Goal: Task Accomplishment & Management: Manage account settings

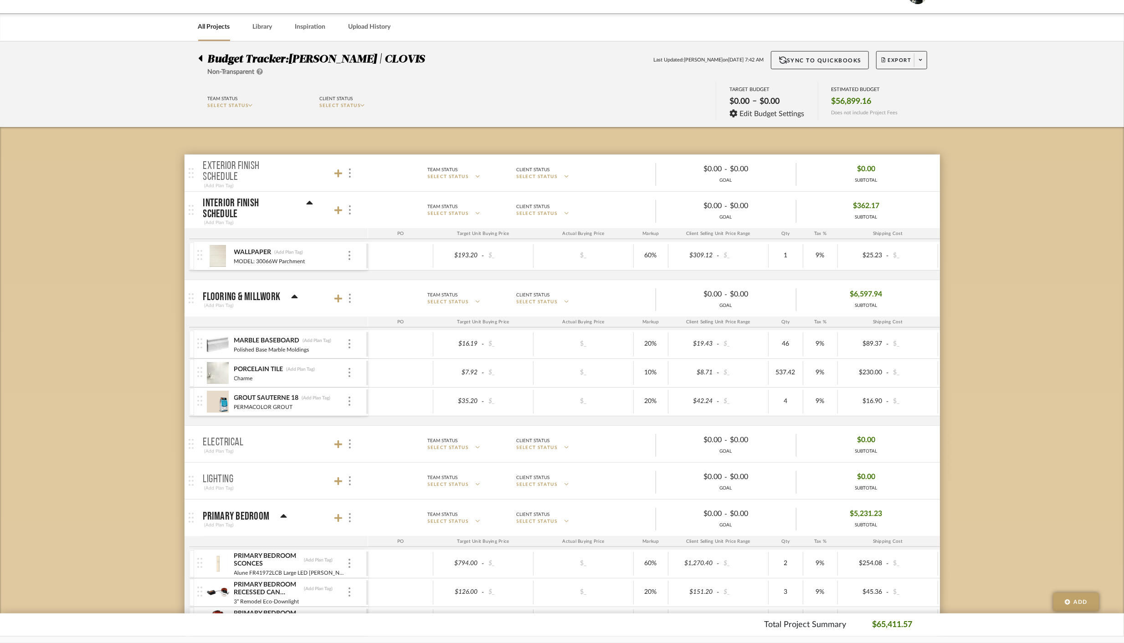
click at [216, 26] on link "All Projects" at bounding box center [214, 27] width 32 height 12
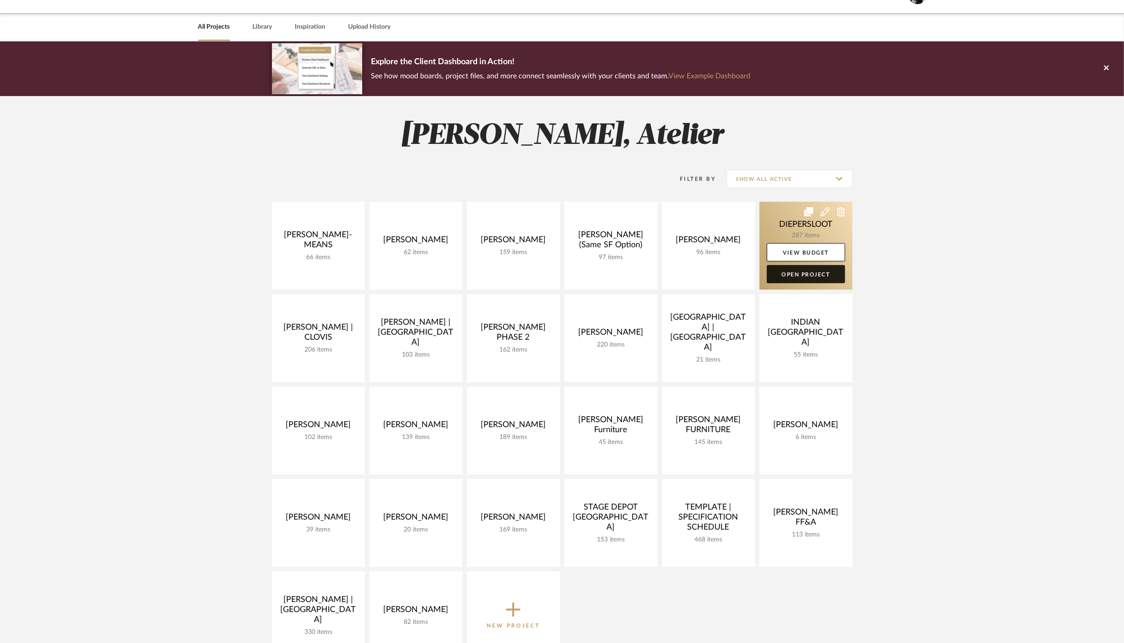
click at [805, 273] on link "Open Project" at bounding box center [806, 274] width 78 height 18
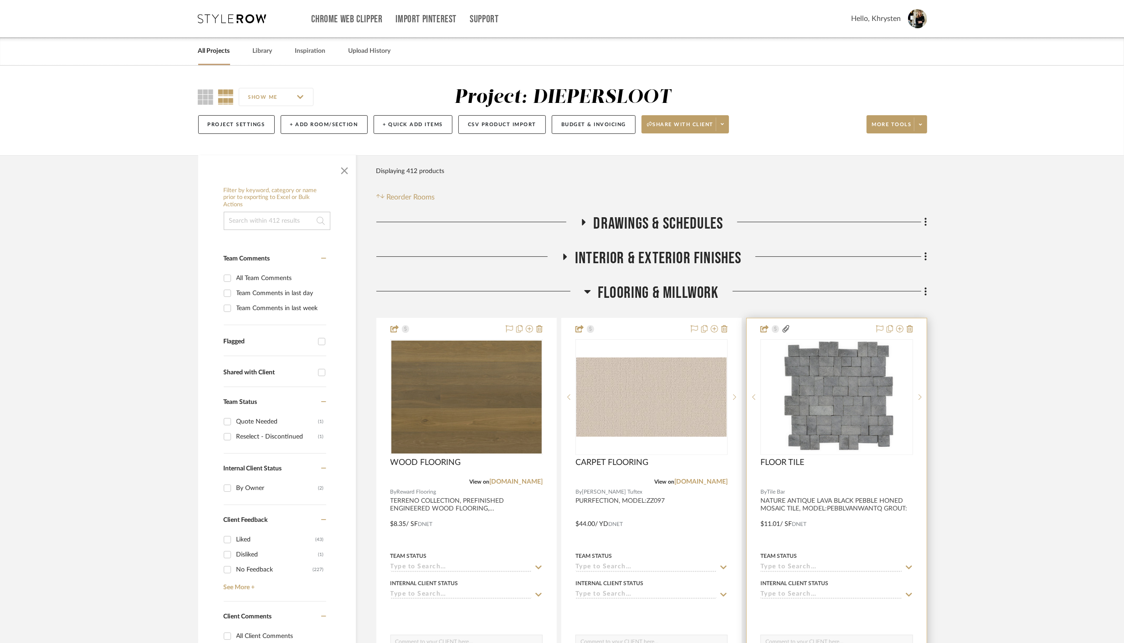
click at [866, 473] on div "FLOOR TILE" at bounding box center [836, 468] width 152 height 20
click at [842, 401] on img "0" at bounding box center [837, 397] width 116 height 114
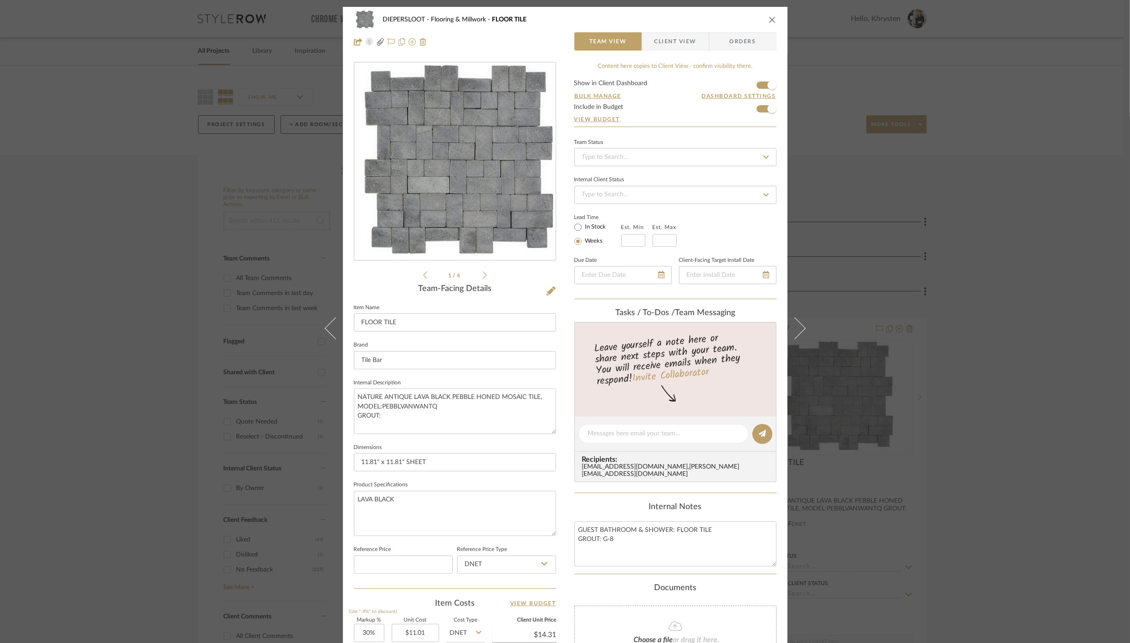
click at [769, 20] on icon "close" at bounding box center [772, 19] width 7 height 7
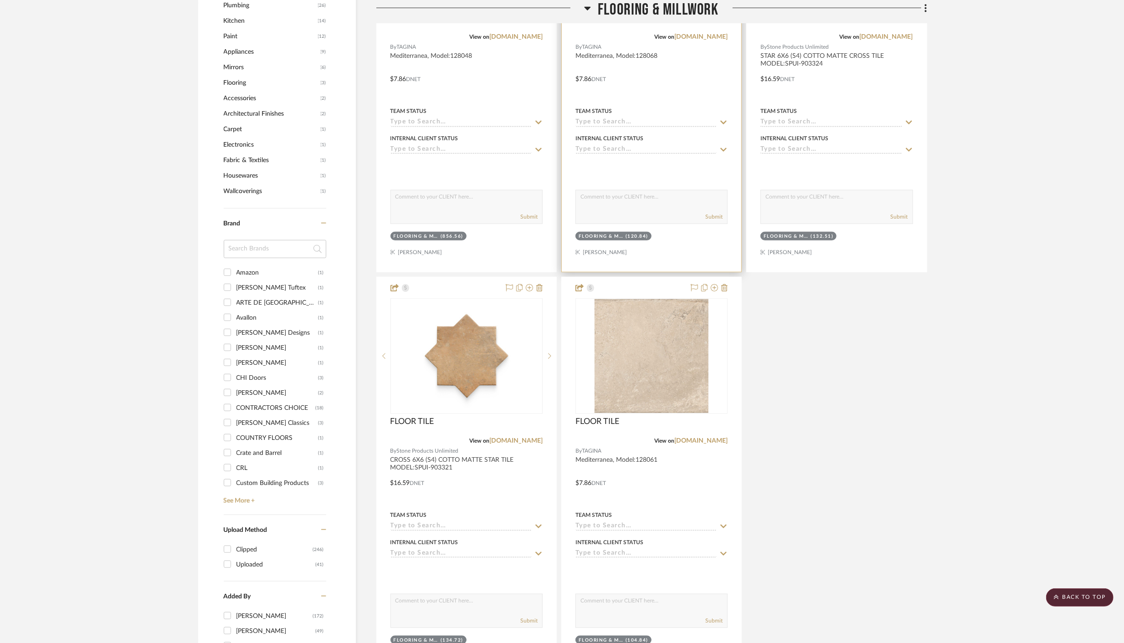
scroll to position [851, 0]
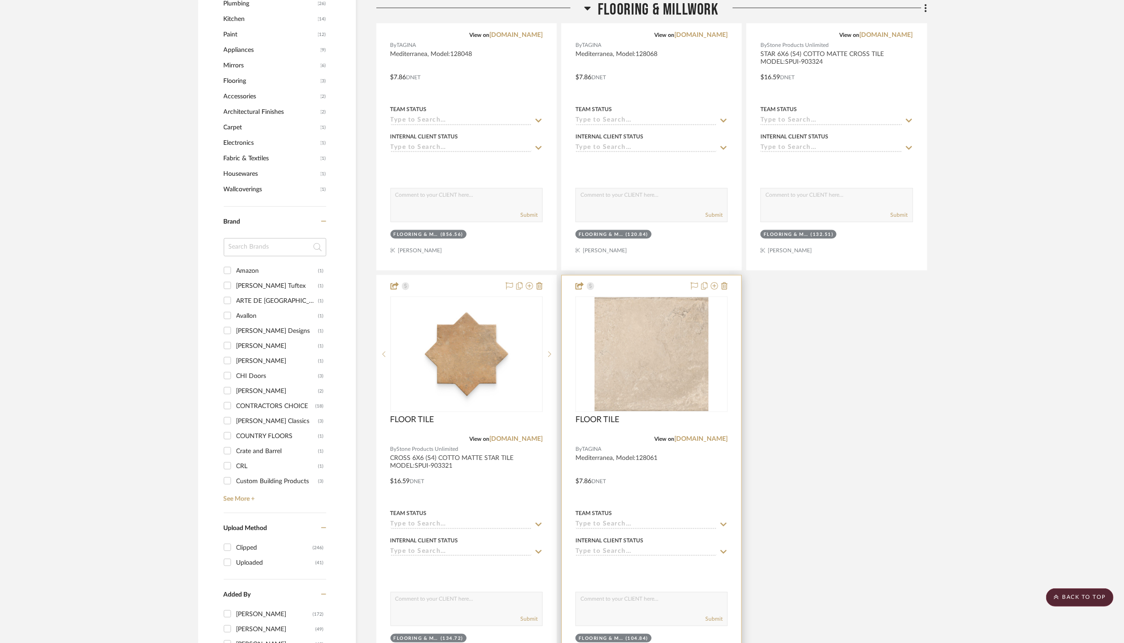
click at [690, 473] on div at bounding box center [651, 475] width 179 height 399
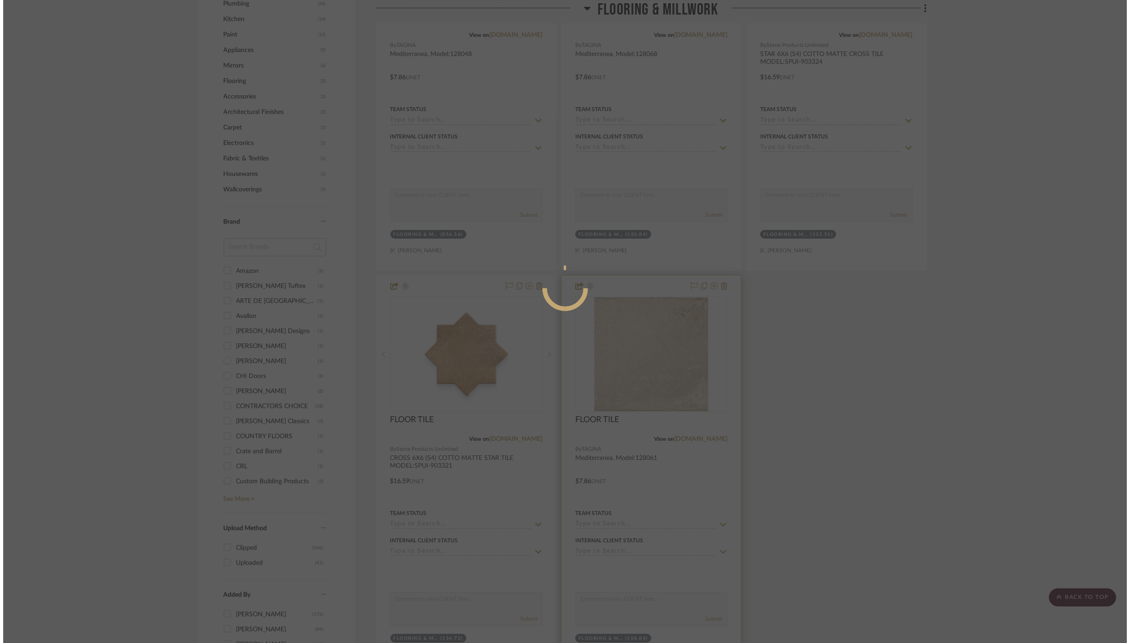
scroll to position [0, 0]
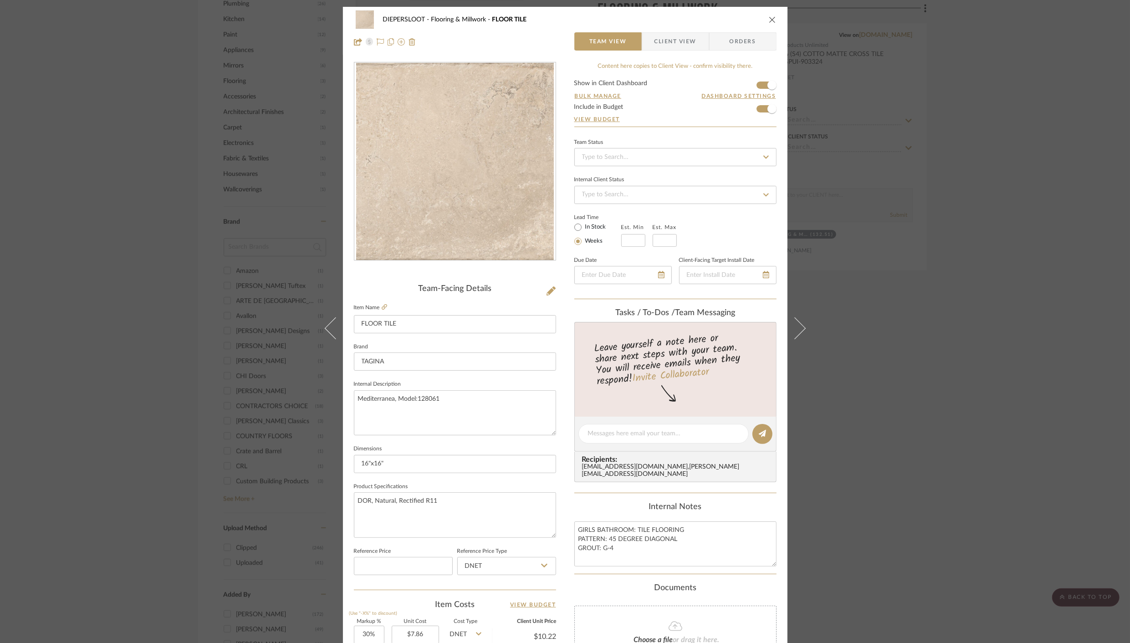
click at [770, 21] on icon "close" at bounding box center [772, 19] width 7 height 7
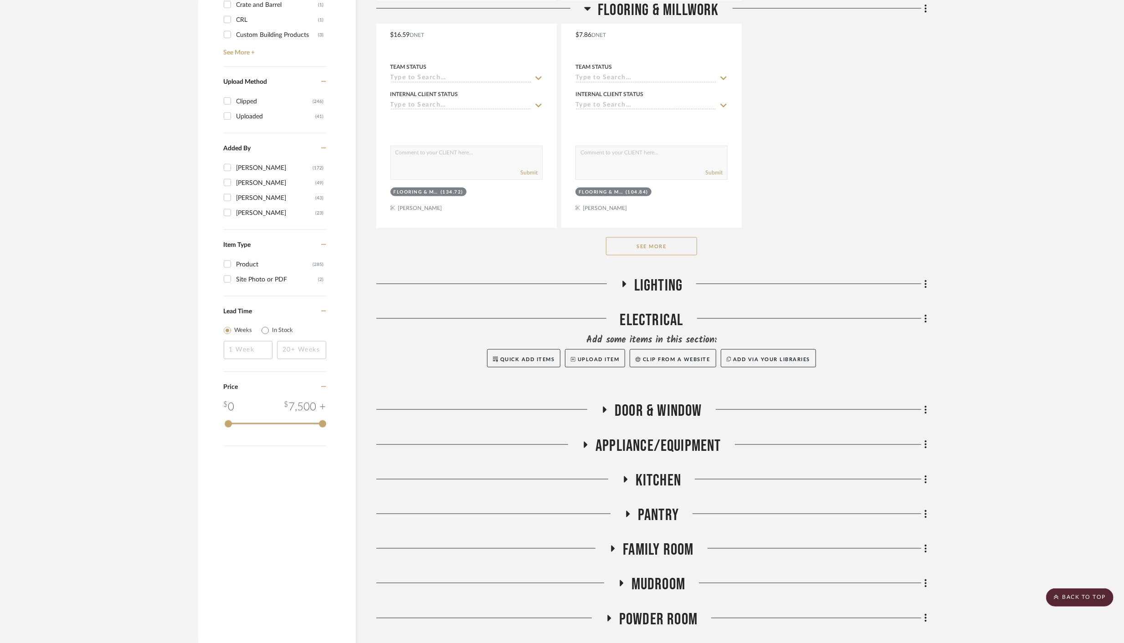
scroll to position [1309, 0]
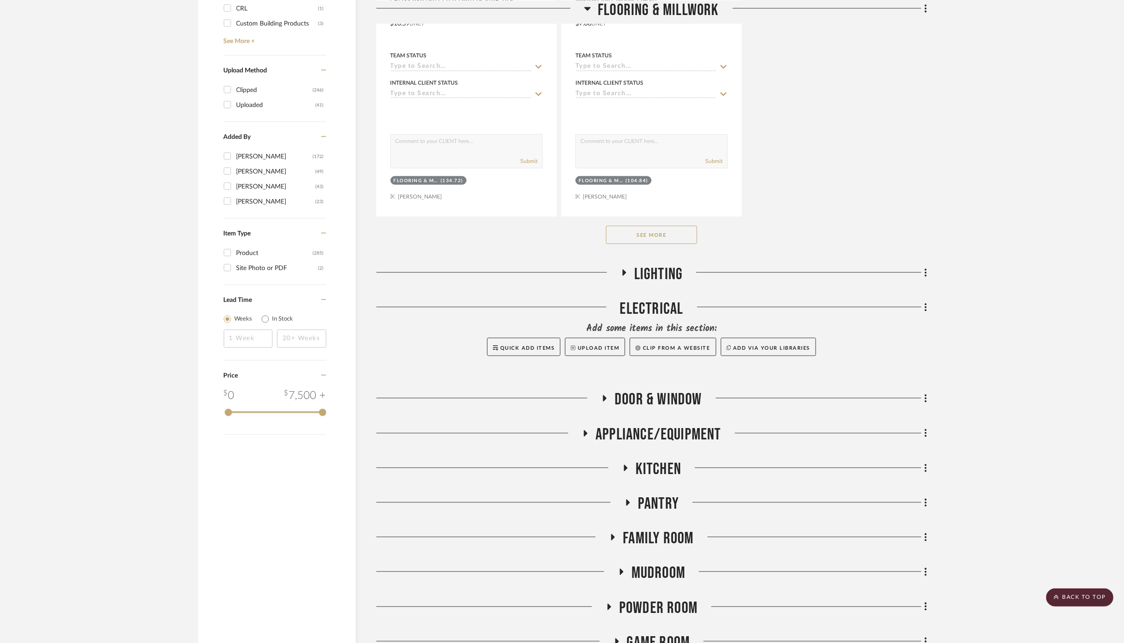
click at [649, 231] on button "See More" at bounding box center [651, 235] width 91 height 18
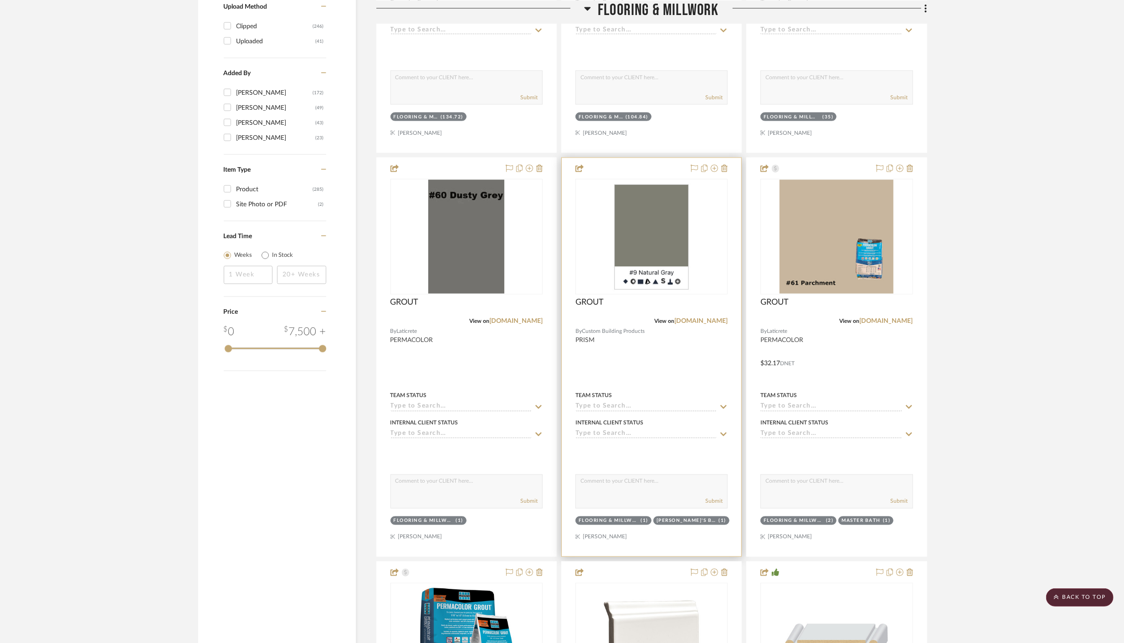
scroll to position [1376, 0]
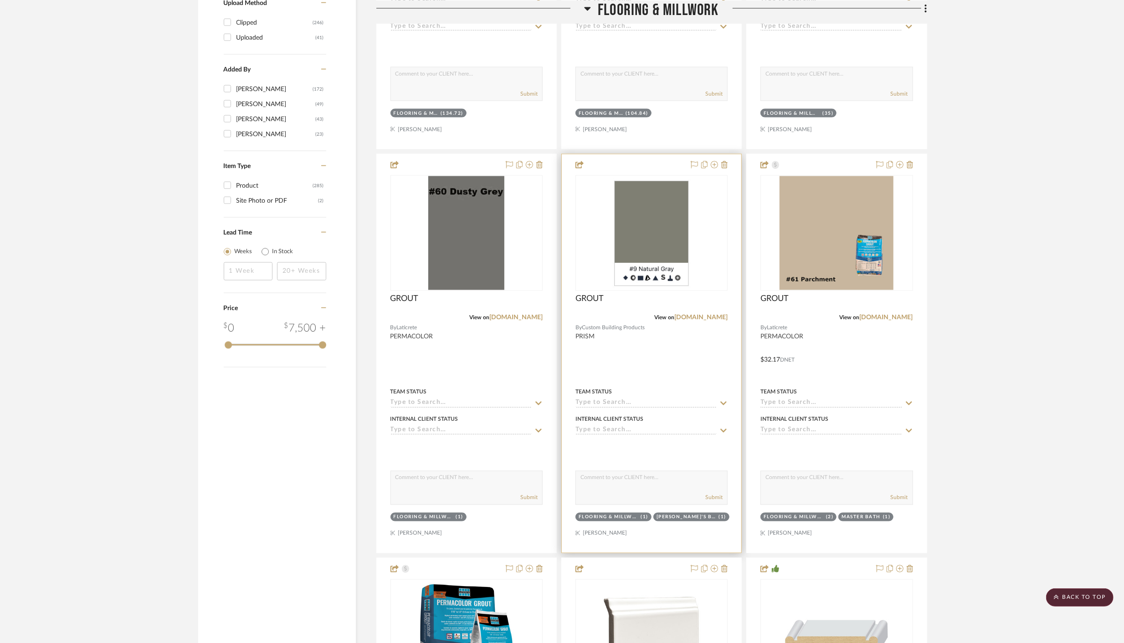
click at [693, 354] on div at bounding box center [651, 353] width 179 height 399
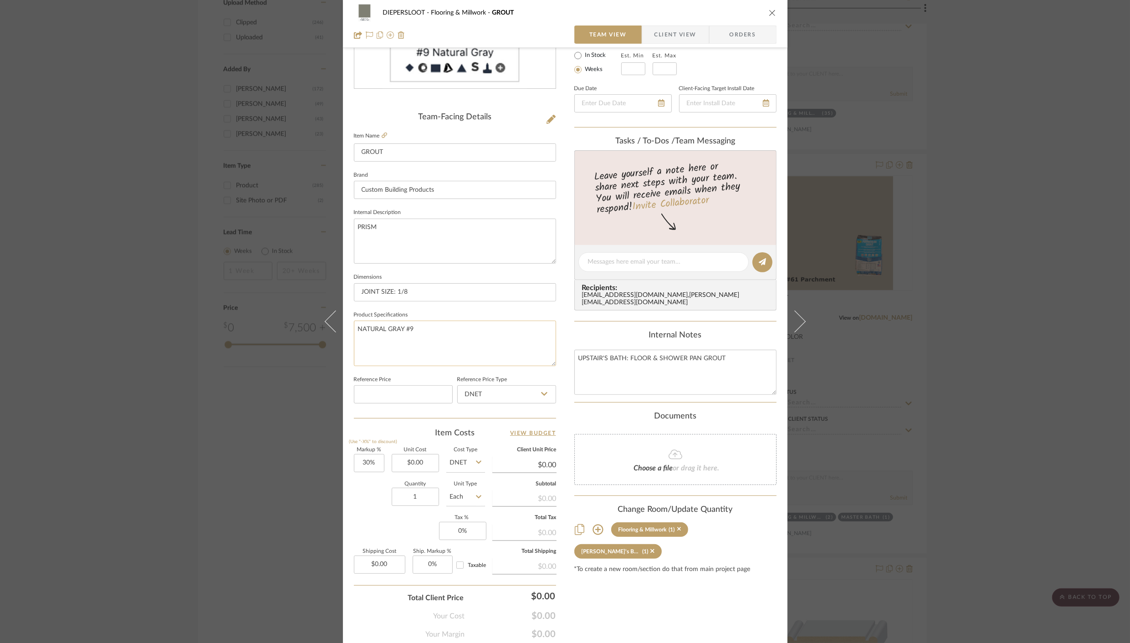
scroll to position [186, 0]
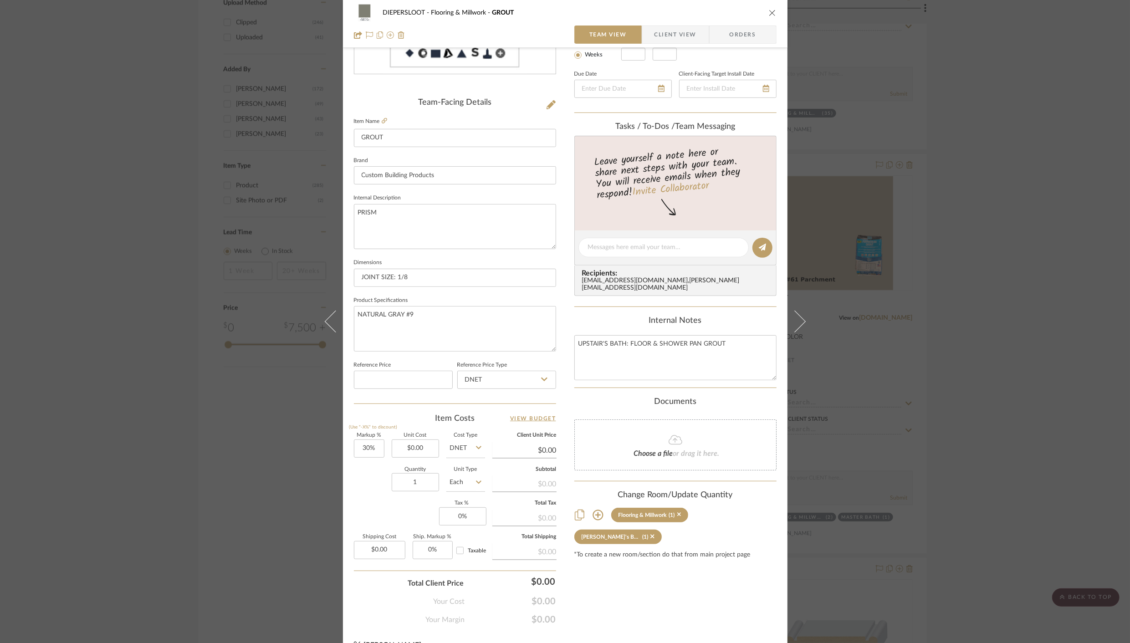
click at [770, 14] on icon "close" at bounding box center [772, 12] width 7 height 7
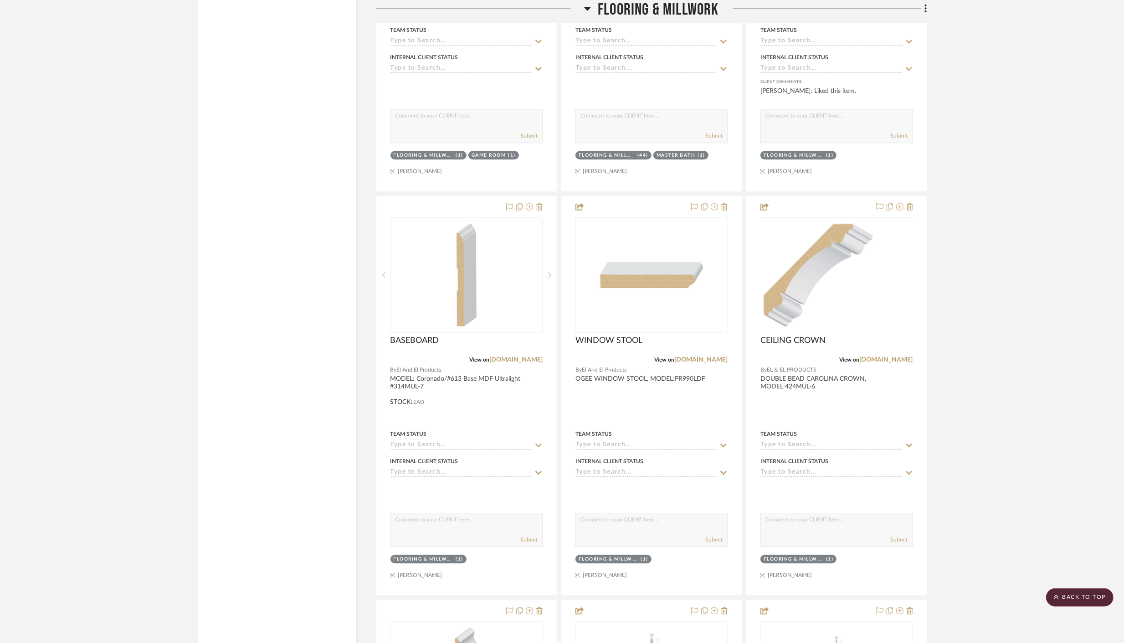
scroll to position [2150, 0]
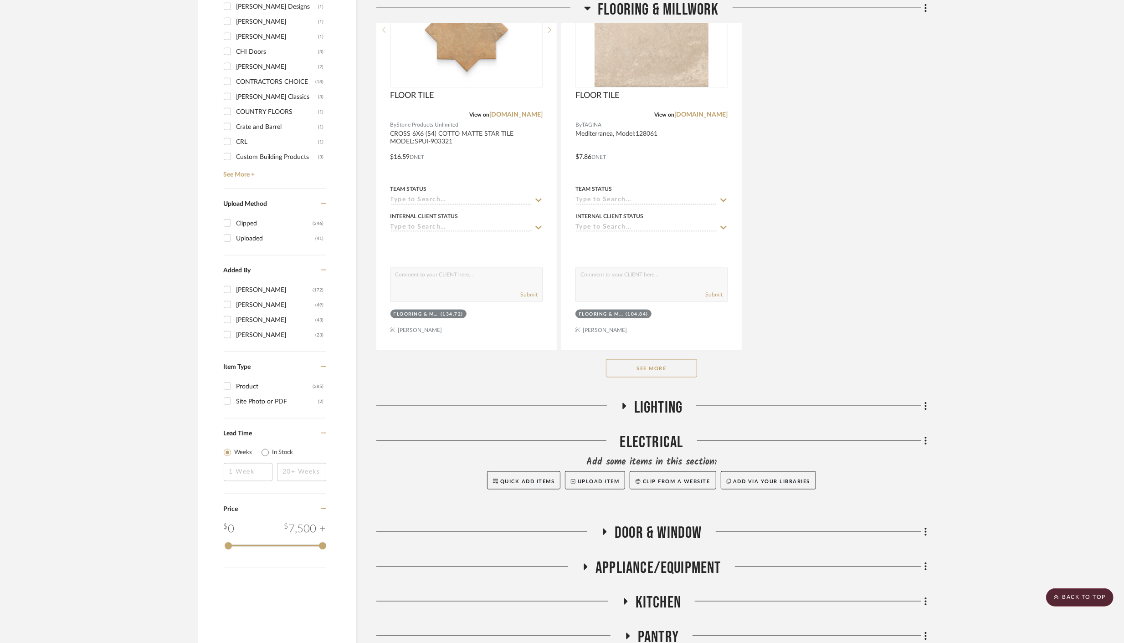
scroll to position [1176, 0]
click at [638, 369] on button "See More" at bounding box center [651, 368] width 91 height 18
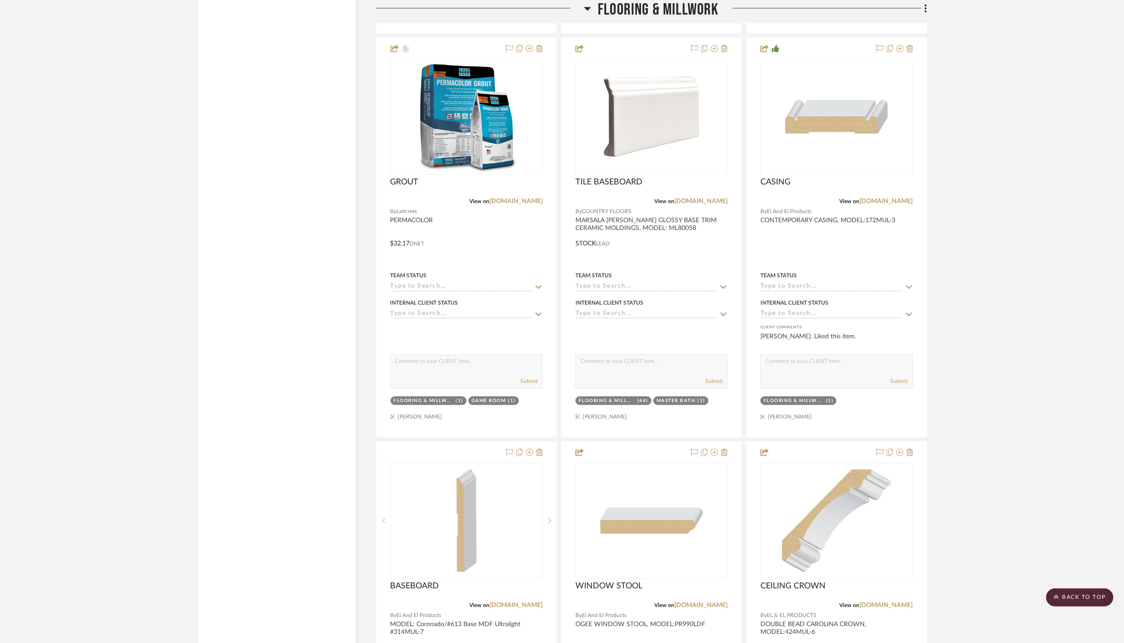
scroll to position [1905, 0]
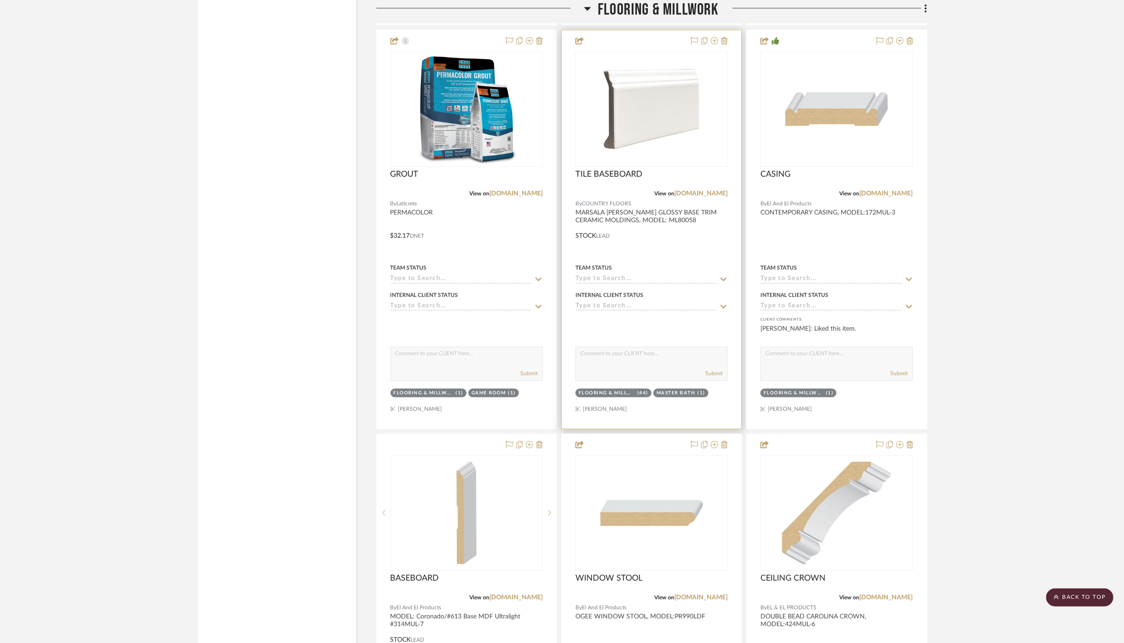
click at [691, 255] on div at bounding box center [651, 229] width 179 height 399
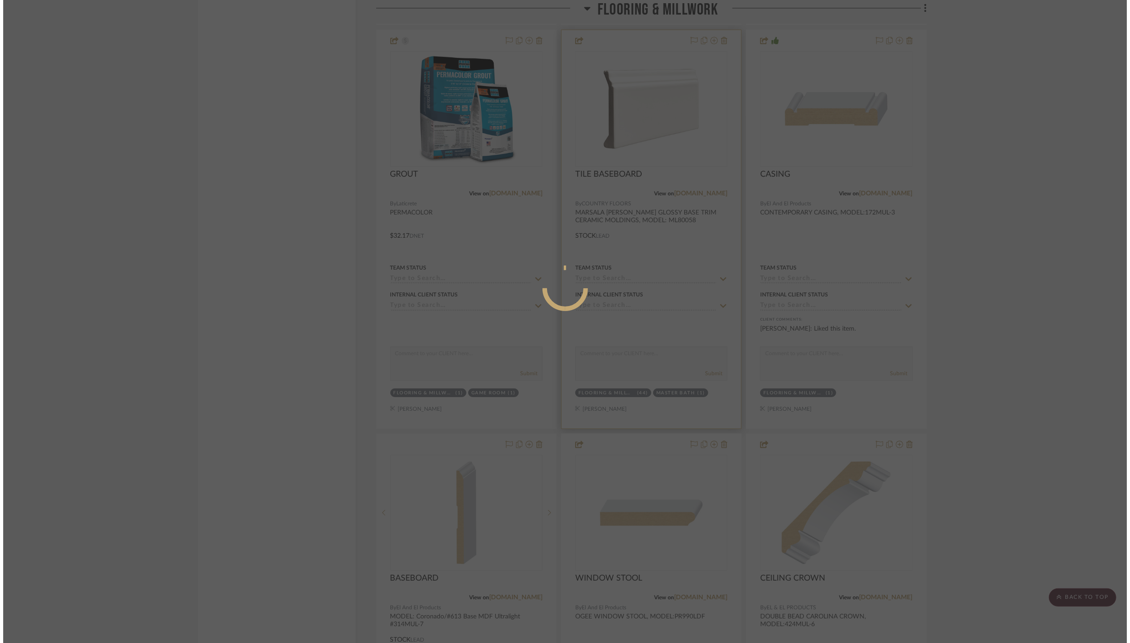
scroll to position [0, 0]
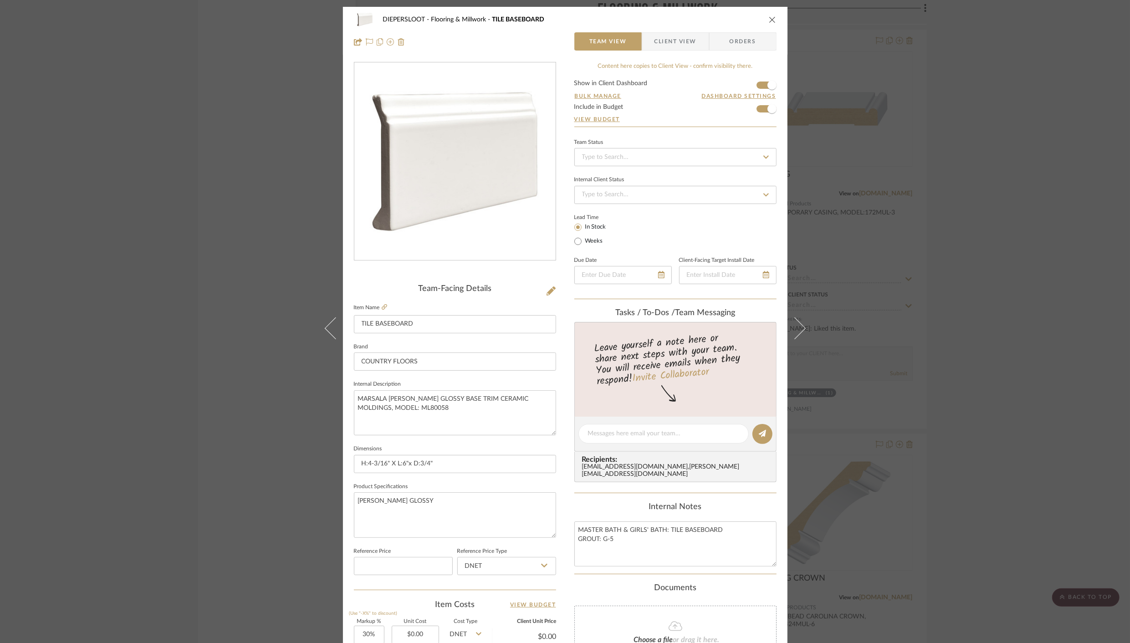
click at [769, 16] on icon "close" at bounding box center [772, 19] width 7 height 7
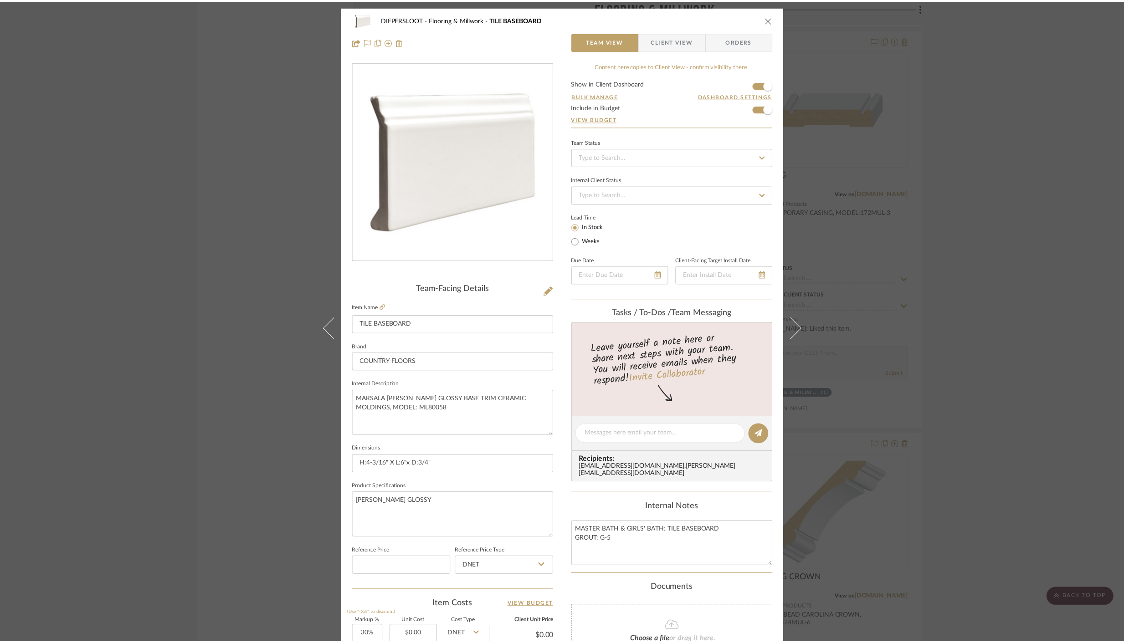
scroll to position [1905, 0]
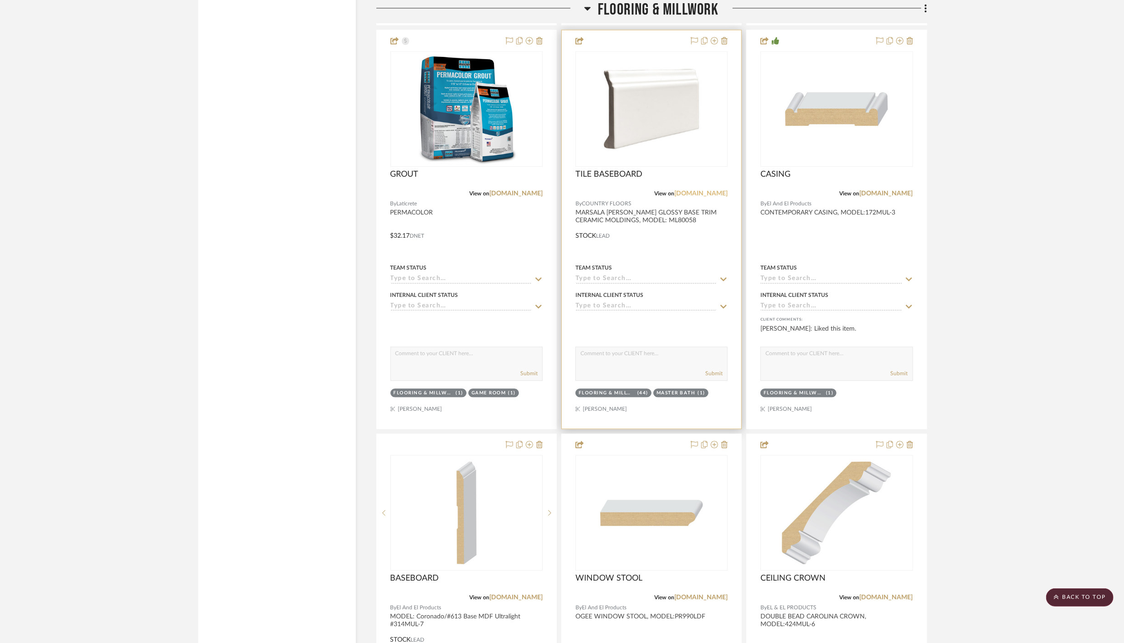
click at [695, 190] on link "[DOMAIN_NAME]" at bounding box center [700, 193] width 53 height 6
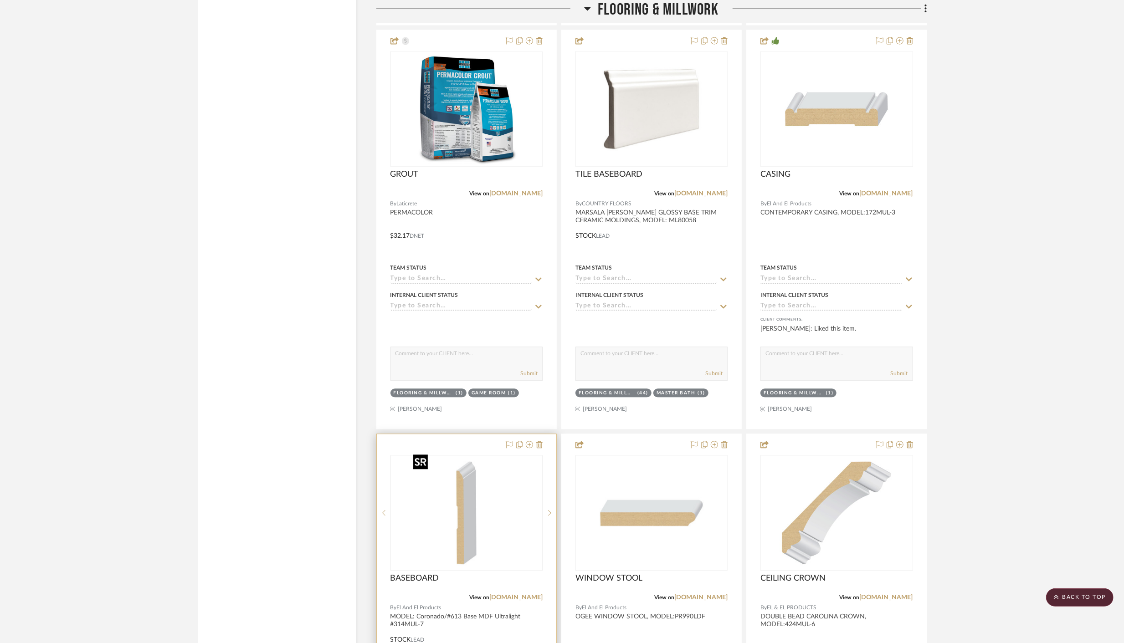
click at [464, 523] on img "0" at bounding box center [467, 513] width 114 height 114
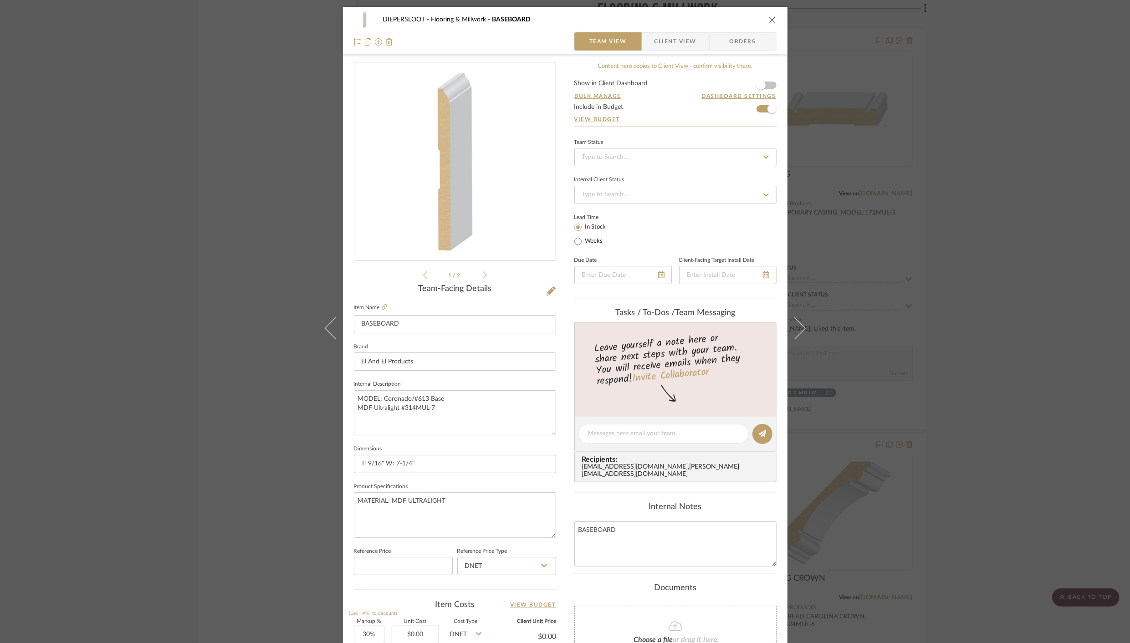
scroll to position [0, 0]
click at [740, 44] on span "Orders" at bounding box center [743, 41] width 46 height 18
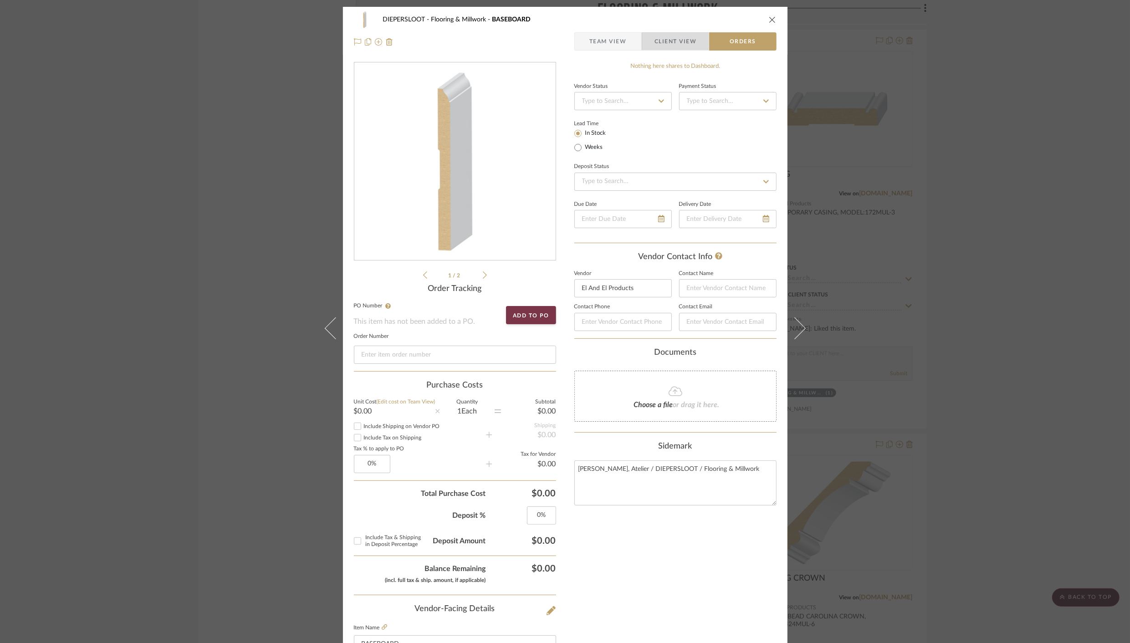
click at [669, 40] on span "Client View" at bounding box center [676, 41] width 42 height 18
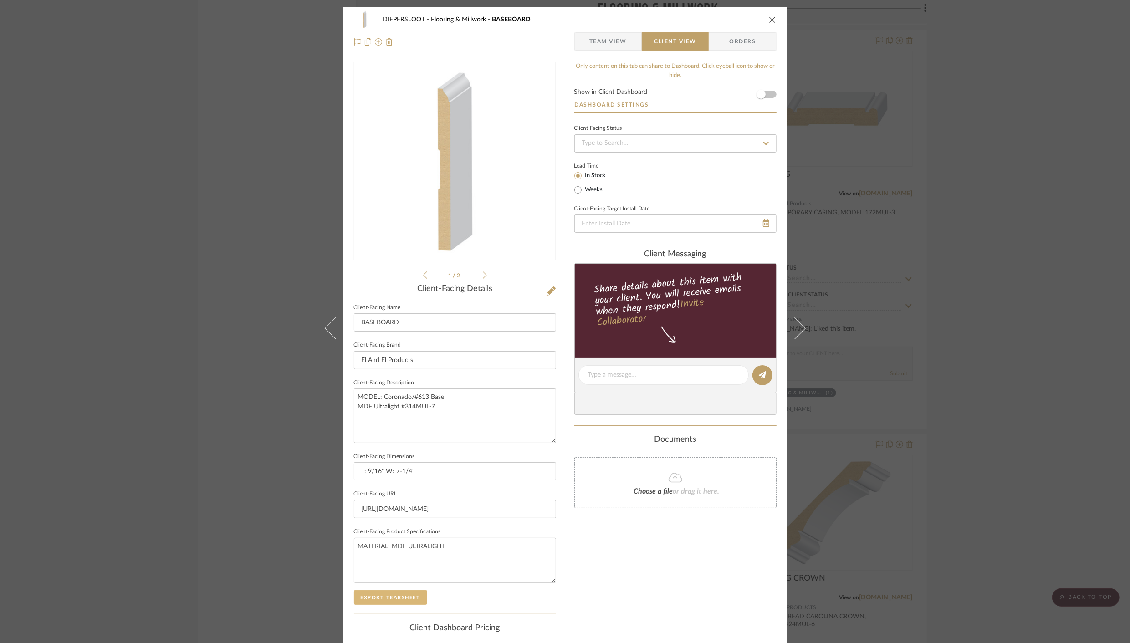
click at [379, 597] on button "Export Tearsheet" at bounding box center [390, 597] width 73 height 15
click at [769, 18] on icon "close" at bounding box center [772, 19] width 7 height 7
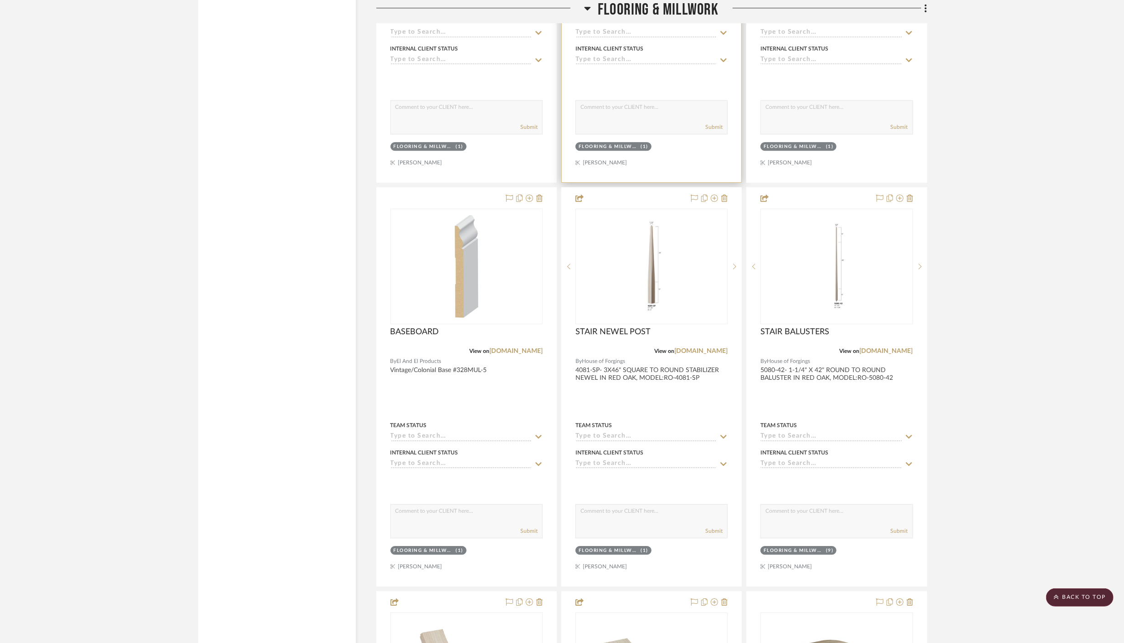
scroll to position [2559, 0]
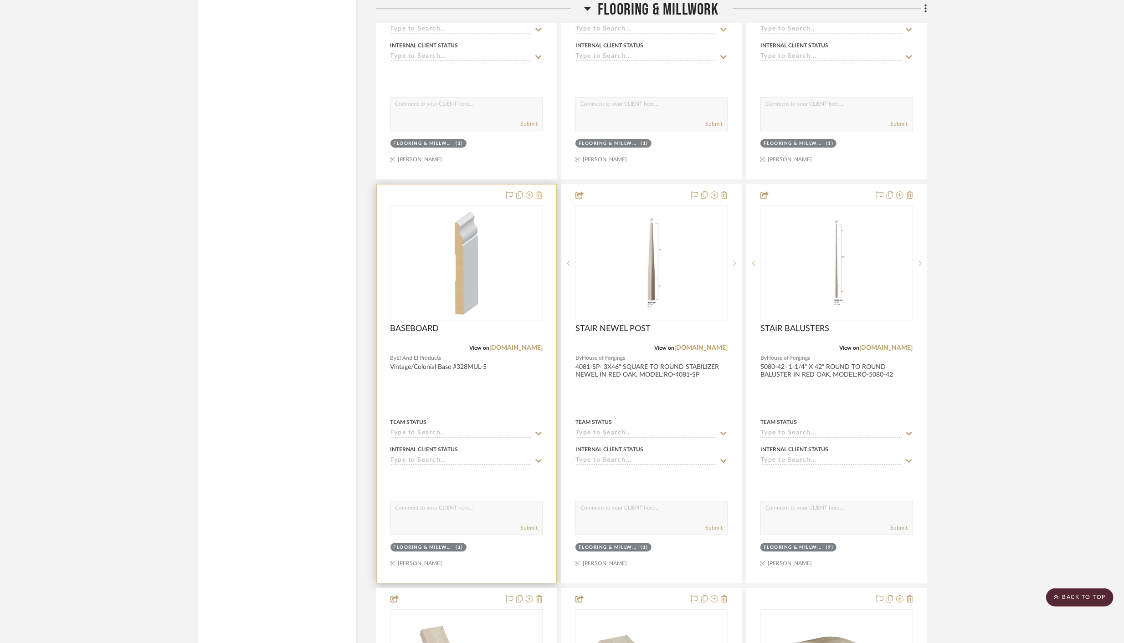
click at [540, 191] on icon at bounding box center [539, 194] width 6 height 7
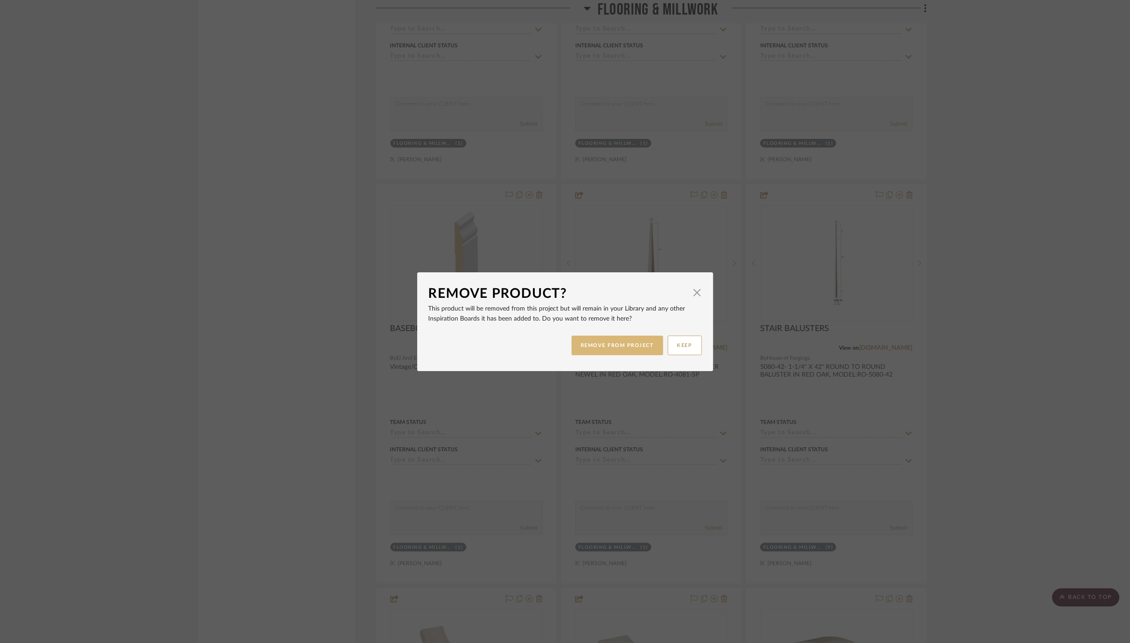
click at [620, 347] on button "REMOVE FROM PROJECT" at bounding box center [618, 346] width 92 height 20
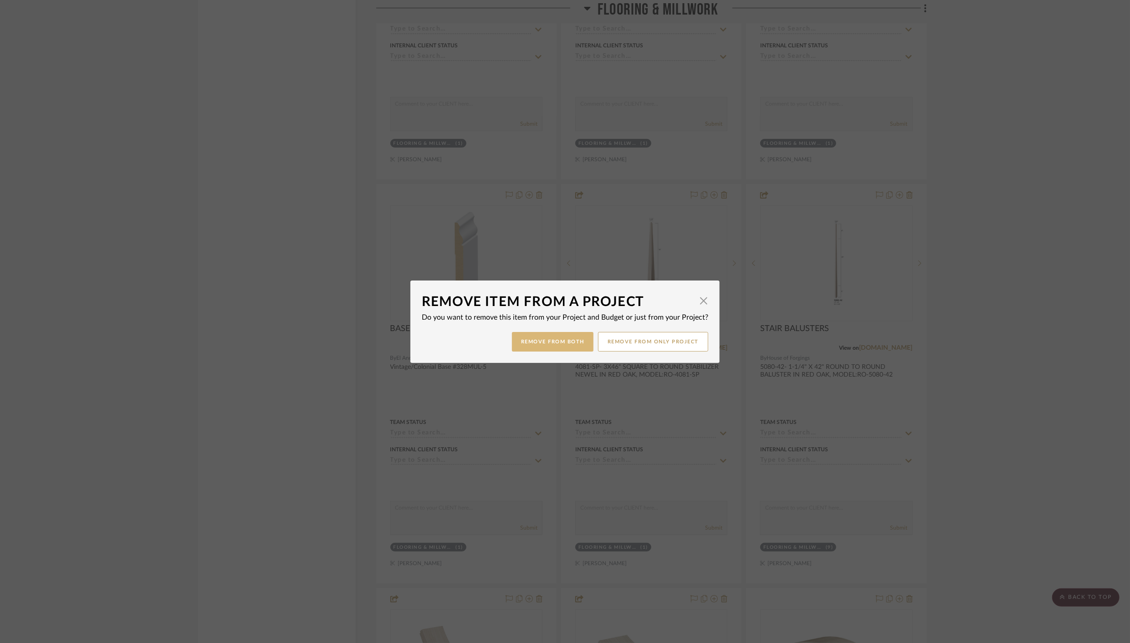
click at [550, 342] on button "Remove from Both" at bounding box center [553, 342] width 82 height 20
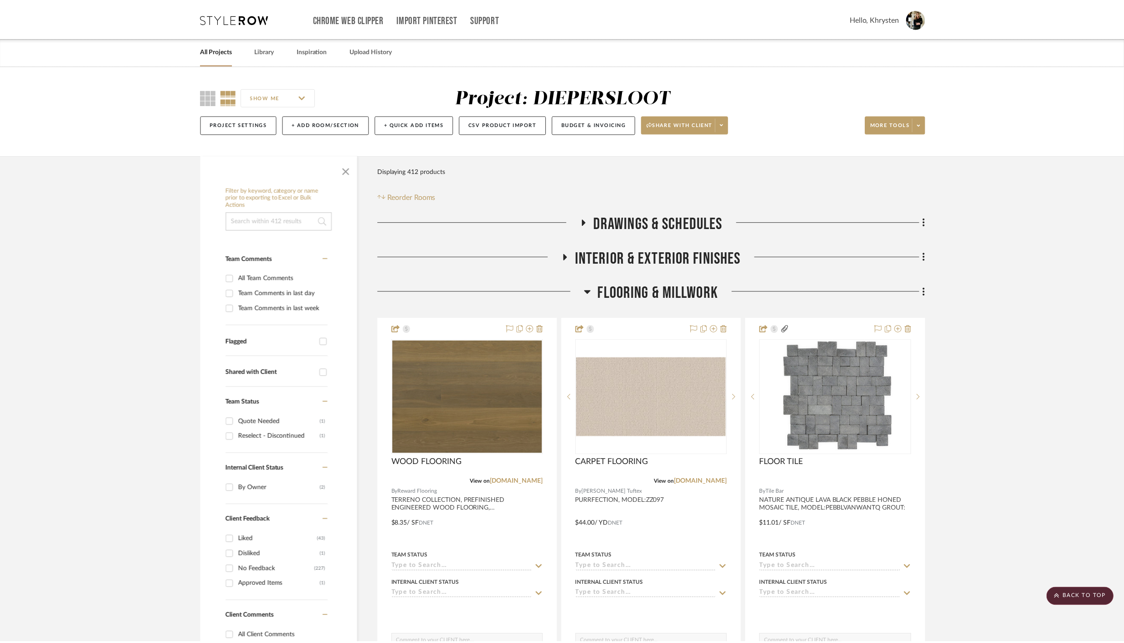
scroll to position [2559, 0]
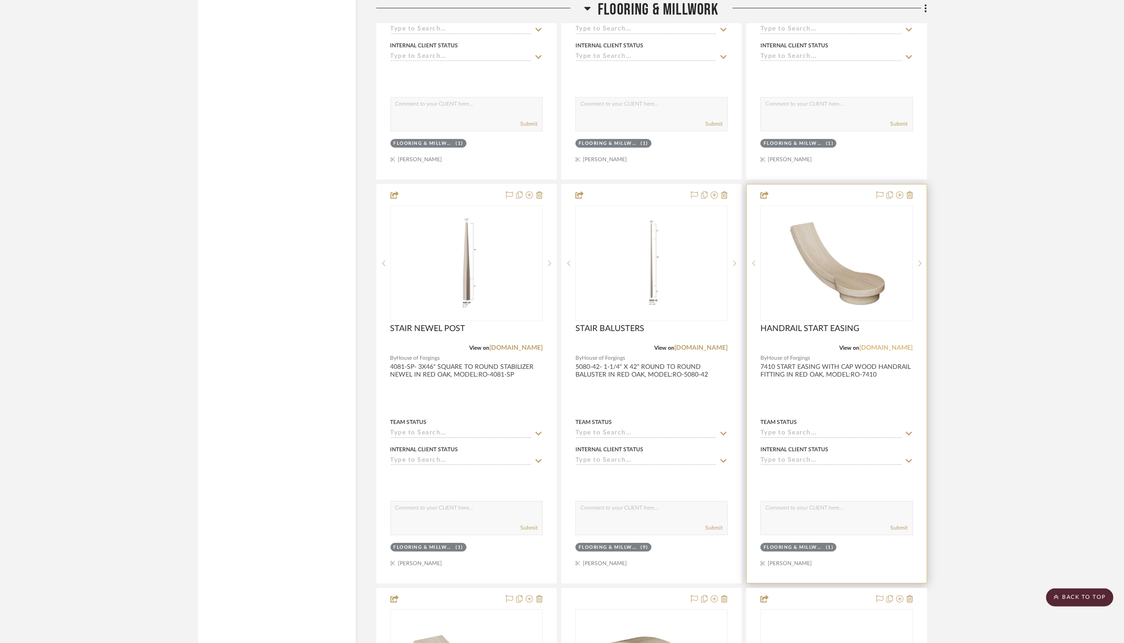
click at [885, 345] on link "houseofforgings.net" at bounding box center [886, 348] width 53 height 6
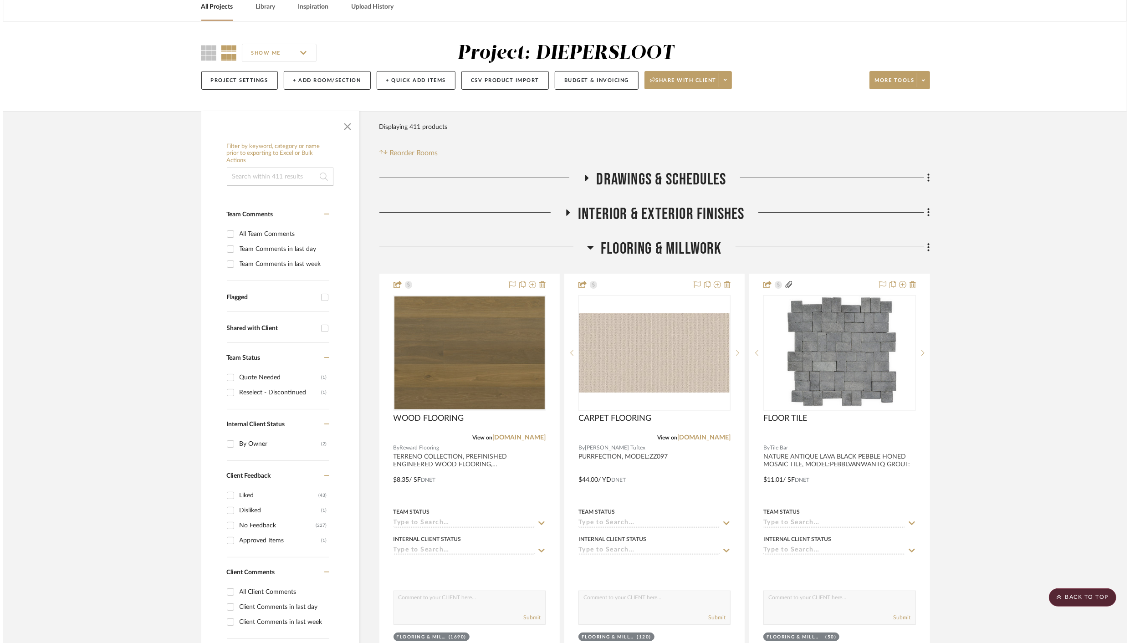
scroll to position [0, 0]
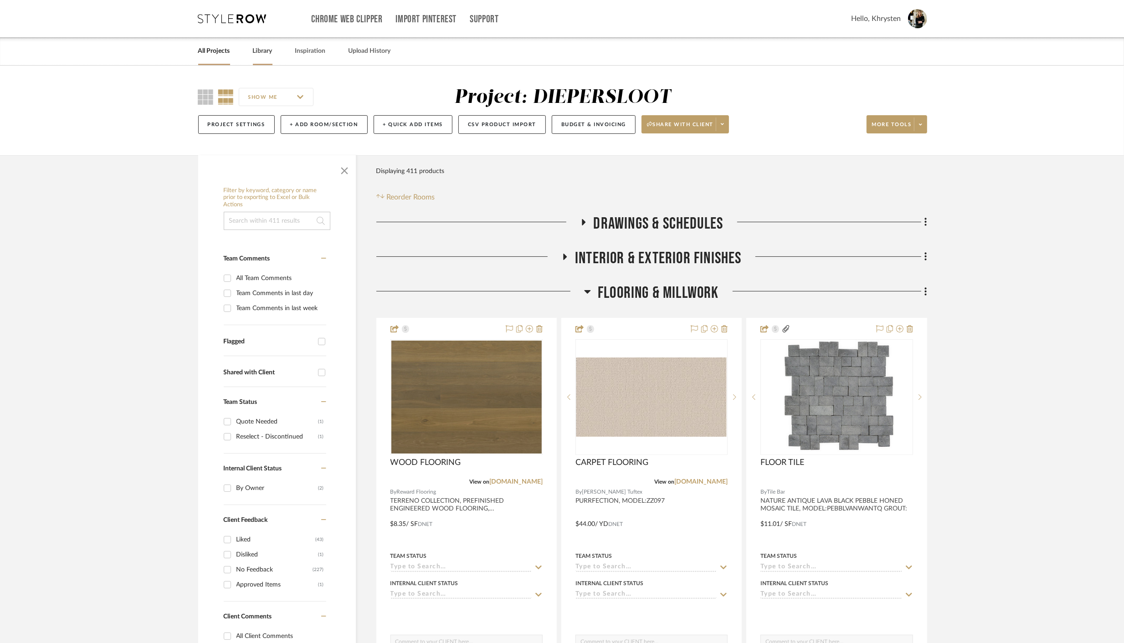
click at [267, 49] on link "Library" at bounding box center [263, 51] width 20 height 12
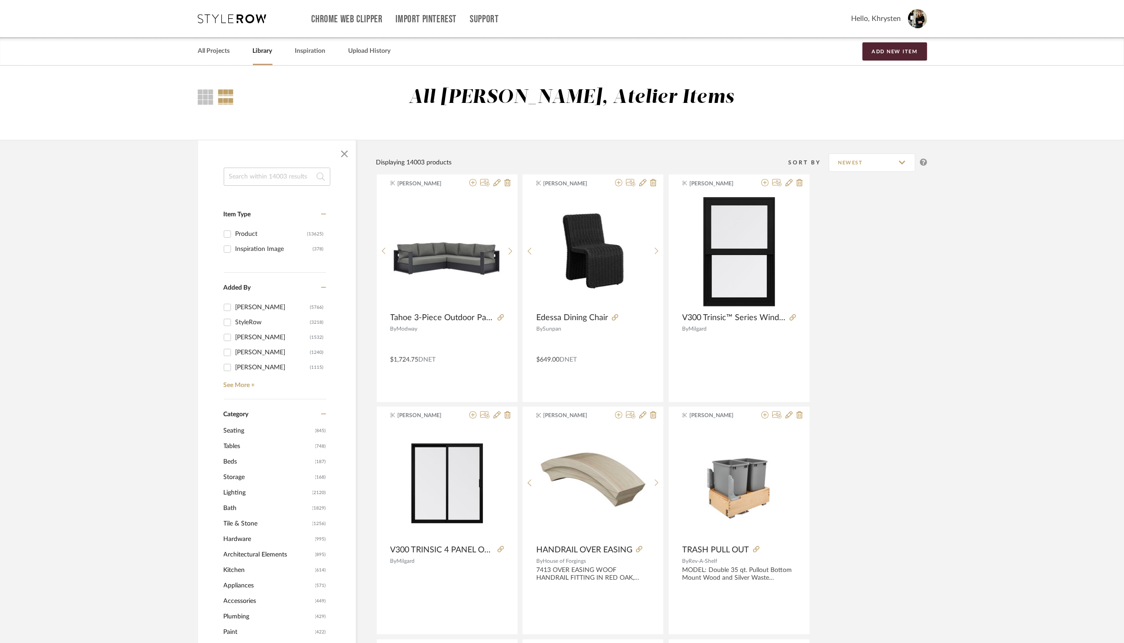
click at [273, 177] on input at bounding box center [277, 177] width 107 height 18
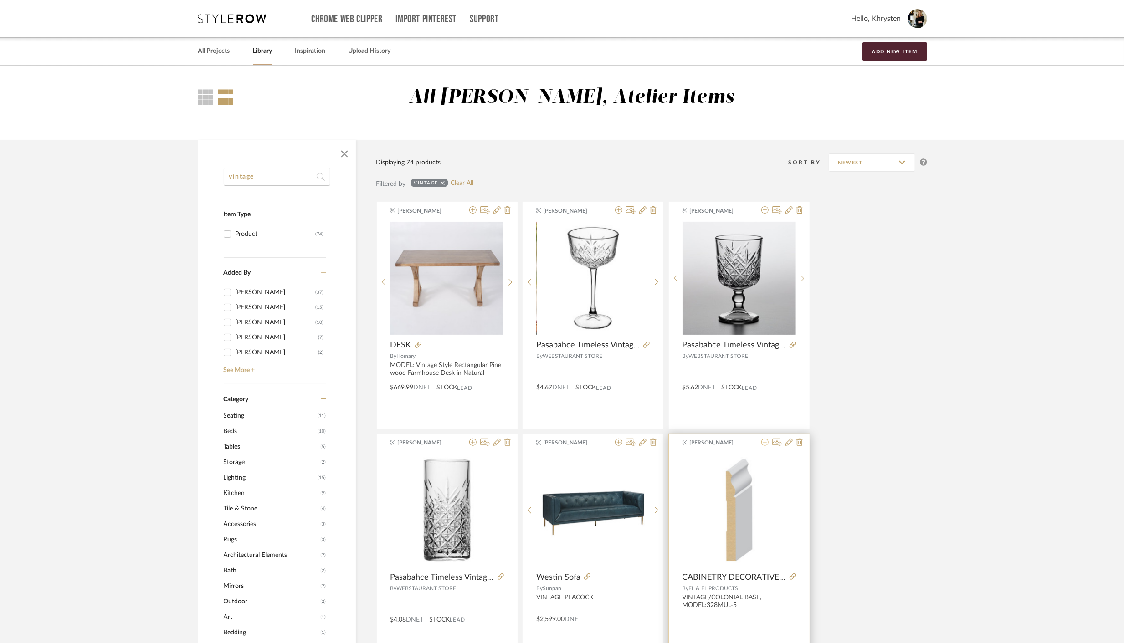
type input "vintage"
click at [765, 443] on icon at bounding box center [764, 442] width 7 height 7
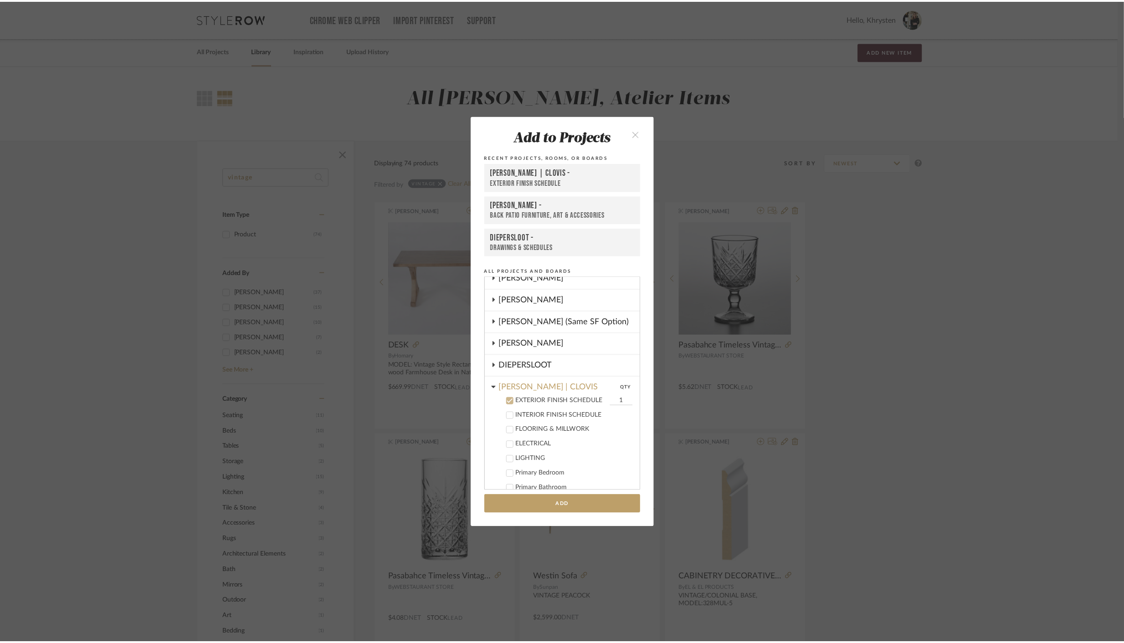
scroll to position [62, 0]
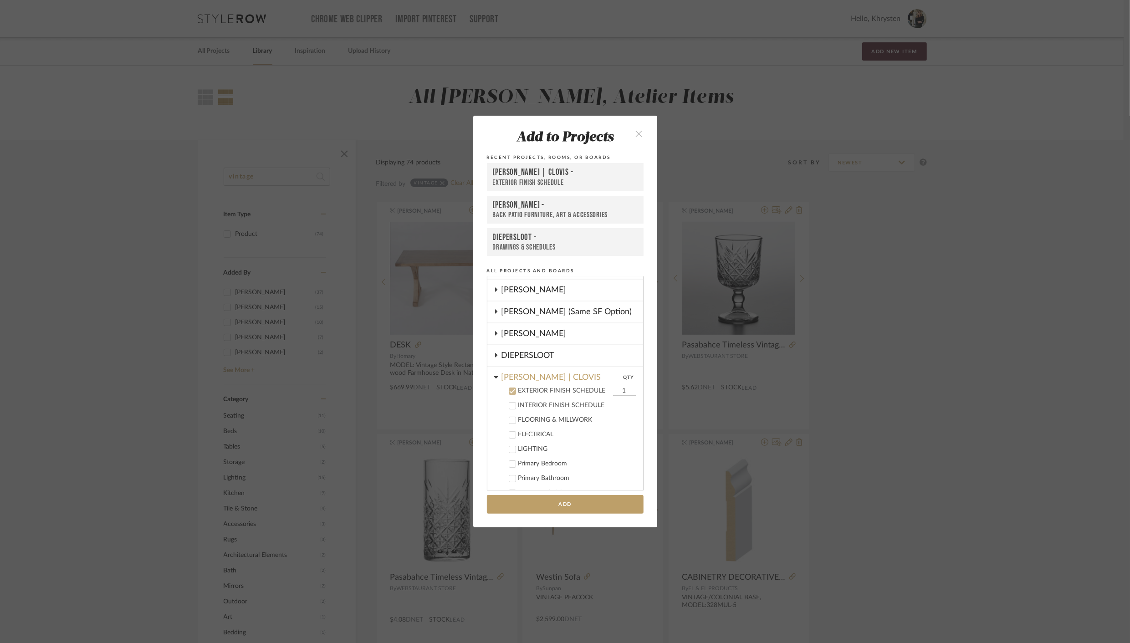
click at [509, 391] on icon at bounding box center [512, 391] width 6 height 6
click at [512, 358] on div "DIEPERSLOOT" at bounding box center [573, 355] width 142 height 21
click at [509, 398] on icon at bounding box center [512, 398] width 6 height 6
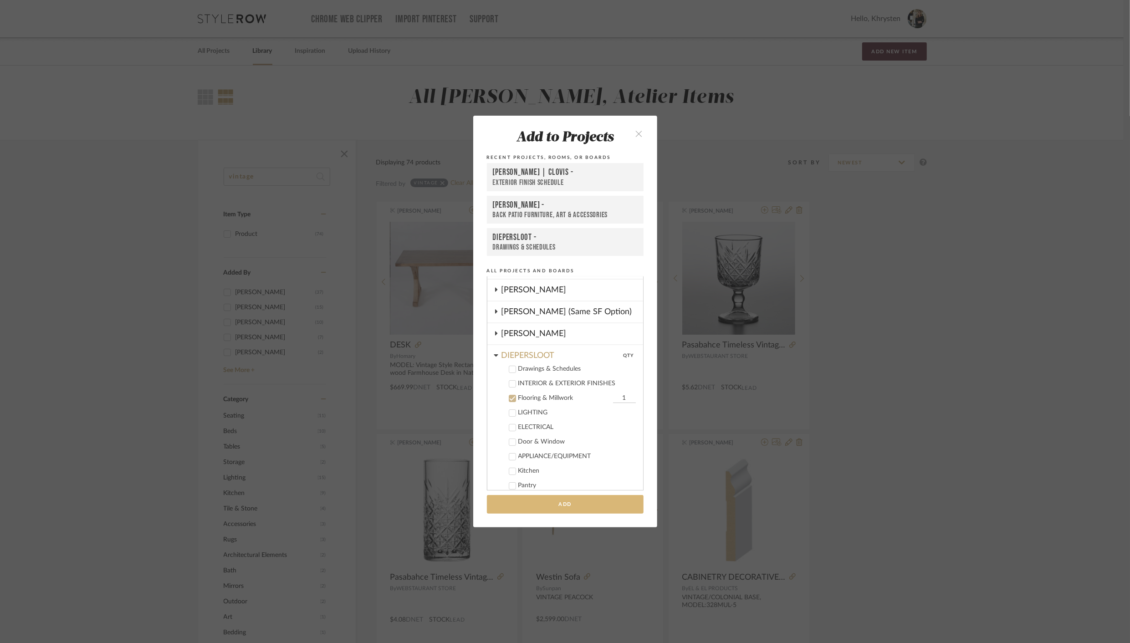
click at [564, 506] on button "Add" at bounding box center [565, 504] width 157 height 19
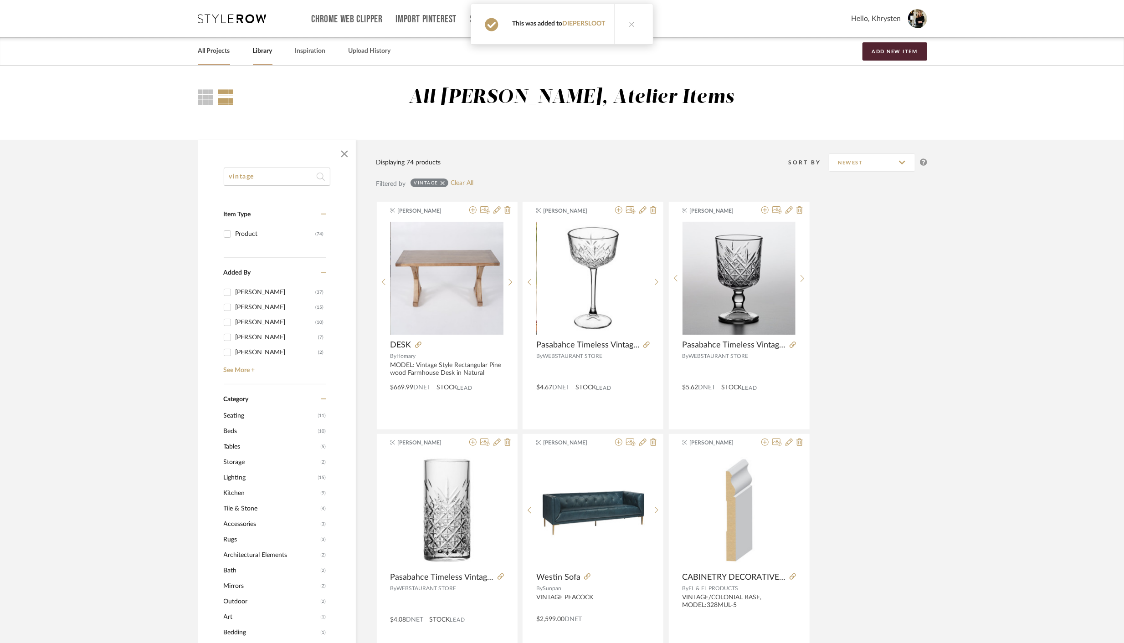
click at [214, 52] on link "All Projects" at bounding box center [214, 51] width 32 height 12
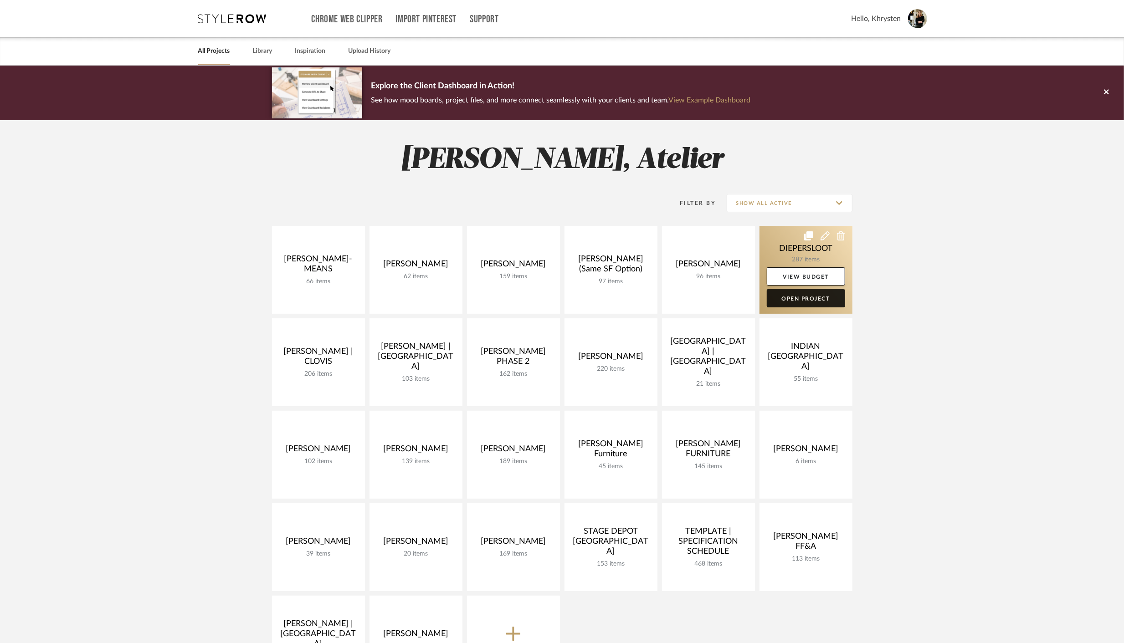
click at [803, 295] on link "Open Project" at bounding box center [806, 298] width 78 height 18
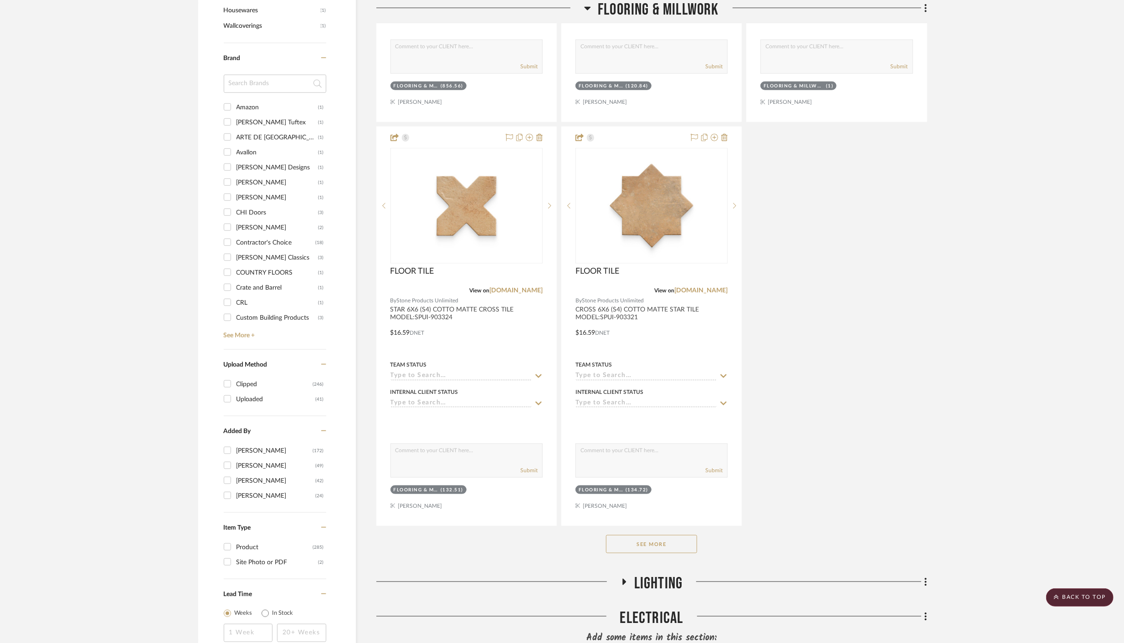
scroll to position [974, 0]
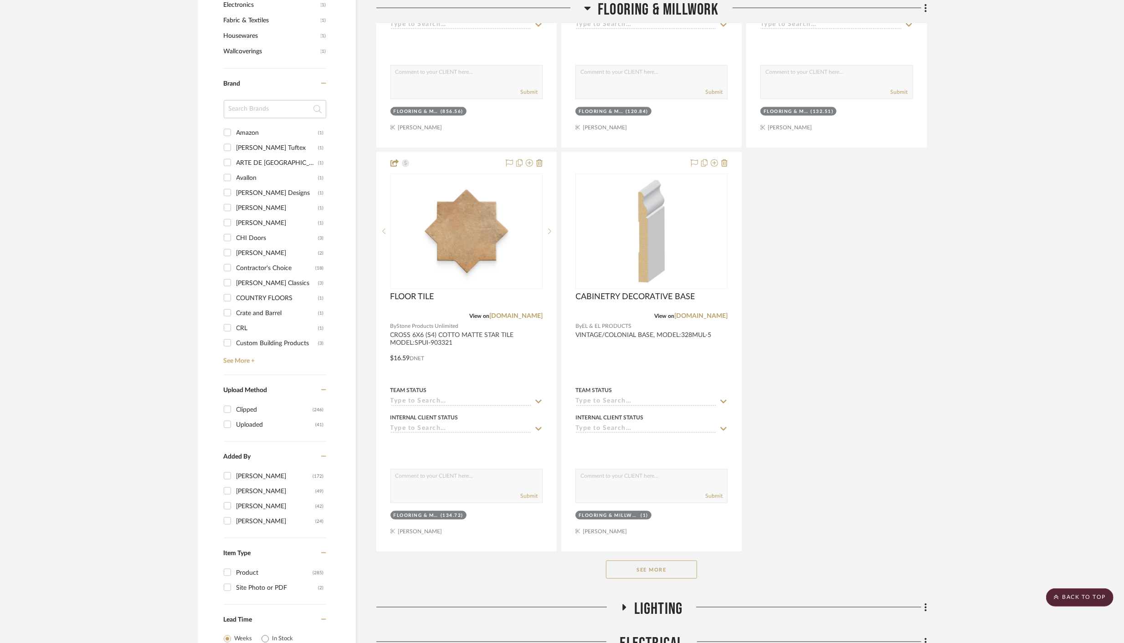
click at [668, 563] on button "See More" at bounding box center [651, 570] width 91 height 18
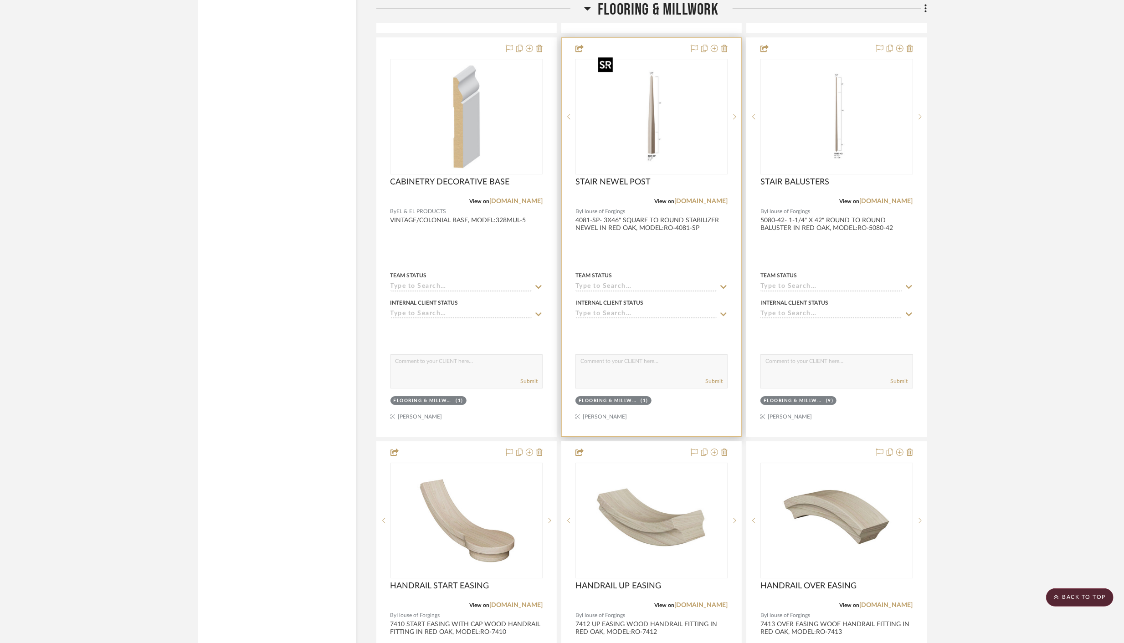
scroll to position [2705, 0]
click at [697, 199] on link "houseofforgings.net" at bounding box center [700, 202] width 53 height 6
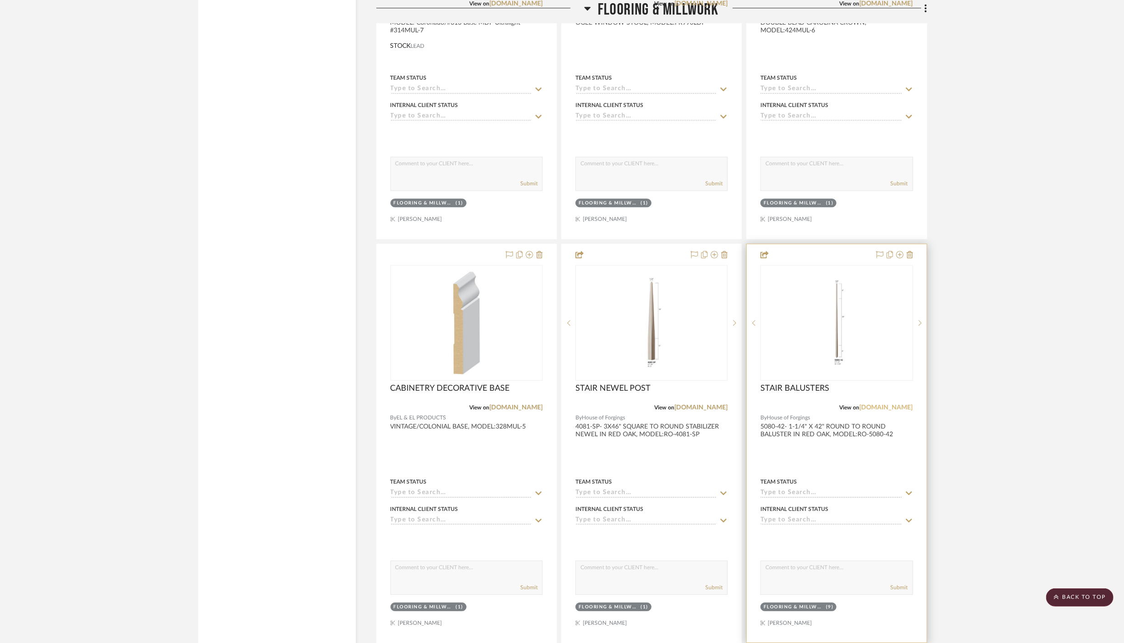
scroll to position [2501, 0]
click at [887, 403] on link "houseofforgings.net" at bounding box center [886, 406] width 53 height 6
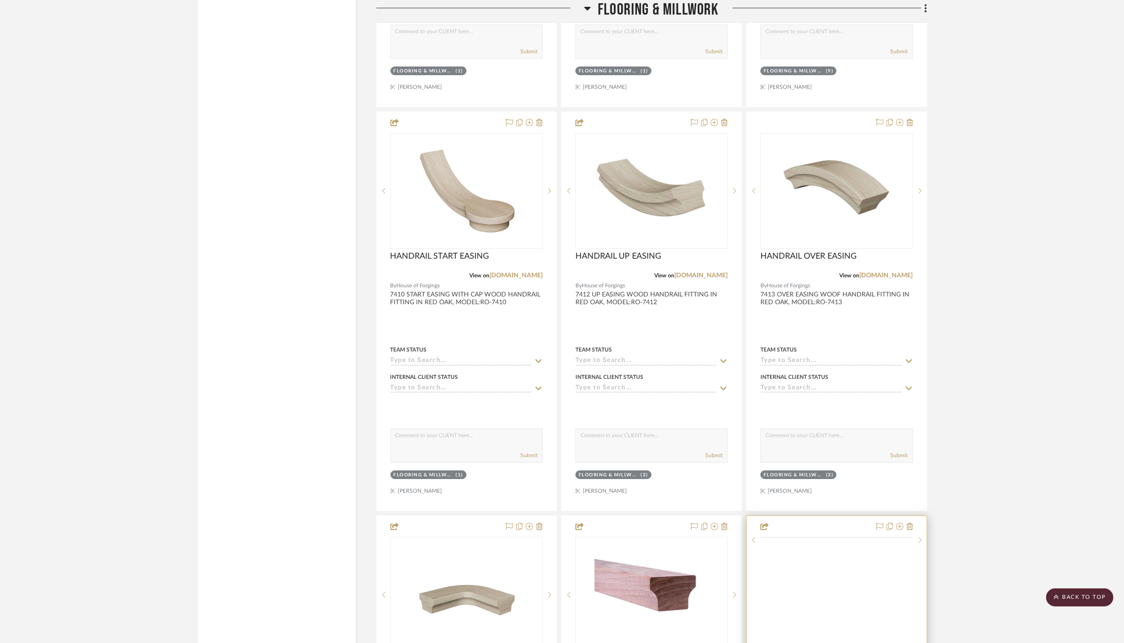
scroll to position [3031, 0]
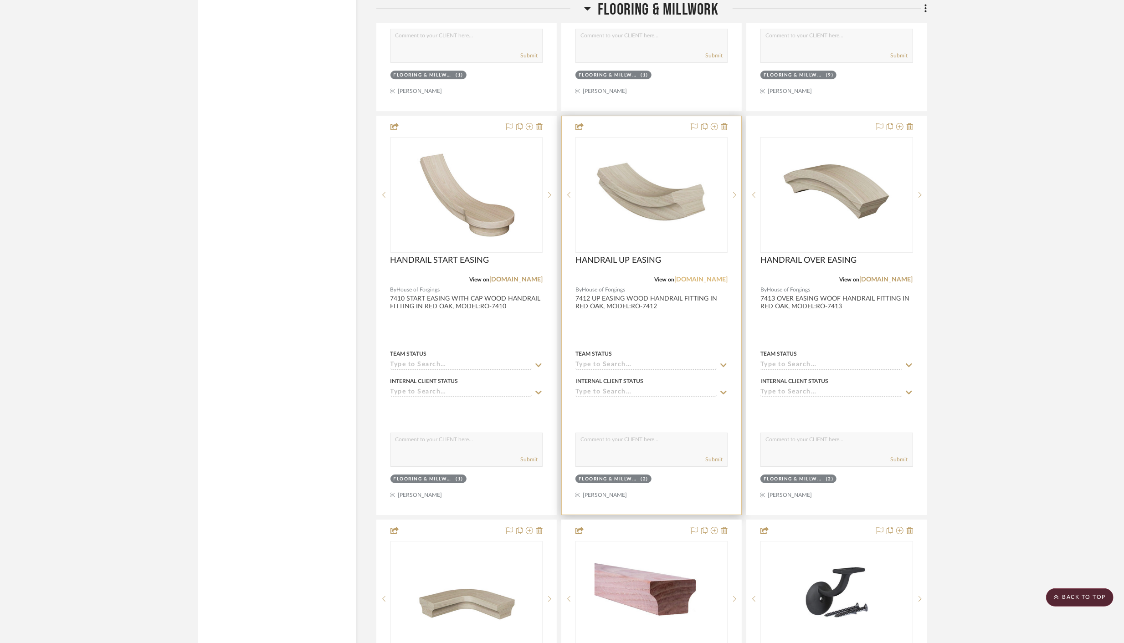
click at [695, 277] on link "houseofforgings.net" at bounding box center [700, 280] width 53 height 6
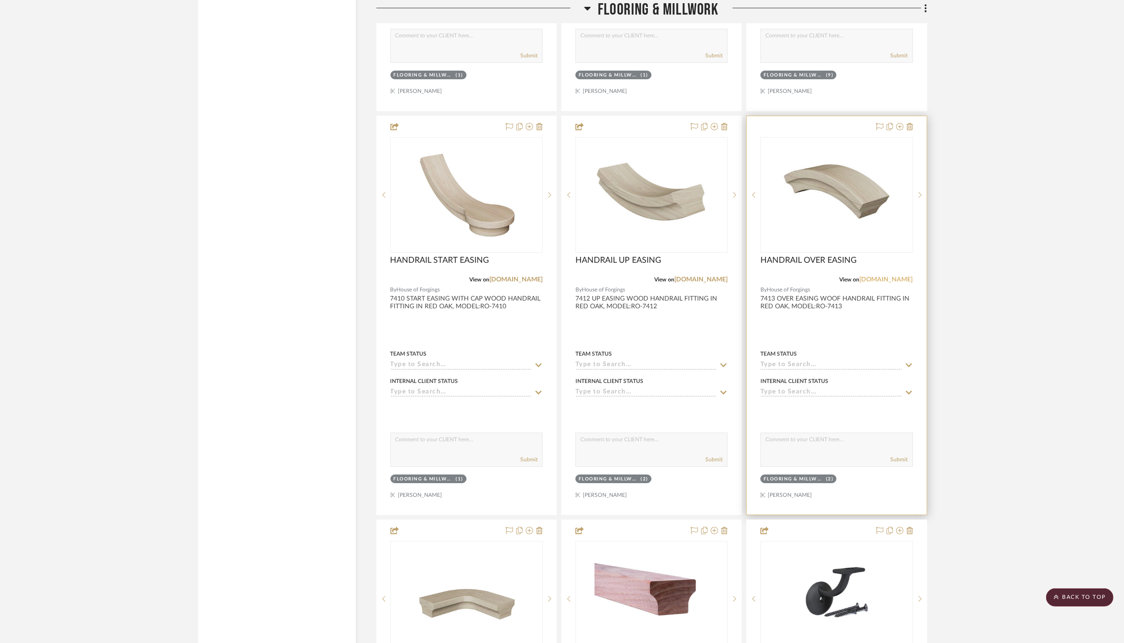
click at [888, 277] on link "houseofforgings.net" at bounding box center [886, 280] width 53 height 6
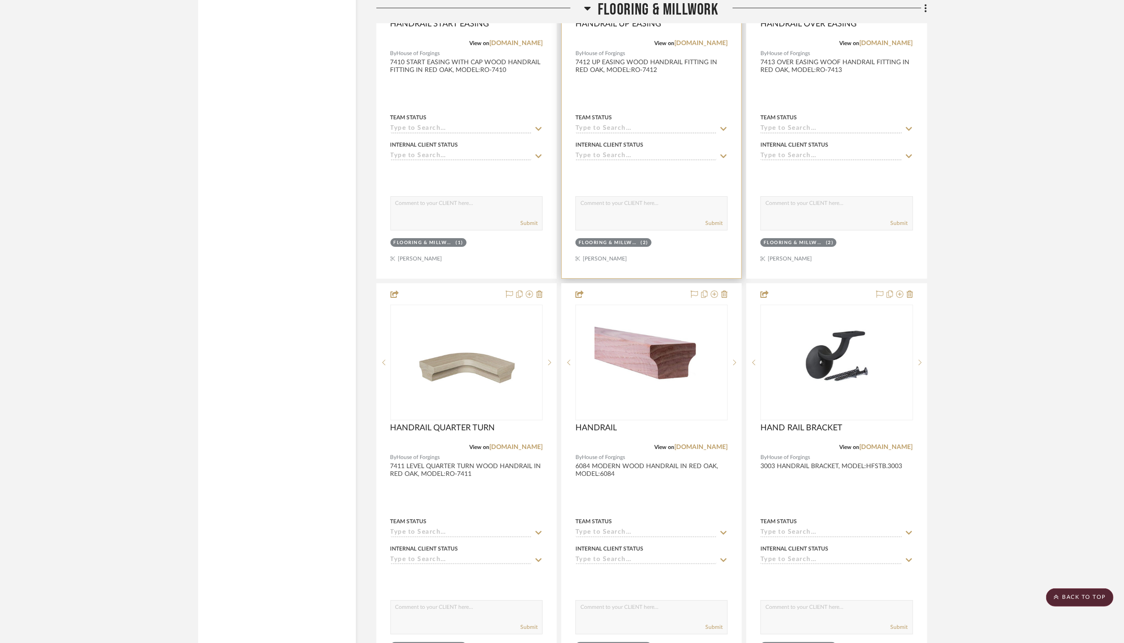
scroll to position [3313, 0]
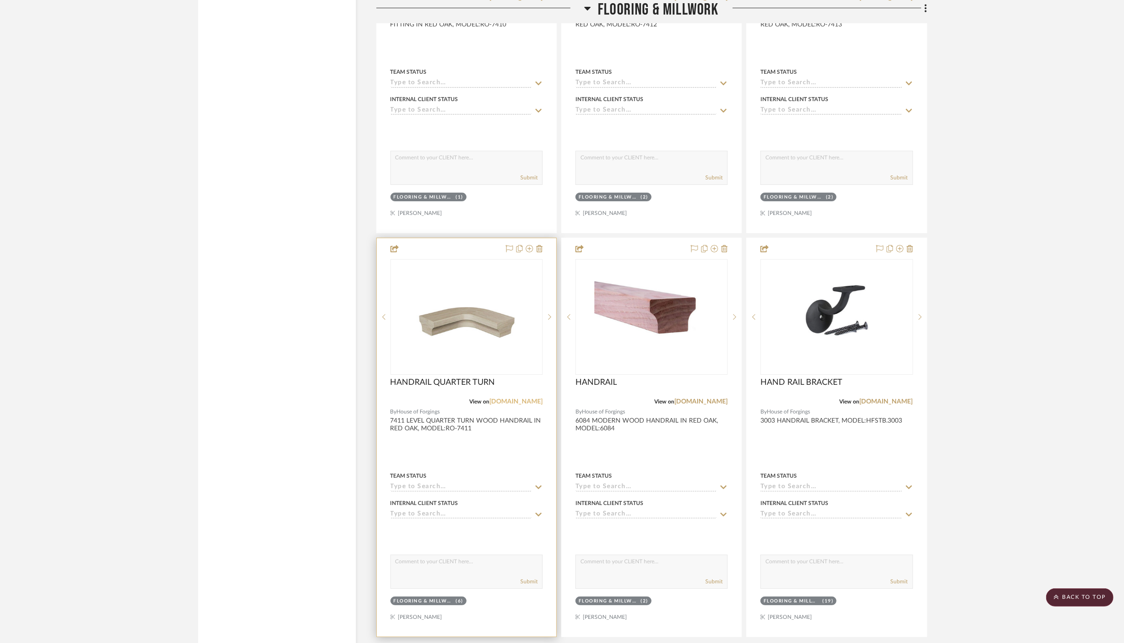
click at [522, 399] on link "houseofforgings.net" at bounding box center [515, 402] width 53 height 6
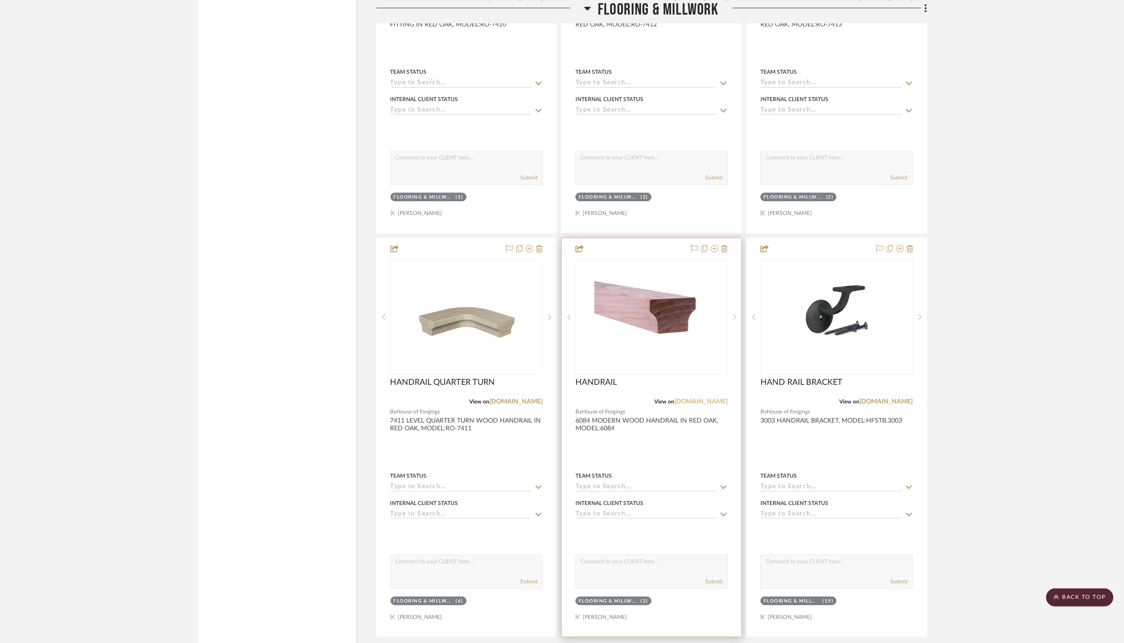
click at [710, 399] on link "houseofforgings.net" at bounding box center [700, 402] width 53 height 6
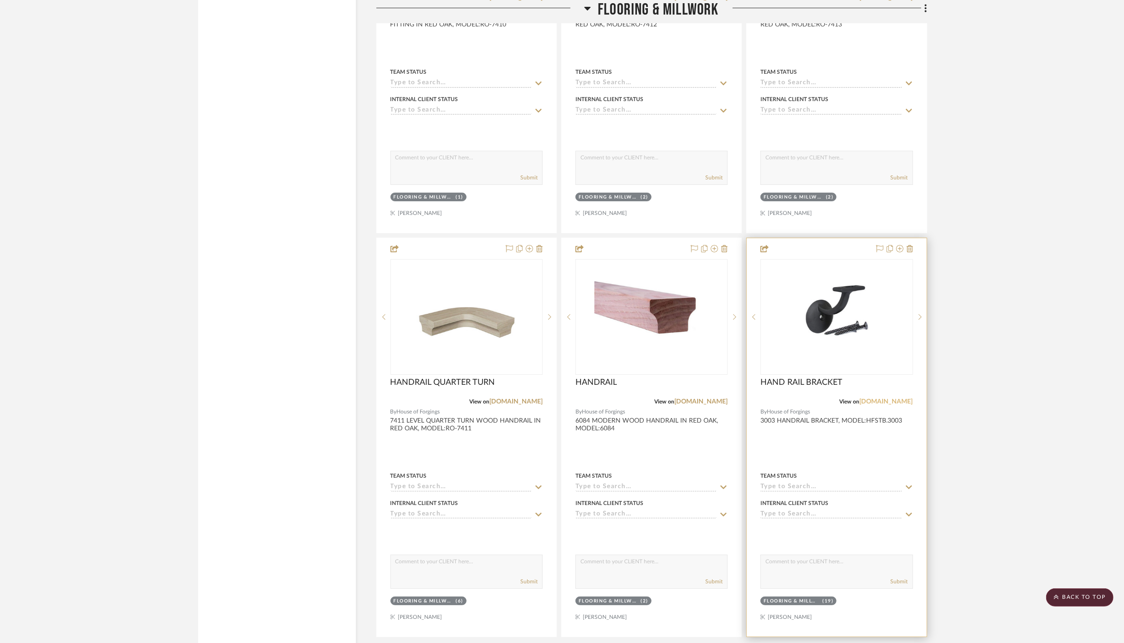
click at [887, 399] on link "houseofforgings.net" at bounding box center [886, 402] width 53 height 6
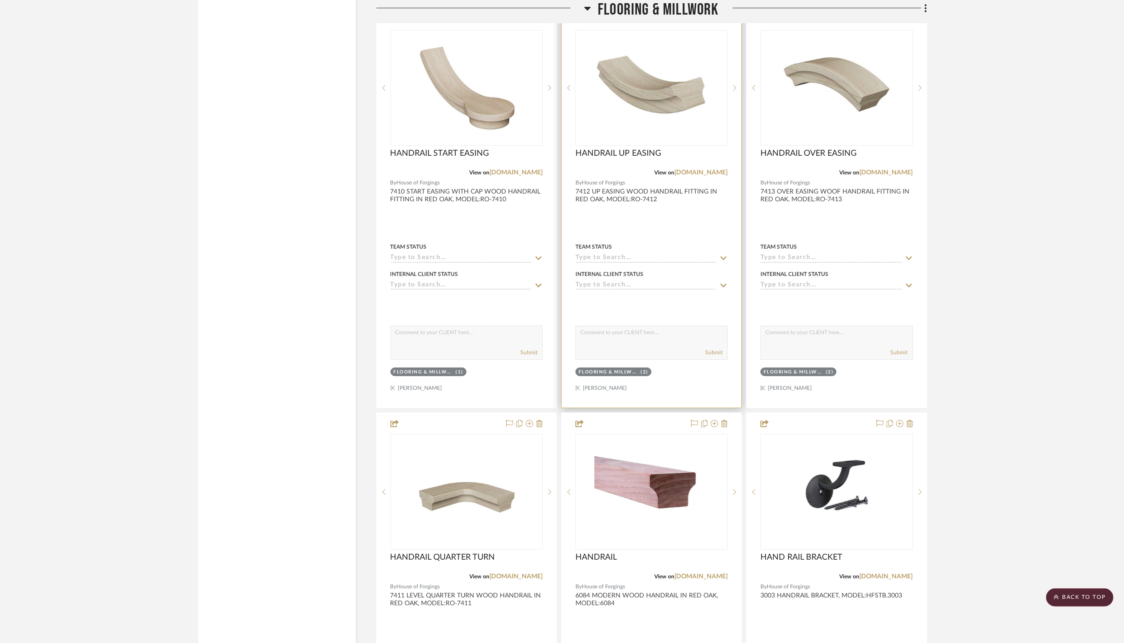
scroll to position [3137, 0]
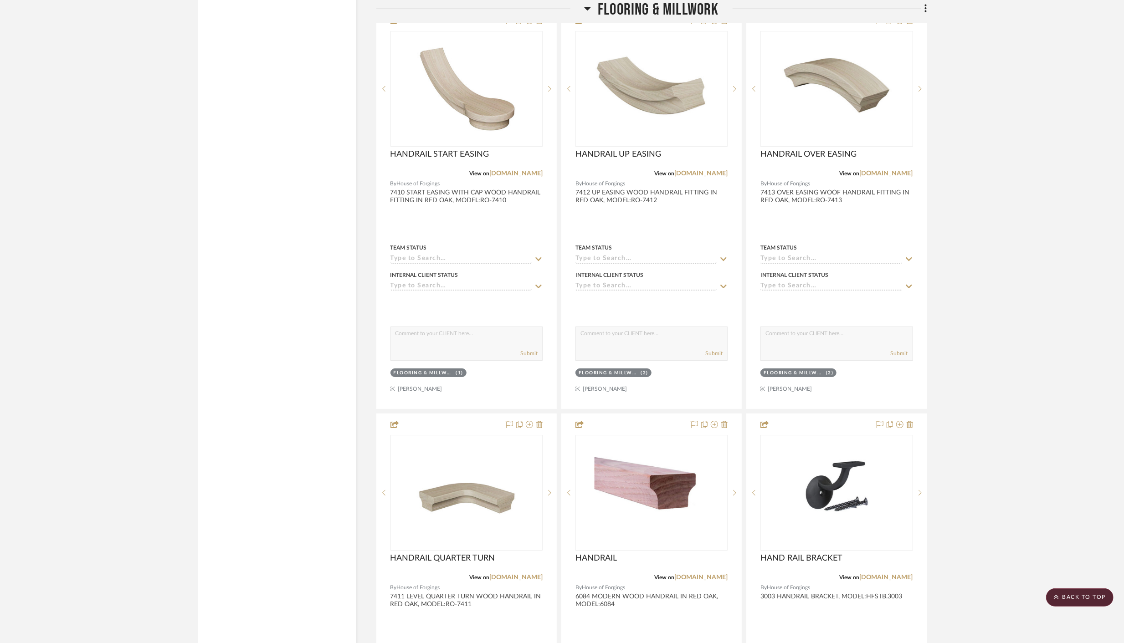
click at [588, 9] on icon at bounding box center [588, 9] width 6 height 4
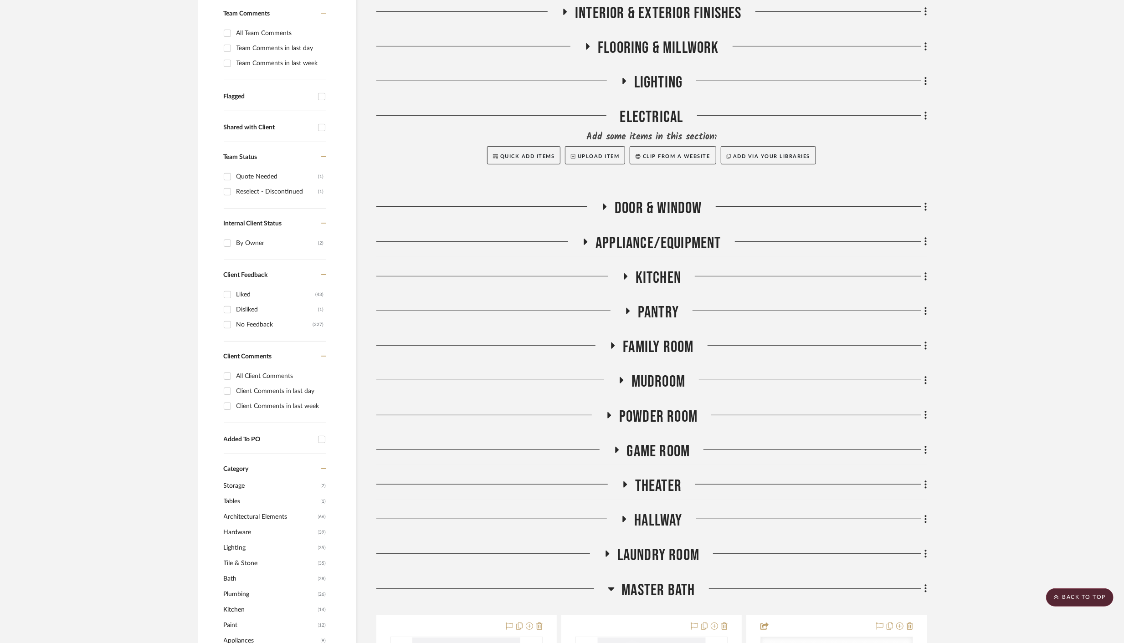
scroll to position [242, 0]
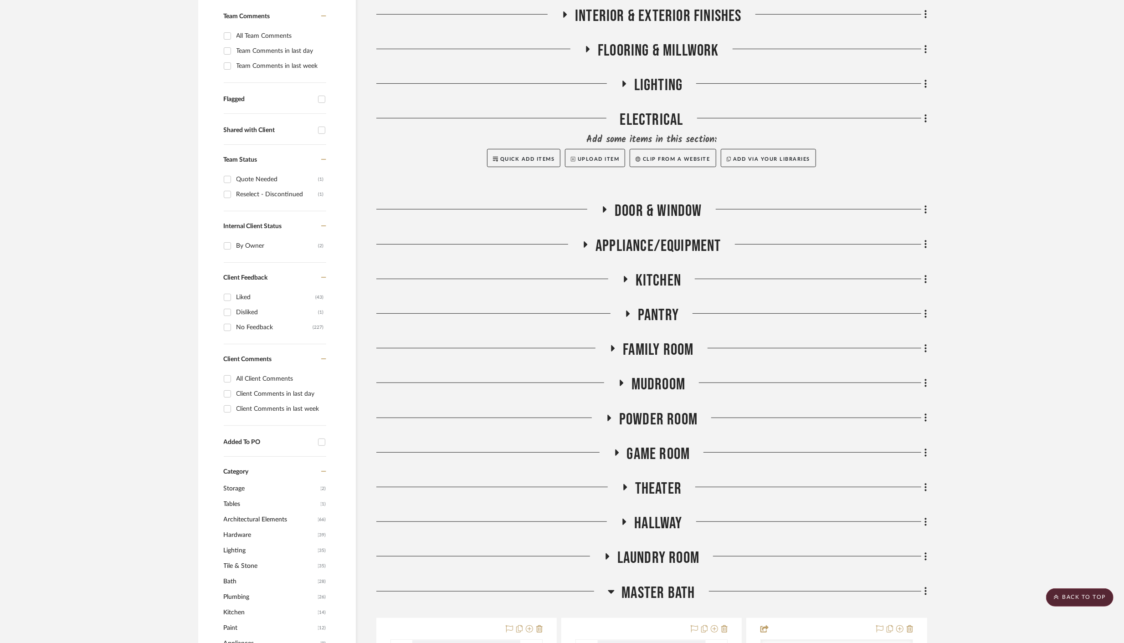
click at [625, 84] on icon at bounding box center [624, 84] width 4 height 6
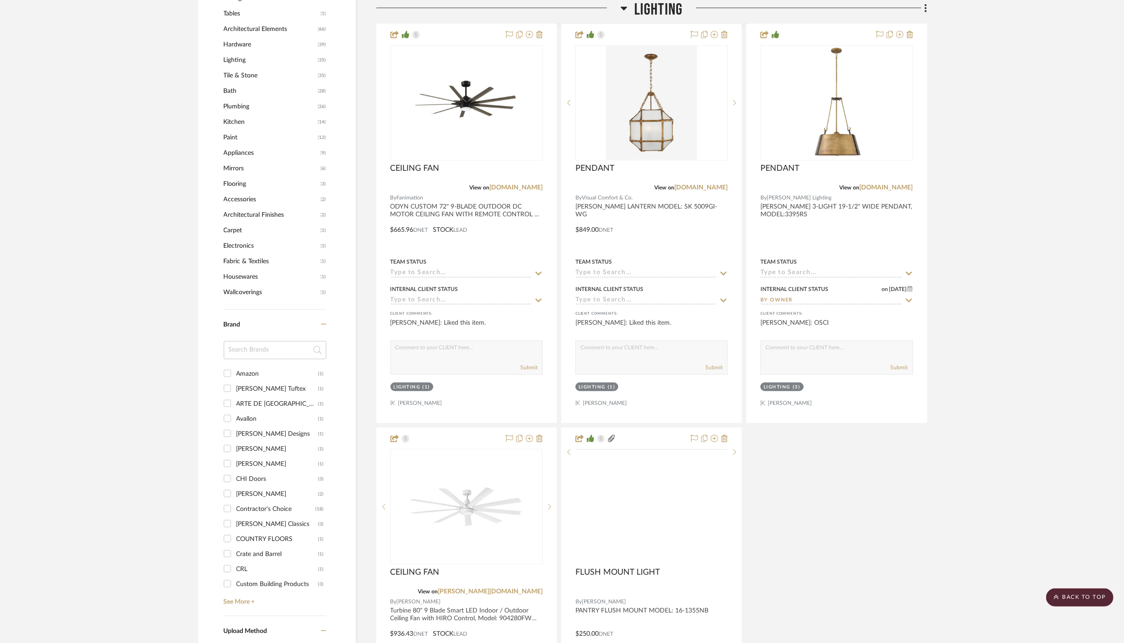
scroll to position [840, 0]
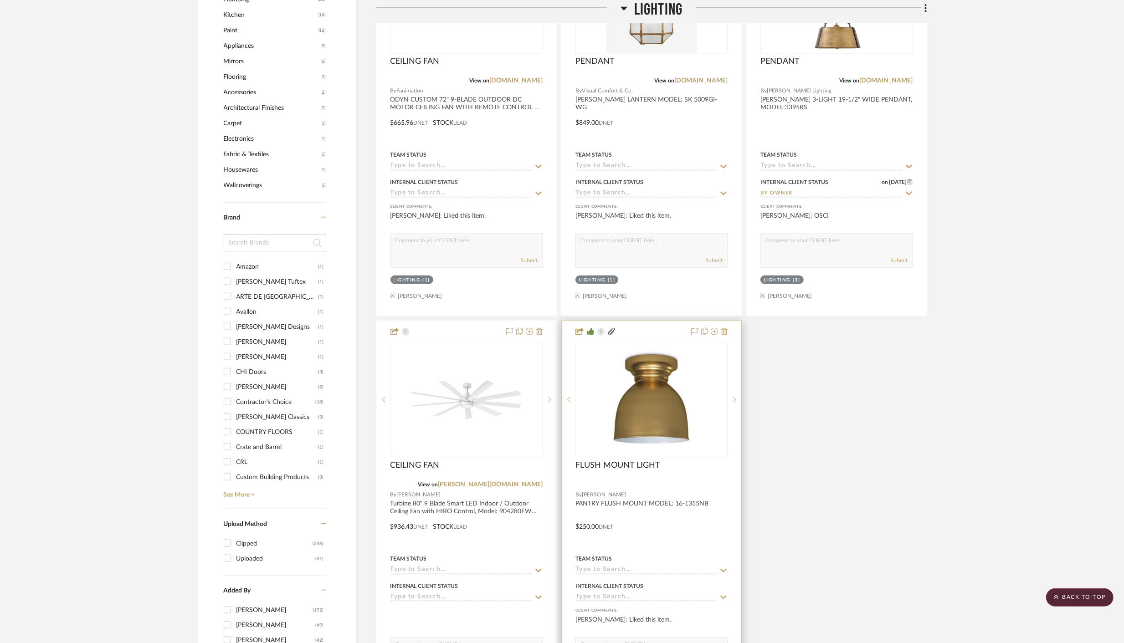
click at [632, 500] on div at bounding box center [651, 520] width 179 height 399
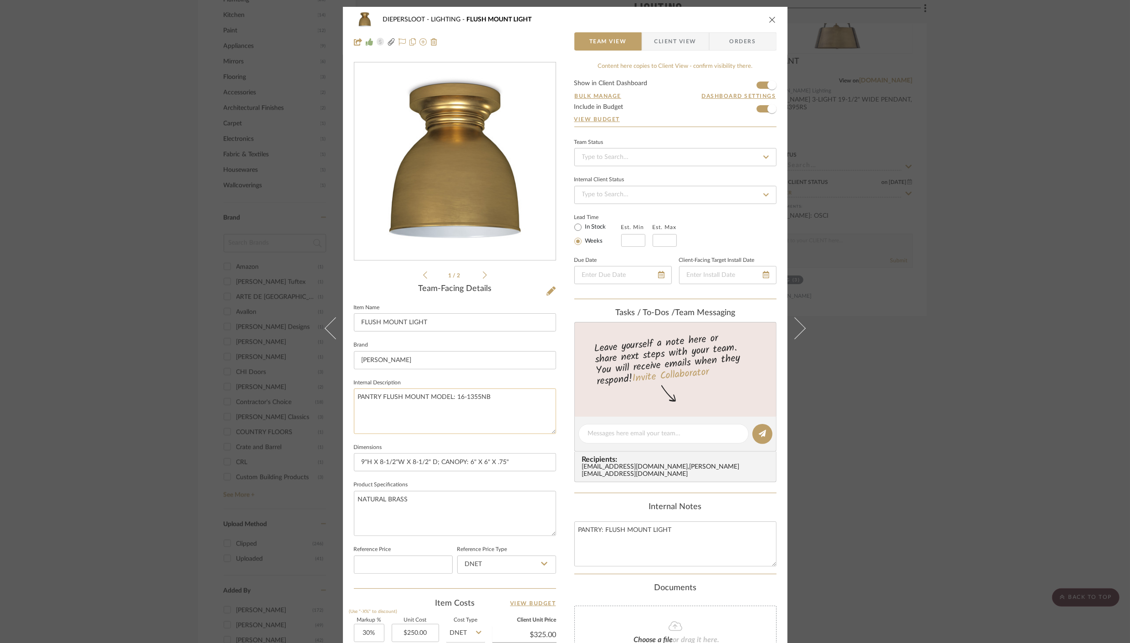
drag, startPoint x: 454, startPoint y: 397, endPoint x: 495, endPoint y: 394, distance: 41.6
click at [495, 394] on textarea "PANTRY FLUSH MOUNT MODEL: 16-1355NB" at bounding box center [455, 411] width 202 height 45
click at [547, 291] on icon at bounding box center [551, 291] width 9 height 9
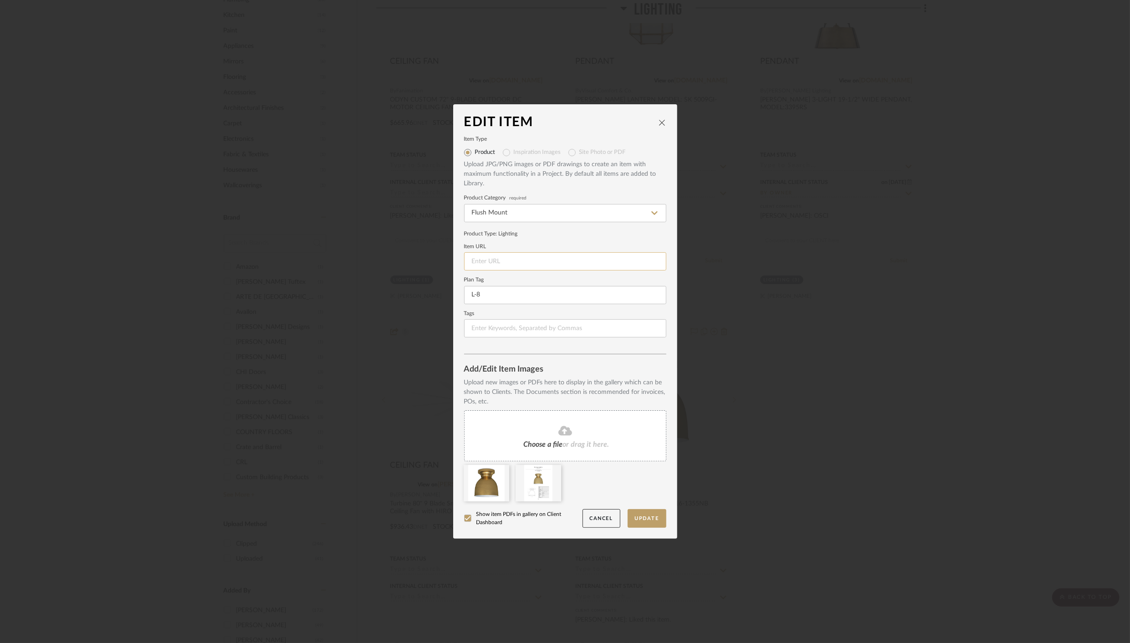
click at [509, 262] on input at bounding box center [565, 261] width 202 height 18
click at [607, 516] on button "Cancel" at bounding box center [602, 518] width 38 height 19
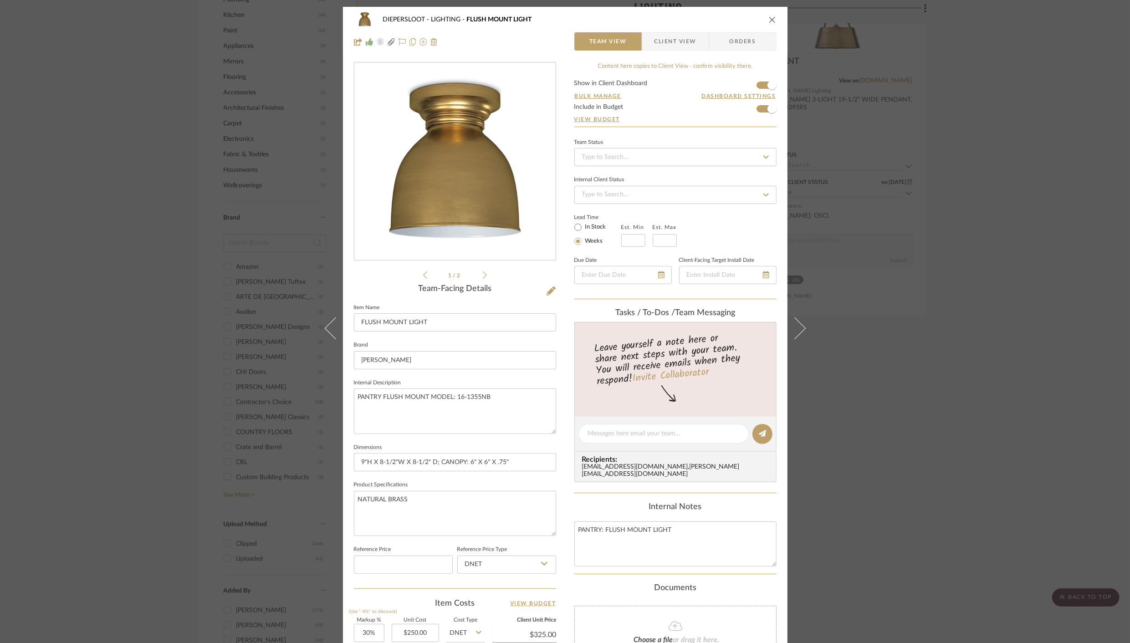
click at [769, 17] on icon "close" at bounding box center [772, 19] width 7 height 7
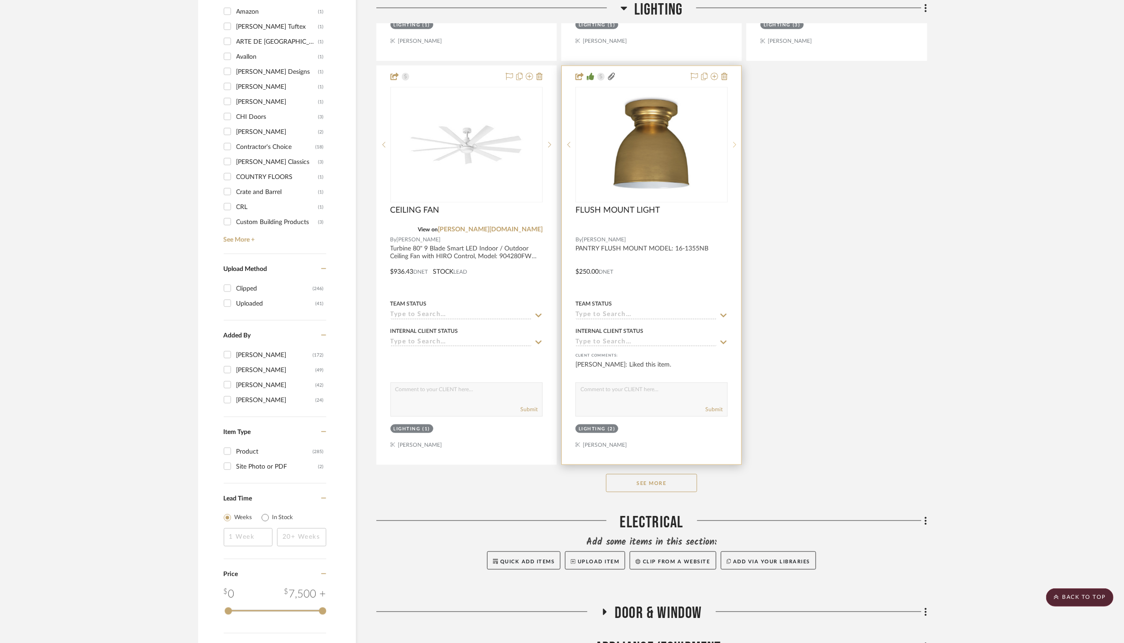
scroll to position [1112, 0]
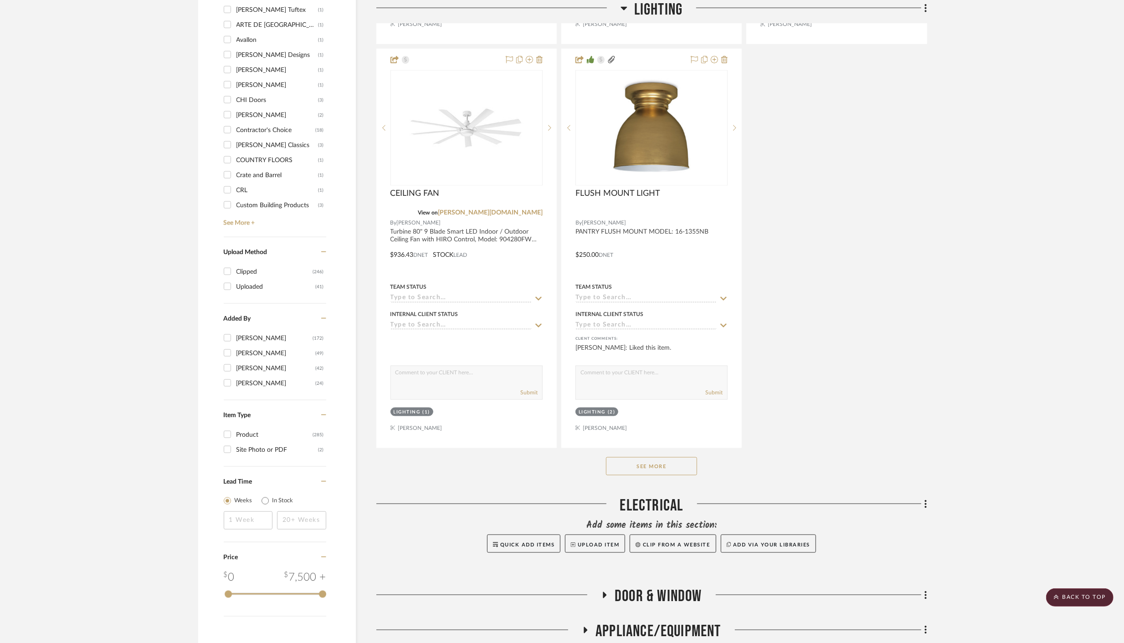
click at [630, 466] on button "See More" at bounding box center [651, 466] width 91 height 18
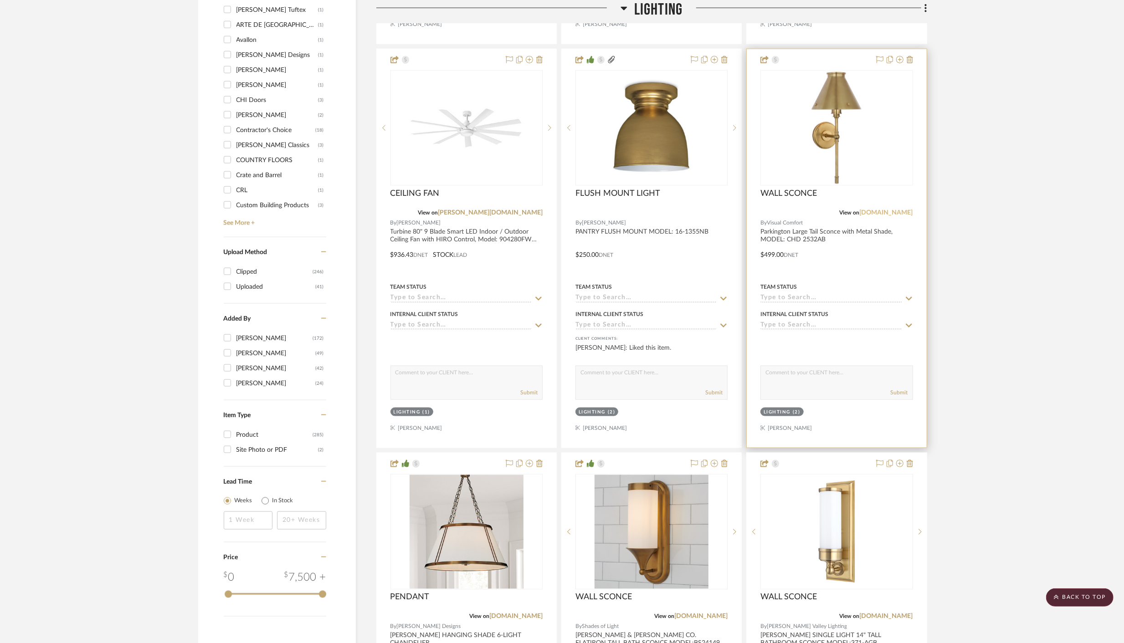
click at [885, 210] on link "visualcomfort.com" at bounding box center [886, 213] width 53 height 6
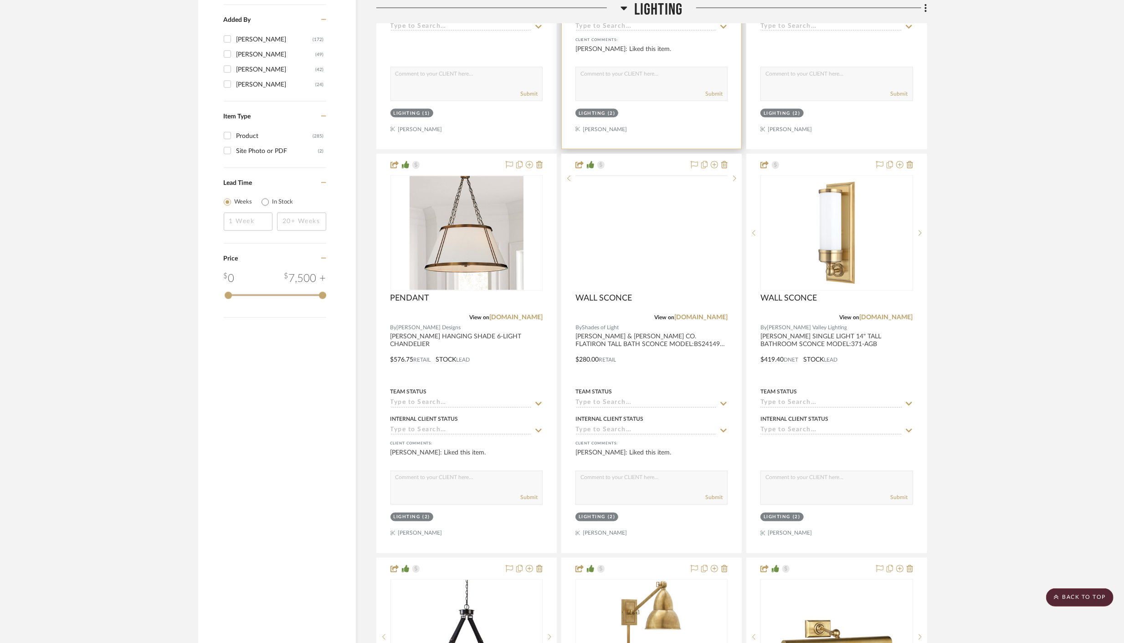
scroll to position [1431, 0]
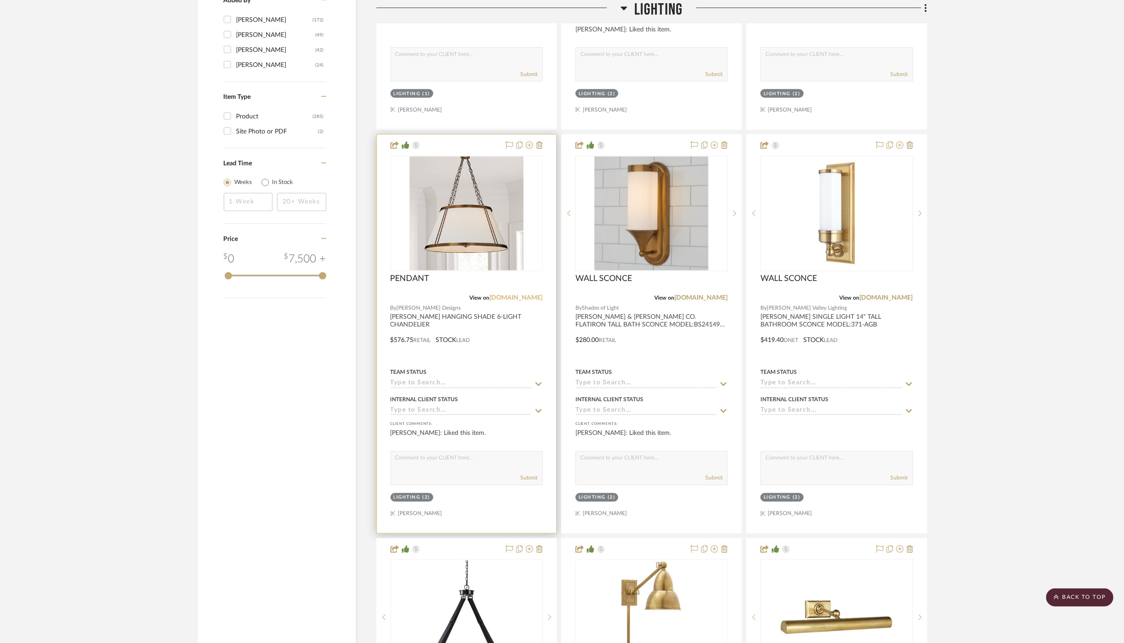
click at [513, 295] on link "ballarddesigns.com" at bounding box center [515, 298] width 53 height 6
click at [508, 356] on div at bounding box center [466, 334] width 179 height 399
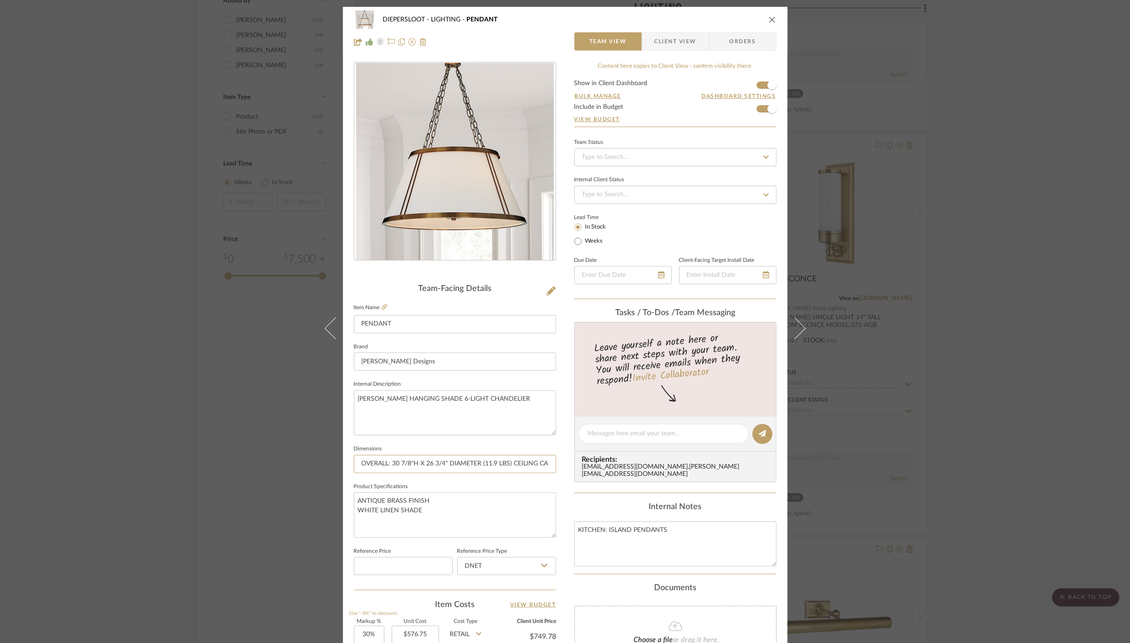
scroll to position [0, 504]
drag, startPoint x: 358, startPoint y: 463, endPoint x: 771, endPoint y: 481, distance: 413.6
click at [771, 481] on div "DIEPERSLOOT LIGHTING PENDANT Team View Client View Orders Team-Facing Details I…" at bounding box center [565, 427] width 445 height 841
paste input "Dimensions: Base Overall: 30 7/8"H X 26 3/4" Diameter (11.9 lbs) Ceiling Canopy…"
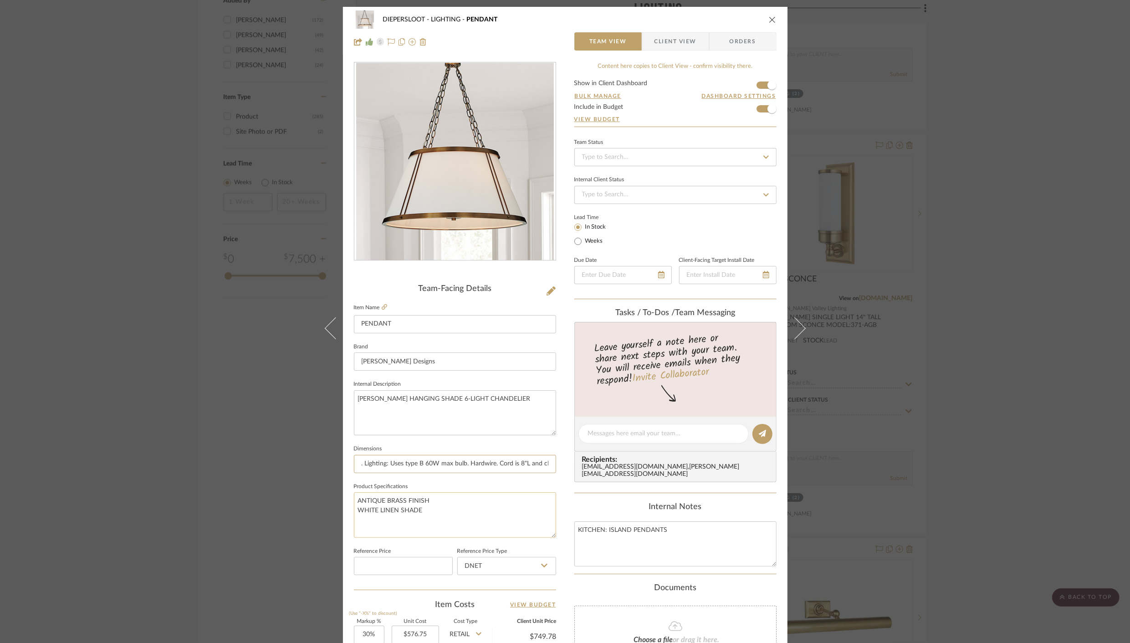
type input "Dimensions: Base Overall: 30 7/8"H X 26 3/4" Diameter (11.9 lbs) Ceiling Canopy…"
click at [486, 510] on textarea "ANTIQUE BRASS FINISH WHITE LINEN SHADE" at bounding box center [455, 514] width 202 height 45
click at [559, 478] on div "DIEPERSLOOT LIGHTING PENDANT Team View Client View Orders Team-Facing Details I…" at bounding box center [565, 427] width 445 height 841
click at [769, 18] on icon "close" at bounding box center [772, 19] width 7 height 7
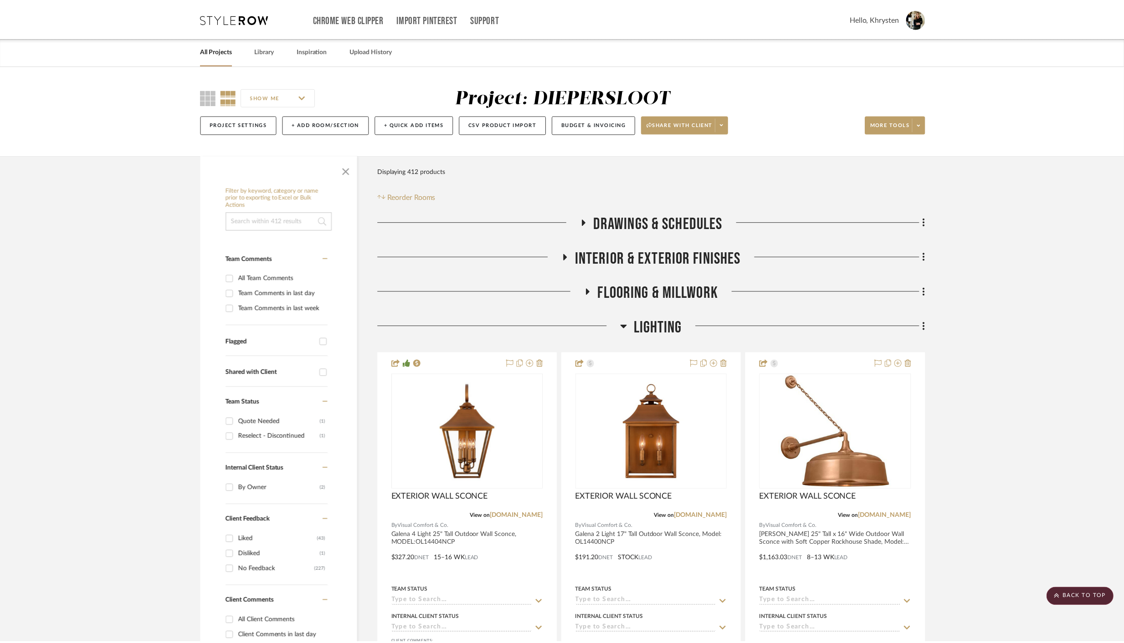
scroll to position [1431, 0]
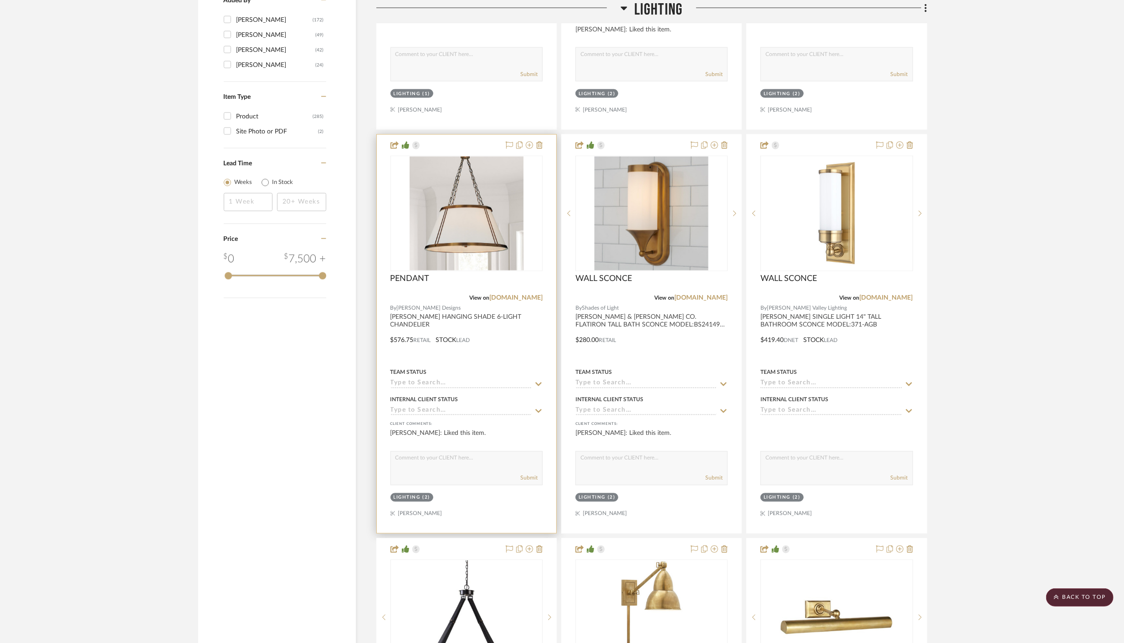
click at [486, 354] on div at bounding box center [466, 334] width 179 height 399
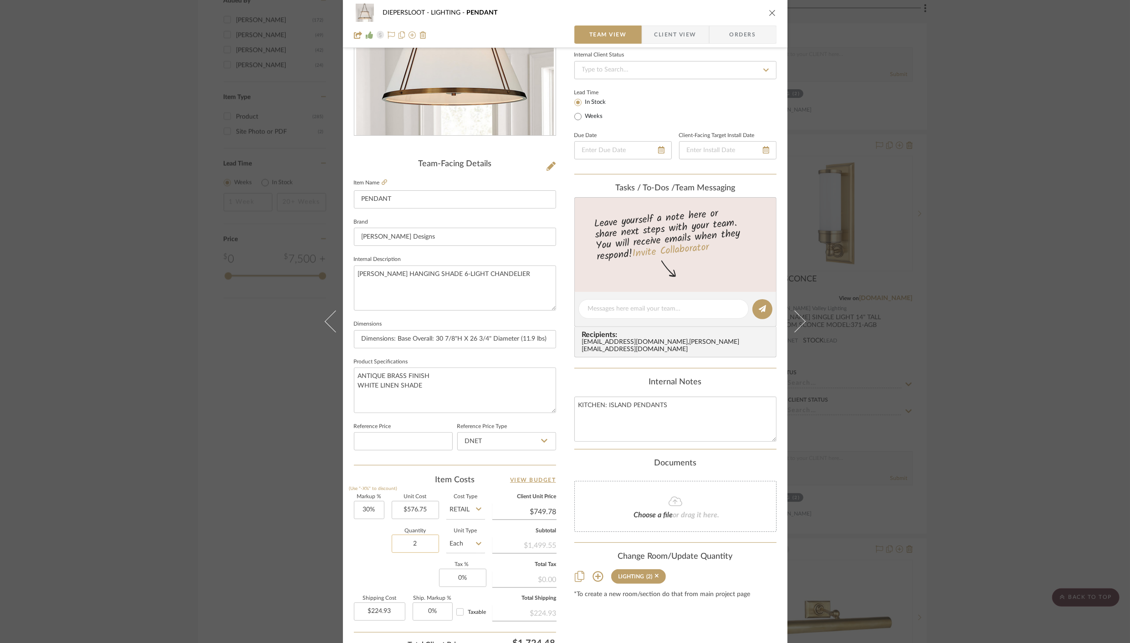
scroll to position [126, 0]
click at [402, 508] on input "576.75" at bounding box center [415, 509] width 47 height 18
paste input "389"
type input "$389.40"
click at [469, 504] on input "Retail" at bounding box center [465, 509] width 39 height 18
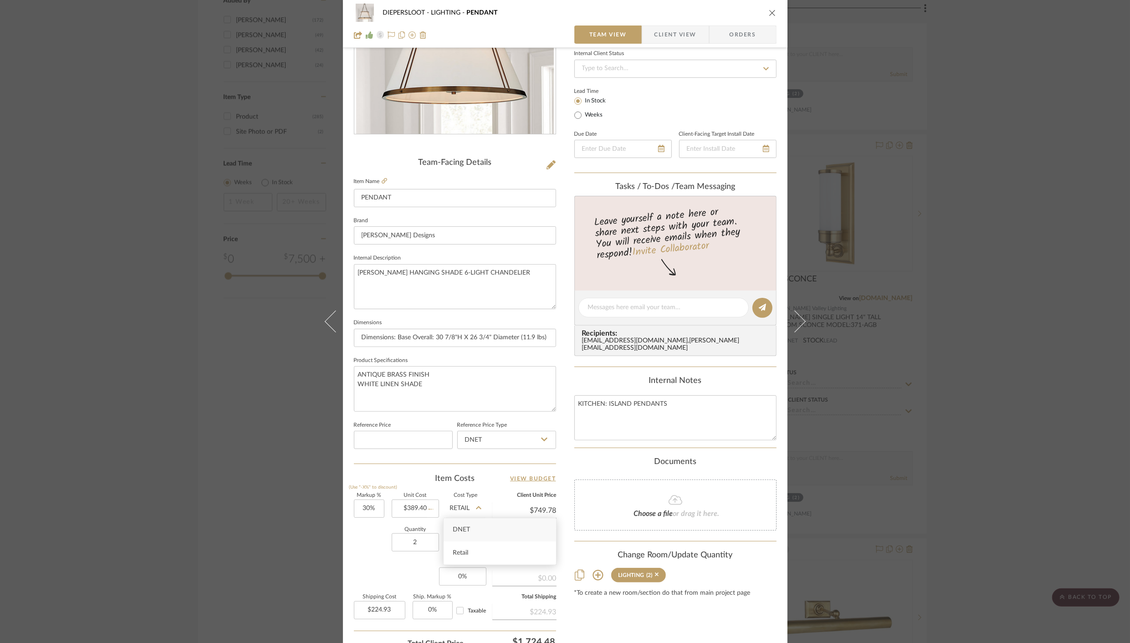
type input "$506.22"
type input "$151.87"
click at [471, 524] on div "DNET" at bounding box center [500, 529] width 113 height 23
type input "DNET"
click at [372, 549] on div "Quantity 2 Unit Type Each" at bounding box center [419, 544] width 131 height 32
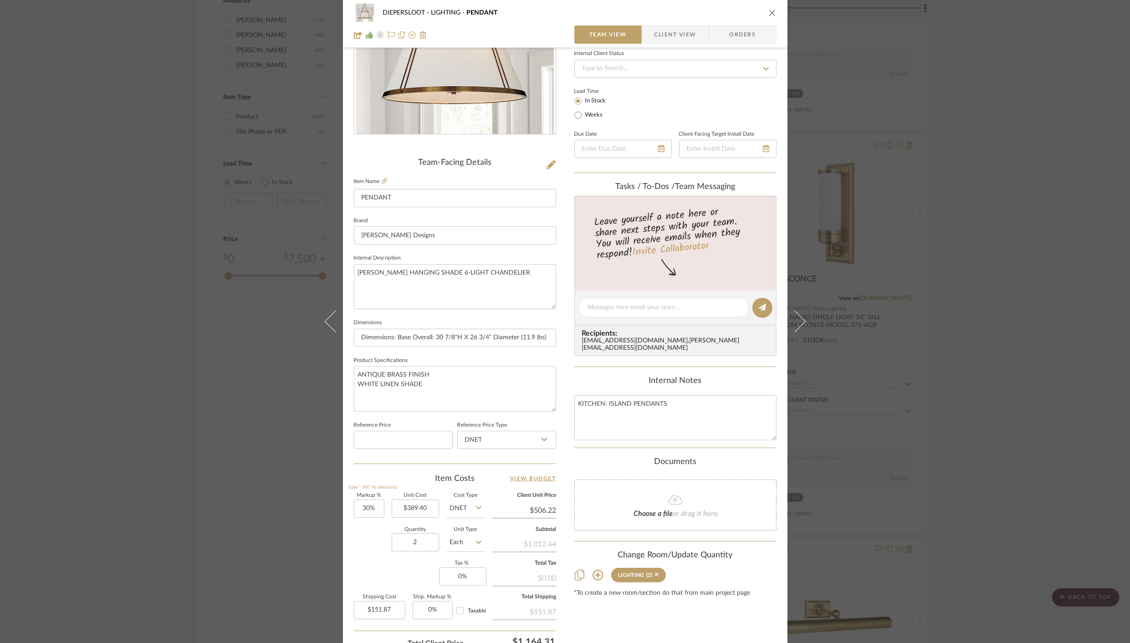
click at [403, 564] on div "Markup % (Use "-X%" to discount) 30% Unit Cost $389.40 Cost Type DNET Client Un…" at bounding box center [455, 559] width 202 height 133
click at [770, 12] on icon "close" at bounding box center [772, 12] width 7 height 7
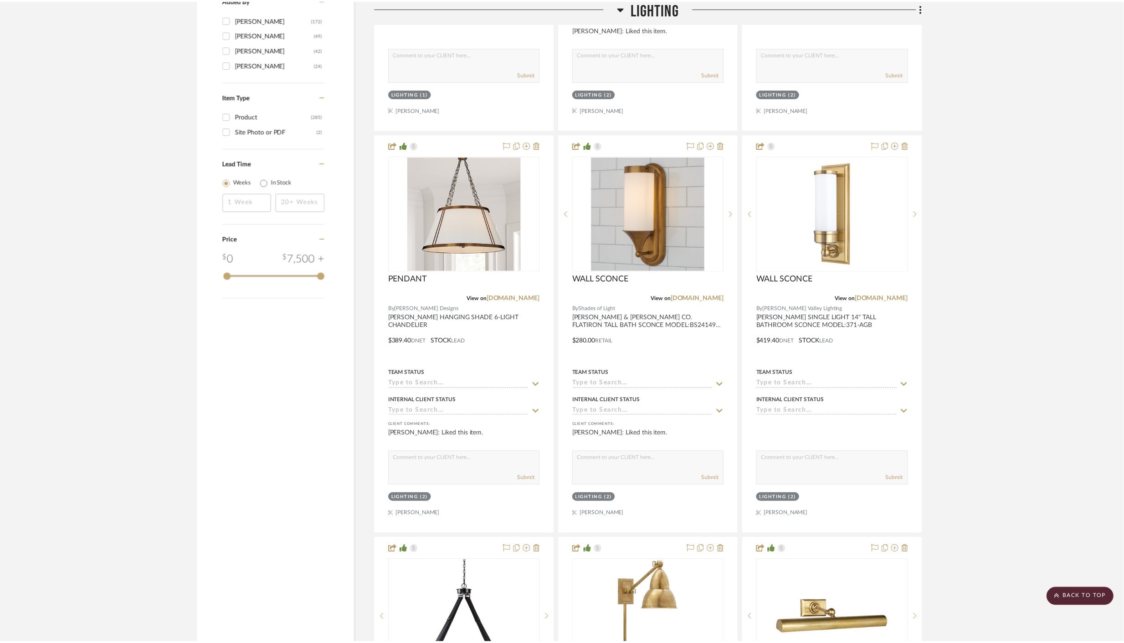
scroll to position [1431, 0]
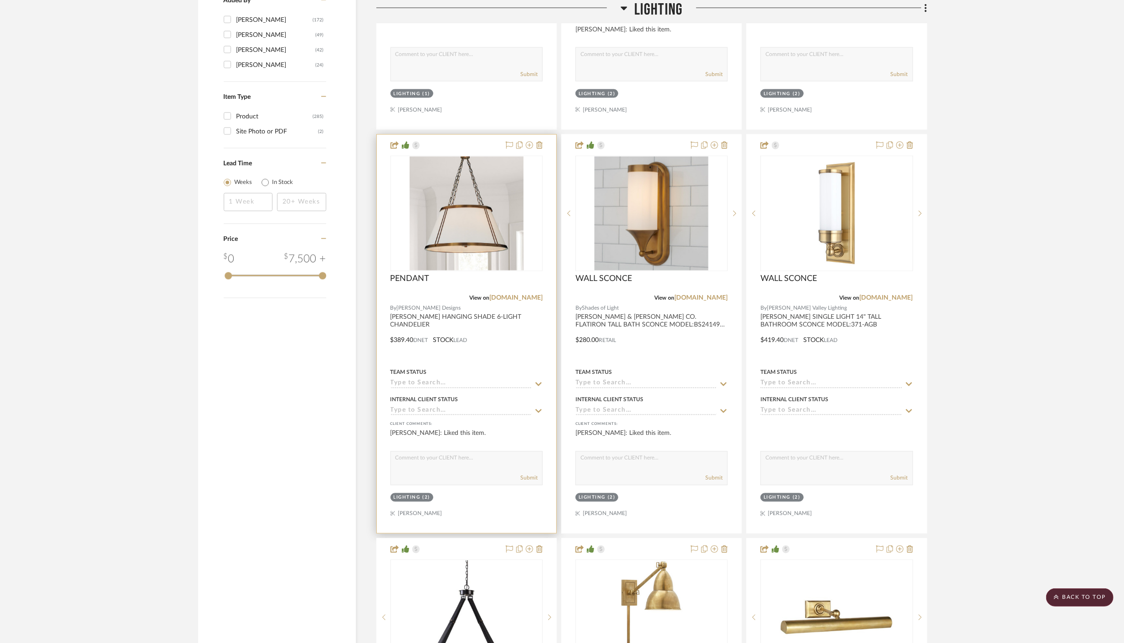
click at [490, 339] on div at bounding box center [466, 334] width 179 height 399
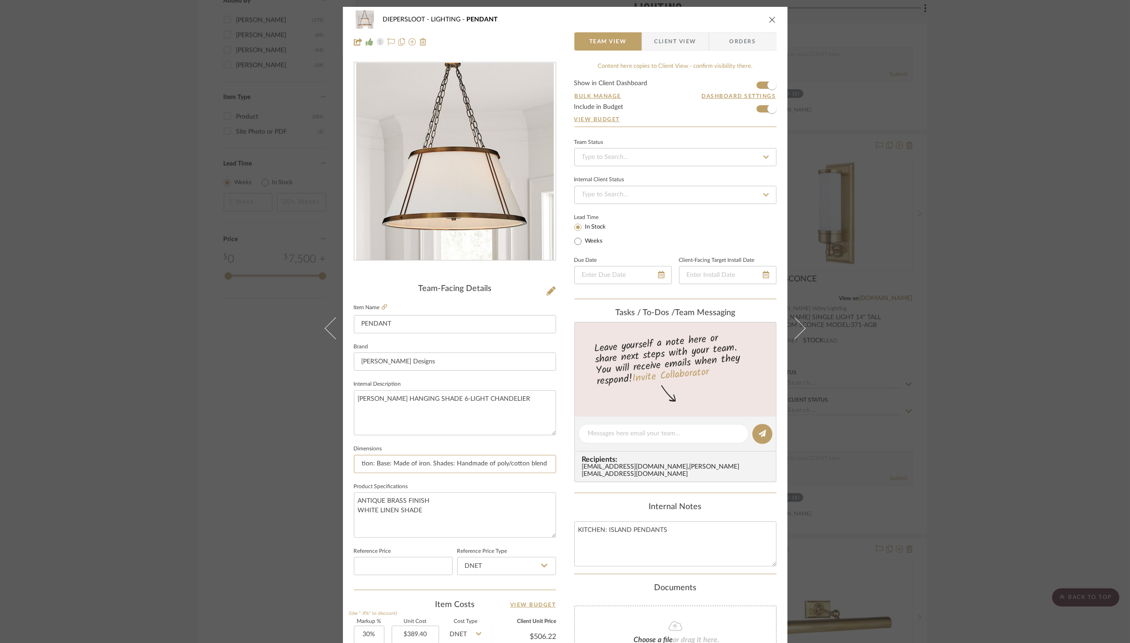
scroll to position [0, 877]
drag, startPoint x: 357, startPoint y: 462, endPoint x: 637, endPoint y: 464, distance: 280.6
click at [637, 464] on div "DIEPERSLOOT LIGHTING PENDANT Team View Client View Orders Team-Facing Details I…" at bounding box center [565, 427] width 445 height 841
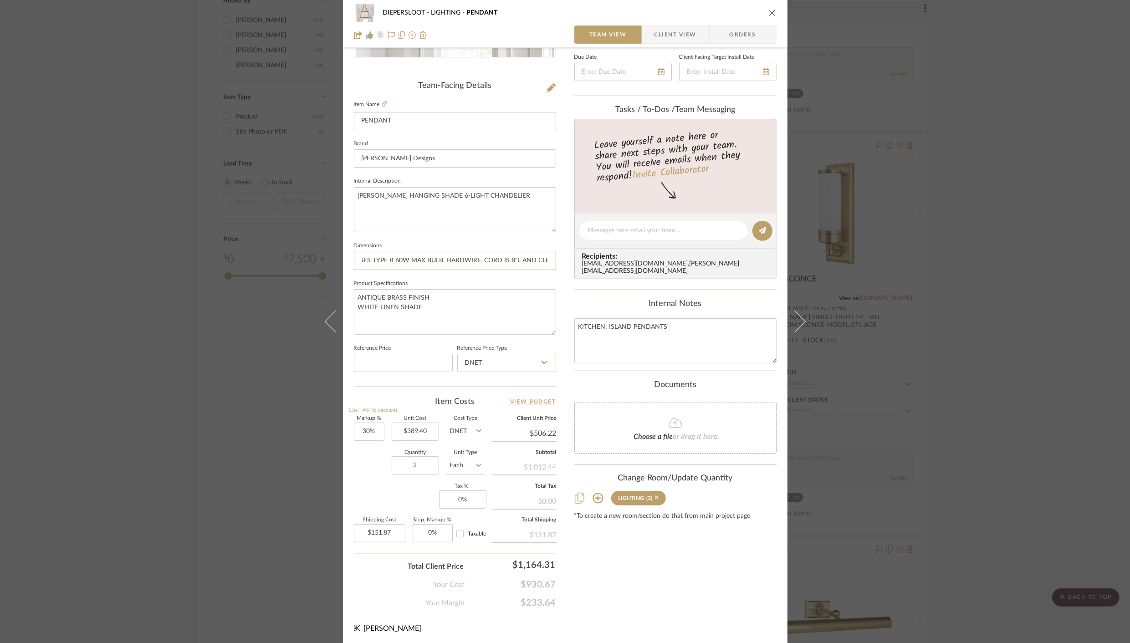
scroll to position [0, 0]
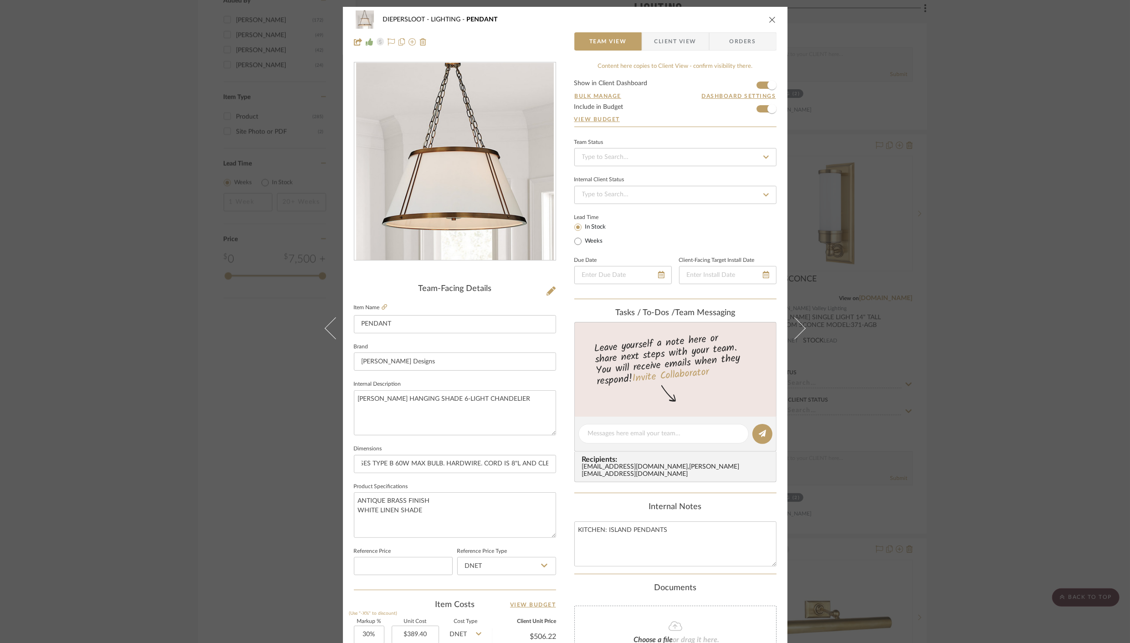
click at [749, 36] on span "Orders" at bounding box center [743, 41] width 46 height 18
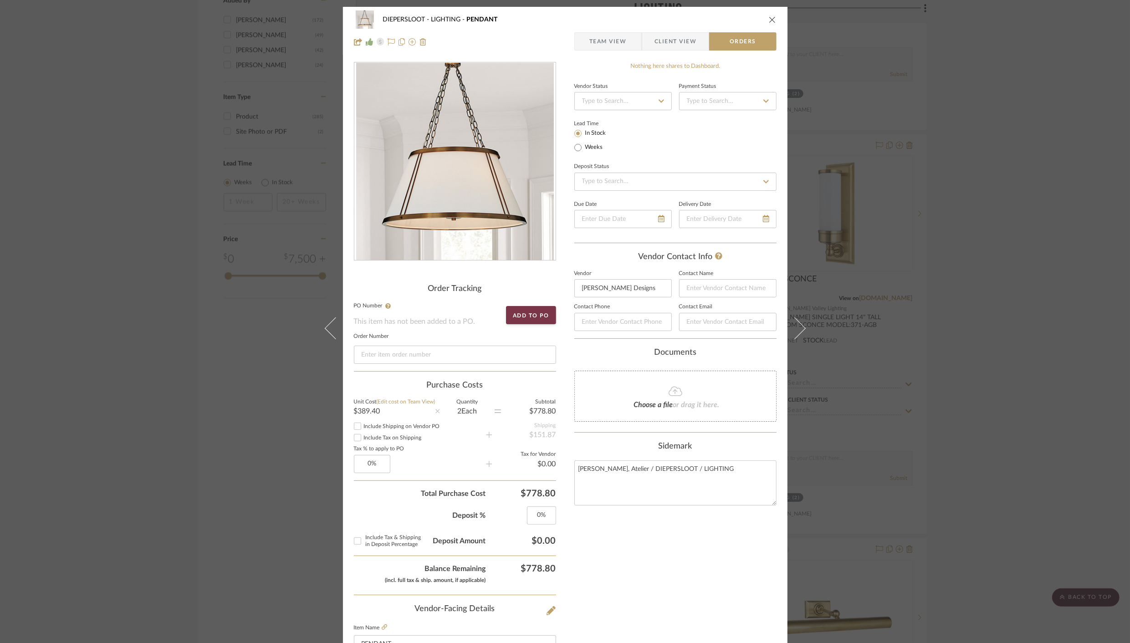
type input "DIMENSIONS: BASE OVERALL: 30 7/8"H X 26 3/4" DIAMETER (11.9 LBS) CEILING CANOPY…"
click at [672, 41] on span "Client View" at bounding box center [676, 41] width 42 height 18
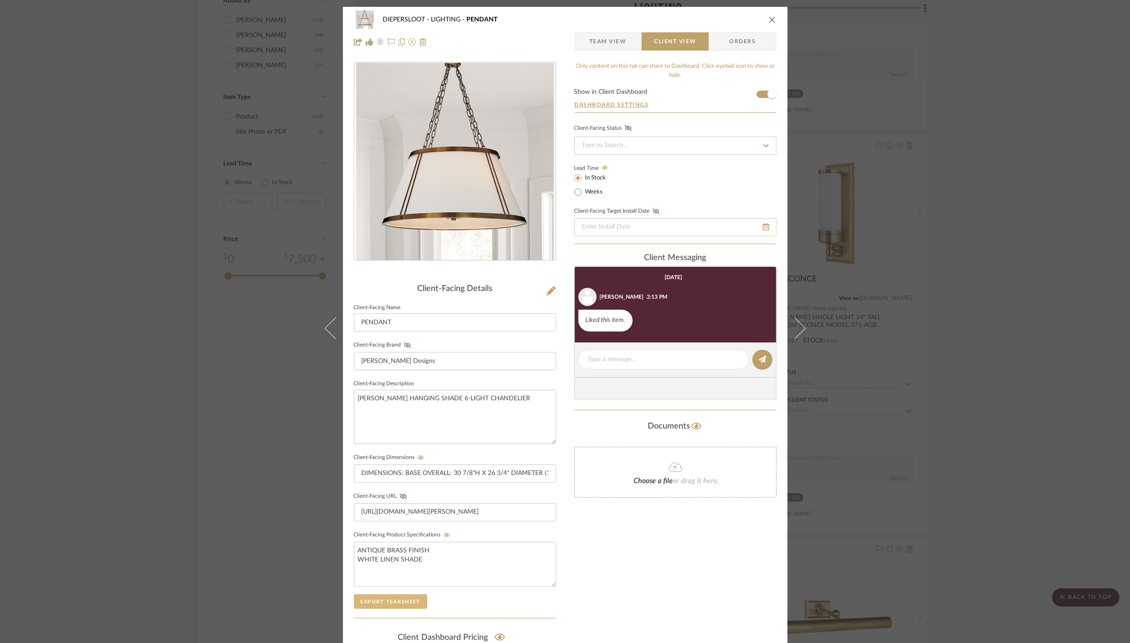
click at [368, 603] on button "Export Tearsheet" at bounding box center [390, 602] width 73 height 15
click at [482, 472] on input "DIMENSIONS: BASE OVERALL: 30 7/8"H X 26 3/4" DIAMETER (11.9 LBS) CEILING CANOPY…" at bounding box center [455, 474] width 202 height 18
click at [387, 599] on button "Export Tearsheet" at bounding box center [390, 602] width 73 height 15
click at [492, 472] on input "DIMENSIONS: BASE OVERALL: 30 7/8"H X 26 3/4" DIAMETER (11.9 LBS) CEILING CANOPY…" at bounding box center [455, 474] width 202 height 18
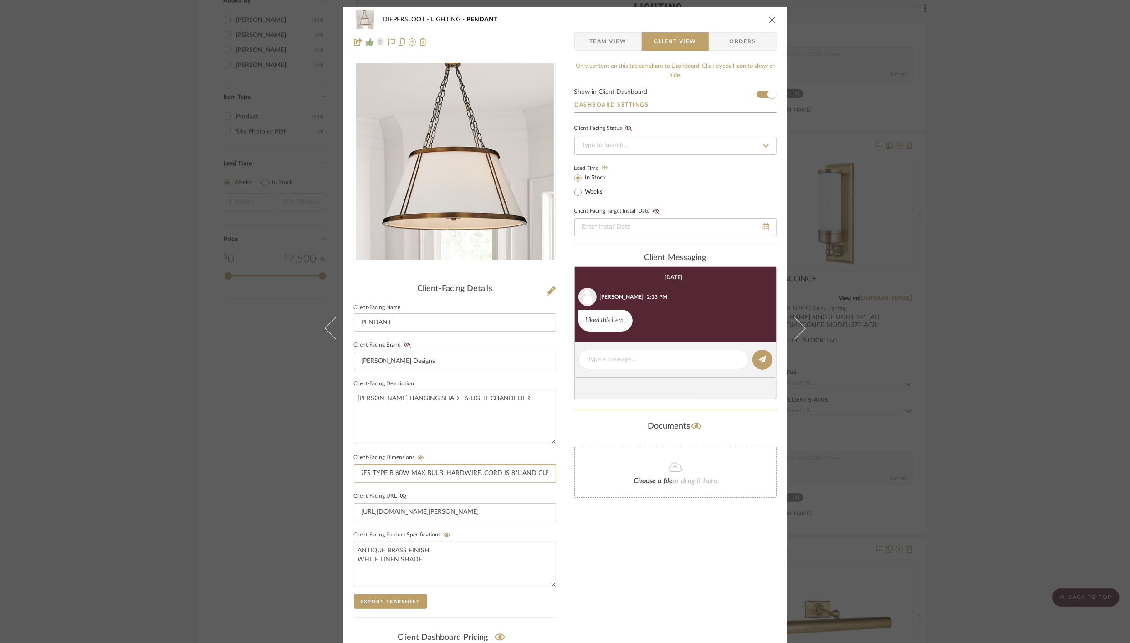
drag, startPoint x: 392, startPoint y: 472, endPoint x: 716, endPoint y: 478, distance: 323.5
click at [716, 478] on div "DIEPERSLOOT LIGHTING PENDANT Team View Client View Orders Client-Facing Details…" at bounding box center [565, 386] width 445 height 759
type input "DIMENSIONS: BASE OVERALL: 30 7/8"H X 26 3/4" DIAMETER (11.9 LBS) CEILING CANOPY…"
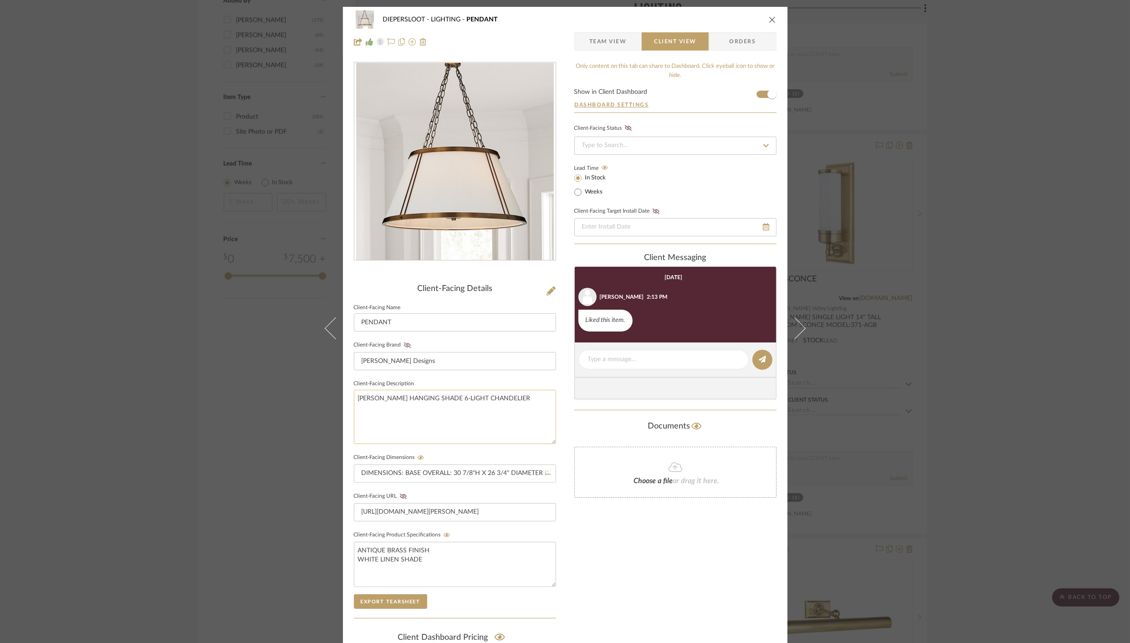
click at [517, 400] on textarea "CAMILLE HANGING SHADE 6-LIGHT CHANDELIER" at bounding box center [455, 417] width 202 height 54
paste textarea "CONSTRUCTION: BASE: MADE OF IRON. SHADES: HANDMADE OF POLY/COTTON BLEND LAMINAT…"
type textarea "CAMILLE HANGING SHADE 6-LIGHT CHANDELIER CONSTRUCTION: BASE: MADE OF IRON. SHAD…"
click at [627, 554] on div "Only content on this tab can share to Dashboard. Click eyeball icon to show or …" at bounding box center [675, 395] width 202 height 667
click at [769, 19] on icon "close" at bounding box center [772, 19] width 7 height 7
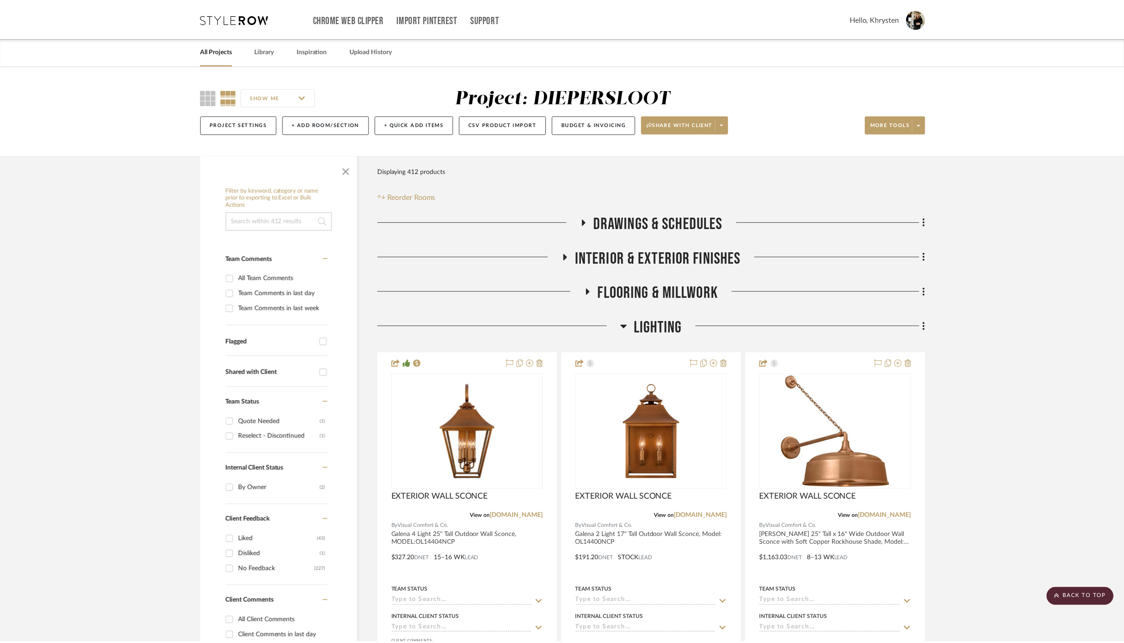
scroll to position [1431, 0]
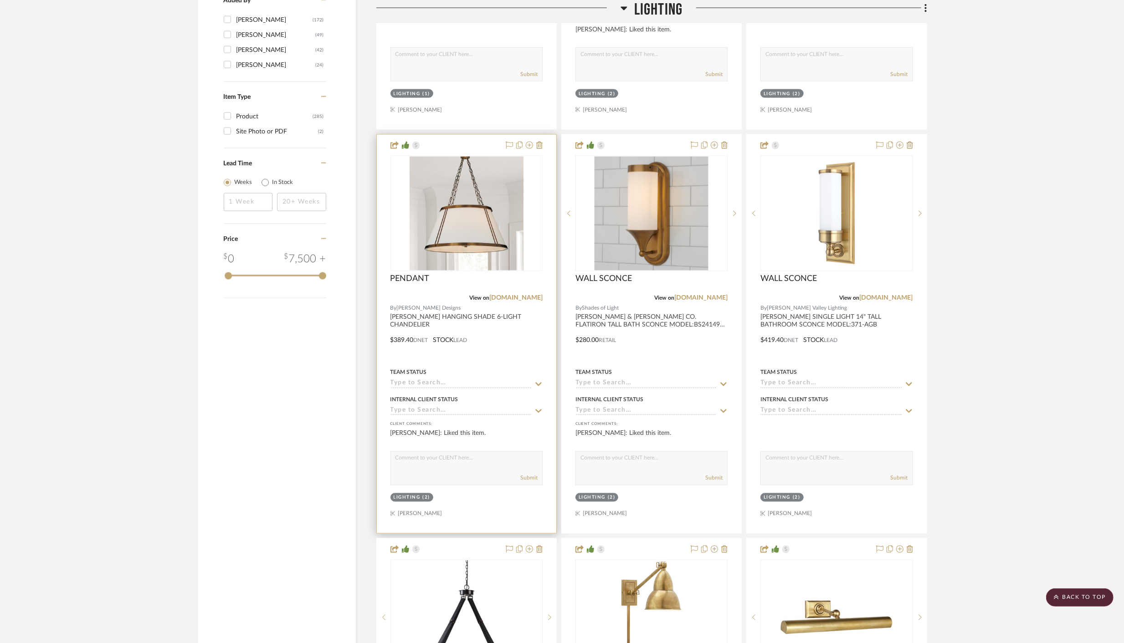
click at [508, 347] on div at bounding box center [466, 334] width 179 height 399
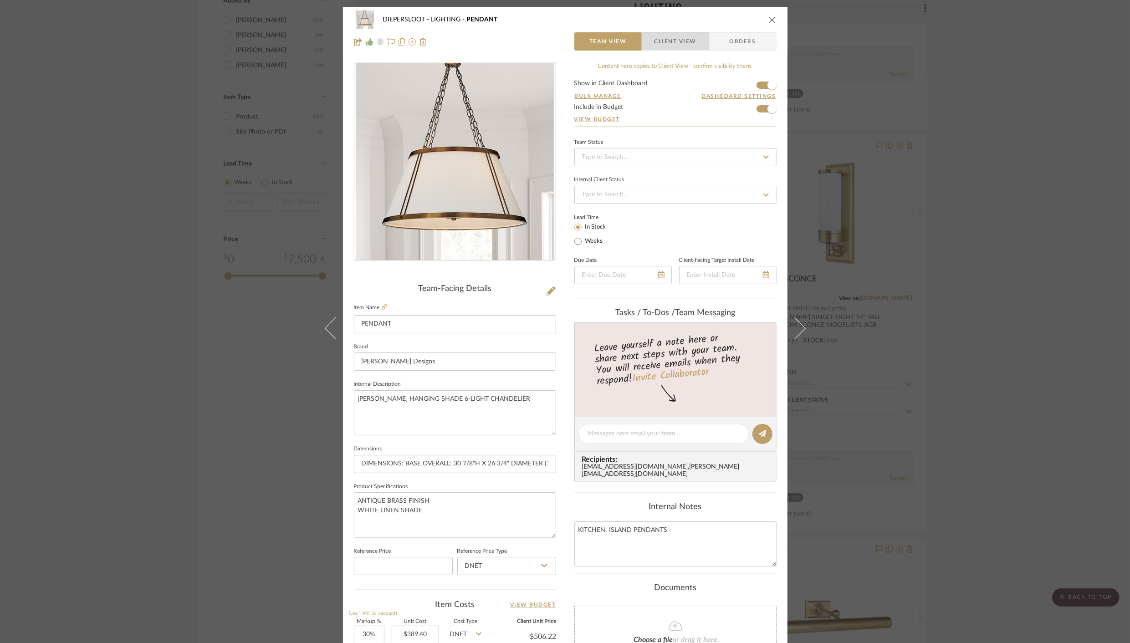
click at [677, 38] on span "Client View" at bounding box center [676, 41] width 42 height 18
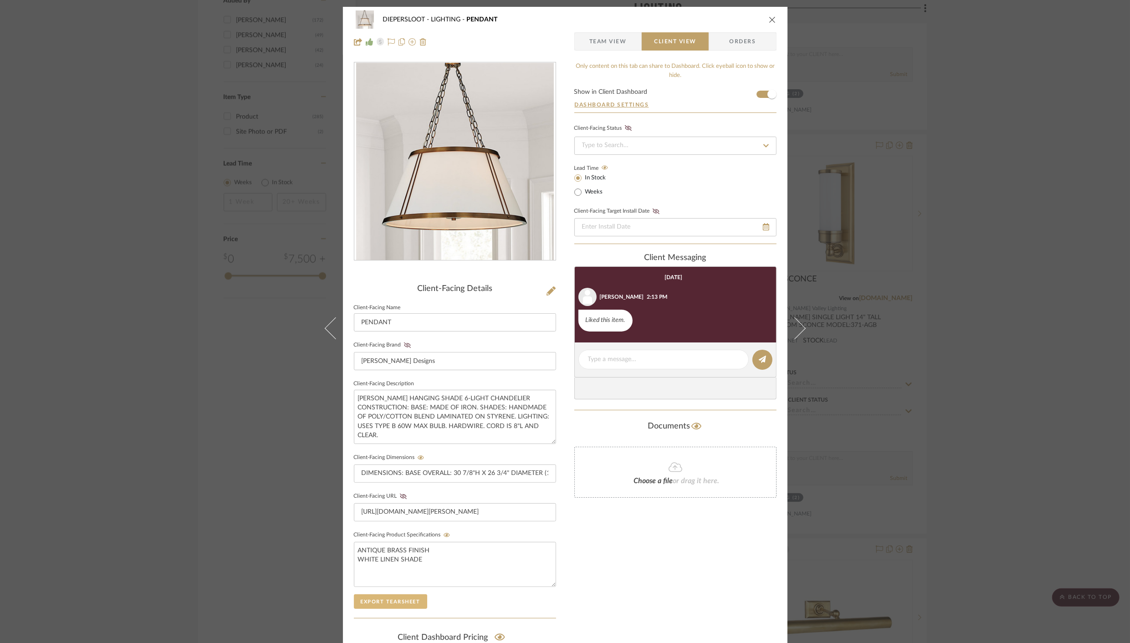
click at [397, 600] on button "Export Tearsheet" at bounding box center [390, 602] width 73 height 15
click at [769, 16] on icon "close" at bounding box center [772, 19] width 7 height 7
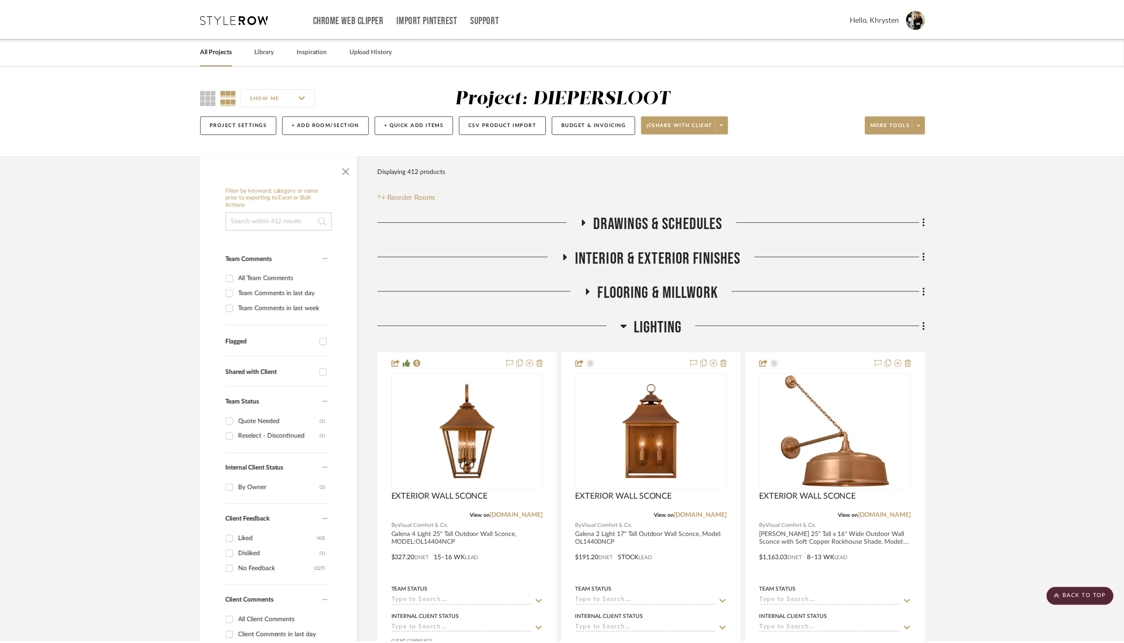
scroll to position [1431, 0]
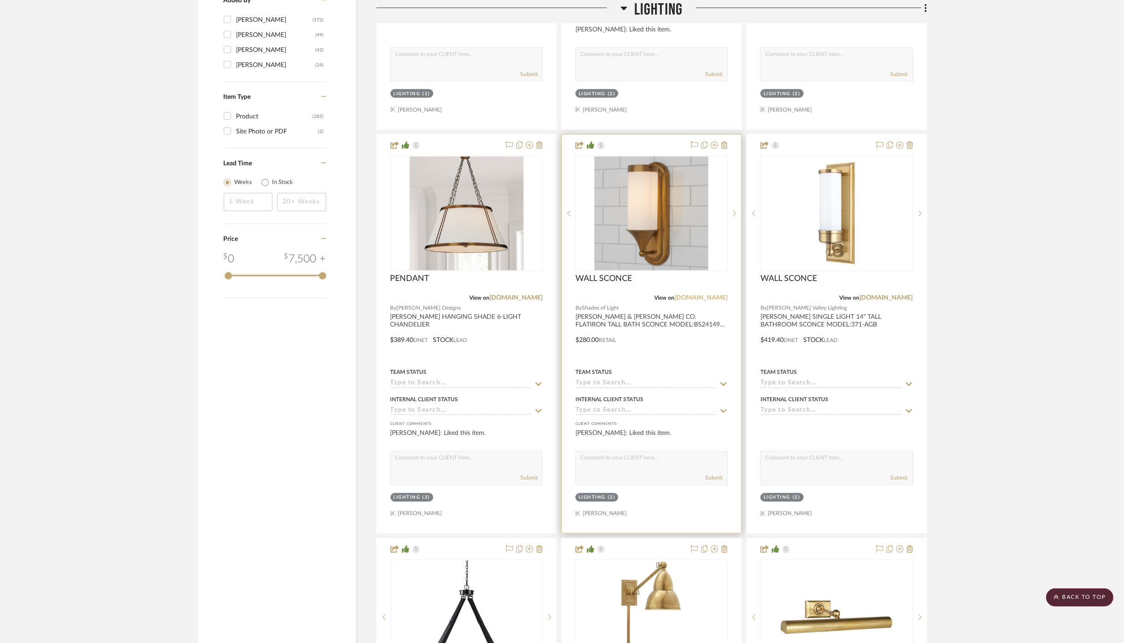
click at [703, 295] on link "shadesoflight.com" at bounding box center [700, 298] width 53 height 6
click at [656, 296] on span "View on" at bounding box center [664, 298] width 20 height 5
click at [651, 200] on img "0" at bounding box center [652, 214] width 114 height 114
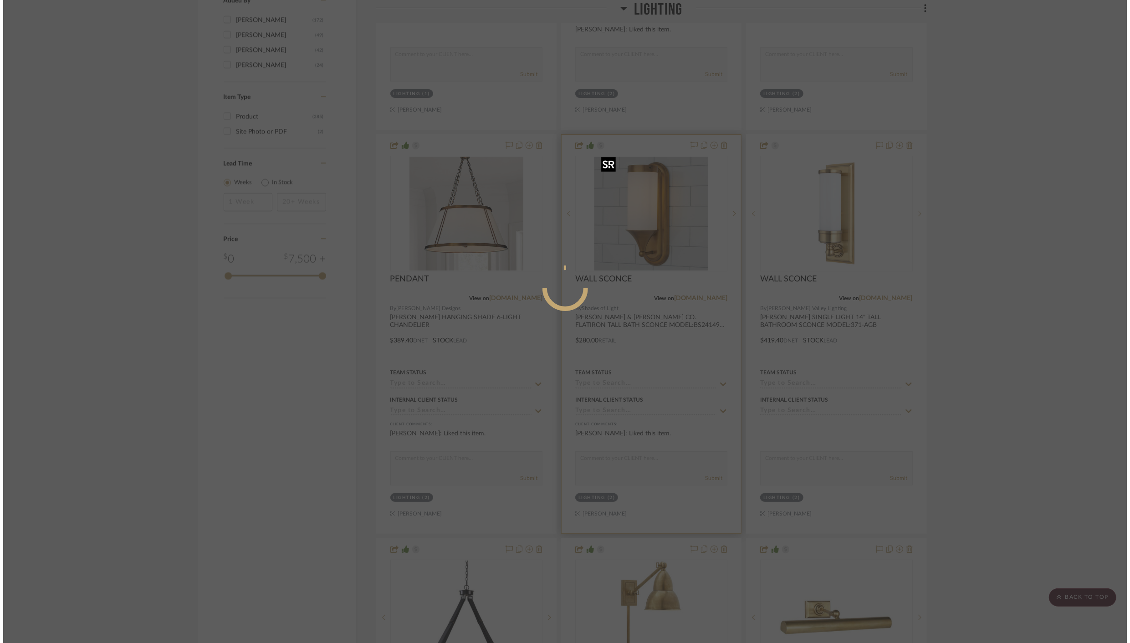
scroll to position [0, 0]
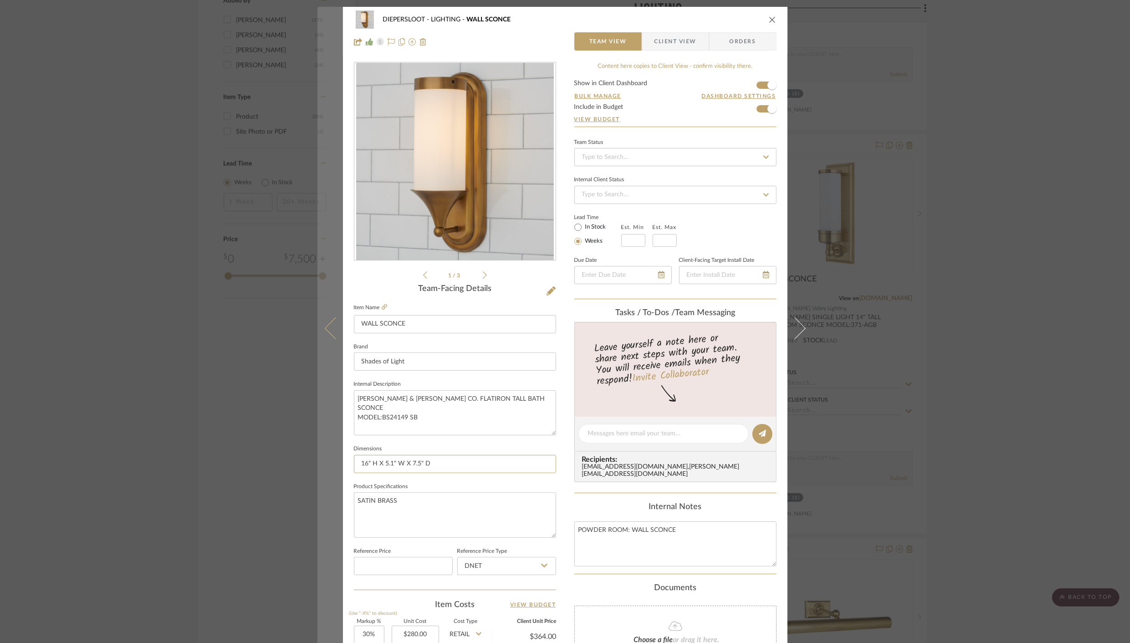
drag, startPoint x: 433, startPoint y: 461, endPoint x: 319, endPoint y: 460, distance: 113.9
click at [319, 460] on mat-dialog-content "DIEPERSLOOT LIGHTING WALL SCONCE Team View Client View Orders 1 / 3 Team-Facing…" at bounding box center [566, 427] width 496 height 841
paste input "Actual Size: 16"Hx5.1"Wx7.5"D Backplate/Canopy Size : 16"Hx5.1"Wx1.49"D Oval Sh…"
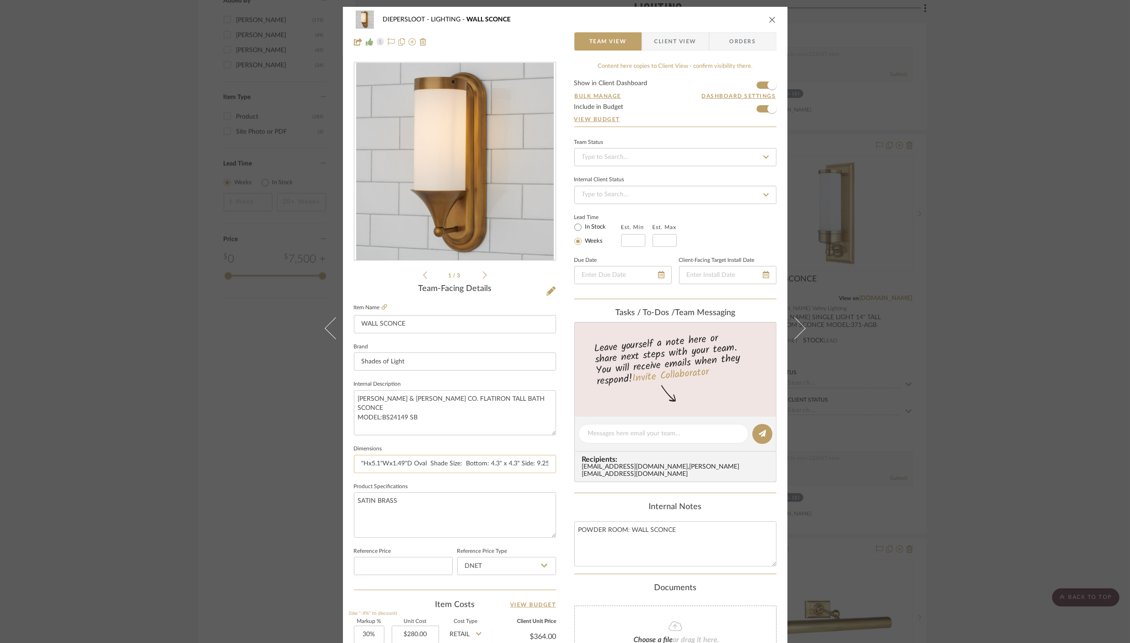
click at [360, 462] on input "Actual Size: 16"Hx5.1"Wx7.5"D Backplate/Canopy Size : 16"Hx5.1"Wx1.49"D Oval Sh…" at bounding box center [455, 464] width 202 height 18
type input "ACTUAL SIZE: 16"HX5.1"WX7.5"D BACKPLATE/CANOPY SIZE : 16"HX5.1"WX1.49"D OVAL SH…"
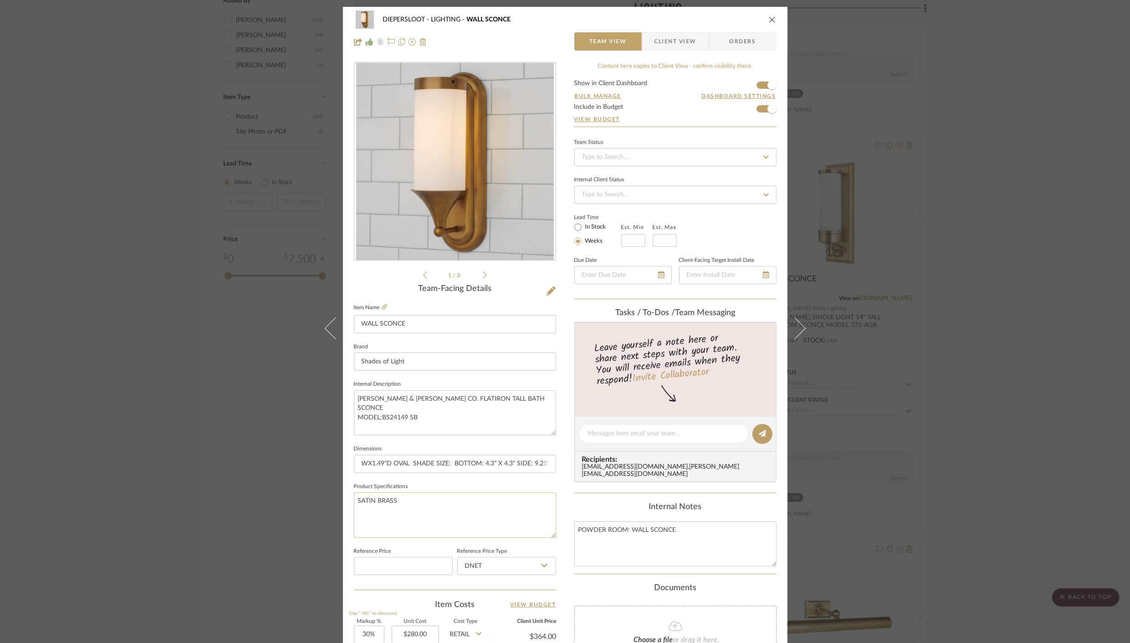
scroll to position [0, 0]
click at [479, 507] on textarea "SATIN BRASS" at bounding box center [455, 514] width 202 height 45
click at [436, 411] on textarea "ERIN & BEN CO. FLATIRON TALL BATH SCONCE MODEL:BS24149 SB" at bounding box center [455, 412] width 202 height 45
paste textarea "Number of Lights: 1 Dimmable: Yes Material: Glass, Metal, Steel Bulb Base: US M…"
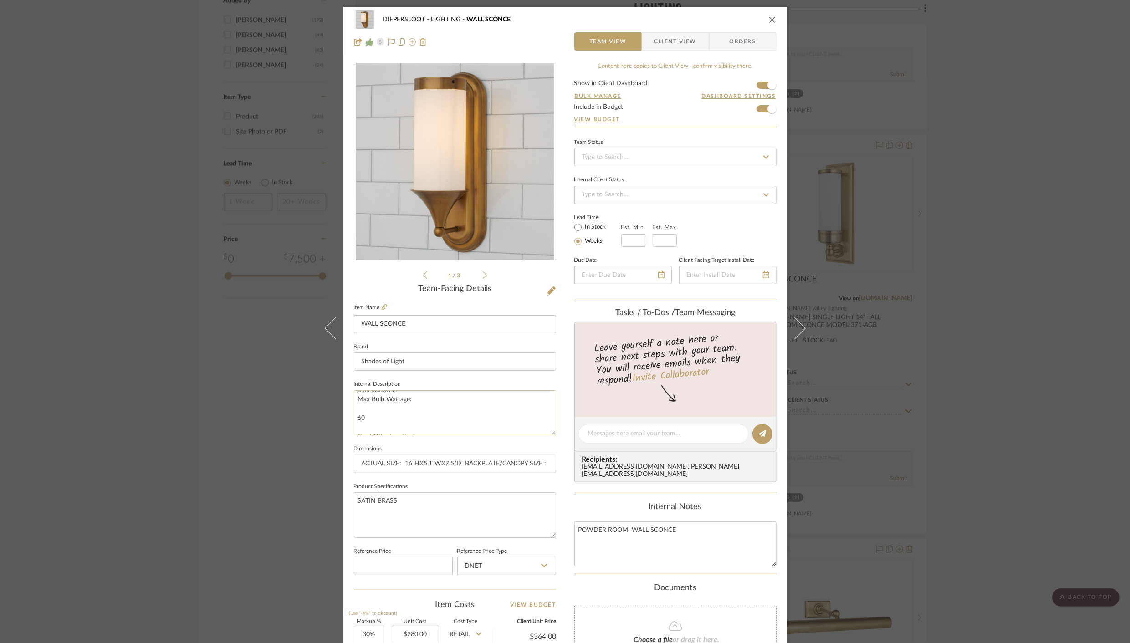
click at [358, 416] on textarea "ERIN & BEN CO. FLATIRON TALL BATH SCONCE MODEL:BS24149 SB Number of Lights: 1 D…" at bounding box center [455, 412] width 202 height 45
click at [391, 408] on textarea "ERIN & BEN CO. FLATIRON TALL BATH SCONCE MODEL:BS24149 SB Number of Lights: 1 D…" at bounding box center [455, 412] width 202 height 45
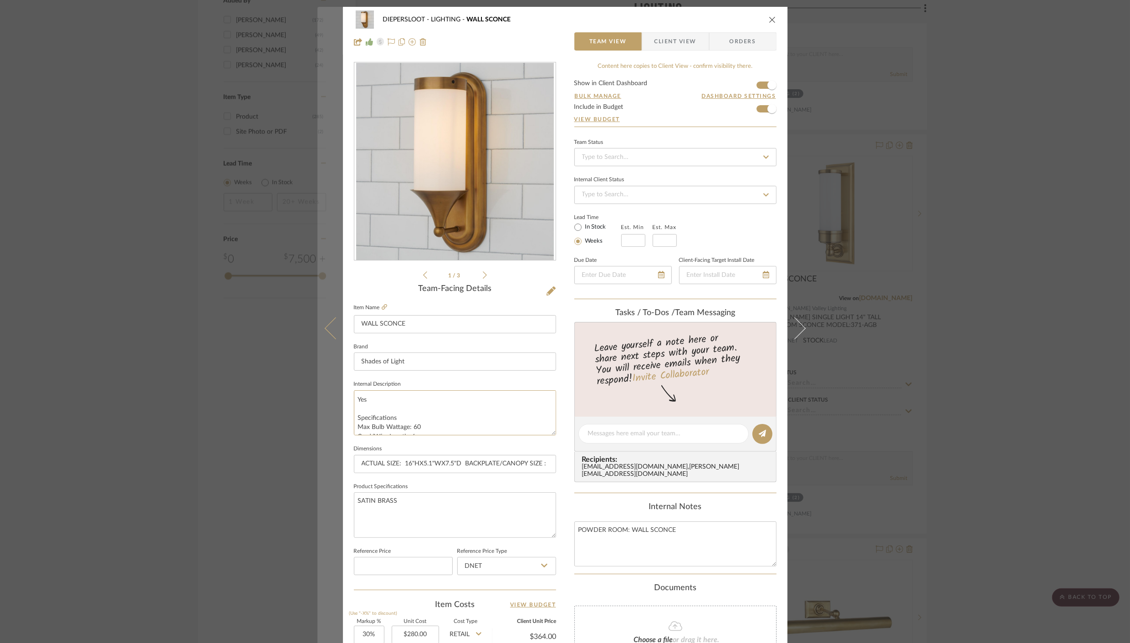
drag, startPoint x: 396, startPoint y: 408, endPoint x: 333, endPoint y: 398, distance: 64.6
click at [333, 398] on mat-dialog-content "DIEPERSLOOT LIGHTING WALL SCONCE Team View Client View Orders 1 / 3 Team-Facing…" at bounding box center [566, 427] width 496 height 841
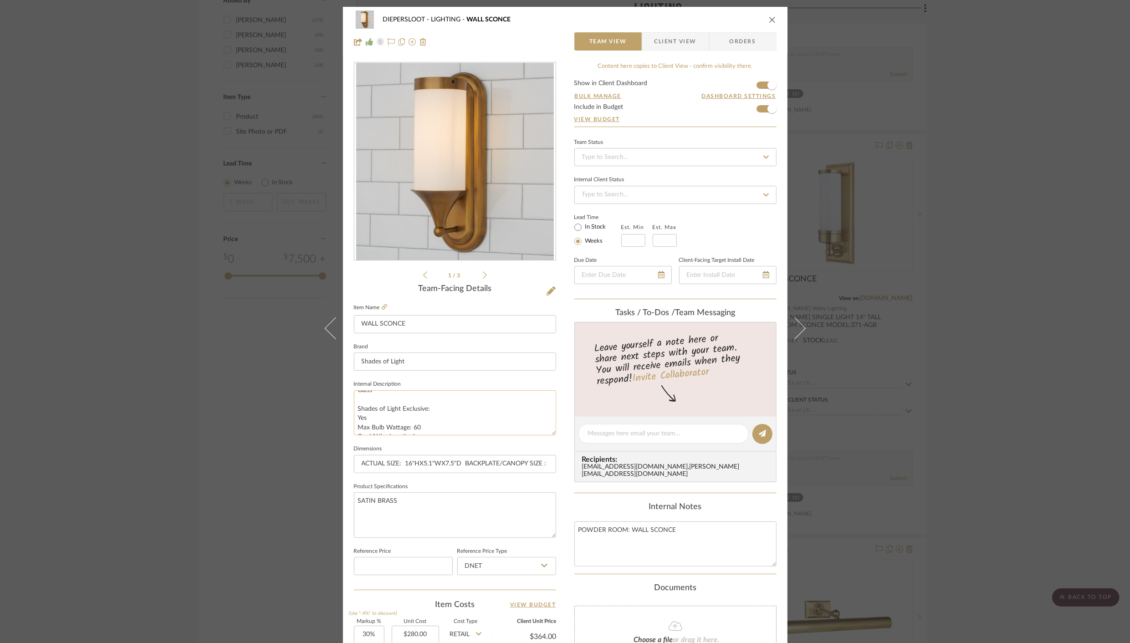
click at [369, 410] on textarea "ERIN & BEN CO. FLATIRON TALL BATH SCONCE MODEL:BS24149 SB Number of Lights: 1 D…" at bounding box center [455, 412] width 202 height 45
drag, startPoint x: 369, startPoint y: 410, endPoint x: 351, endPoint y: 399, distance: 21.3
click at [354, 399] on textarea "ERIN & BEN CO. FLATIRON TALL BATH SCONCE MODEL:BS24149 SB Number of Lights: 1 D…" at bounding box center [455, 412] width 202 height 45
click at [419, 398] on textarea "ERIN & BEN CO. FLATIRON TALL BATH SCONCE MODEL:BS24149 SB Number of Lights: 1 D…" at bounding box center [455, 412] width 202 height 45
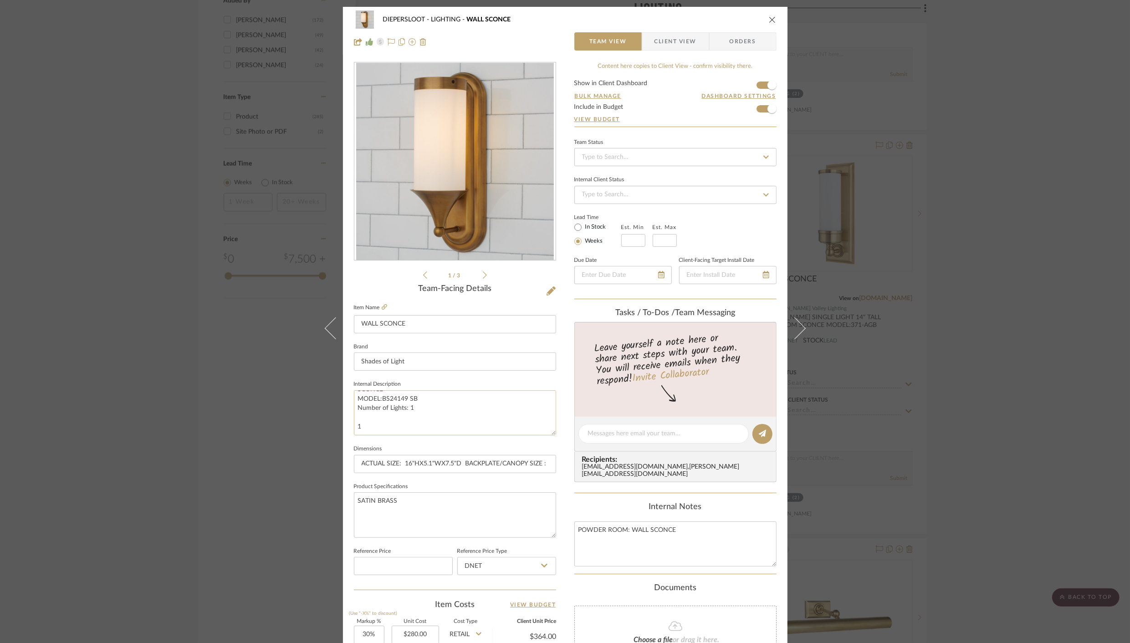
click at [361, 407] on textarea "ERIN & BEN CO. FLATIRON TALL BATH SCONCE MODEL:BS24149 SB Number of Lights: 1 1…" at bounding box center [455, 412] width 202 height 45
drag, startPoint x: 364, startPoint y: 426, endPoint x: 359, endPoint y: 409, distance: 18.3
click at [359, 409] on textarea "ERIN & BEN CO. FLATIRON TALL BATH SCONCE MODEL:BS24149 SB Number of Lights: 1 1…" at bounding box center [455, 412] width 202 height 45
click at [355, 426] on textarea "ERIN & BEN CO. FLATIRON TALL BATH SCONCE MODEL:BS24149 SB Number of Lights: 1 D…" at bounding box center [455, 412] width 202 height 45
click at [358, 418] on textarea "ERIN & BEN CO. FLATIRON TALL BATH SCONCE MODEL:BS24149 SB Number of Lights: 1 D…" at bounding box center [455, 412] width 202 height 45
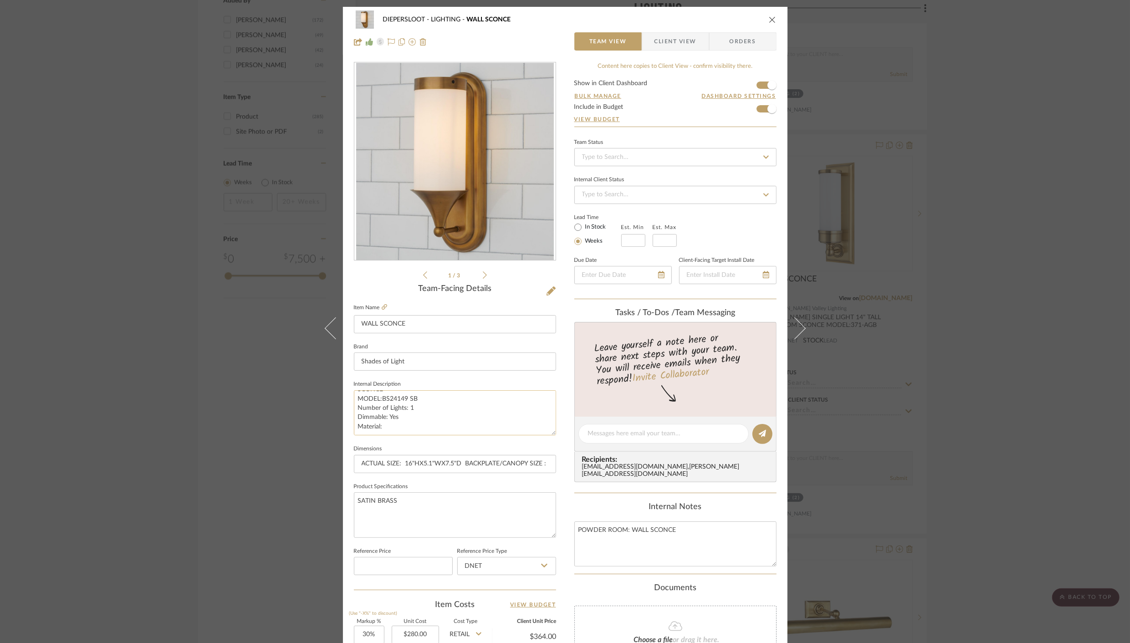
click at [355, 429] on textarea "ERIN & BEN CO. FLATIRON TALL BATH SCONCE MODEL:BS24149 SB Number of Lights: 1 D…" at bounding box center [455, 412] width 202 height 45
click at [363, 420] on textarea "ERIN & BEN CO. FLATIRON TALL BATH SCONCE MODEL:BS24149 SB Number of Lights: 1 D…" at bounding box center [455, 412] width 202 height 45
click at [354, 413] on textarea "ERIN & BEN CO. FLATIRON TALL BATH SCONCE MODEL:BS24149 SB Number of Lights: 1 D…" at bounding box center [455, 412] width 202 height 45
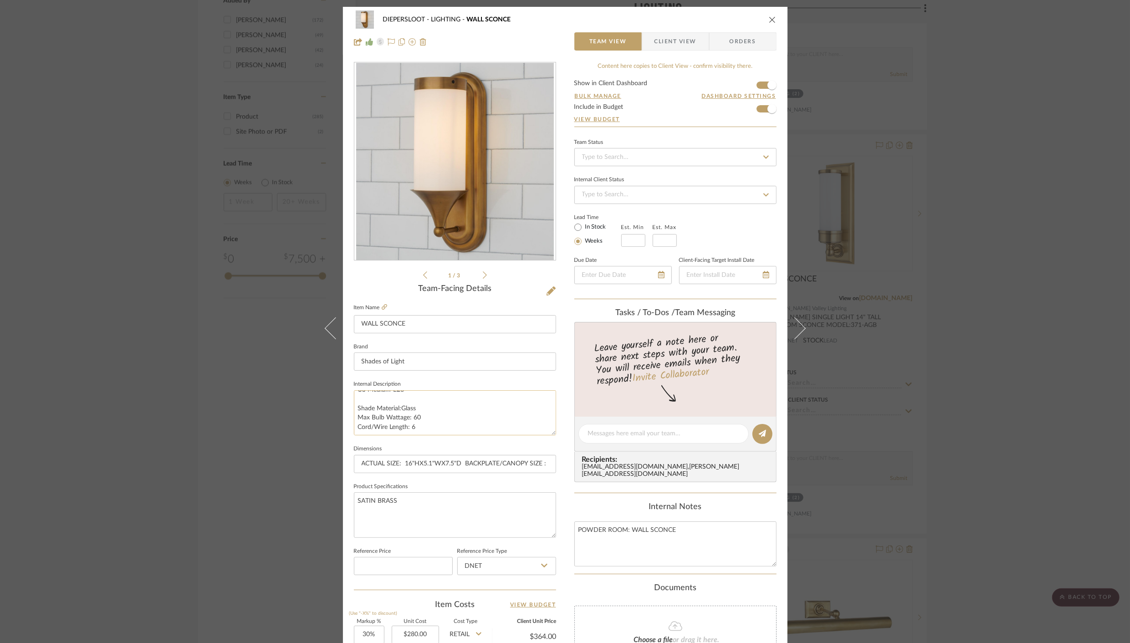
scroll to position [73, 0]
click at [358, 402] on textarea "ERIN & BEN CO. FLATIRON TALL BATH SCONCE MODEL:BS24149 SB Number of Lights: 1 D…" at bounding box center [455, 412] width 202 height 45
click at [356, 412] on textarea "ERIN & BEN CO. FLATIRON TALL BATH SCONCE MODEL:BS24149 SB Number of Lights: 1 D…" at bounding box center [455, 412] width 202 height 45
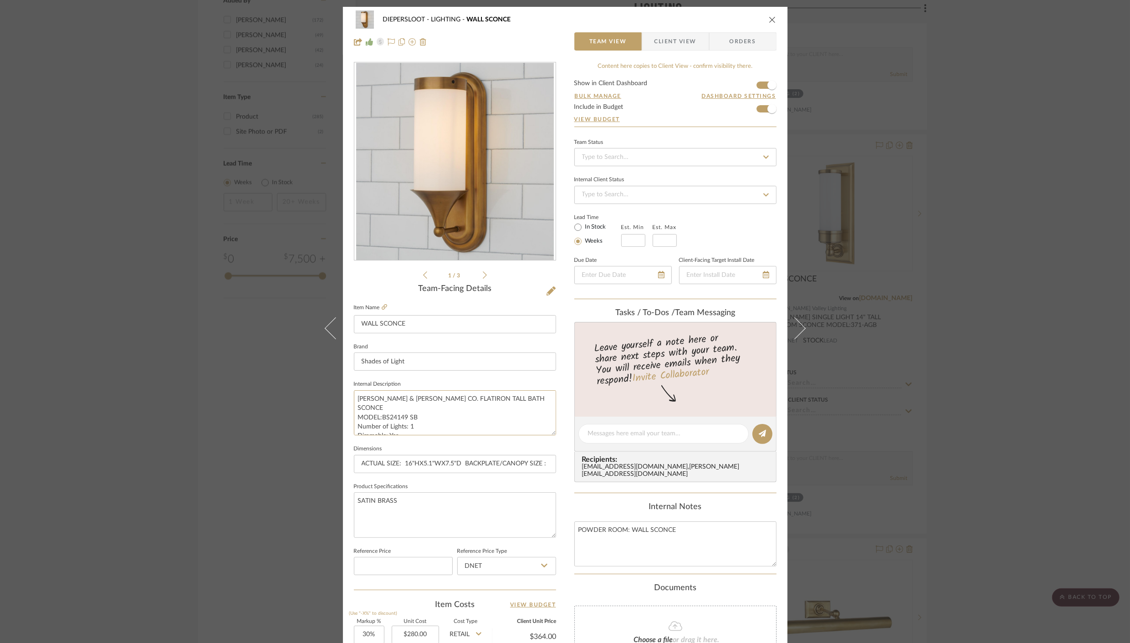
type textarea "ERIN & BEN CO. FLATIRON TALL BATH SCONCE MODEL:BS24149 SB Number of Lights: 1 D…"
click at [466, 487] on fieldset "Product Specifications SATIN BRASS" at bounding box center [455, 509] width 202 height 57
click at [354, 396] on textarea "ERIN & BEN CO. FLATIRON TALL BATH SCONCE MODEL:BS24149 SB Number of Lights: 1 D…" at bounding box center [455, 412] width 202 height 45
drag, startPoint x: 354, startPoint y: 396, endPoint x: 596, endPoint y: 508, distance: 267.0
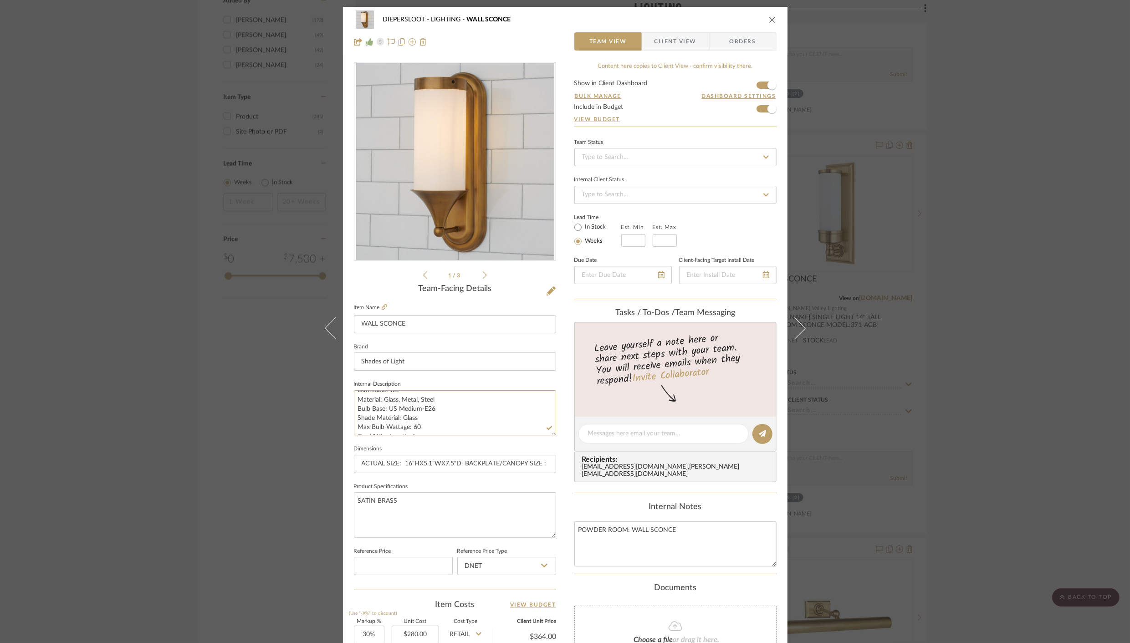
click at [600, 514] on div "DIEPERSLOOT LIGHTING WALL SCONCE Team View Client View Orders 1 / 3 Team-Facing…" at bounding box center [565, 427] width 445 height 841
type textarea "ERIN & BEN CO. FLATIRON TALL BATH SCONCE MODEL:BS24149 SB NUMBER OF LIGHTS: 1 D…"
click at [667, 39] on span "Client View" at bounding box center [676, 41] width 42 height 18
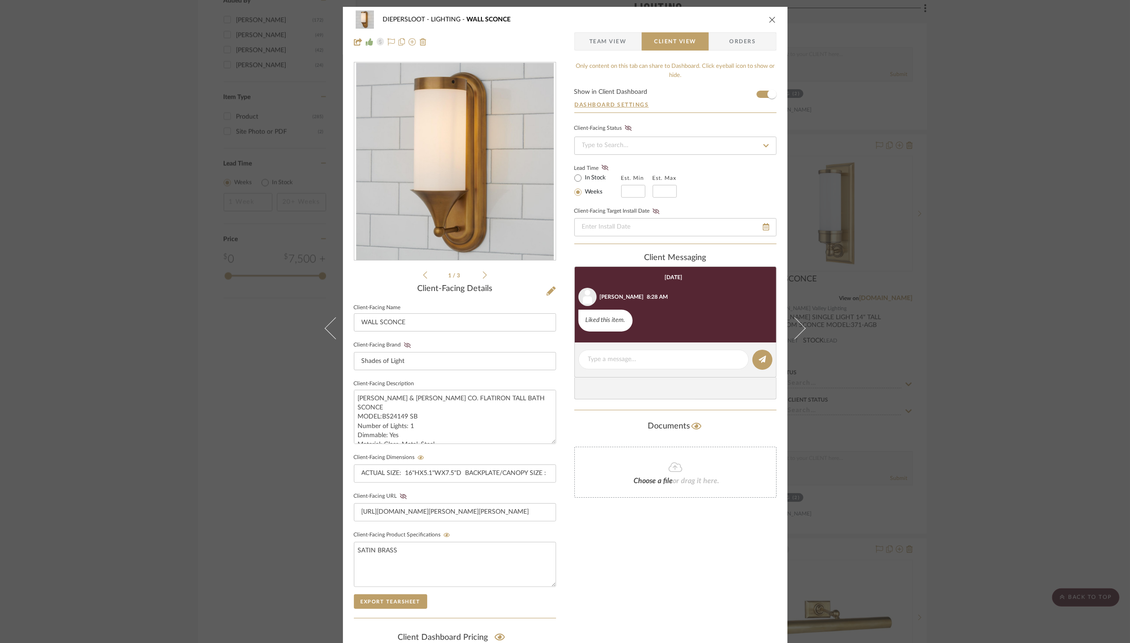
type textarea "ERIN & BEN CO. FLATIRON TALL BATH SCONCE MODEL:BS24149 SB NUMBER OF LIGHTS: 1 D…"
click at [382, 602] on button "Export Tearsheet" at bounding box center [390, 602] width 73 height 15
click at [769, 17] on icon "close" at bounding box center [772, 19] width 7 height 7
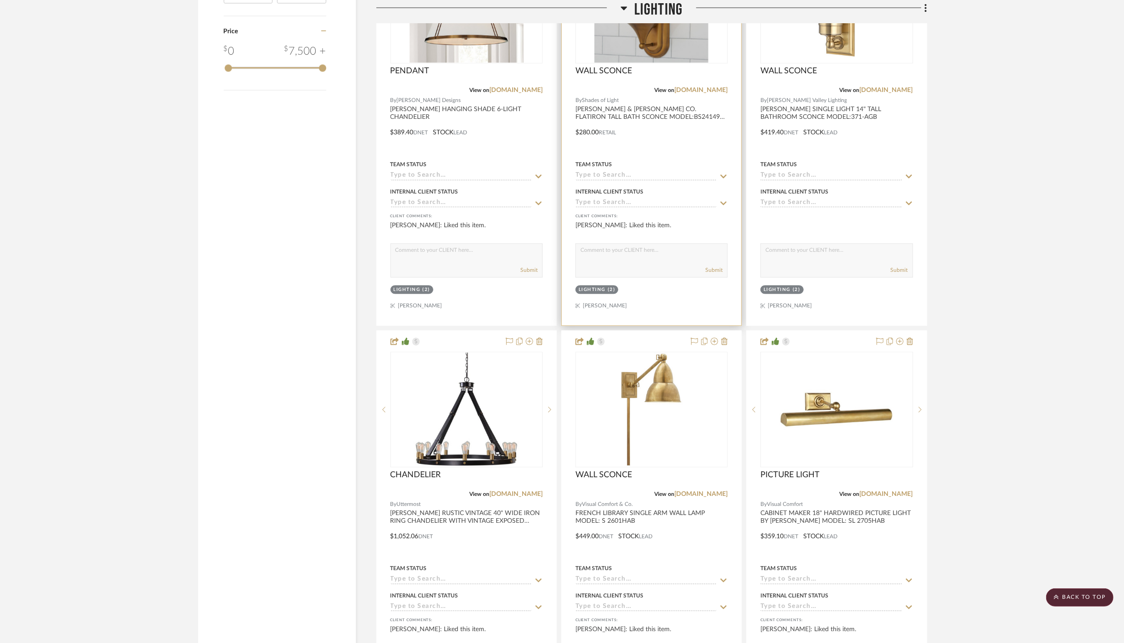
scroll to position [1666, 0]
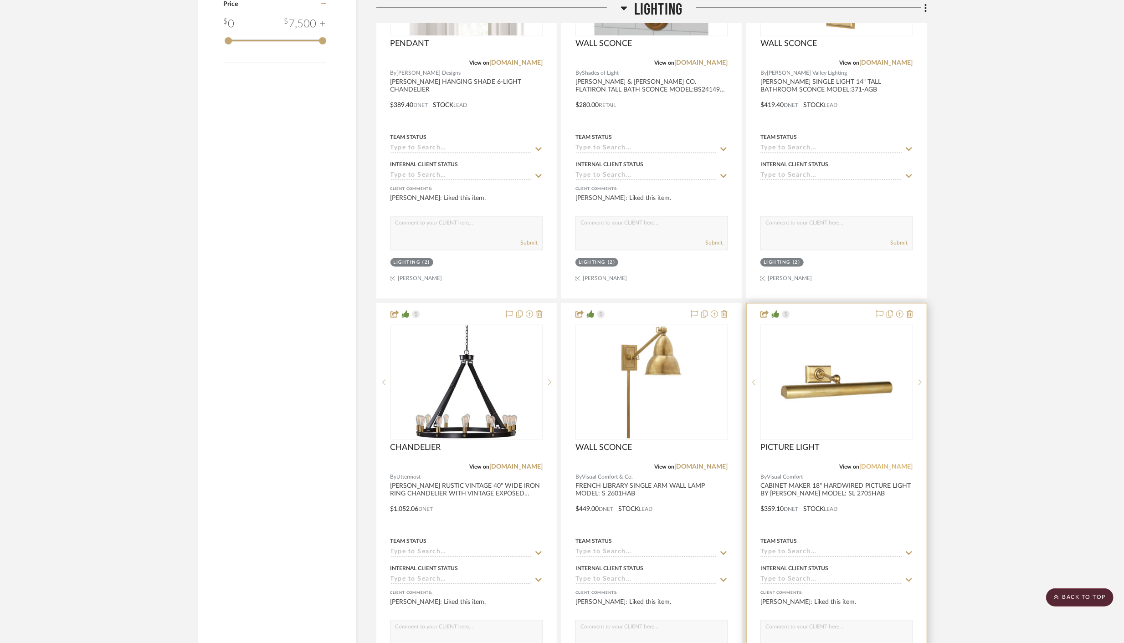
click at [894, 464] on link "[DOMAIN_NAME]" at bounding box center [886, 467] width 53 height 6
click at [812, 388] on img "0" at bounding box center [836, 383] width 114 height 114
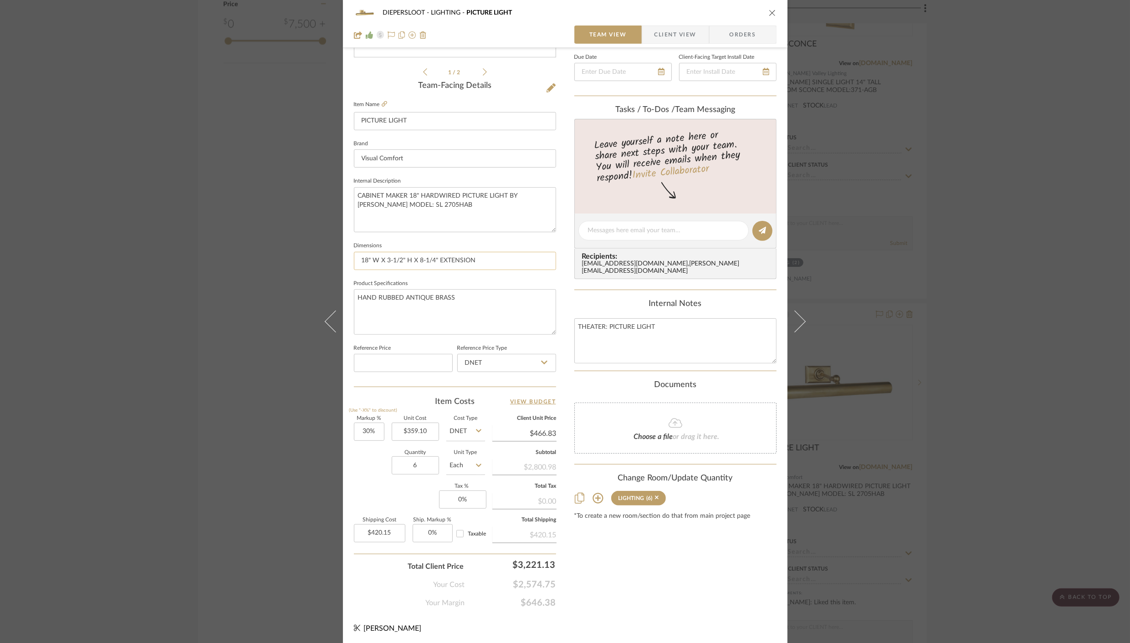
scroll to position [0, 0]
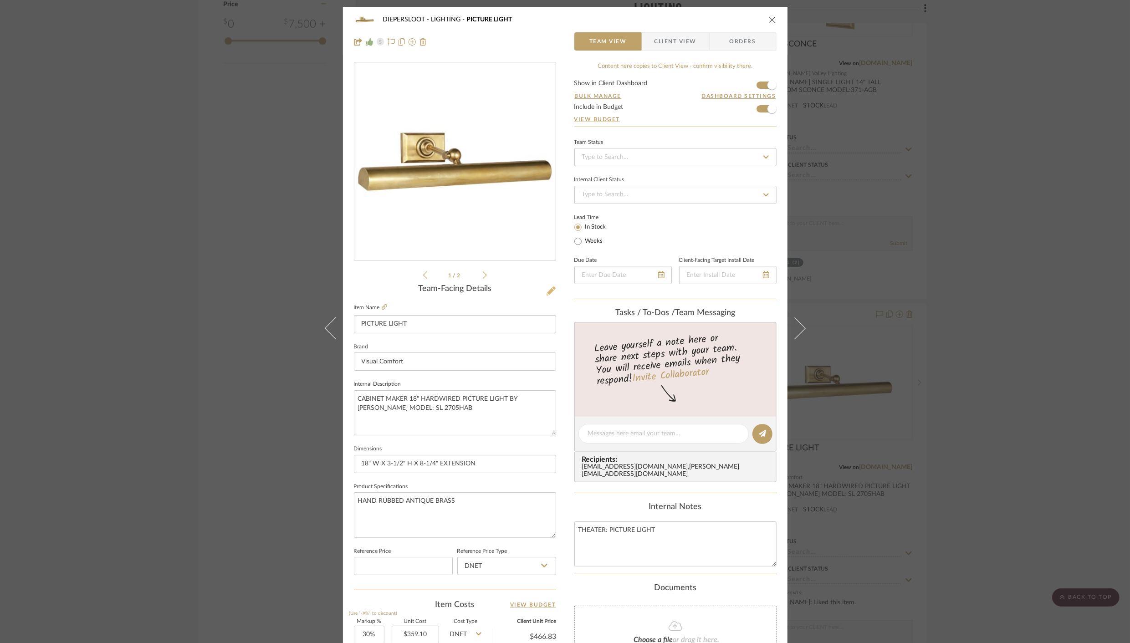
click at [550, 295] on icon at bounding box center [551, 291] width 9 height 9
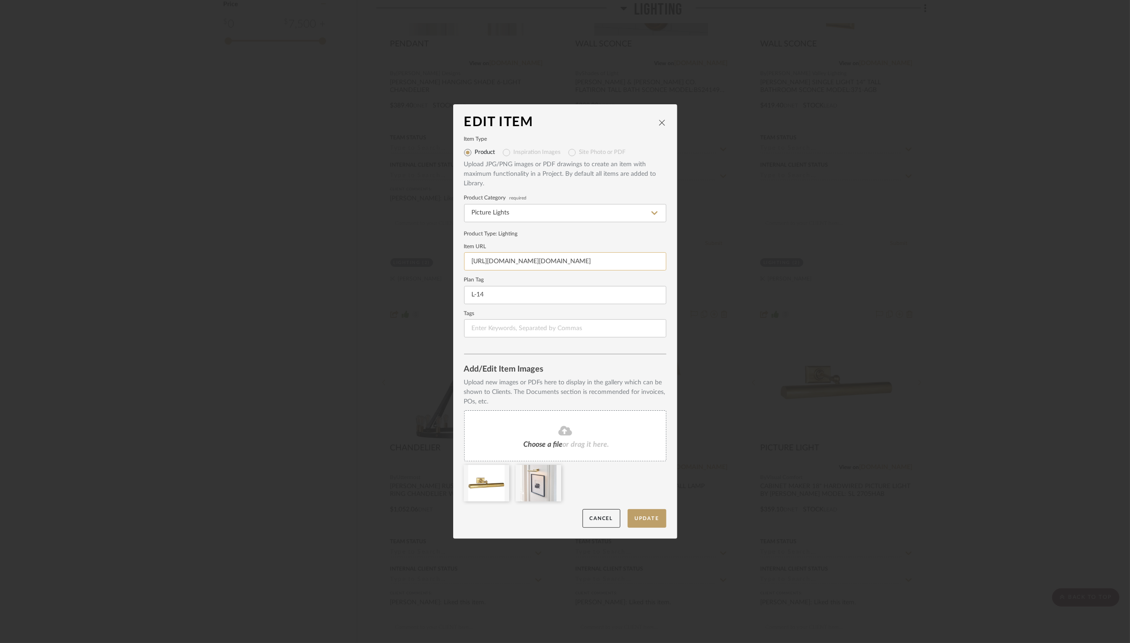
scroll to position [0, 9]
click at [522, 258] on input "https://s1.img-b.com/build.com/mediabase/specifications/visual_comfort/1285819/…" at bounding box center [565, 261] width 202 height 18
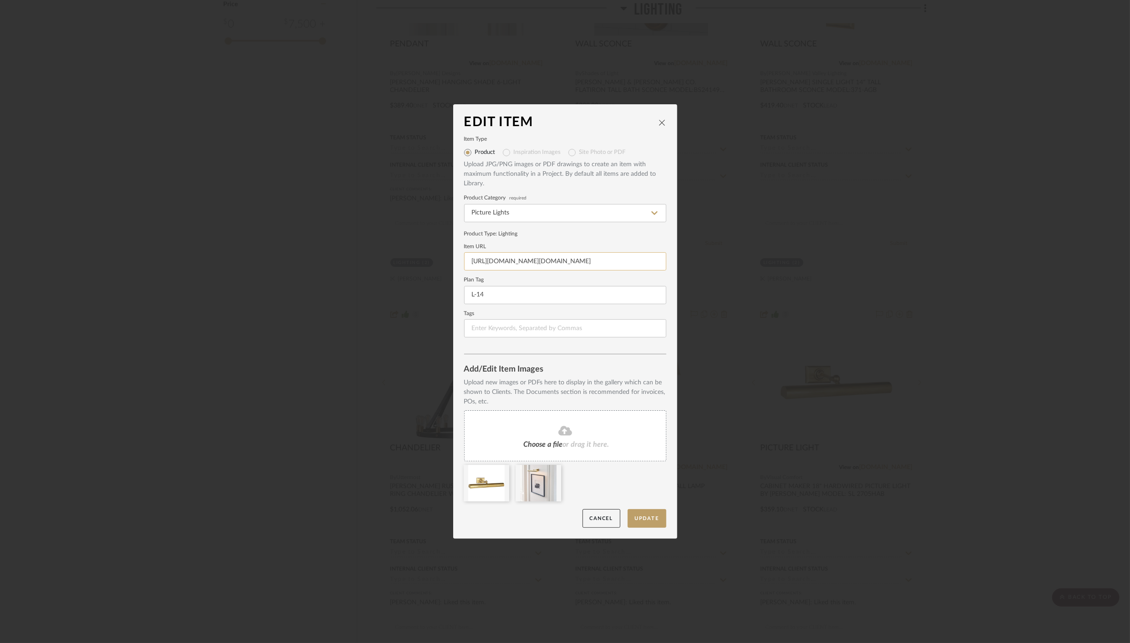
paste input "www.visualcomfort.com/media/docs/spec_sheet/s/l/ts_sl2705hab"
type input "https://www.visualcomfort.com/media/docs/spec_sheet/s/l/ts_sl2705hab.pdf"
click at [651, 510] on button "Update" at bounding box center [647, 518] width 39 height 19
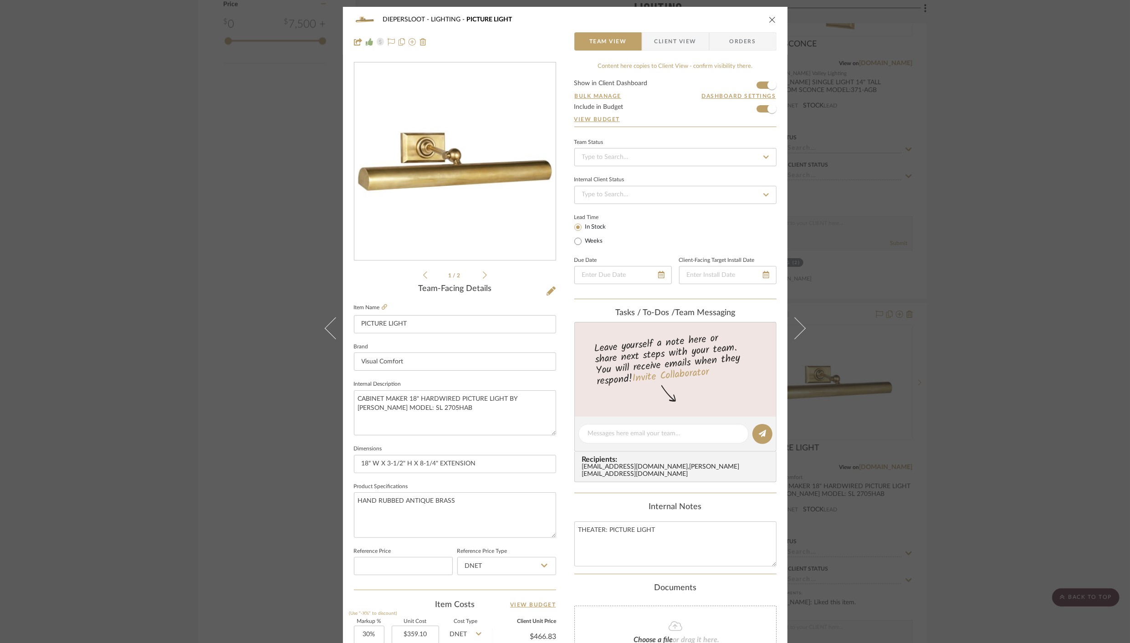
click at [769, 18] on icon "close" at bounding box center [772, 19] width 7 height 7
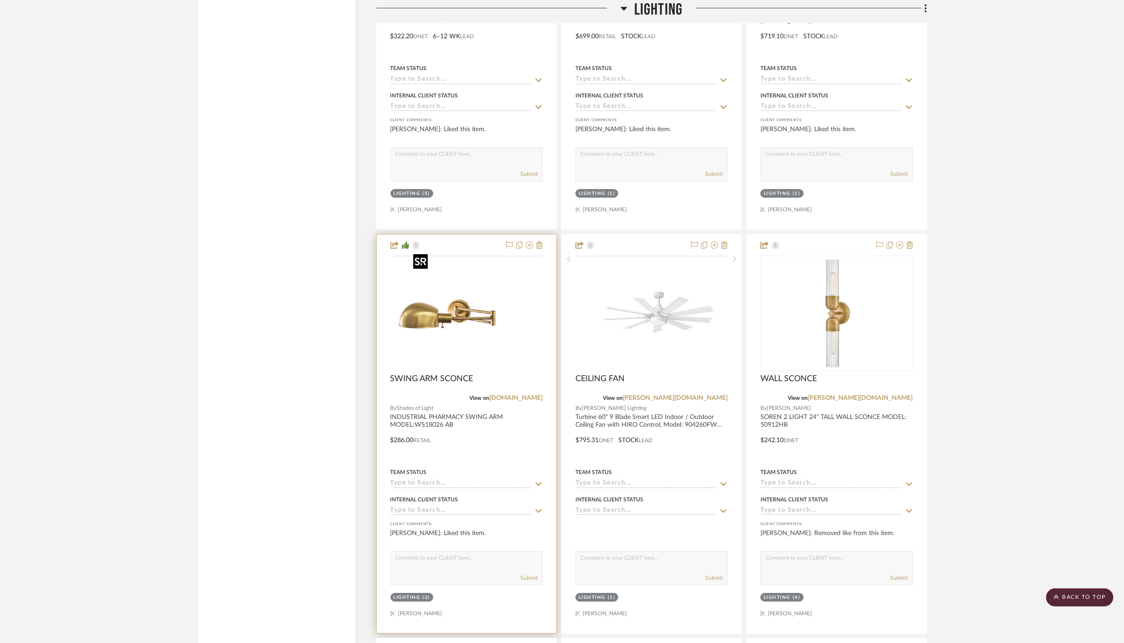
scroll to position [2544, 0]
click at [522, 394] on link "shadesoflight.com" at bounding box center [515, 397] width 53 height 6
click at [457, 408] on div at bounding box center [466, 433] width 179 height 399
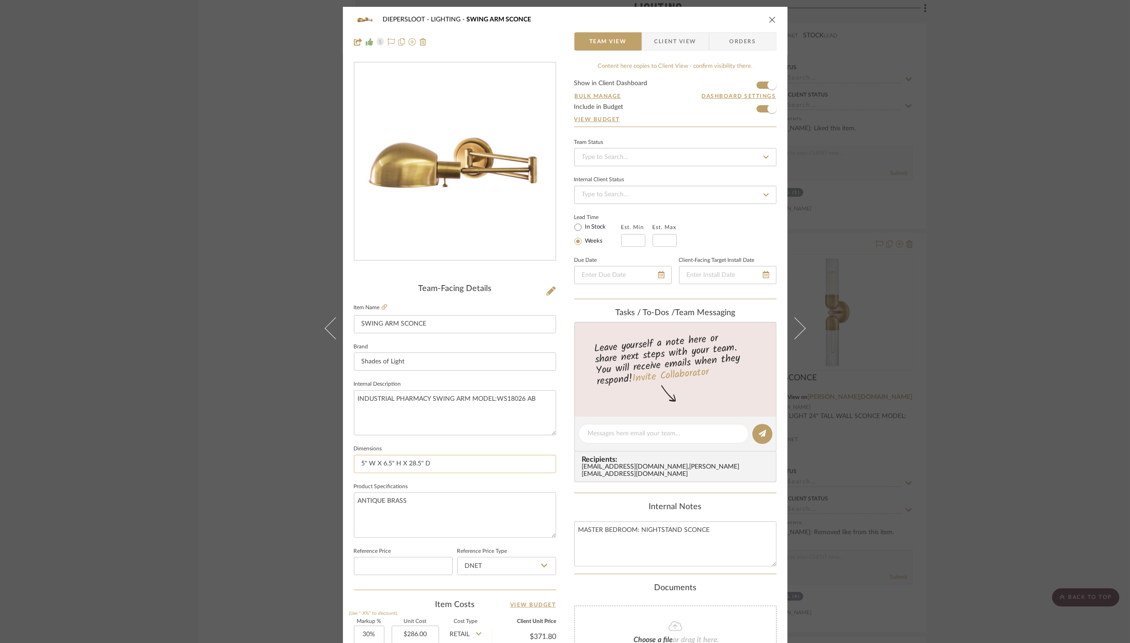
click at [359, 463] on input "5" W X 6.5" H X 28.5" D" at bounding box center [455, 464] width 202 height 18
paste input "Actual Size: 6.5"Hx5"Wx28.5"D Backplate/Canopy Size : 5"W Round"
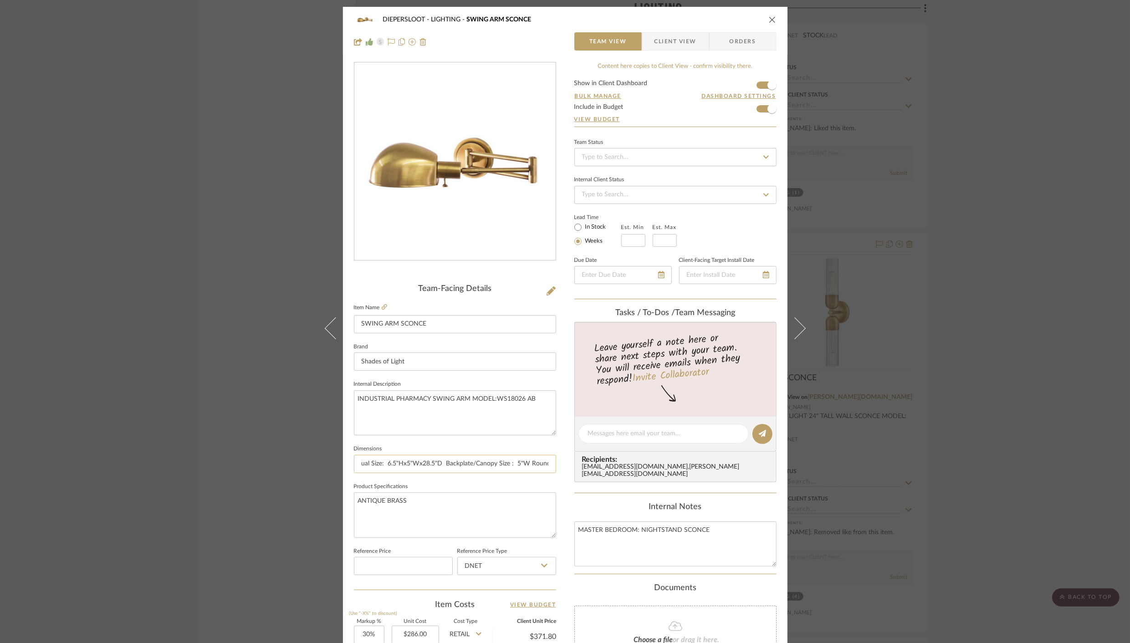
click at [359, 463] on input "Actual Size: 6.5"Hx5"Wx28.5"D Backplate/Canopy Size : 5"W Round" at bounding box center [455, 464] width 202 height 18
click at [466, 460] on input "ACTUAL SIZE: 6.5"HX5"WX28.5"D BACKPLATE/CANOPY SIZE : 5"W ROUND" at bounding box center [455, 464] width 202 height 18
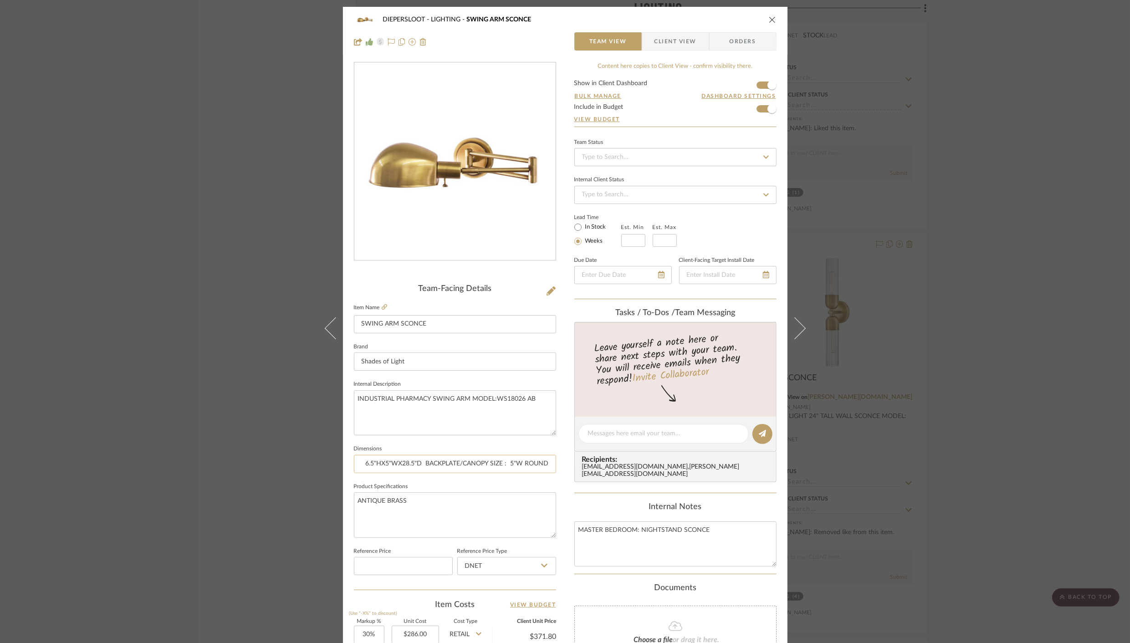
click at [422, 463] on input "ACTUAL SIZE: 6.5"HX5"WX28.5"D BACKPLATE/CANOPY SIZE : 5"W ROUND" at bounding box center [455, 464] width 202 height 18
type input "ACTUAL SIZE: 6.5"HX5"WX28.5"D BACKPLATE/CANOPY SIZE : 5"W ROUND"
click at [354, 411] on textarea "INDUSTRIAL PHARMACY SWING ARM MODEL:WS18026 AB" at bounding box center [455, 412] width 202 height 45
paste textarea "Number of Lights: 1 Material: Metal Bulb Base: US Medium-E26 Shade Material: Me…"
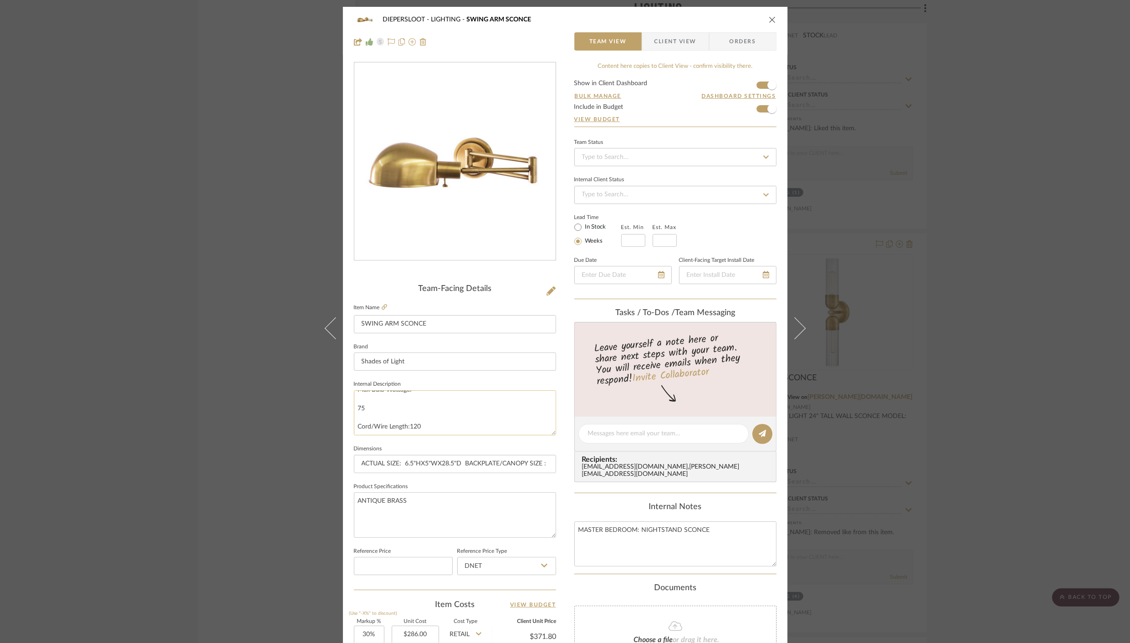
scroll to position [286, 0]
click at [359, 418] on textarea "INDUSTRIAL PHARMACY SWING ARM MODEL:WS18026 AB Number of Lights: 1 Material: Me…" at bounding box center [455, 412] width 202 height 45
drag, startPoint x: 399, startPoint y: 410, endPoint x: 350, endPoint y: 402, distance: 49.8
click at [350, 402] on div "DIEPERSLOOT LIGHTING SWING ARM SCONCE Team View Client View Orders Team-Facing …" at bounding box center [565, 427] width 445 height 841
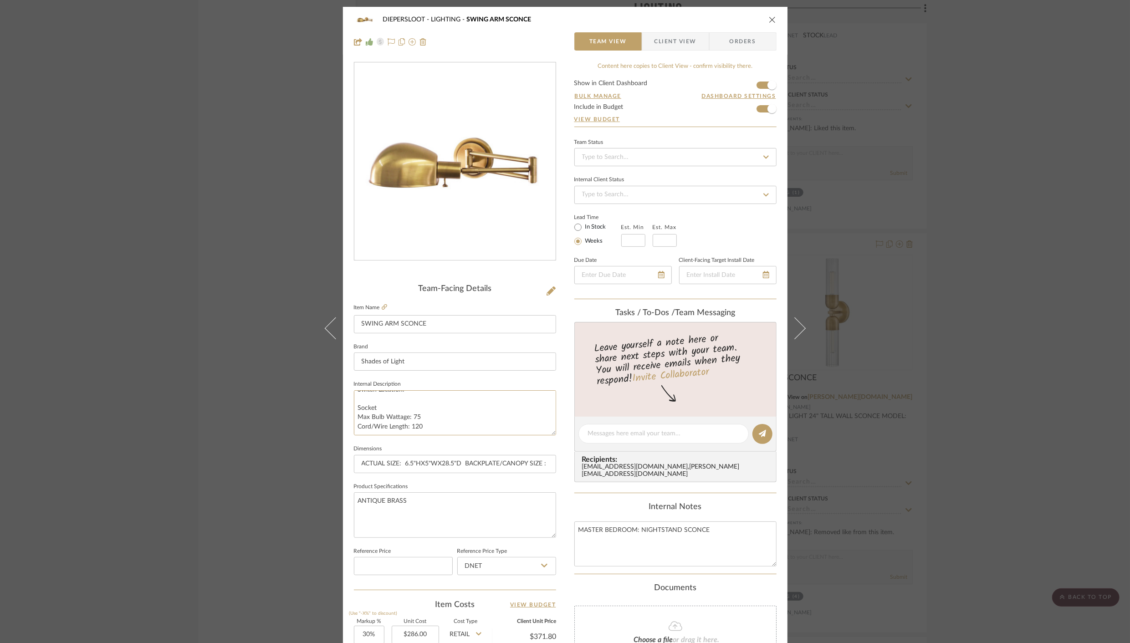
scroll to position [240, 0]
click at [354, 408] on textarea "INDUSTRIAL PHARMACY SWING ARM MODEL:WS18026 AB Number of Lights: 1 Material: Me…" at bounding box center [455, 412] width 202 height 45
click at [354, 410] on textarea "INDUSTRIAL PHARMACY SWING ARM MODEL:WS18026 AB Number of Lights: 1 Material: Me…" at bounding box center [455, 412] width 202 height 45
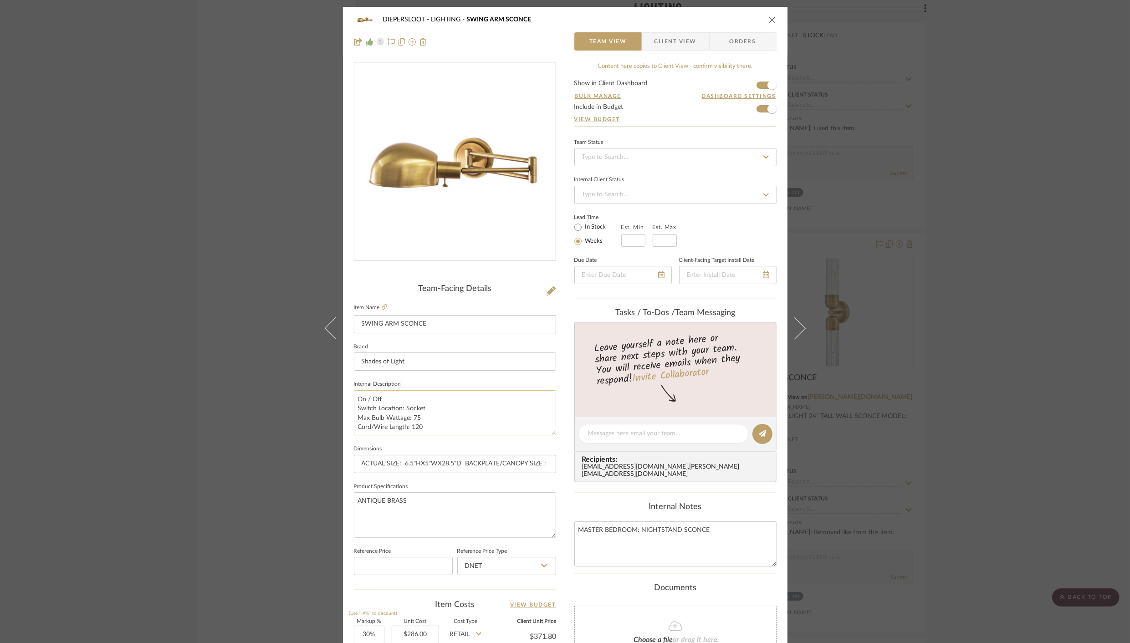
click at [354, 397] on textarea "INDUSTRIAL PHARMACY SWING ARM MODEL:WS18026 AB Number of Lights: 1 Material: Me…" at bounding box center [455, 412] width 202 height 45
click at [355, 405] on textarea "INDUSTRIAL PHARMACY SWING ARM MODEL:WS18026 AB Number of Lights: 1 Material: Me…" at bounding box center [455, 412] width 202 height 45
click at [354, 405] on textarea "INDUSTRIAL PHARMACY SWING ARM MODEL:WS18026 AB Number of Lights: 1 Material: Me…" at bounding box center [455, 412] width 202 height 45
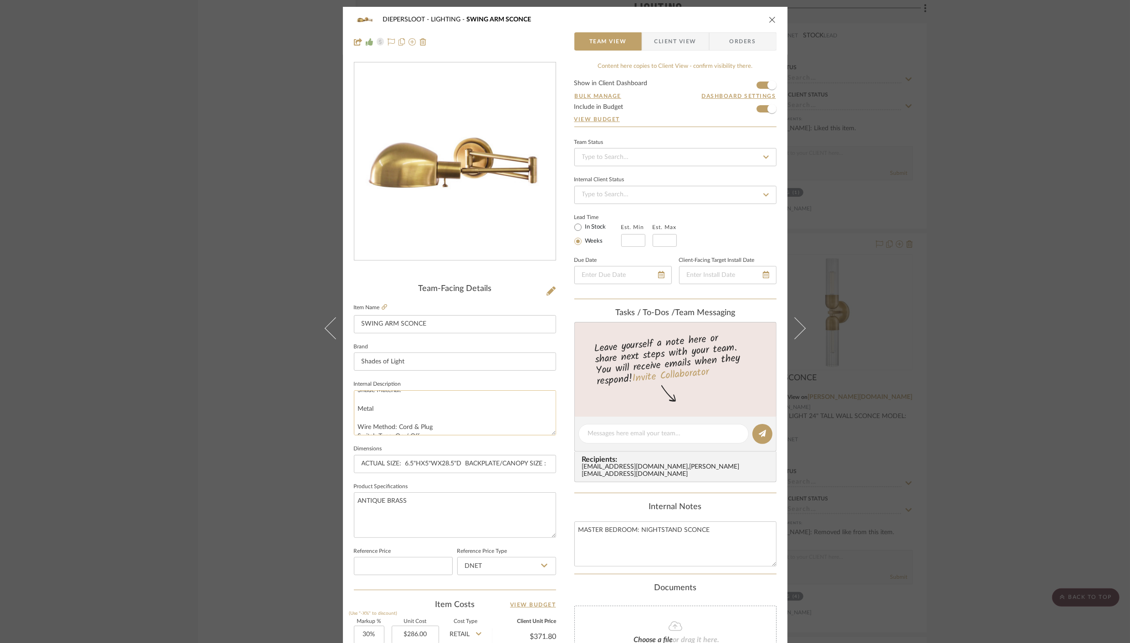
scroll to position [118, 0]
click at [364, 427] on textarea "INDUSTRIAL PHARMACY SWING ARM MODEL:WS18026 AB Number of Lights: 1 Material: Me…" at bounding box center [455, 412] width 202 height 45
click at [362, 400] on textarea "INDUSTRIAL PHARMACY SWING ARM MODEL:WS18026 AB Number of Lights: 1 Material: Me…" at bounding box center [455, 412] width 202 height 45
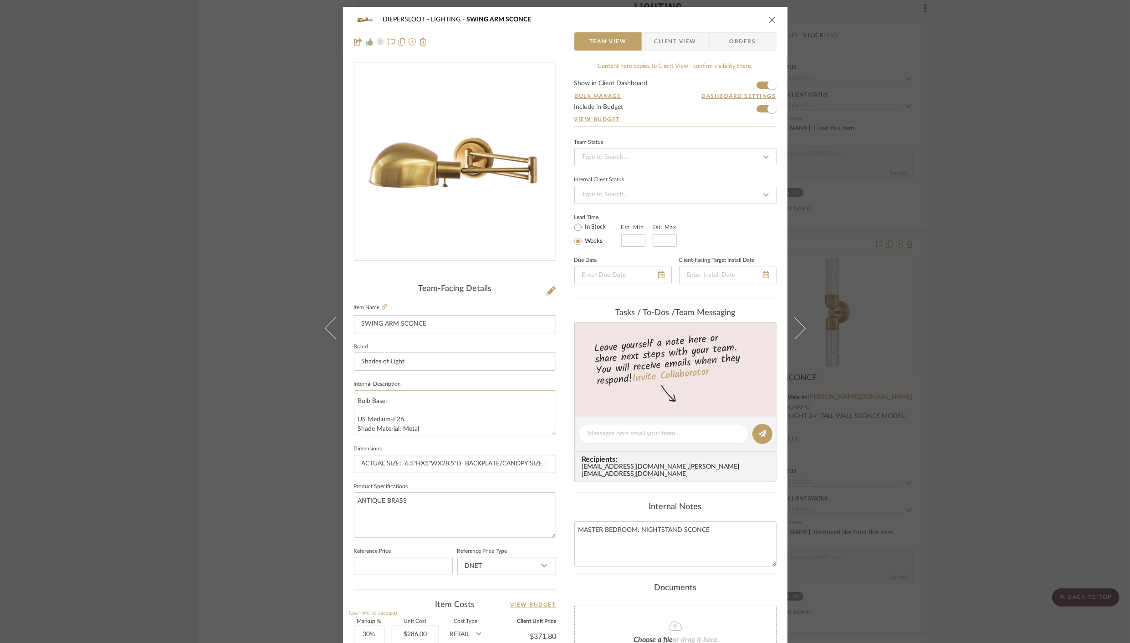
click at [365, 411] on textarea "INDUSTRIAL PHARMACY SWING ARM MODEL:WS18026 AB Number of Lights: 1 Material: Me…" at bounding box center [455, 412] width 202 height 45
click at [358, 409] on textarea "INDUSTRIAL PHARMACY SWING ARM MODEL:WS18026 AB Number of Lights: 1 Material: Me…" at bounding box center [455, 412] width 202 height 45
click at [354, 410] on textarea "INDUSTRIAL PHARMACY SWING ARM MODEL:WS18026 AB Number of Lights: 1 Material: Me…" at bounding box center [455, 412] width 202 height 45
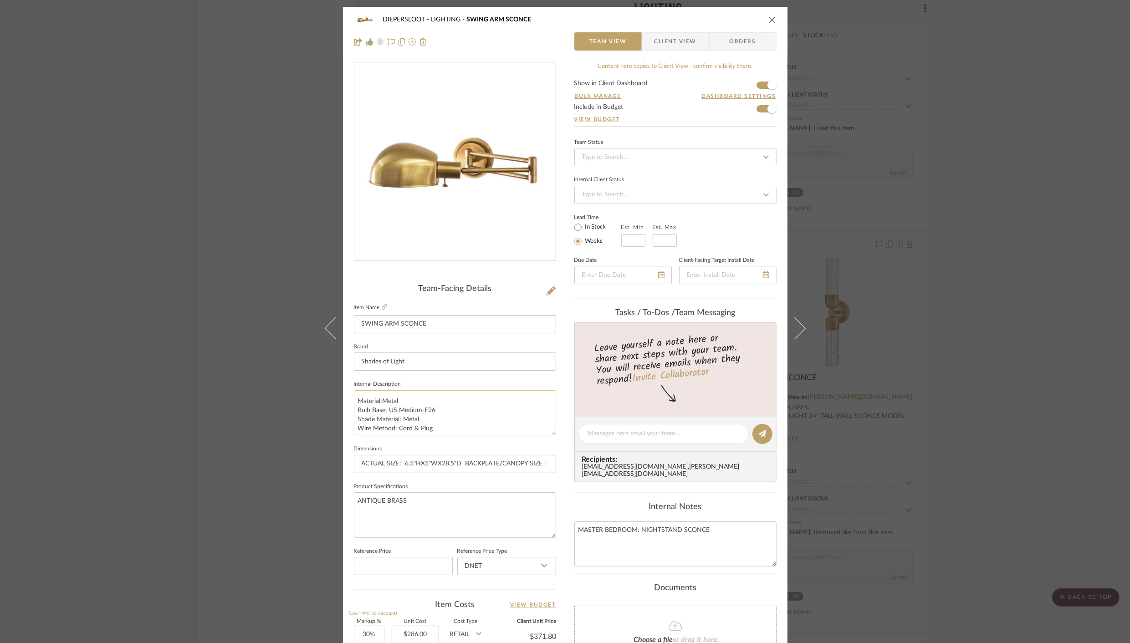
scroll to position [35, 0]
click at [360, 405] on textarea "INDUSTRIAL PHARMACY SWING ARM MODEL:WS18026 AB Number of Lights: 1 Material: Me…" at bounding box center [455, 412] width 202 height 45
click at [361, 404] on textarea "INDUSTRIAL PHARMACY SWING ARM MODEL:WS18026 AB Number of Lights: 1 Material: Me…" at bounding box center [455, 412] width 202 height 45
drag, startPoint x: 353, startPoint y: 396, endPoint x: 570, endPoint y: 488, distance: 236.4
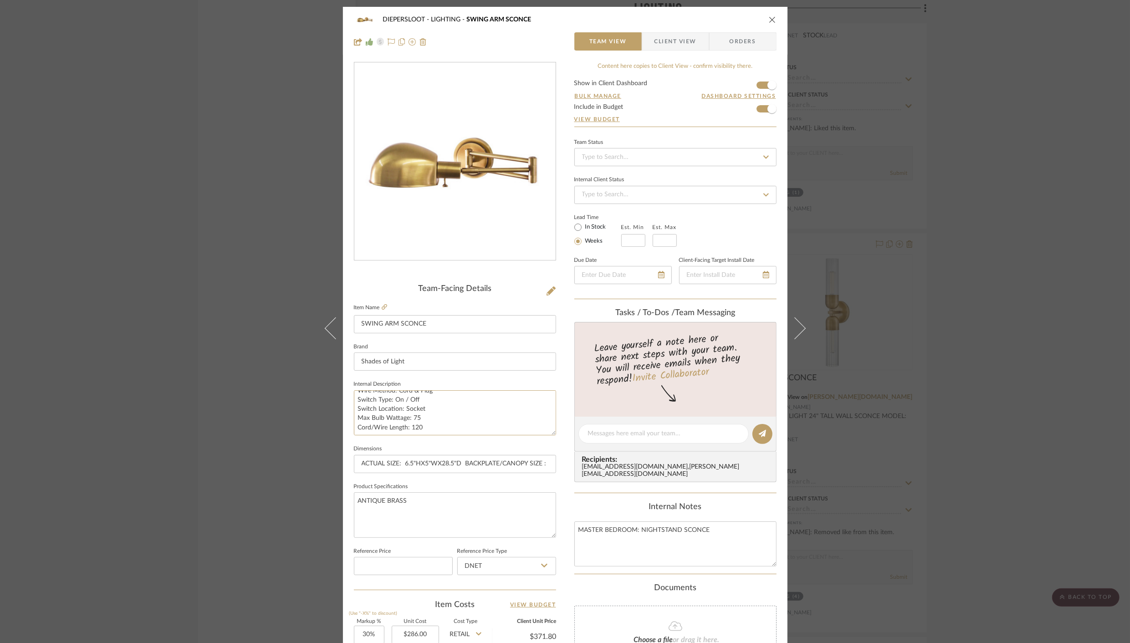
click at [585, 491] on div "DIEPERSLOOT LIGHTING SWING ARM SCONCE Team View Client View Orders Team-Facing …" at bounding box center [565, 427] width 445 height 841
type textarea "INDUSTRIAL PHARMACY SWING ARM MODEL:WS18026 AB Number of Lights: 1 Material: Me…"
type textarea "INDUSTRIAL PHARMACY SWING ARM MODEL:WS18026 AB NUMBER OF LIGHTS: 1 MATERIAL: ME…"
click at [583, 479] on summary-project-messaging "Tasks / To-Dos / team Messaging Leave yourself a note here or share next steps …" at bounding box center [675, 400] width 202 height 185
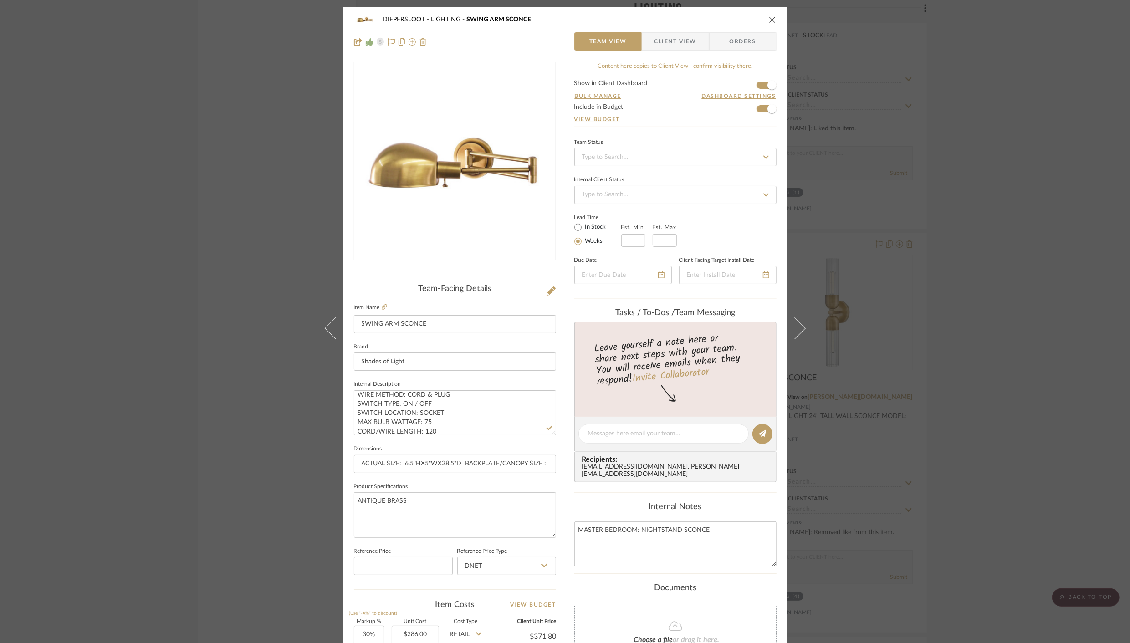
click at [677, 39] on span "Client View" at bounding box center [676, 41] width 42 height 18
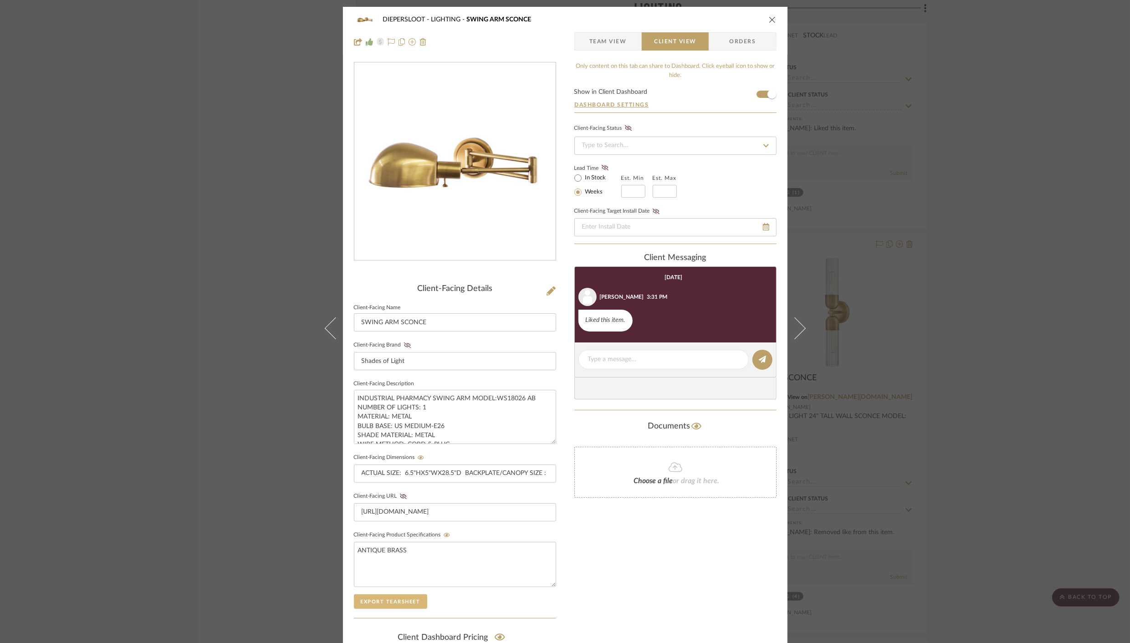
click at [375, 595] on button "Export Tearsheet" at bounding box center [390, 602] width 73 height 15
click at [769, 19] on icon "close" at bounding box center [772, 19] width 7 height 7
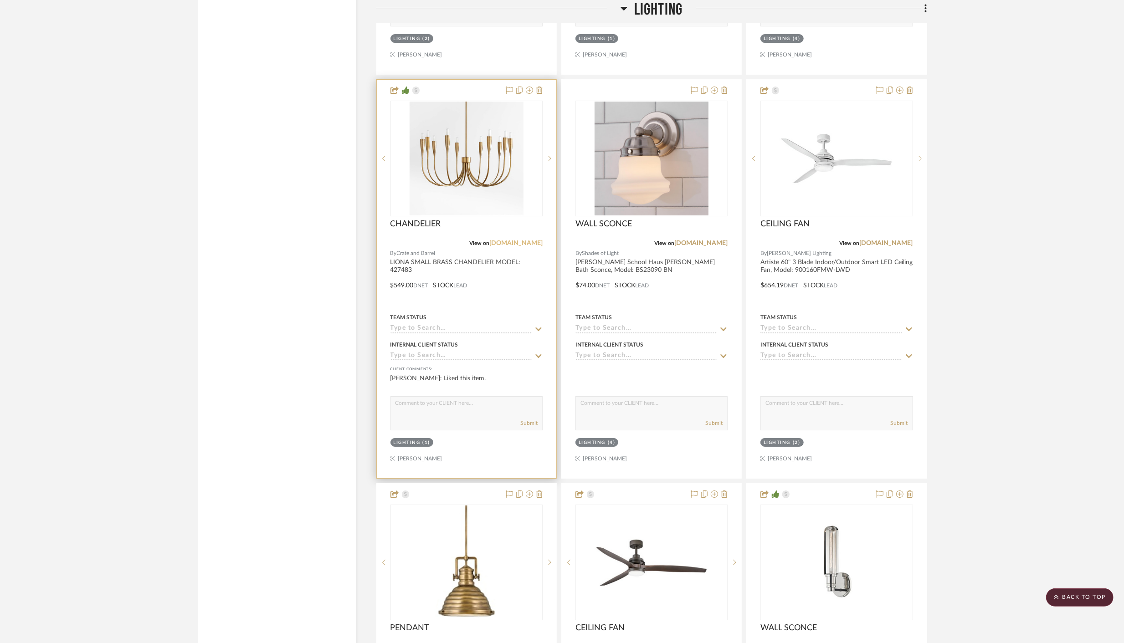
scroll to position [3106, 0]
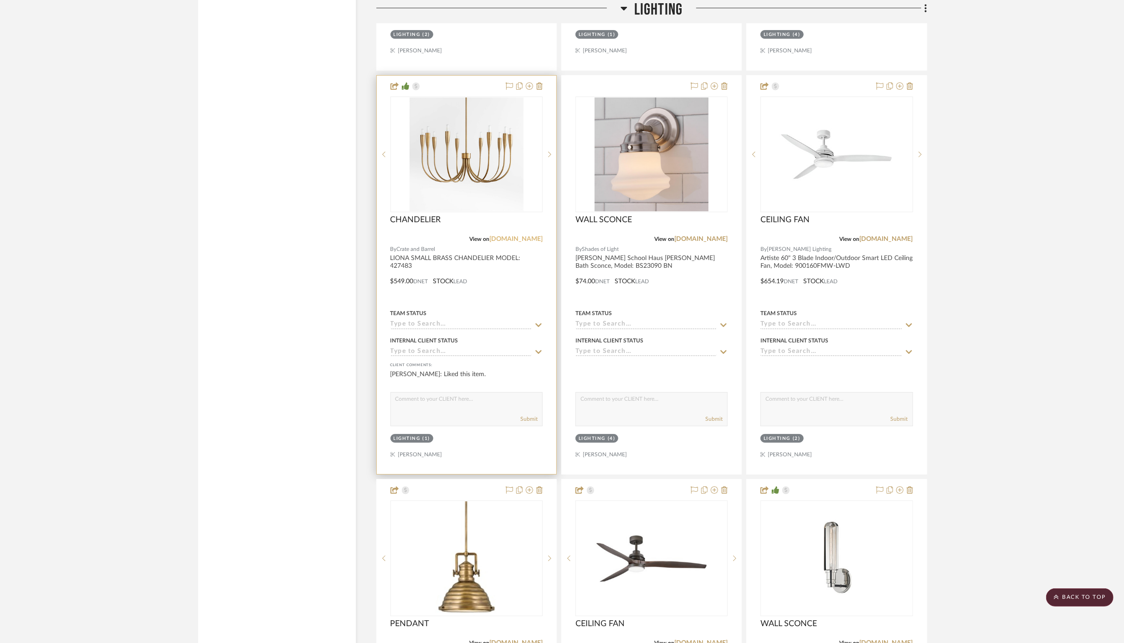
click at [518, 236] on link "crateandbarrel.com" at bounding box center [515, 239] width 53 height 6
click at [475, 158] on img "0" at bounding box center [467, 154] width 114 height 114
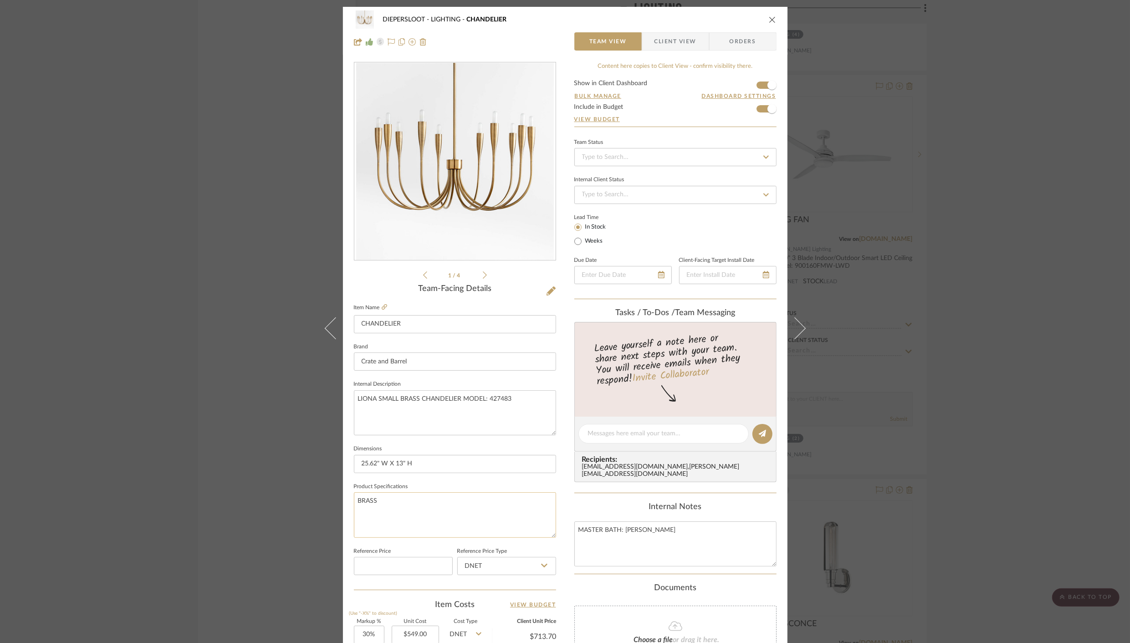
click at [394, 497] on textarea "BRASS" at bounding box center [455, 514] width 202 height 45
click at [354, 500] on textarea "BRASS" at bounding box center [455, 514] width 202 height 45
paste textarea "Steel with burnished brass finish 5"-dia. ceiling plate 10 sockets T6 bulb type…"
click at [380, 528] on textarea "Steel with burnished brass finish 5"-dia. ceiling plate 10 sockets T6 bulb type…" at bounding box center [455, 514] width 202 height 45
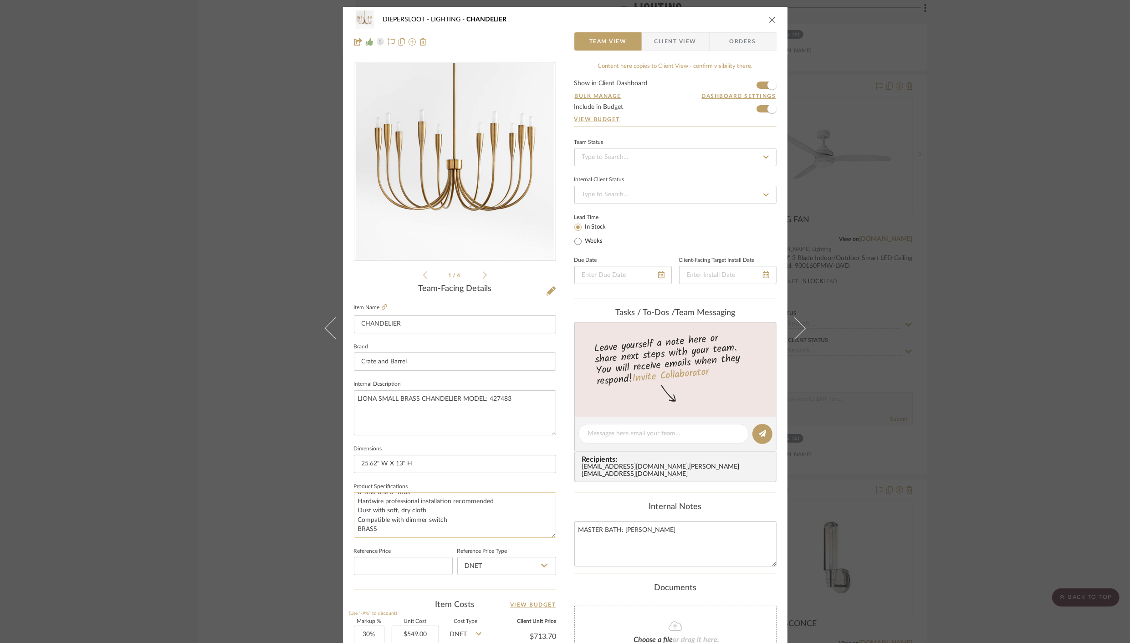
click at [380, 528] on textarea "Steel with burnished brass finish 5"-dia. ceiling plate 10 sockets T6 bulb type…" at bounding box center [455, 514] width 202 height 45
drag, startPoint x: 462, startPoint y: 529, endPoint x: 347, endPoint y: 486, distance: 122.3
click at [347, 485] on div "DIEPERSLOOT LIGHTING CHANDELIER Team View Client View Orders 1 / 4 Team-Facing …" at bounding box center [565, 427] width 445 height 841
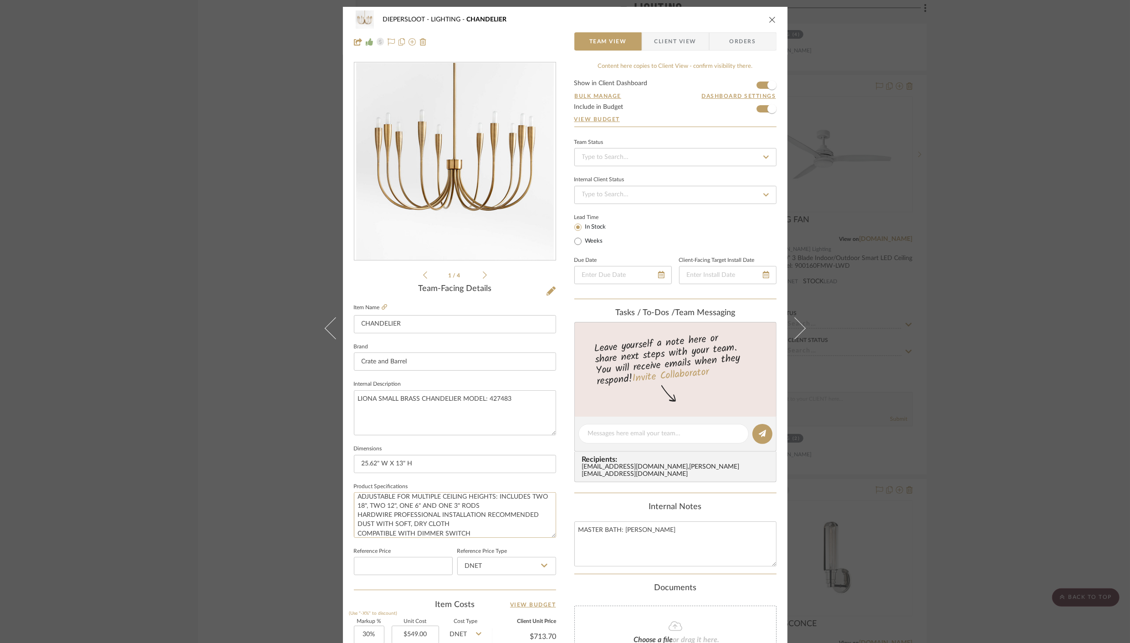
type textarea "STEEL WITH BURNISHED BRASS FINISH 5"-DIA. CEILING PLATE 10 SOCKETS T6 BULB TYPE…"
click at [528, 543] on sr-form-field "Product Specifications STEEL WITH BURNISHED BRASS FINISH 5"-DIA. CEILING PLATE …" at bounding box center [455, 513] width 202 height 65
click at [667, 41] on span "Client View" at bounding box center [676, 41] width 42 height 18
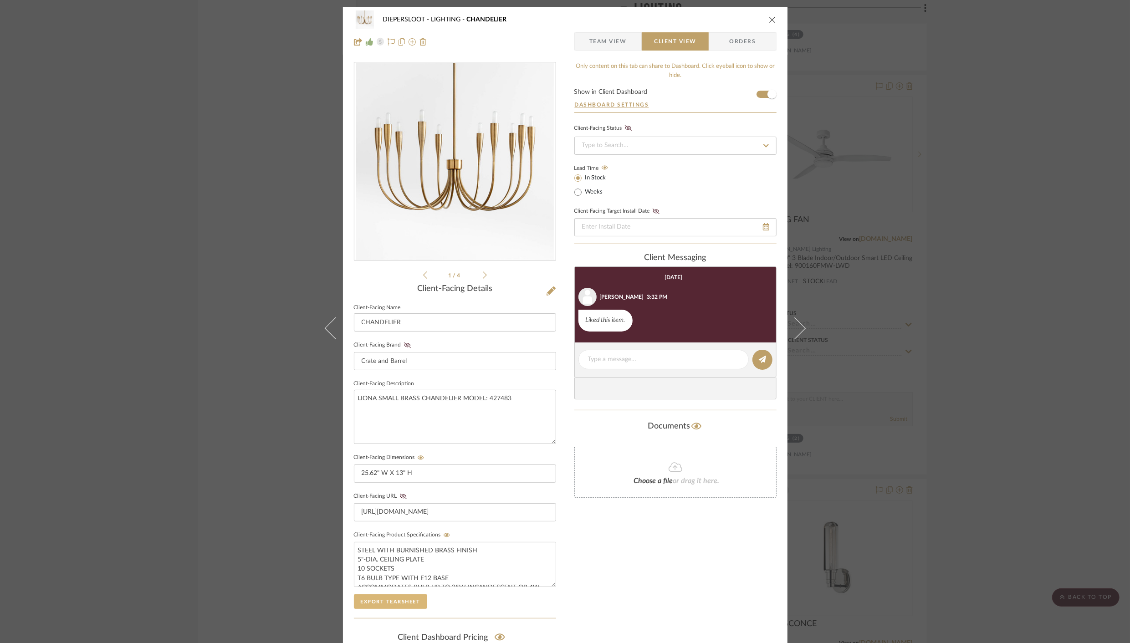
click at [383, 600] on button "Export Tearsheet" at bounding box center [390, 602] width 73 height 15
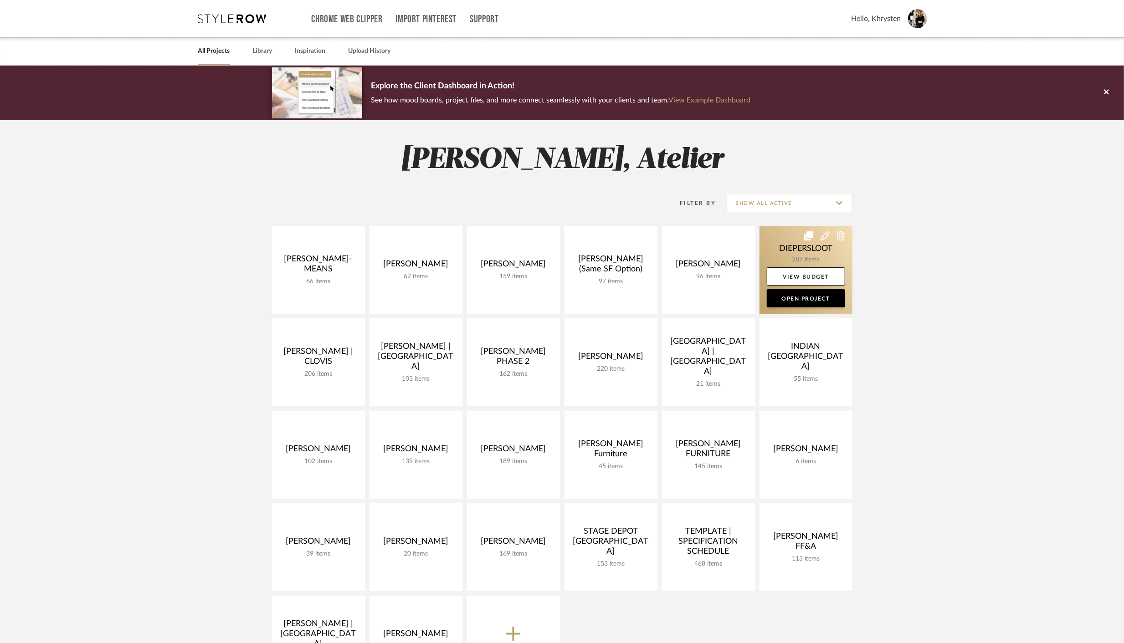
click at [793, 249] on link at bounding box center [805, 270] width 93 height 88
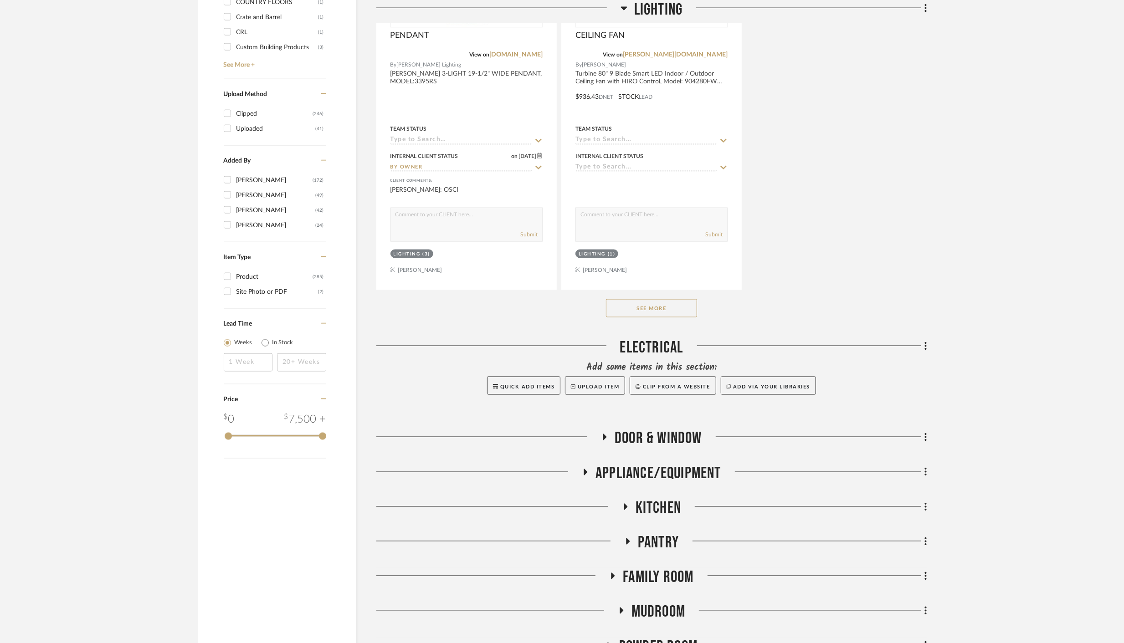
scroll to position [1272, 0]
click at [632, 305] on button "See More" at bounding box center [651, 306] width 91 height 18
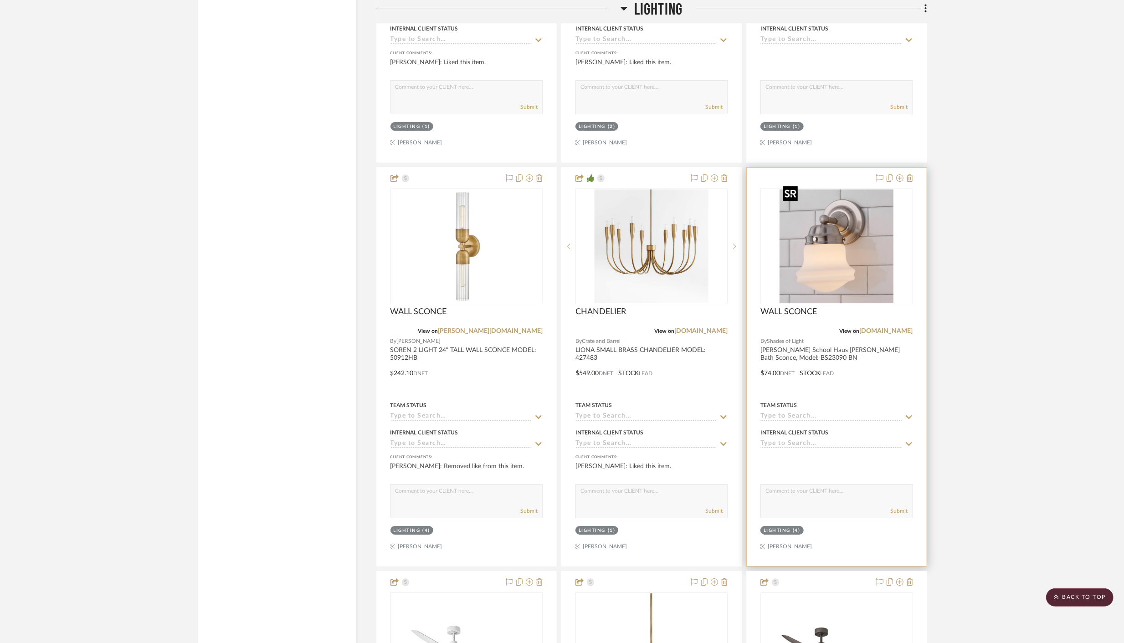
scroll to position [3011, 0]
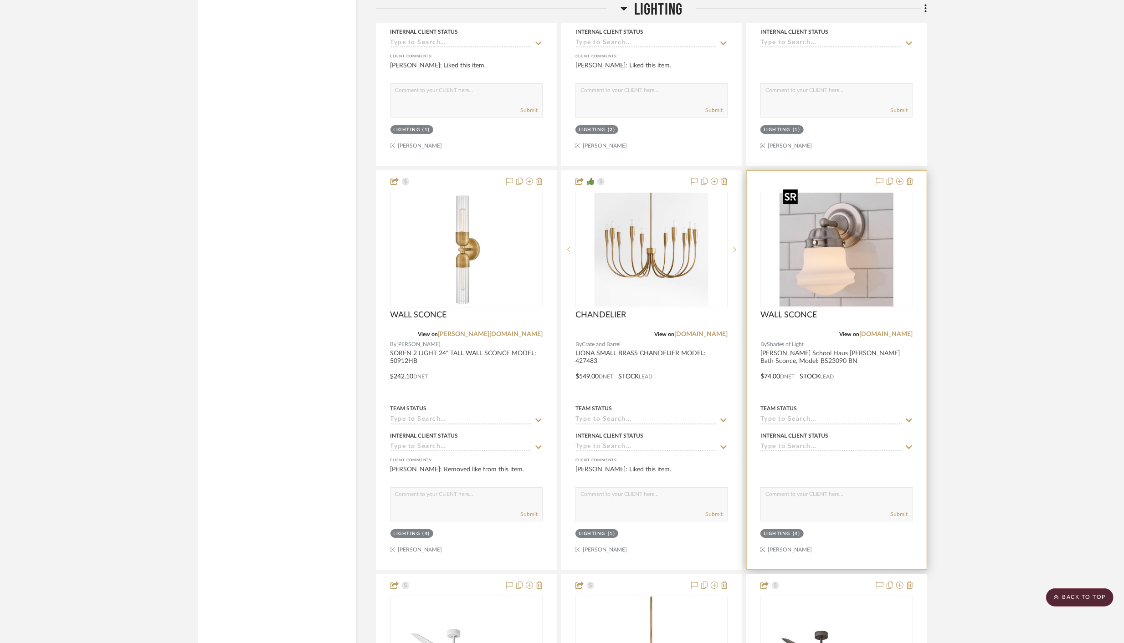
click at [824, 227] on img "0" at bounding box center [836, 250] width 114 height 114
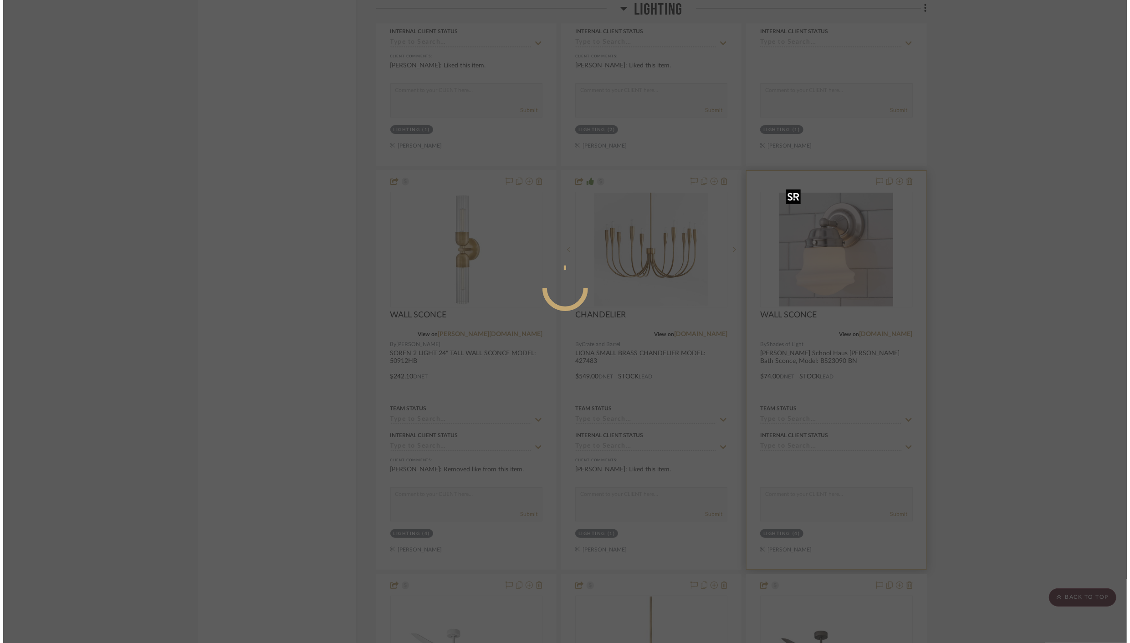
scroll to position [0, 0]
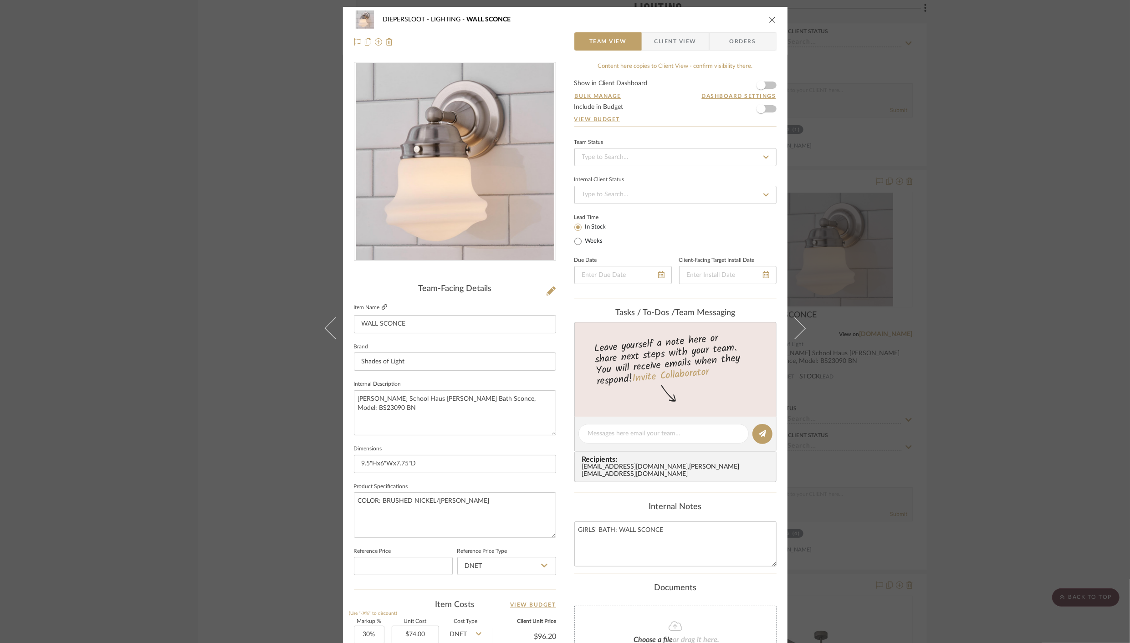
click at [384, 307] on icon at bounding box center [384, 306] width 5 height 5
click at [771, 18] on icon "close" at bounding box center [772, 19] width 7 height 7
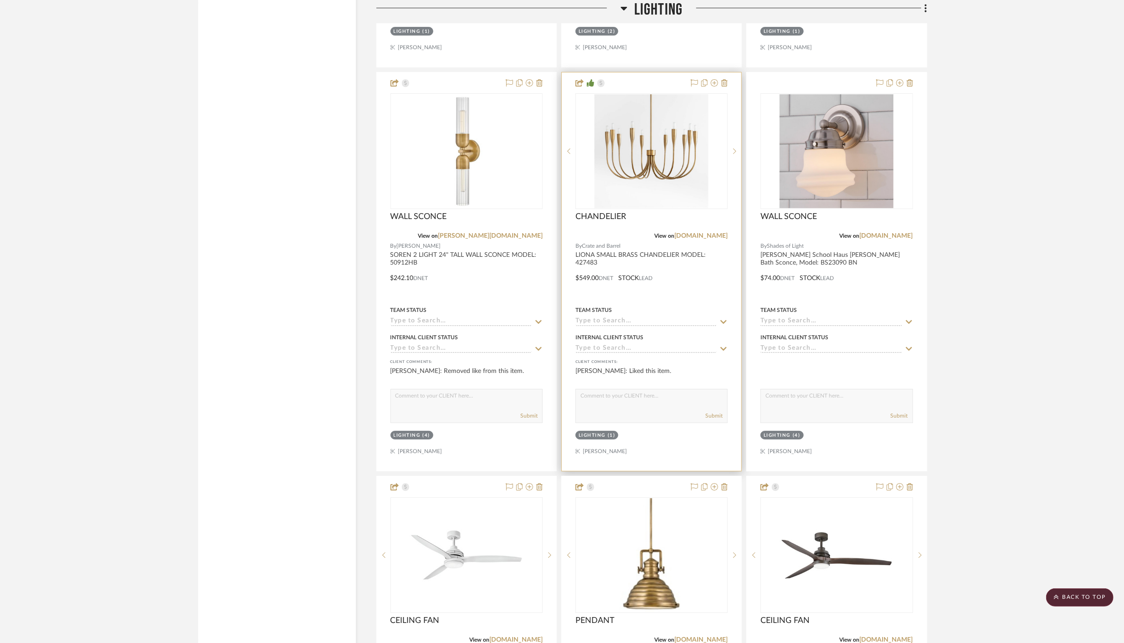
scroll to position [3082, 0]
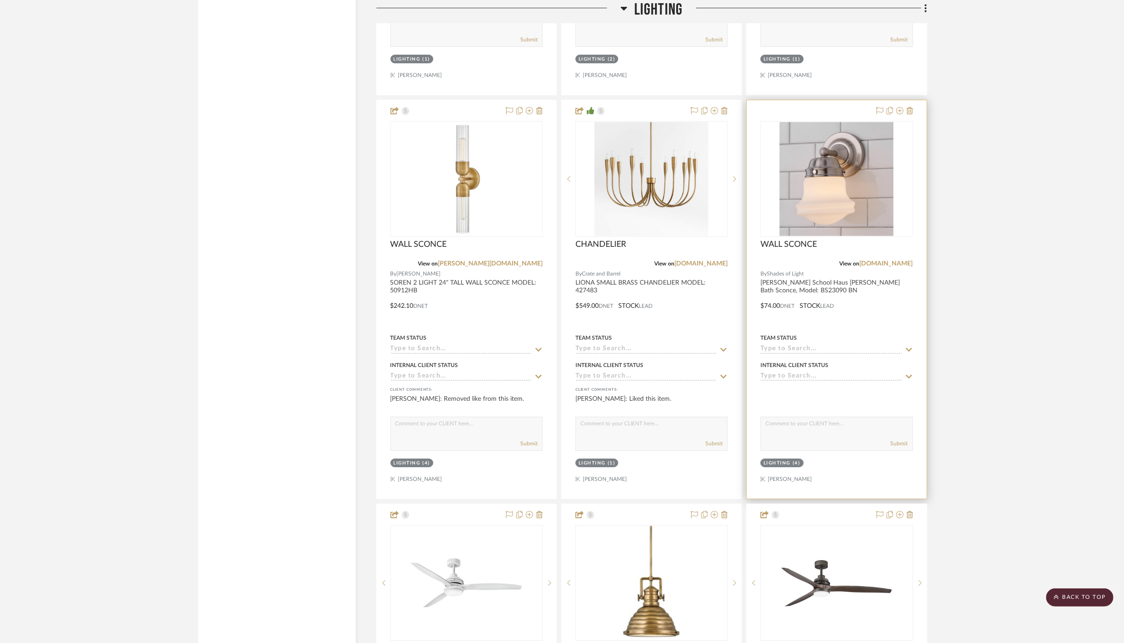
click at [835, 275] on div at bounding box center [836, 299] width 179 height 399
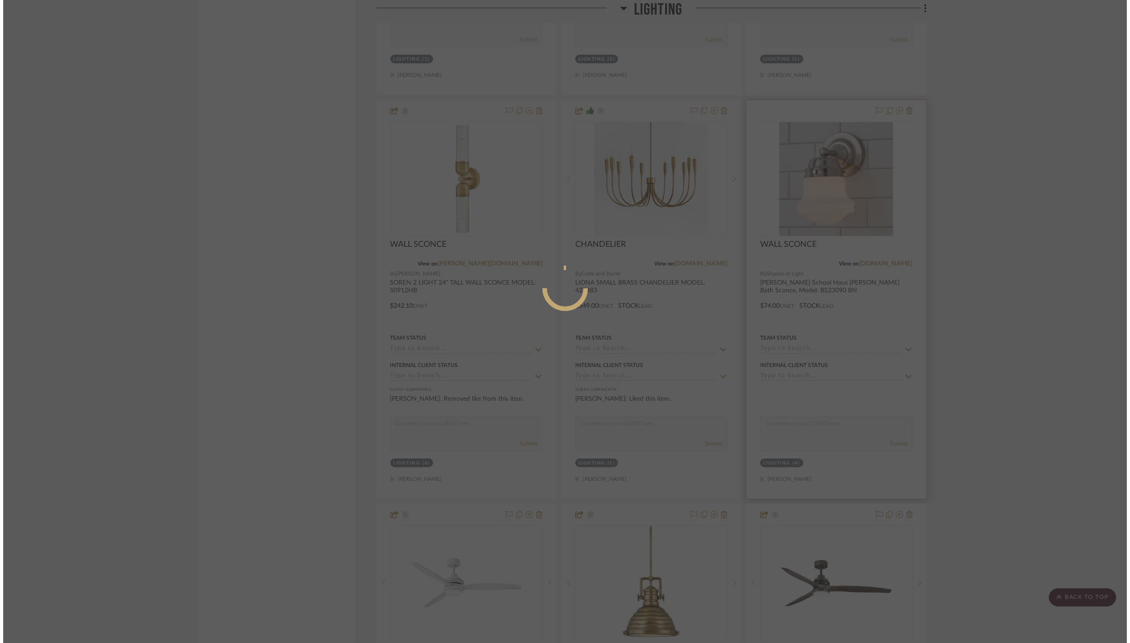
scroll to position [0, 0]
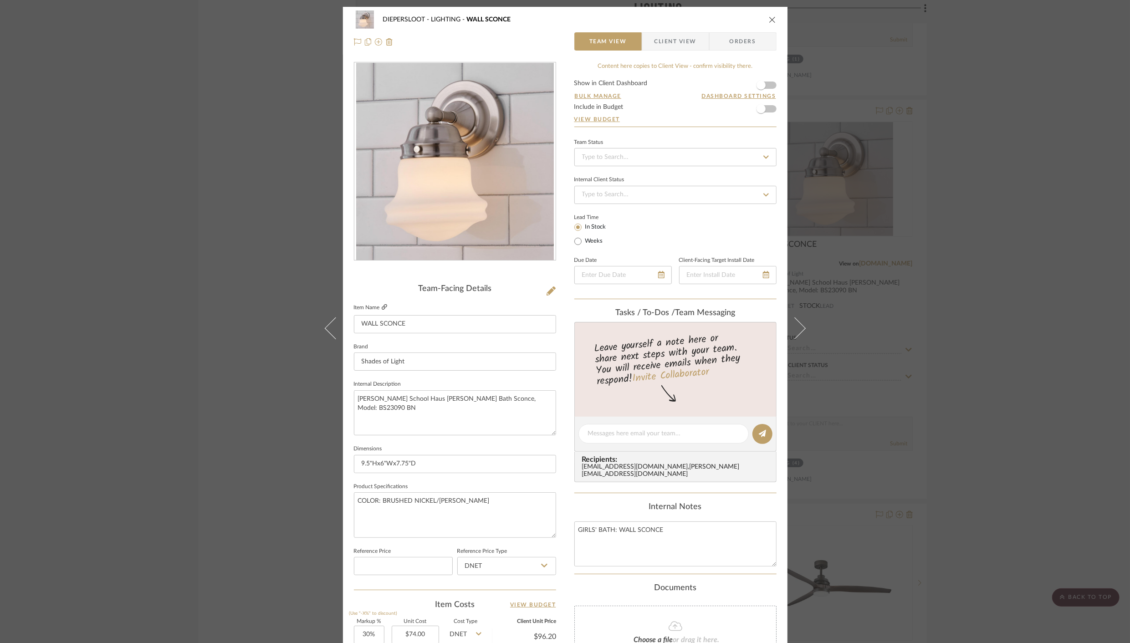
click at [382, 308] on icon at bounding box center [384, 306] width 5 height 5
click at [416, 409] on textarea "Ethel School Haus Opal Glass Bath Sconce, Model: BS23090 BN" at bounding box center [455, 412] width 202 height 45
paste textarea "Number of Lights: 1 Dimmable: Yes Material: Glass, Metal Bulb Base: US Medium-E…"
click at [354, 430] on textarea "Ethel School Haus Opal Glass Bath Sconce, Model: BS23090 BN Number of Lights: 1…" at bounding box center [455, 412] width 202 height 45
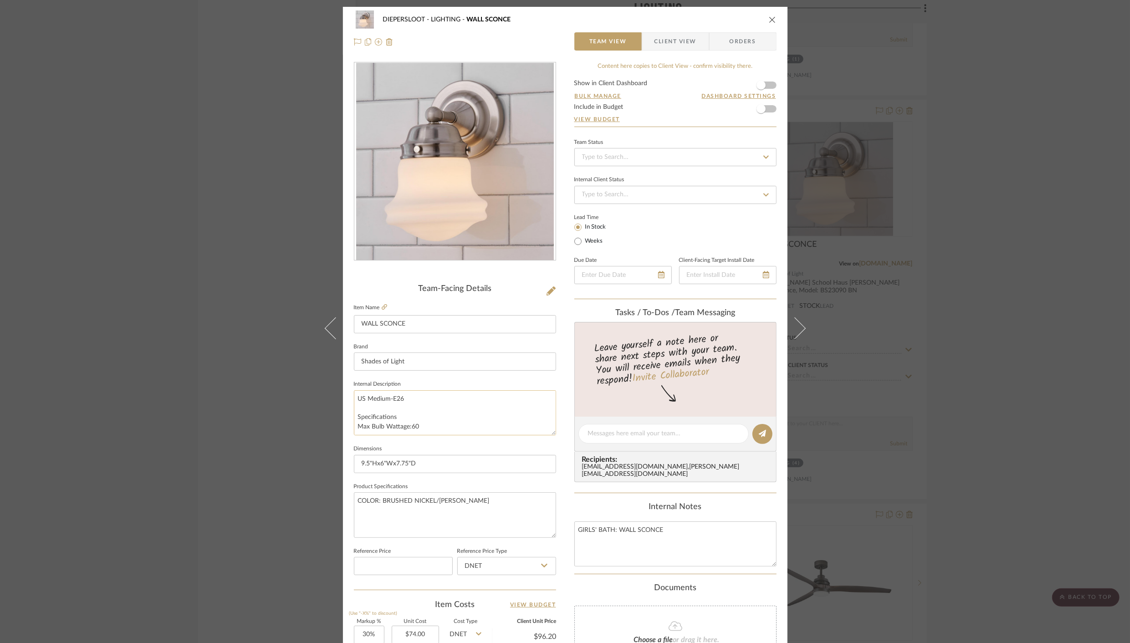
scroll to position [148, 0]
drag, startPoint x: 398, startPoint y: 416, endPoint x: 342, endPoint y: 415, distance: 56.5
click at [343, 415] on div "DIEPERSLOOT LIGHTING WALL SCONCE Team View Client View Orders Team-Facing Detai…" at bounding box center [565, 427] width 445 height 841
click at [355, 415] on textarea "Ethel School Haus Opal Glass Bath Sconce, Model: BS23090 BN Number of Lights: 1…" at bounding box center [455, 412] width 202 height 45
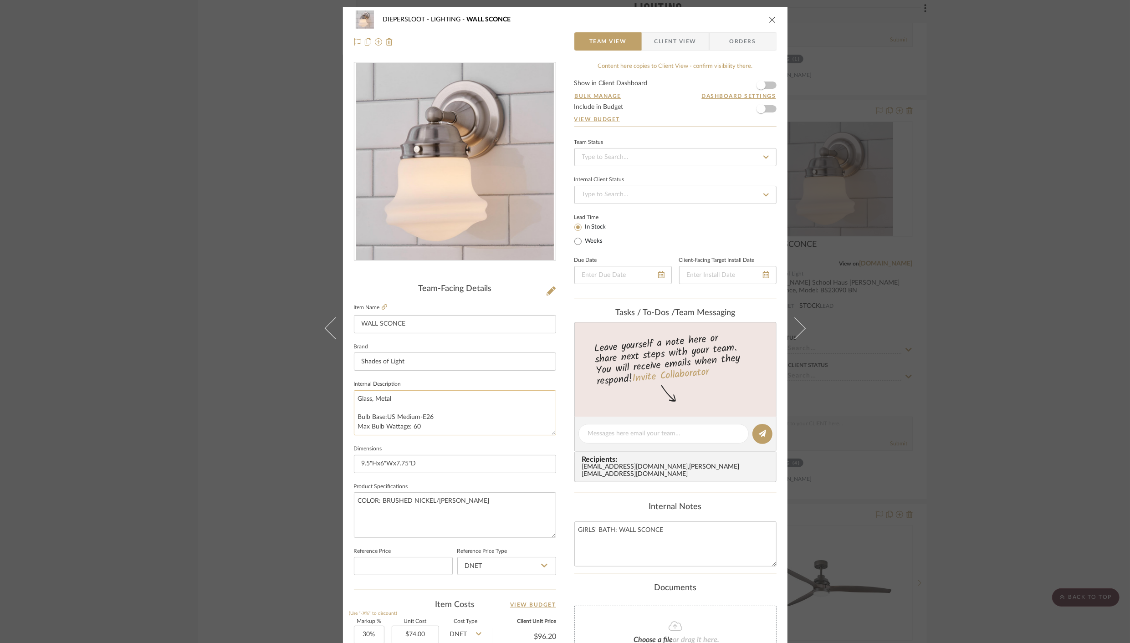
scroll to position [110, 0]
click at [359, 410] on textarea "Ethel School Haus Opal Glass Bath Sconce, Model: BS23090 BN Number of Lights: 1…" at bounding box center [455, 412] width 202 height 45
click at [354, 408] on textarea "Ethel School Haus Opal Glass Bath Sconce, Model: BS23090 BN Number of Lights: 1…" at bounding box center [455, 412] width 202 height 45
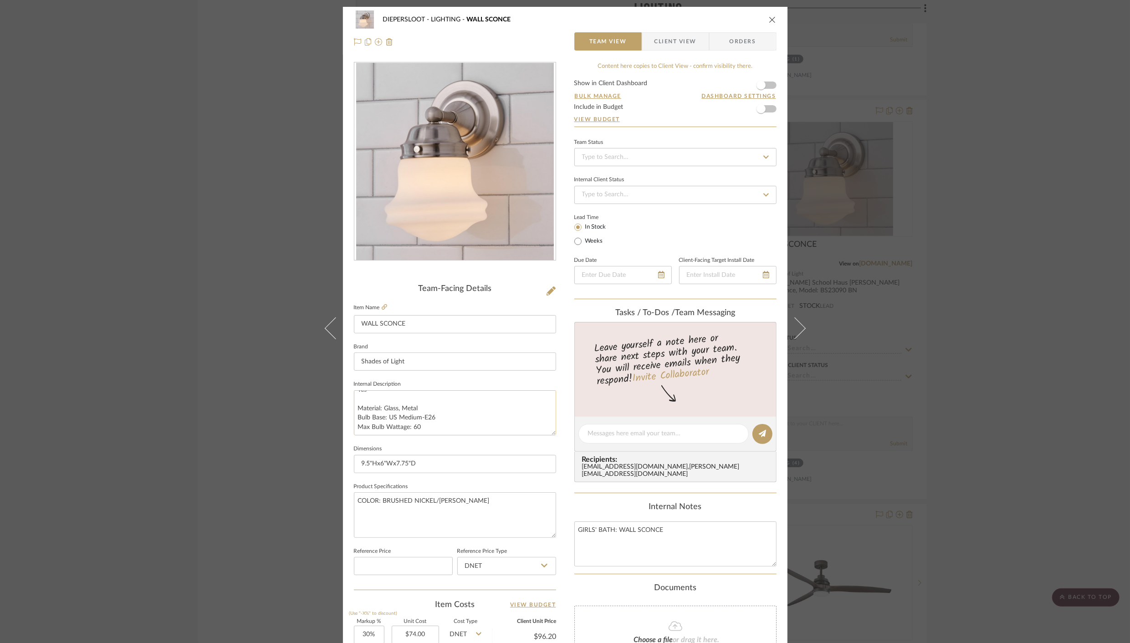
click at [360, 400] on textarea "Ethel School Haus Opal Glass Bath Sconce, Model: BS23090 BN Number of Lights: 1…" at bounding box center [455, 412] width 202 height 45
click at [360, 421] on textarea "Ethel School Haus Opal Glass Bath Sconce, Model: BS23090 BN Number of Lights: 1…" at bounding box center [455, 412] width 202 height 45
click at [365, 417] on textarea "Ethel School Haus Opal Glass Bath Sconce, Model: BS23090 BN Number of Lights: 1…" at bounding box center [455, 412] width 202 height 45
drag, startPoint x: 352, startPoint y: 397, endPoint x: 687, endPoint y: 514, distance: 354.7
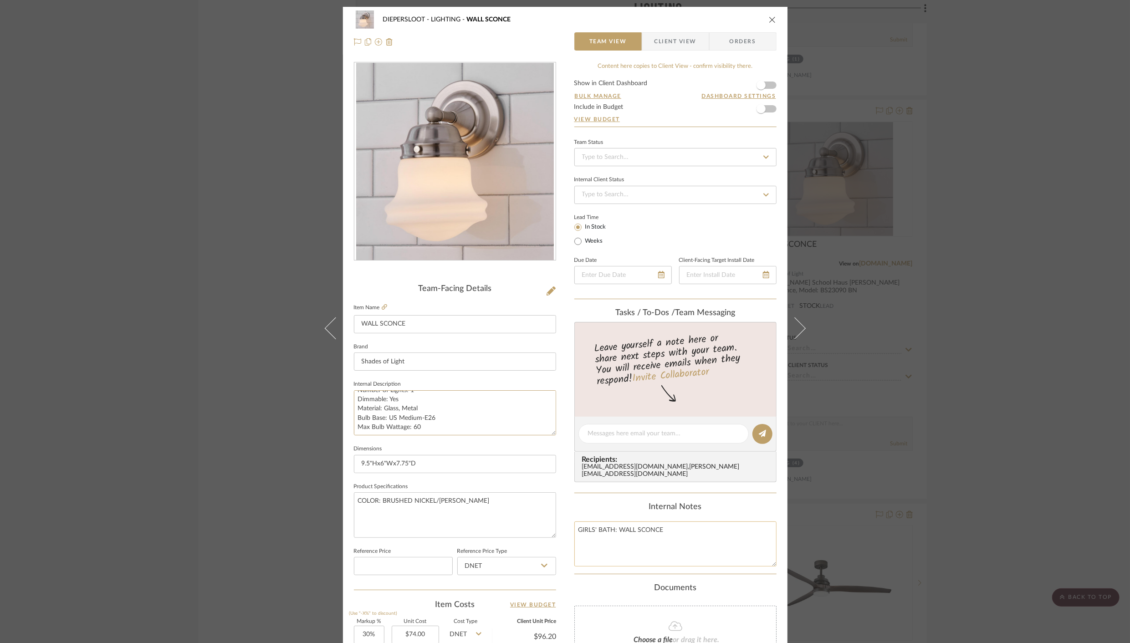
click at [687, 515] on div "DIEPERSLOOT LIGHTING WALL SCONCE Team View Client View Orders Team-Facing Detai…" at bounding box center [565, 427] width 445 height 841
type textarea "ETHEL SCHOOL HAUS OPAL GLASS BATH SCONCE, MODEL: BS23090 BN NUMBER OF LIGHTS: 1…"
click at [513, 459] on input "9.5"Hx6"Wx7.75"D" at bounding box center [455, 464] width 202 height 18
click at [676, 43] on span "Client View" at bounding box center [676, 41] width 42 height 18
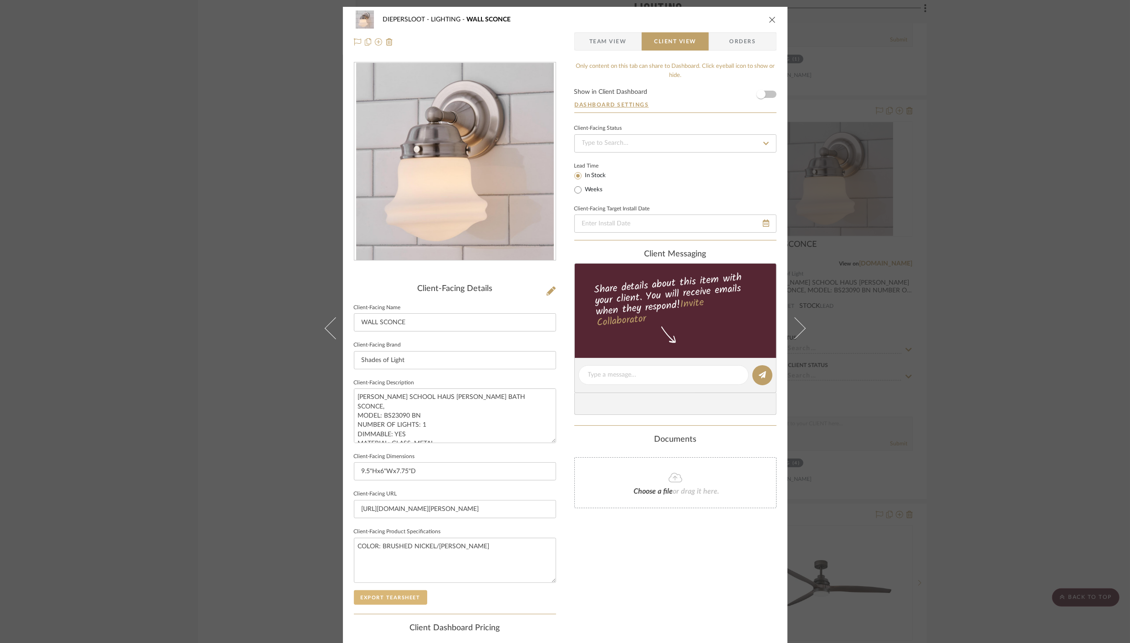
click at [376, 596] on button "Export Tearsheet" at bounding box center [390, 597] width 73 height 15
click at [772, 20] on icon "close" at bounding box center [772, 19] width 7 height 7
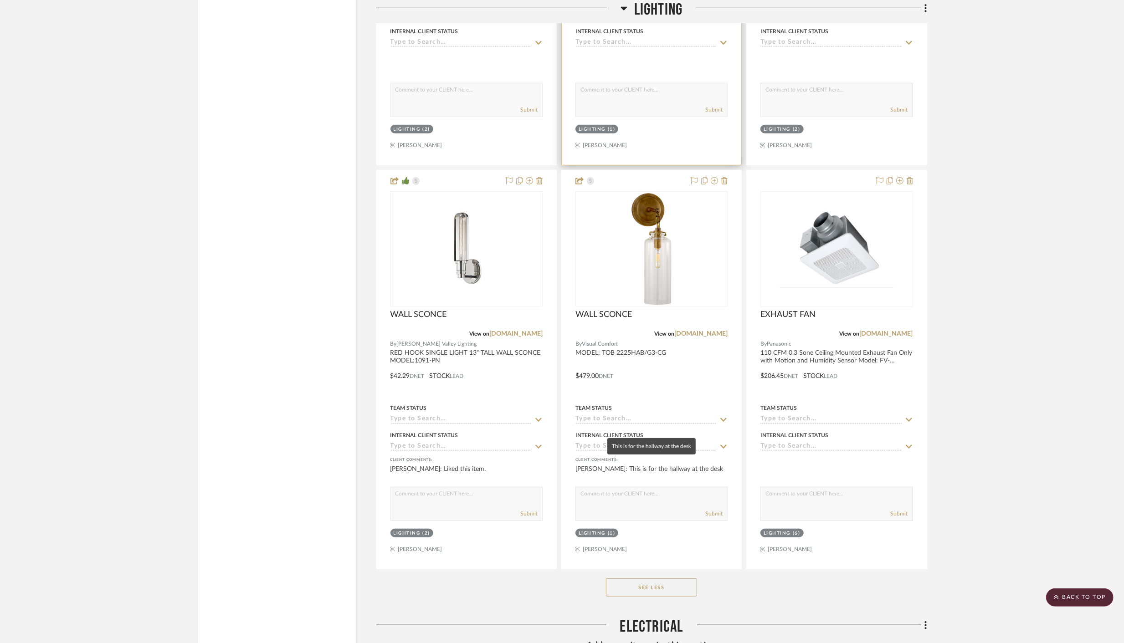
scroll to position [3860, 0]
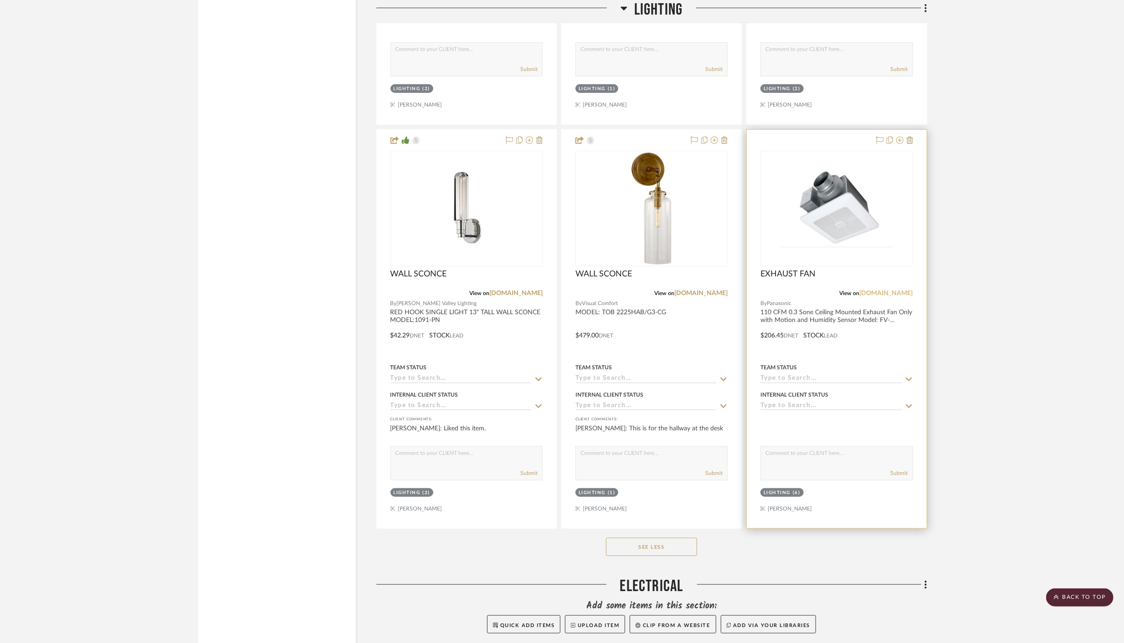
click at [896, 290] on link "build.com" at bounding box center [886, 293] width 53 height 6
click at [835, 208] on img "0" at bounding box center [836, 209] width 114 height 114
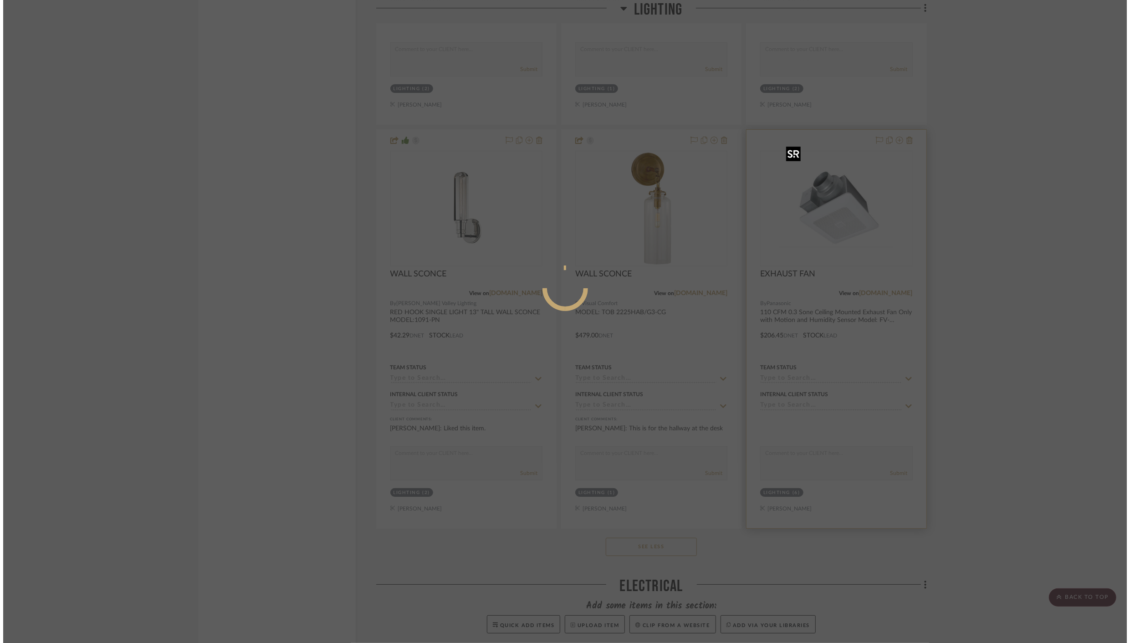
scroll to position [0, 0]
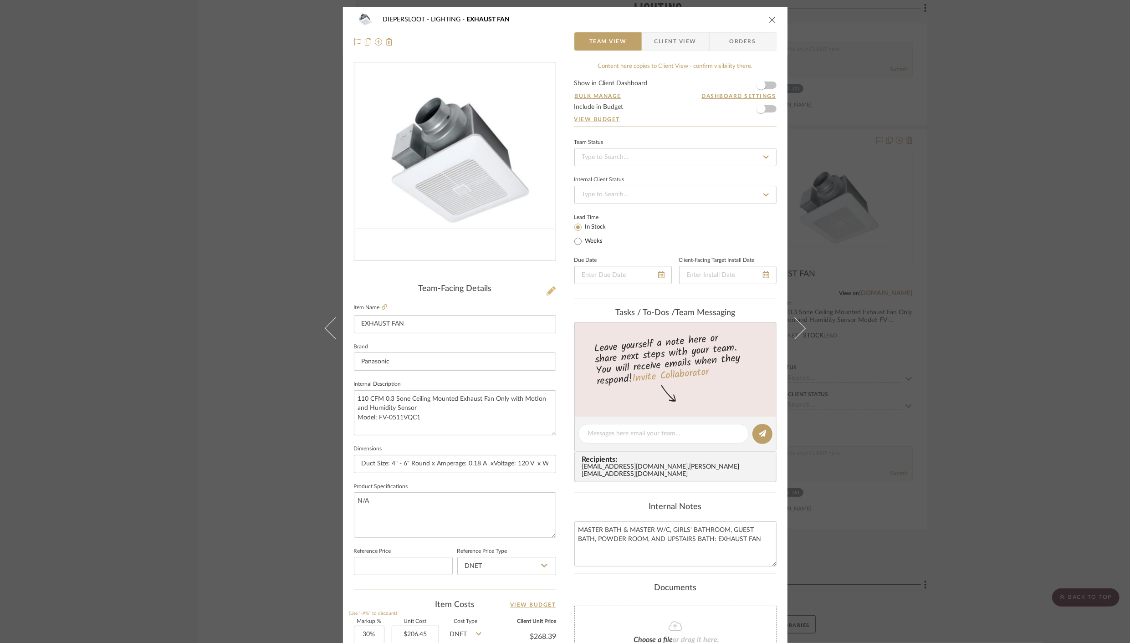
click at [548, 293] on icon at bounding box center [551, 291] width 9 height 9
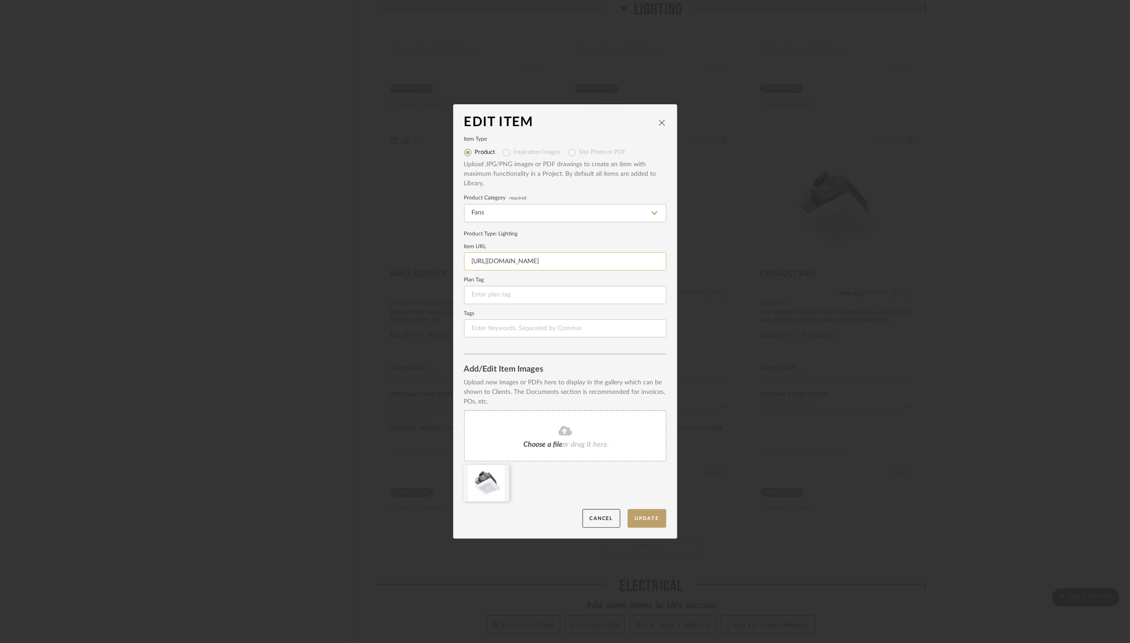
click at [553, 265] on input "https://www.build.com/panasonic-fv-0511vqc1/s1384443?uid=3263892" at bounding box center [565, 261] width 202 height 18
paste input "s1.img-b.com/build.com/mediabase/specifications/panasonic/1384443/0511vqc1-spec…"
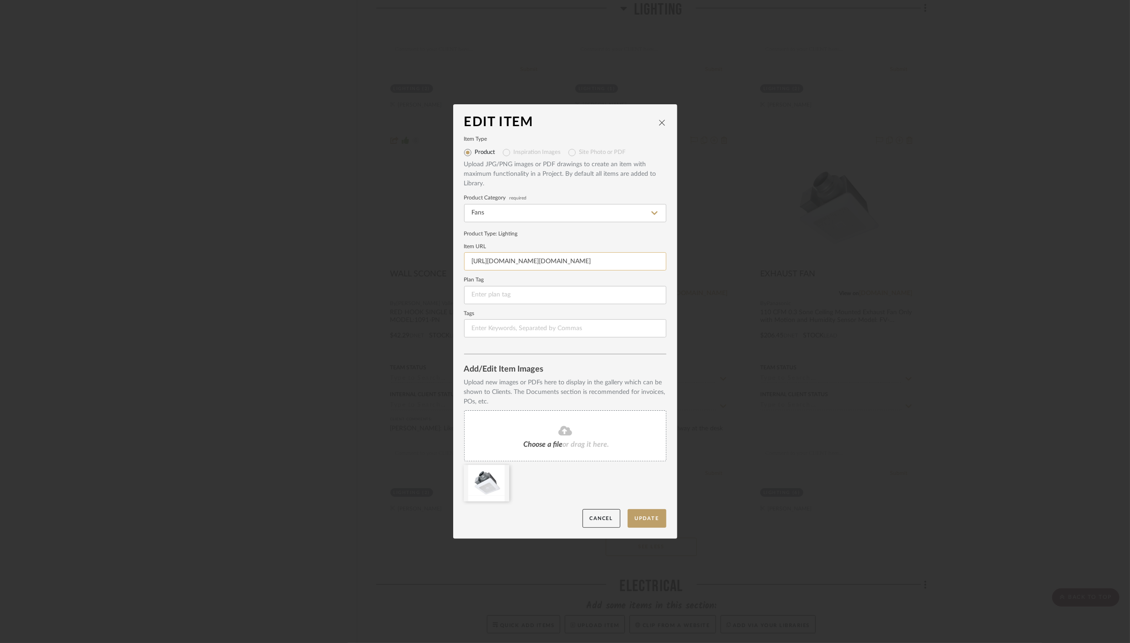
scroll to position [0, 92]
type input "https://s1.img-b.com/build.com/mediabase/specifications/panasonic/1384443/0511v…"
click at [642, 520] on button "Update" at bounding box center [647, 518] width 39 height 19
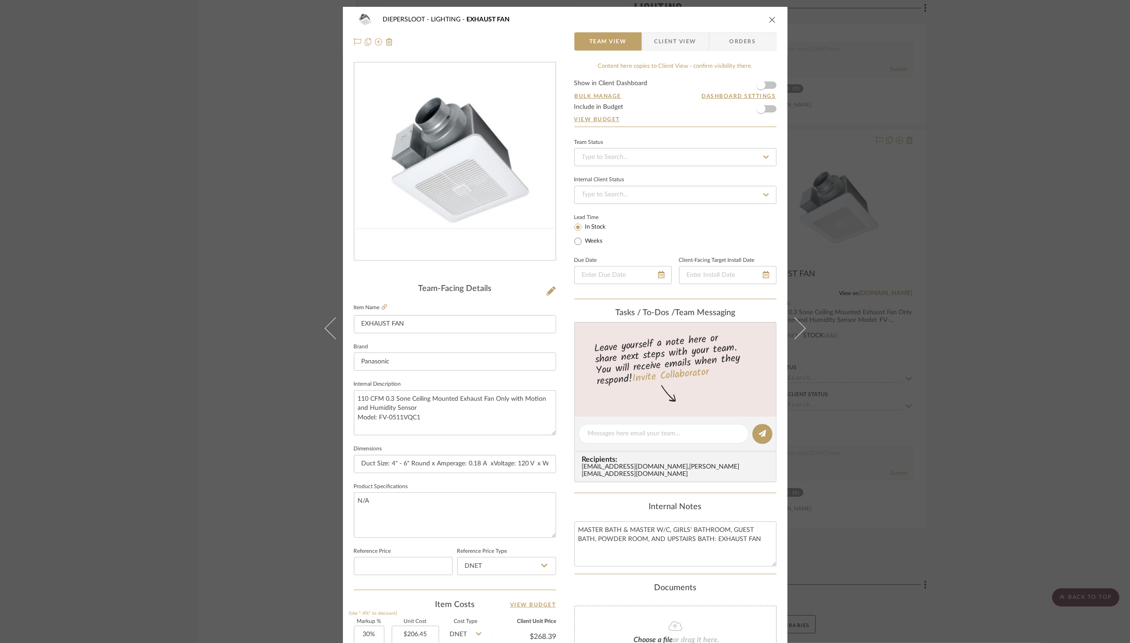
click at [769, 19] on icon "close" at bounding box center [772, 19] width 7 height 7
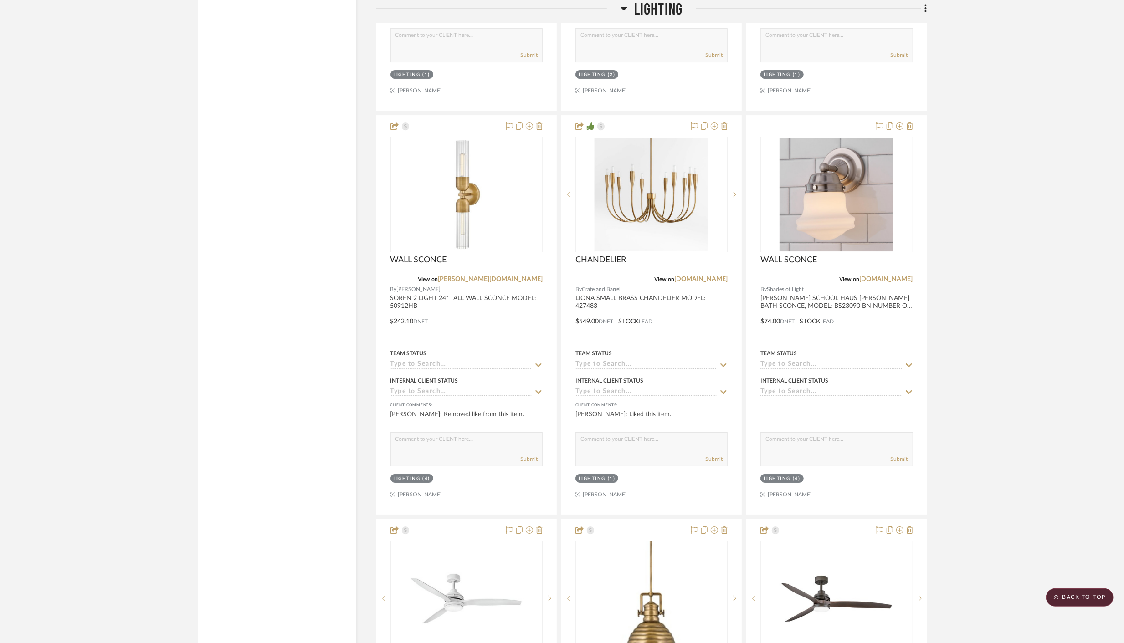
scroll to position [3066, 0]
click at [626, 8] on icon at bounding box center [624, 9] width 6 height 4
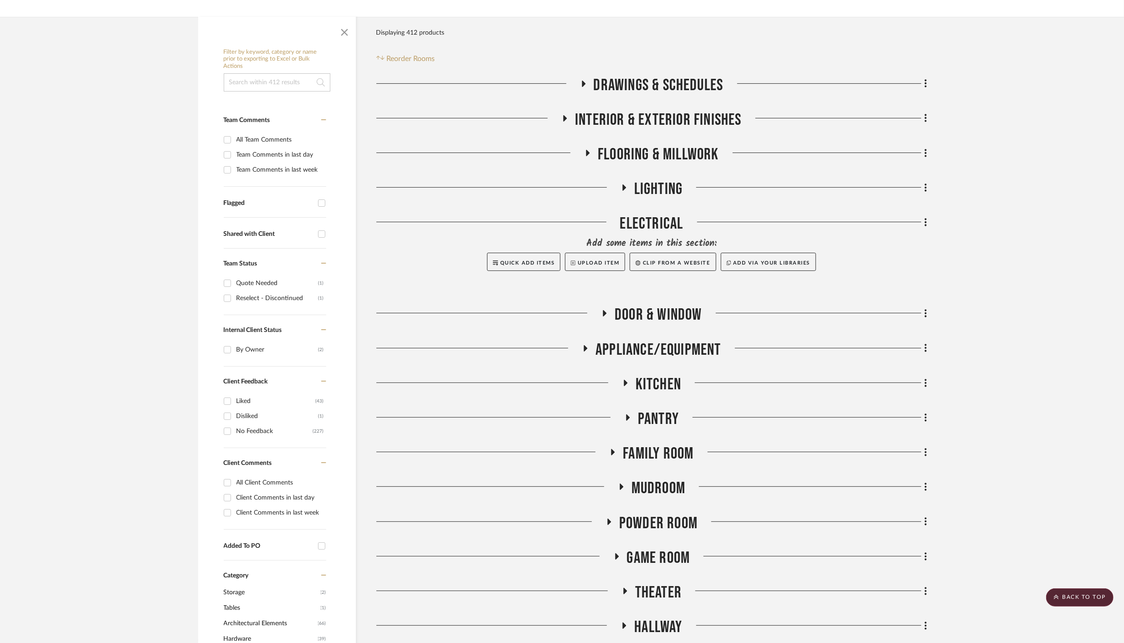
scroll to position [0, 0]
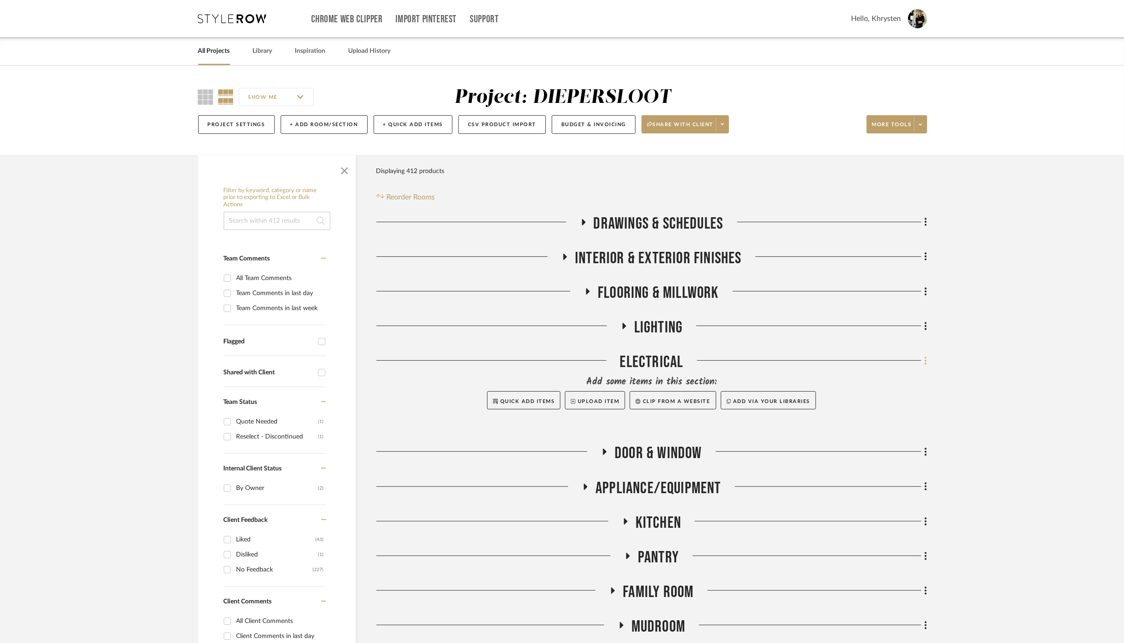
click at [927, 362] on icon at bounding box center [925, 361] width 3 height 10
click at [889, 539] on span "Delete Room" at bounding box center [877, 540] width 36 height 8
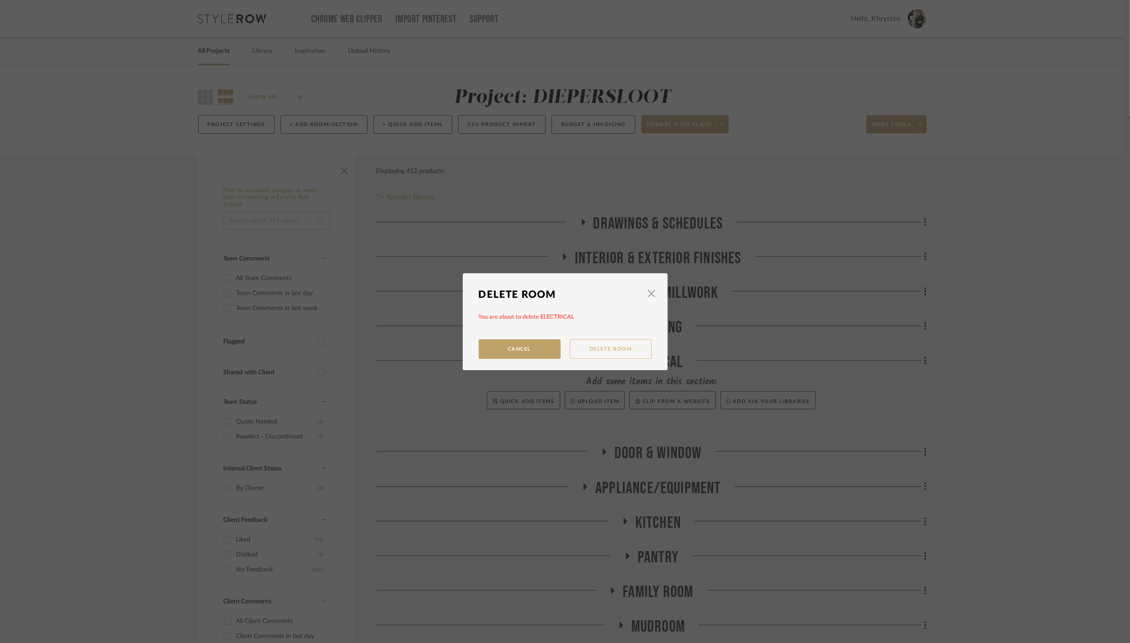
click at [610, 350] on button "Delete Room" at bounding box center [611, 349] width 82 height 20
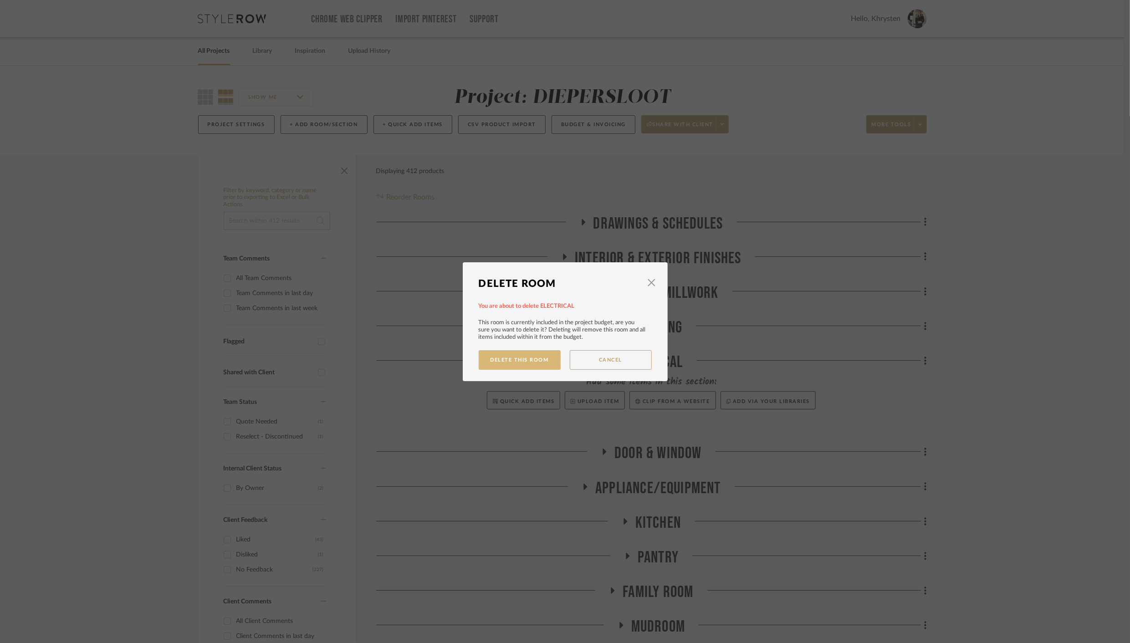
click at [525, 355] on button "Delete This Room" at bounding box center [520, 360] width 82 height 20
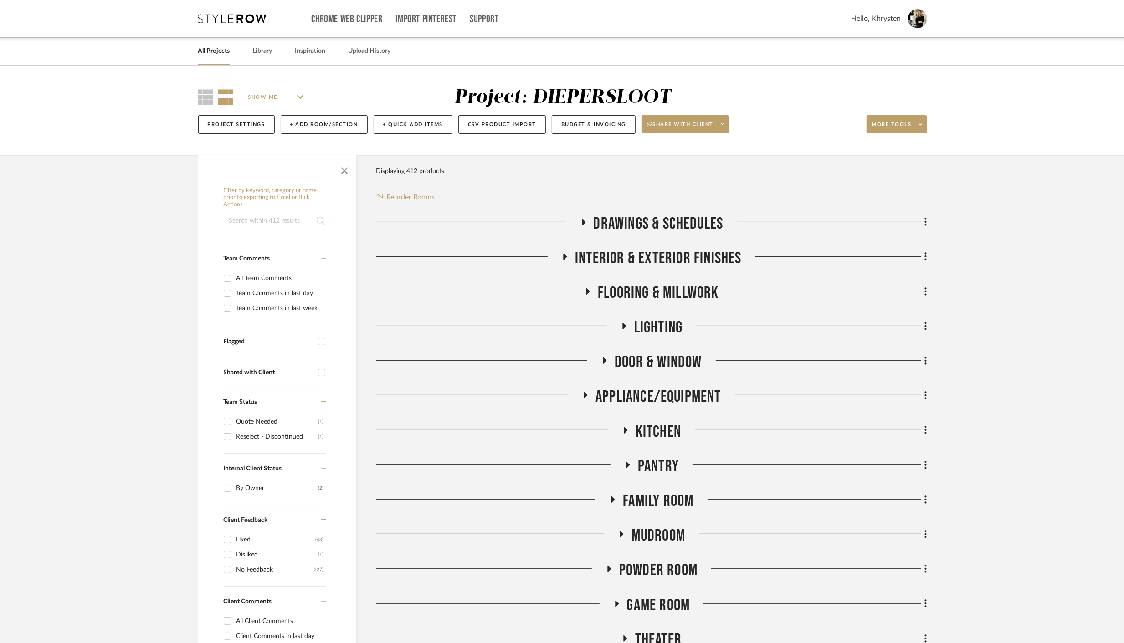
click at [605, 361] on icon at bounding box center [605, 361] width 4 height 6
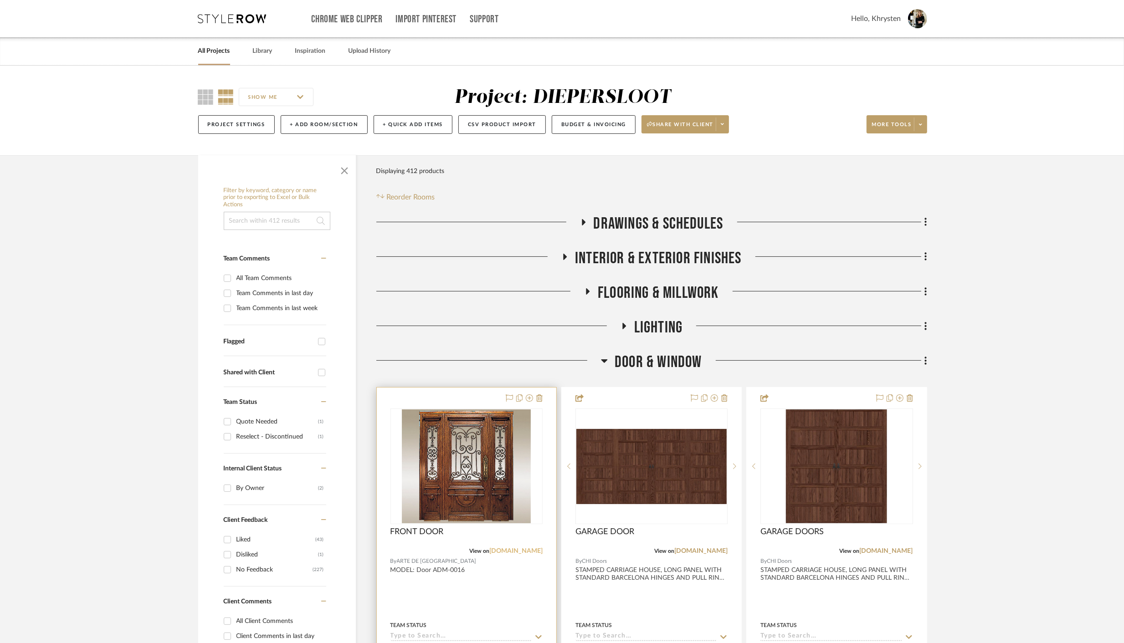
click at [518, 552] on link "artedemexico.com" at bounding box center [515, 551] width 53 height 6
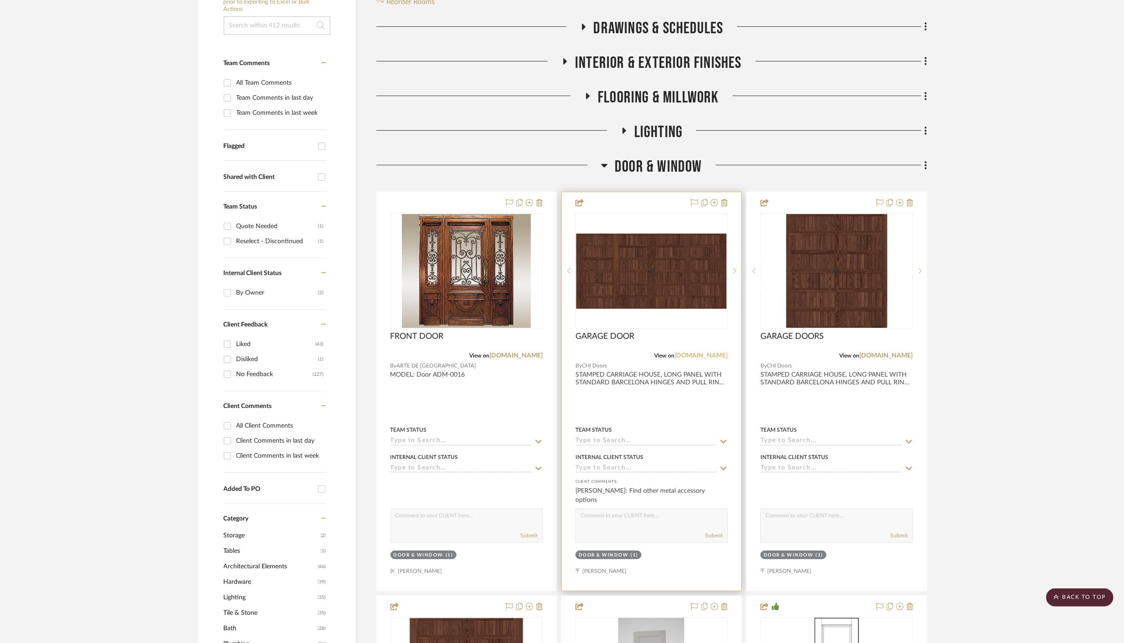
scroll to position [195, 0]
click at [709, 354] on link "chiohd.com" at bounding box center [700, 356] width 53 height 6
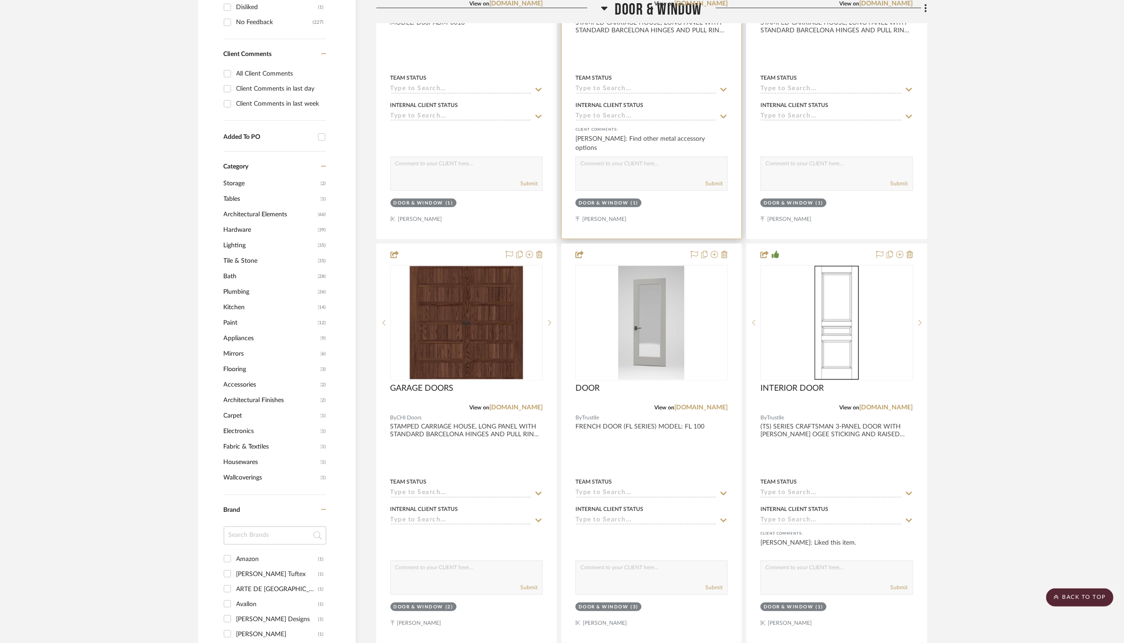
scroll to position [757, 0]
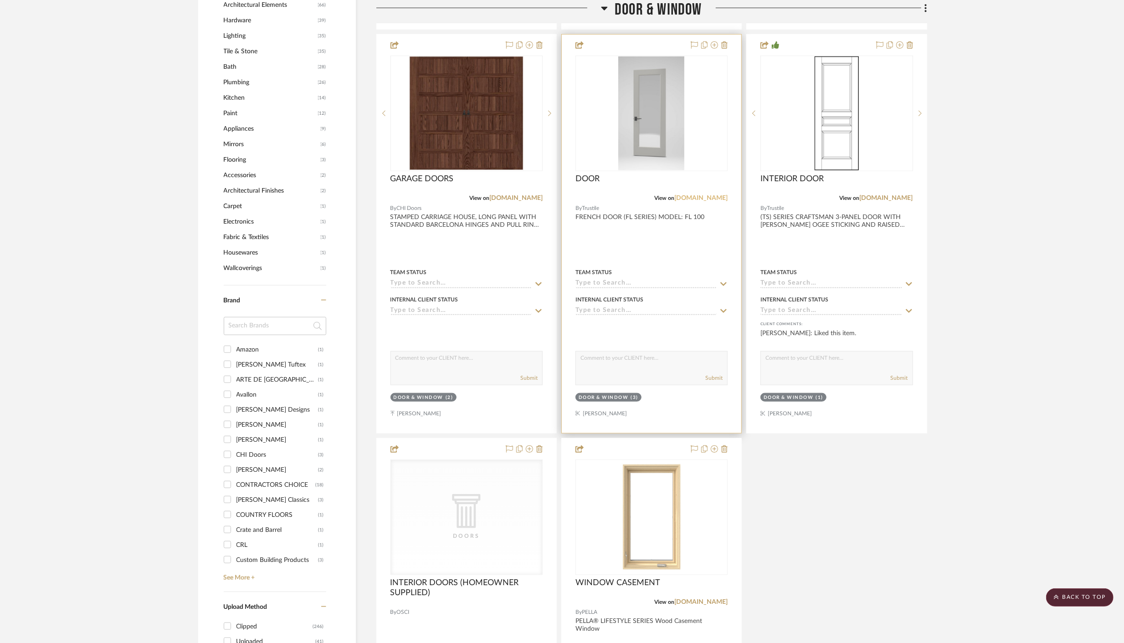
click at [710, 196] on link "trustile.com" at bounding box center [700, 198] width 53 height 6
click at [652, 244] on div at bounding box center [651, 234] width 179 height 399
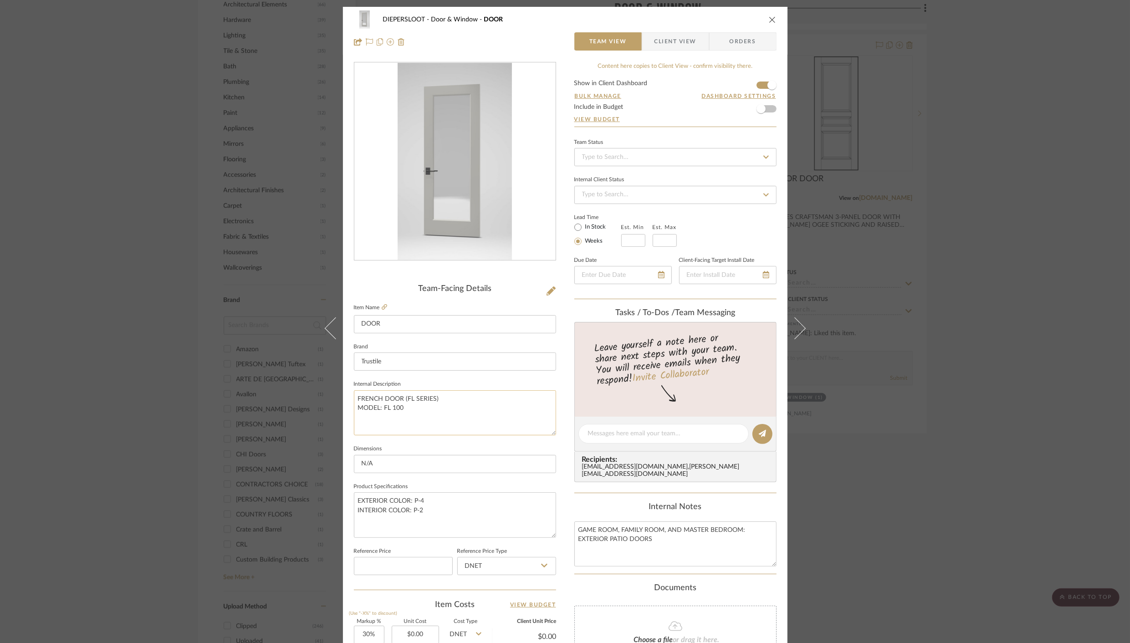
click at [404, 408] on textarea "FRENCH DOOR (FL SERIES) MODEL: FL 100" at bounding box center [455, 412] width 202 height 45
type textarea "FRENCH DOOR (FL SERIES) MODEL: FL 100 STICKING: BEVEL GLASS: CLEAR"
type textarea "FRENCH DOOR (FL SERIES) MODEL: FL 100 STICKING: BEVEL GLASS: CLEAR MATERIAL: PA…"
click at [725, 15] on div "DIEPERSLOOT Door & Window DOOR" at bounding box center [565, 19] width 423 height 18
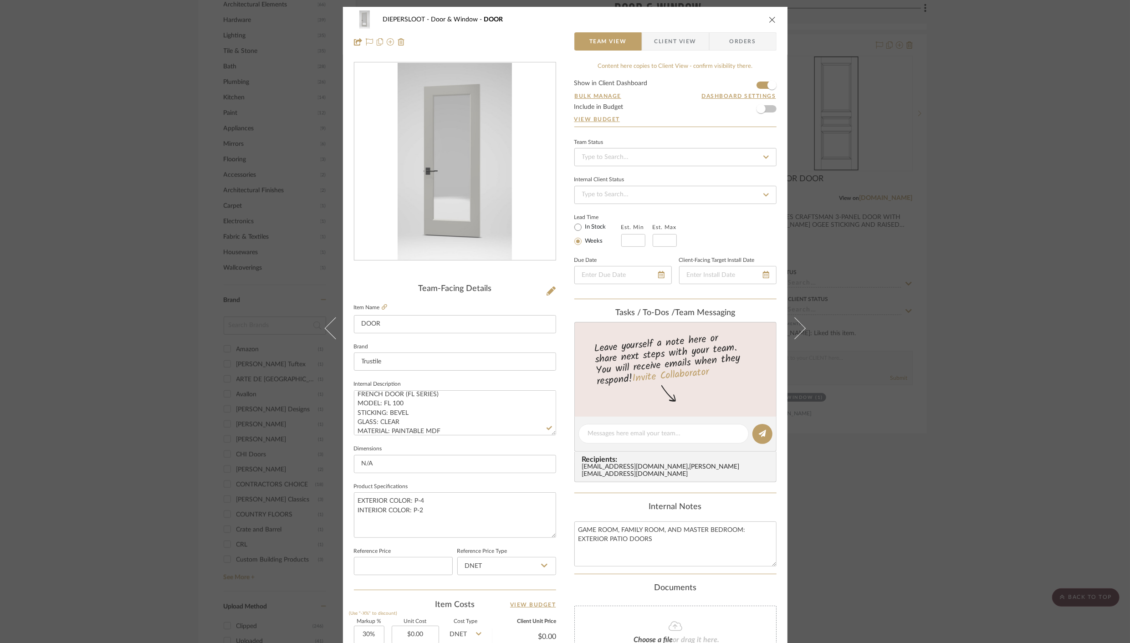
click at [661, 42] on span "Client View" at bounding box center [676, 41] width 42 height 18
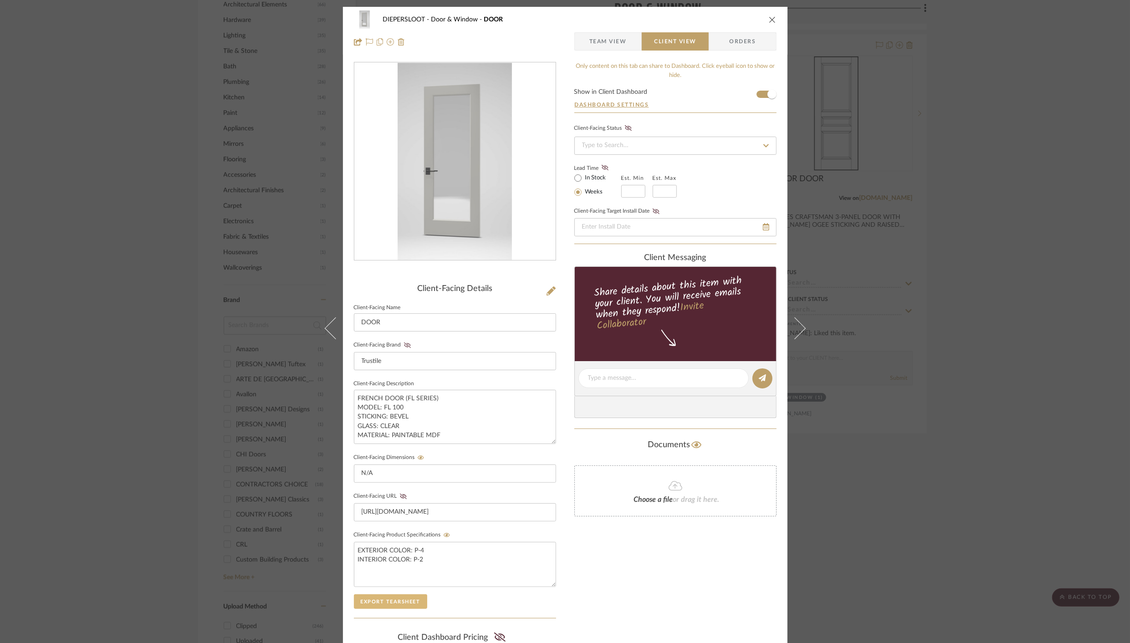
click at [390, 600] on button "Export Tearsheet" at bounding box center [390, 602] width 73 height 15
click at [769, 17] on icon "close" at bounding box center [772, 19] width 7 height 7
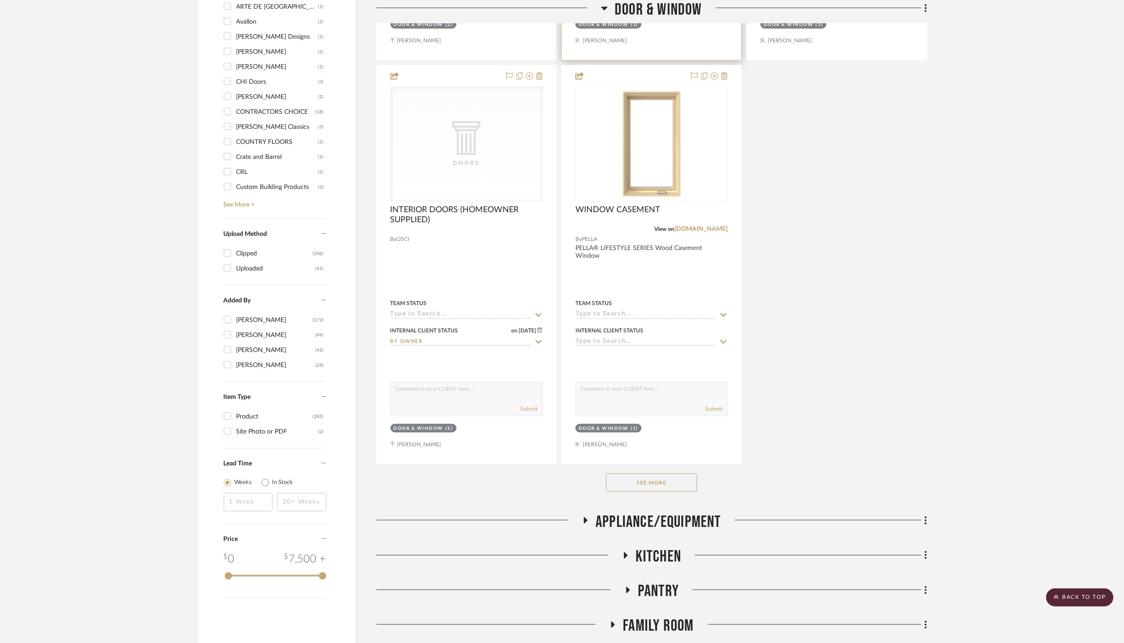
scroll to position [1305, 0]
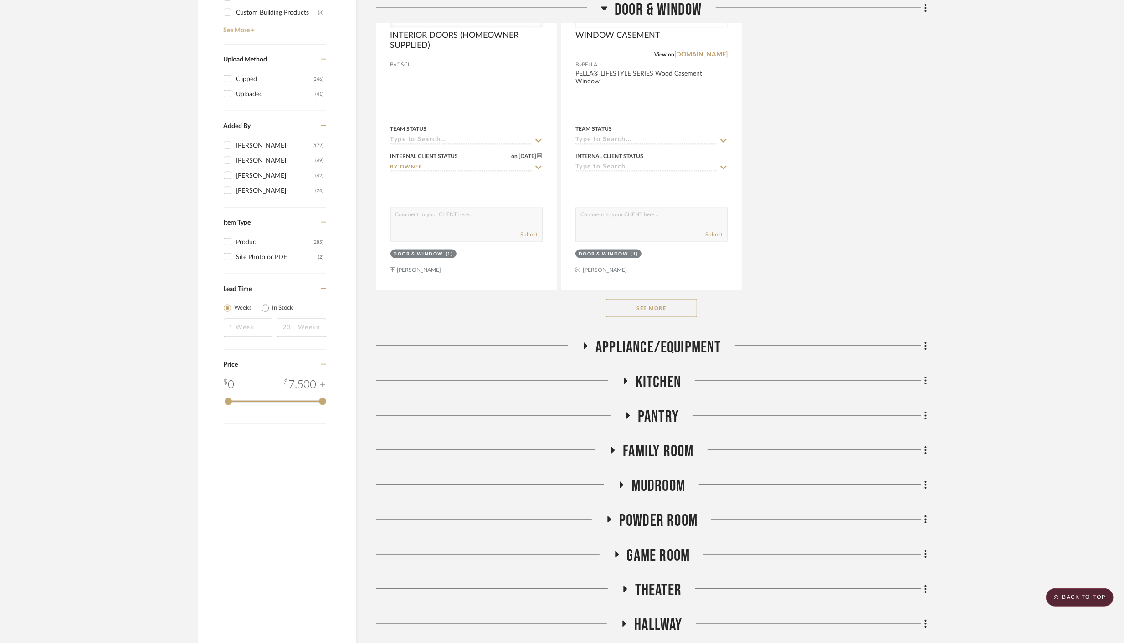
click at [637, 305] on button "See More" at bounding box center [651, 308] width 91 height 18
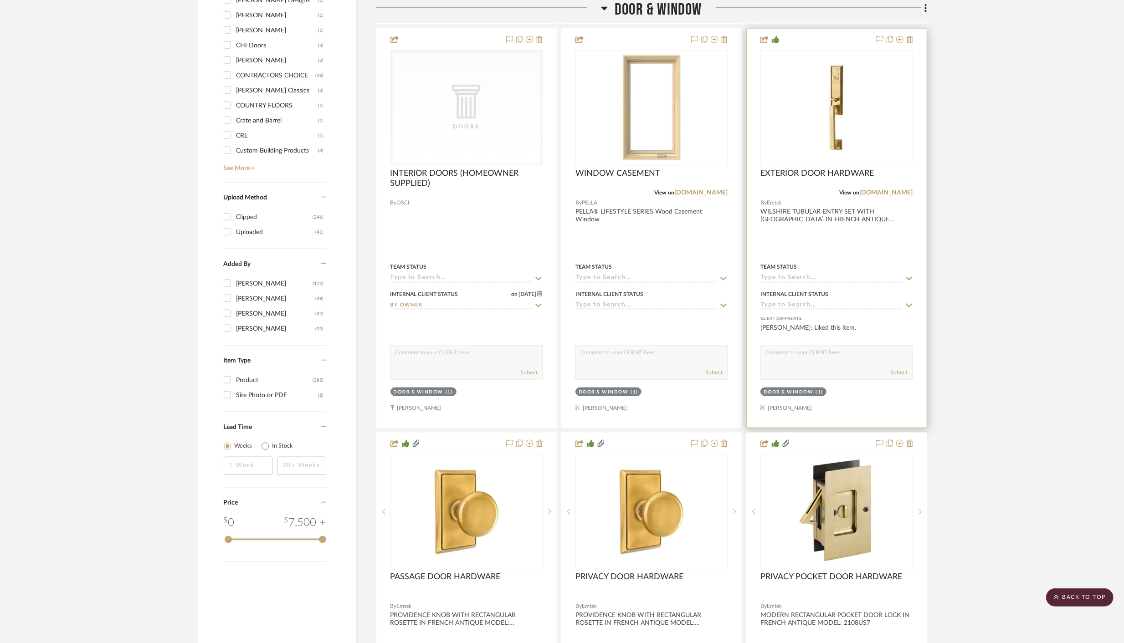
scroll to position [1164, 0]
click at [896, 192] on link "emtek.com" at bounding box center [886, 195] width 53 height 6
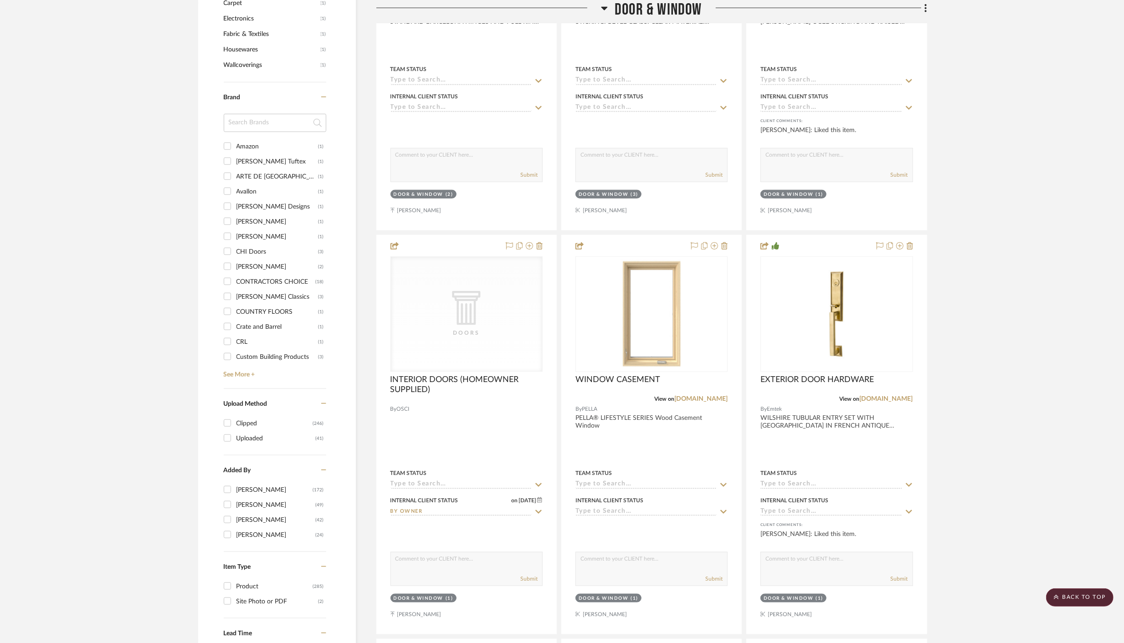
scroll to position [959, 0]
click at [603, 10] on icon at bounding box center [604, 8] width 7 height 11
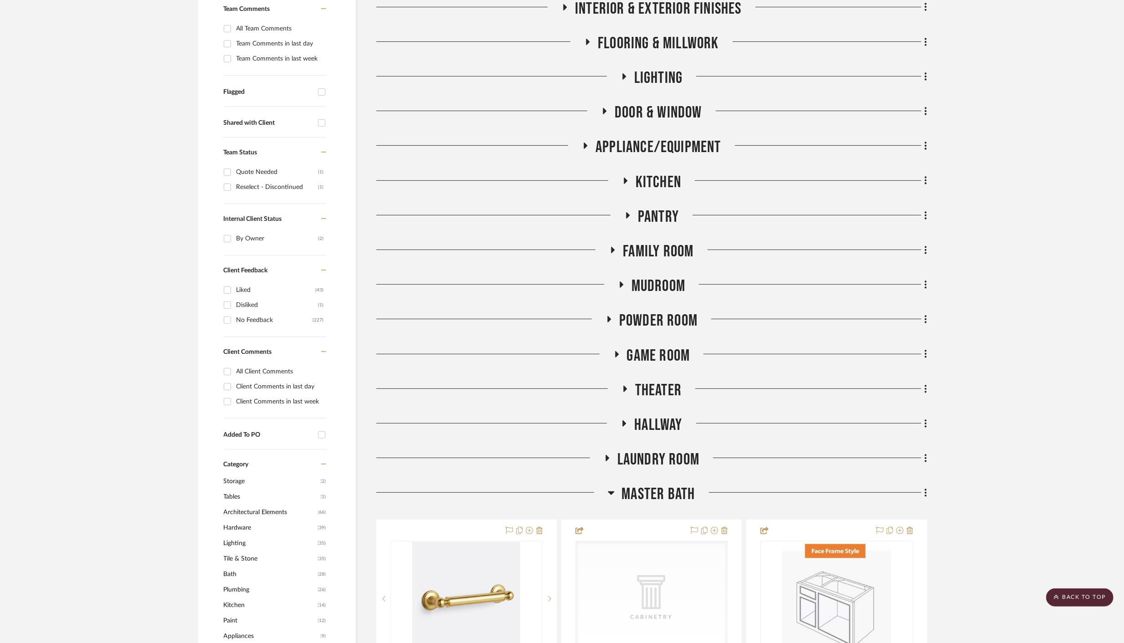
scroll to position [250, 0]
click at [611, 491] on icon at bounding box center [611, 492] width 7 height 11
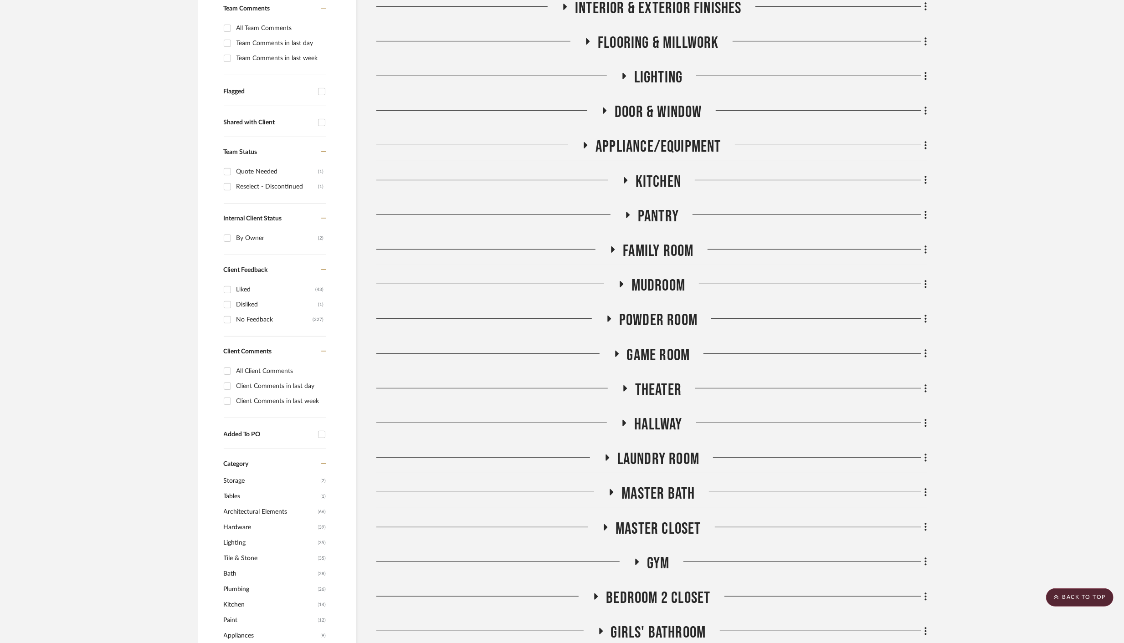
click at [622, 180] on icon at bounding box center [625, 180] width 11 height 7
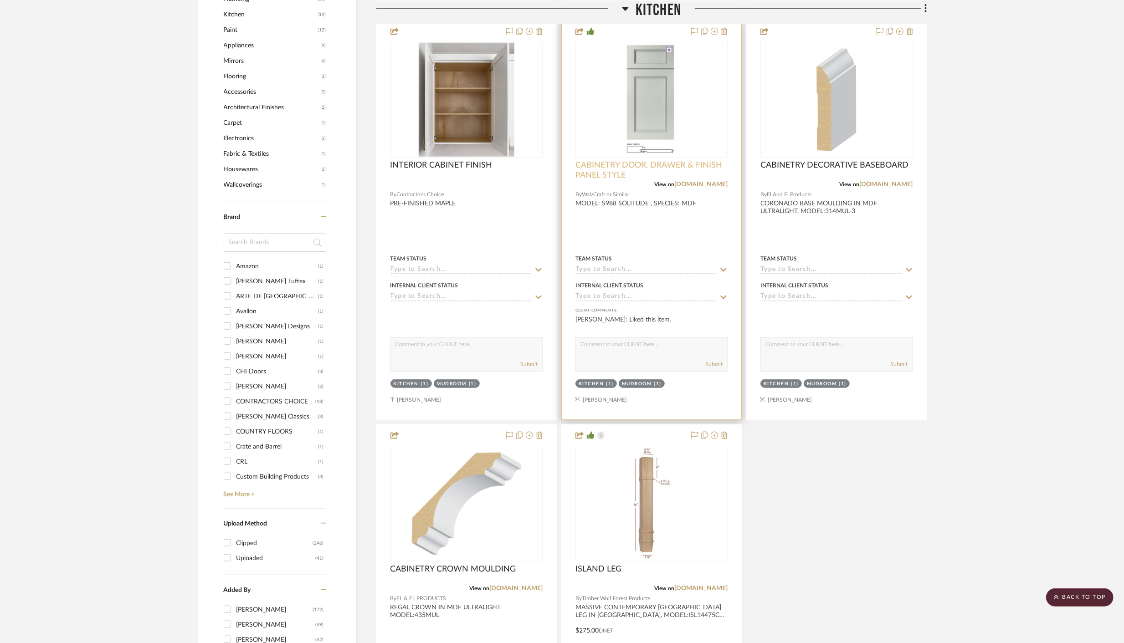
scroll to position [841, 0]
click at [702, 181] on link "walzcraft.com" at bounding box center [700, 184] width 53 height 6
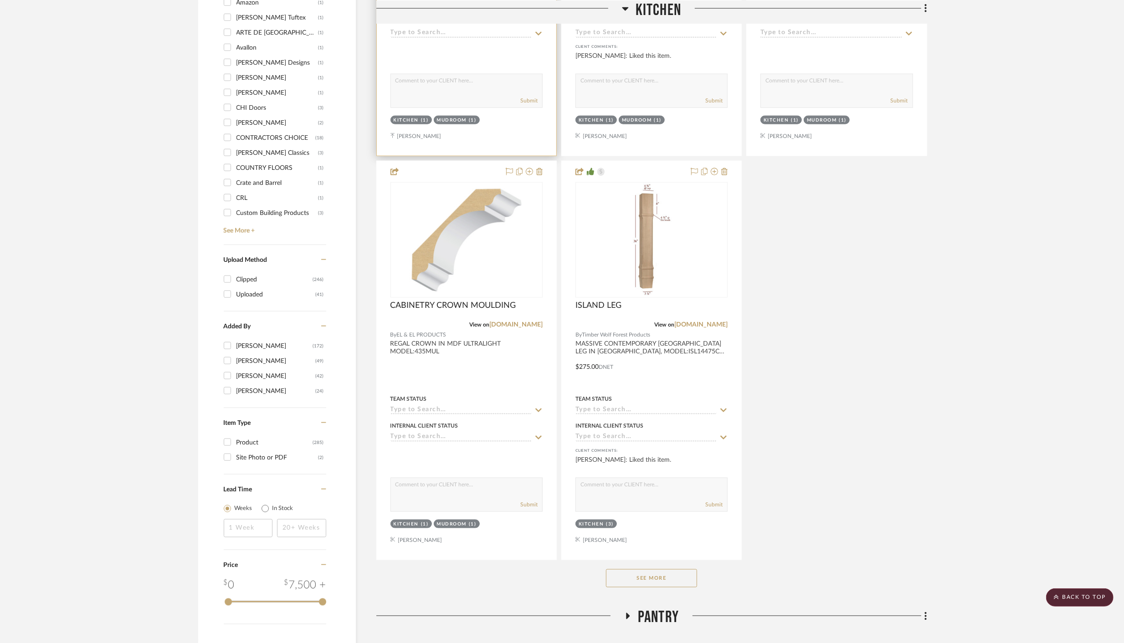
scroll to position [1117, 0]
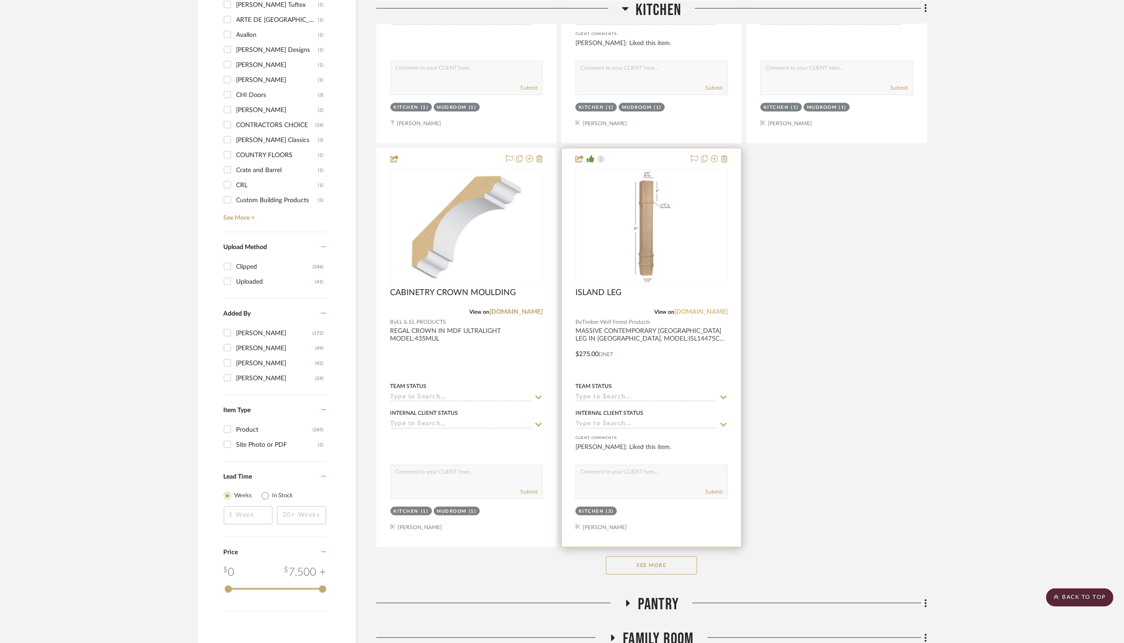
click at [689, 313] on link "timberwolfforest.com" at bounding box center [700, 312] width 53 height 6
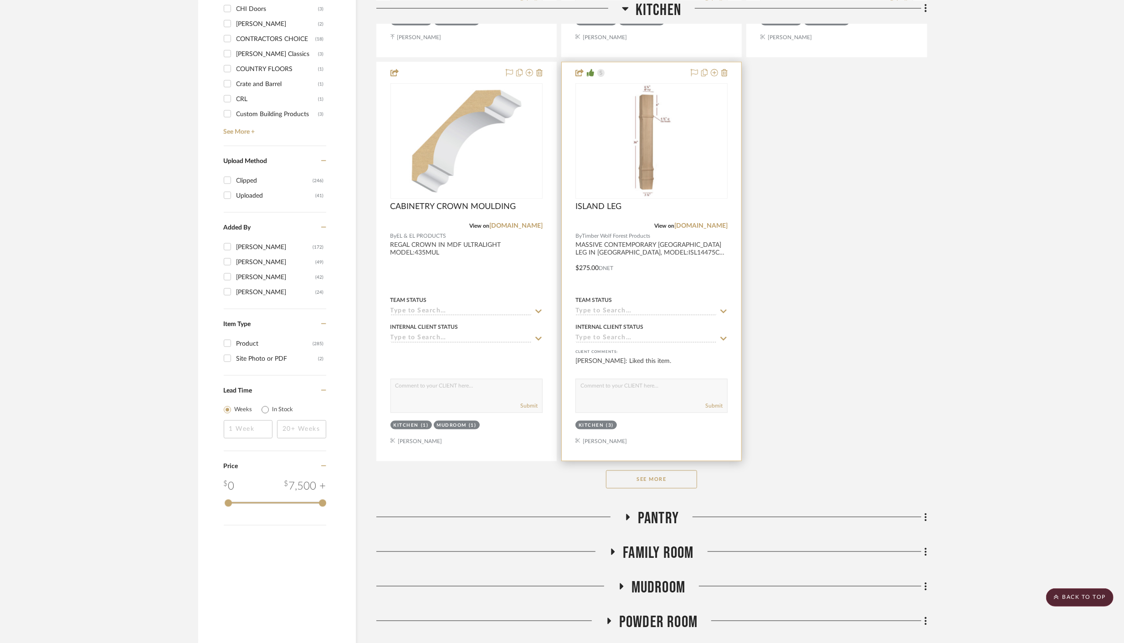
scroll to position [1205, 0]
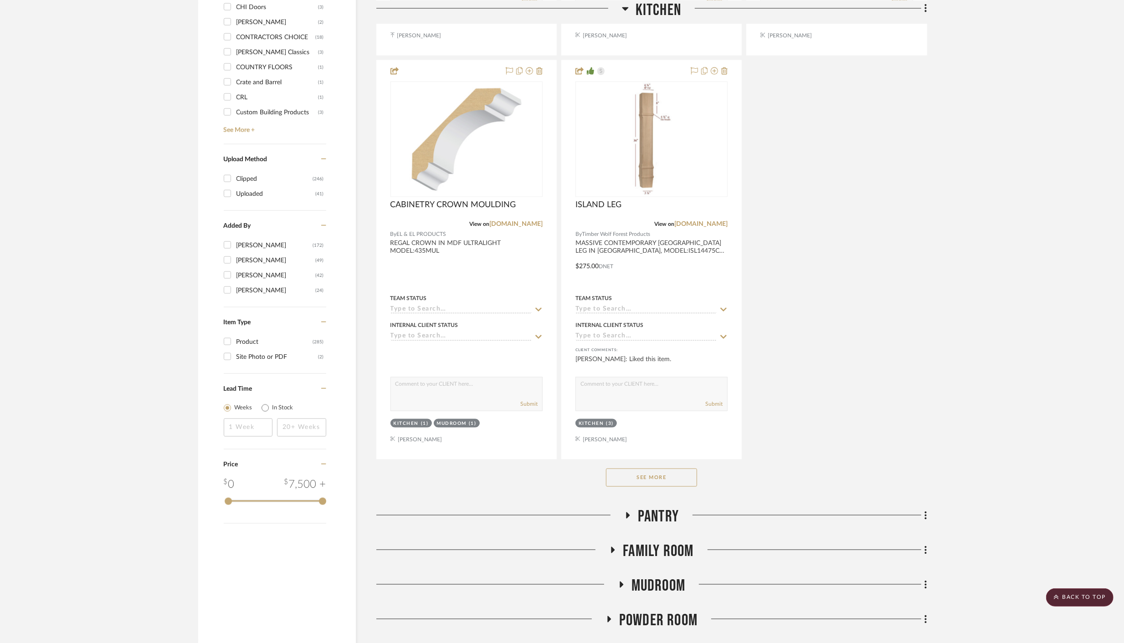
click at [656, 479] on button "See More" at bounding box center [651, 478] width 91 height 18
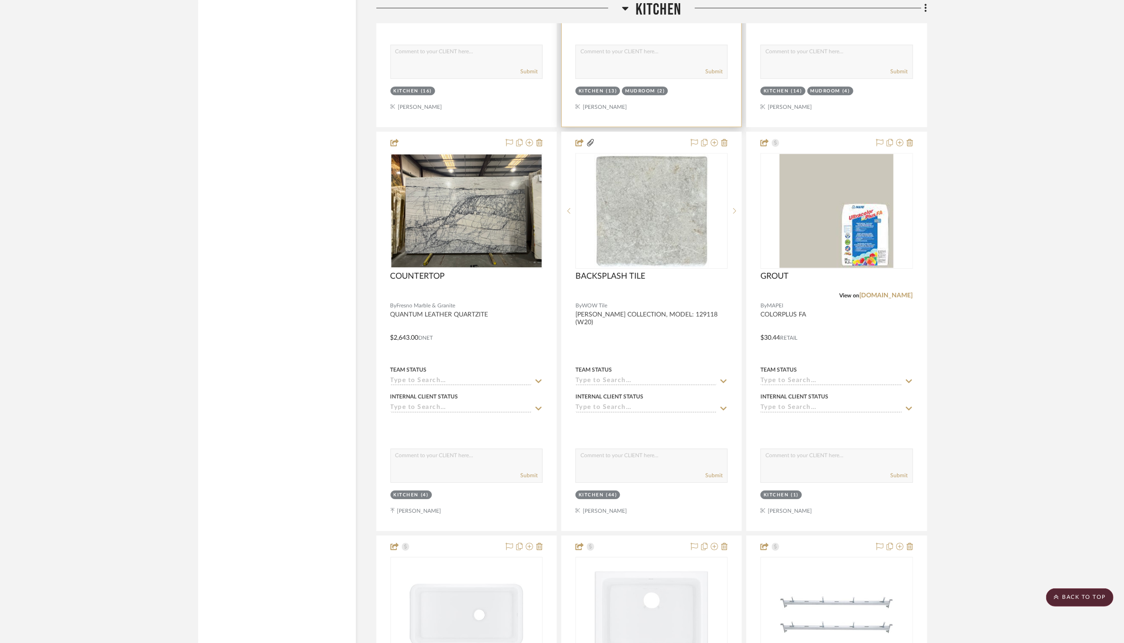
scroll to position [2761, 0]
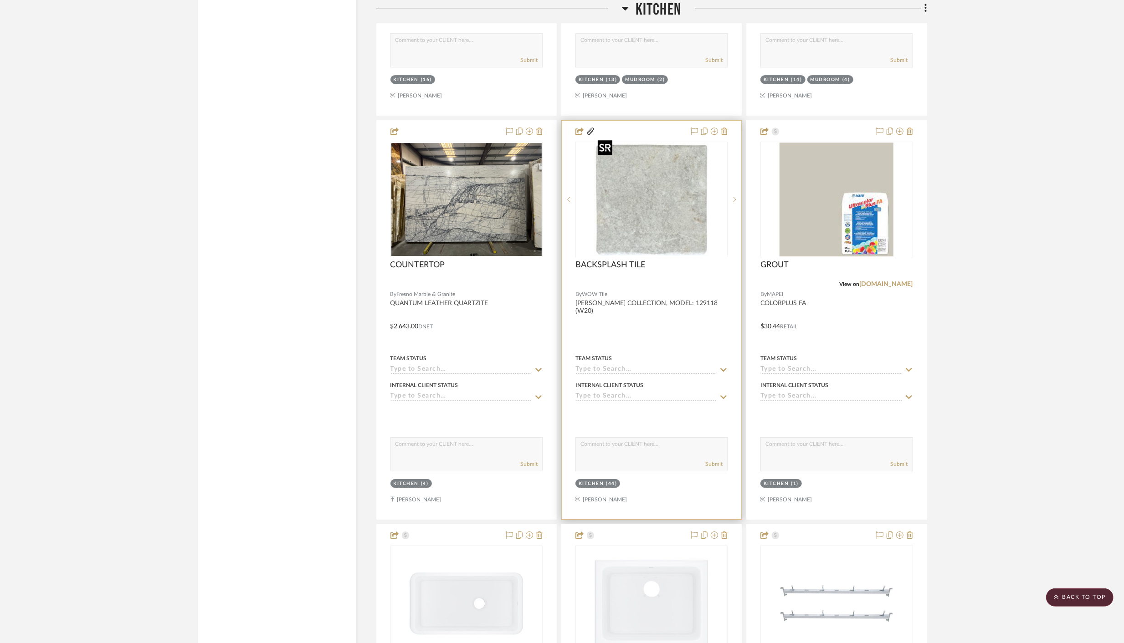
click at [658, 203] on img "0" at bounding box center [651, 200] width 115 height 114
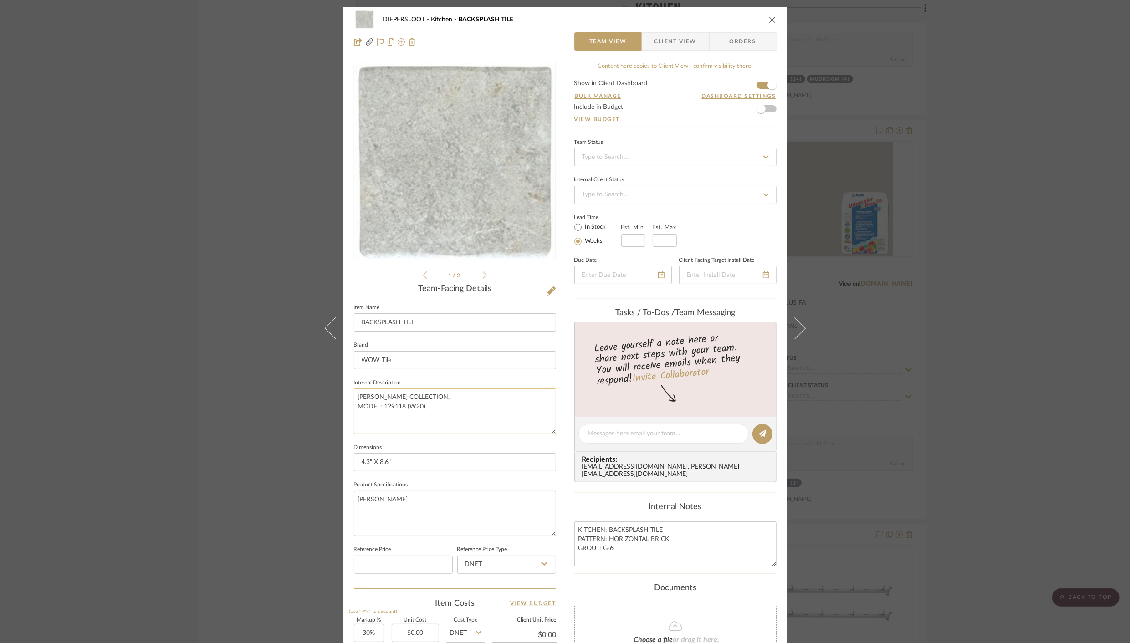
click at [399, 409] on textarea "ABBEY STONE COLLECTION, MODEL: 129118 (W20)" at bounding box center [455, 411] width 202 height 45
click at [402, 407] on textarea "ABBEY STONE COLLECTION, MODEL: 129118 (W20)" at bounding box center [455, 411] width 202 height 45
type textarea "ABBEY STONE COLLECTION, MODEL: 129123 (W20)"
click at [477, 450] on fieldset "Dimensions 4.3" X 8.6"" at bounding box center [455, 456] width 202 height 31
click at [909, 544] on div "DIEPERSLOOT Kitchen BACKSPLASH TILE Team View Client View Orders ABBEY_STONE_lo…" at bounding box center [565, 321] width 1130 height 643
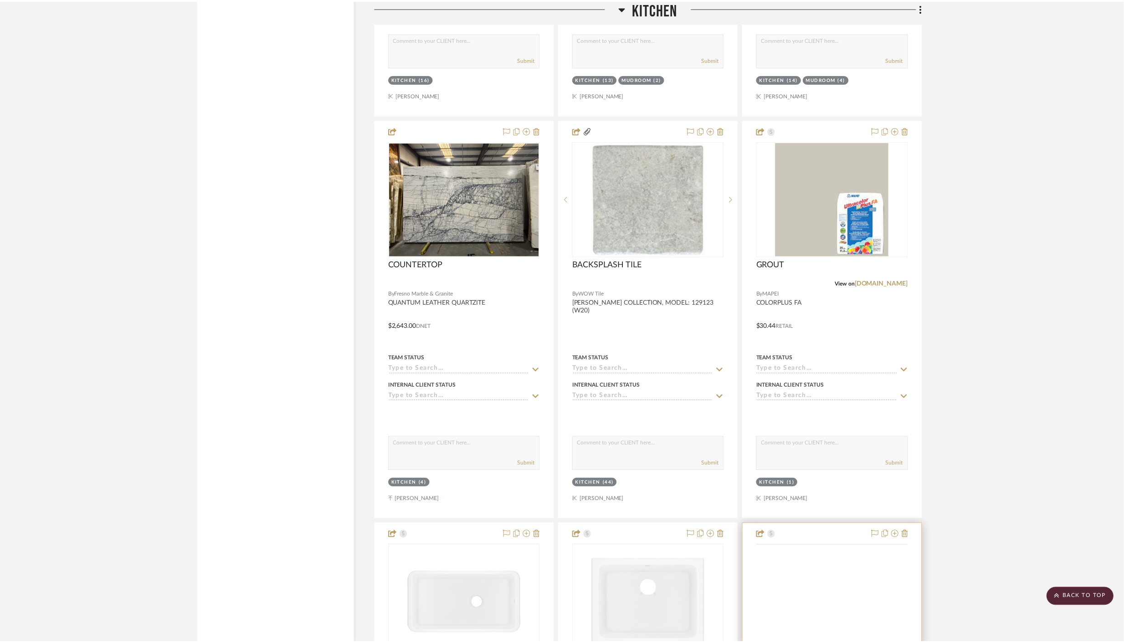
scroll to position [2761, 0]
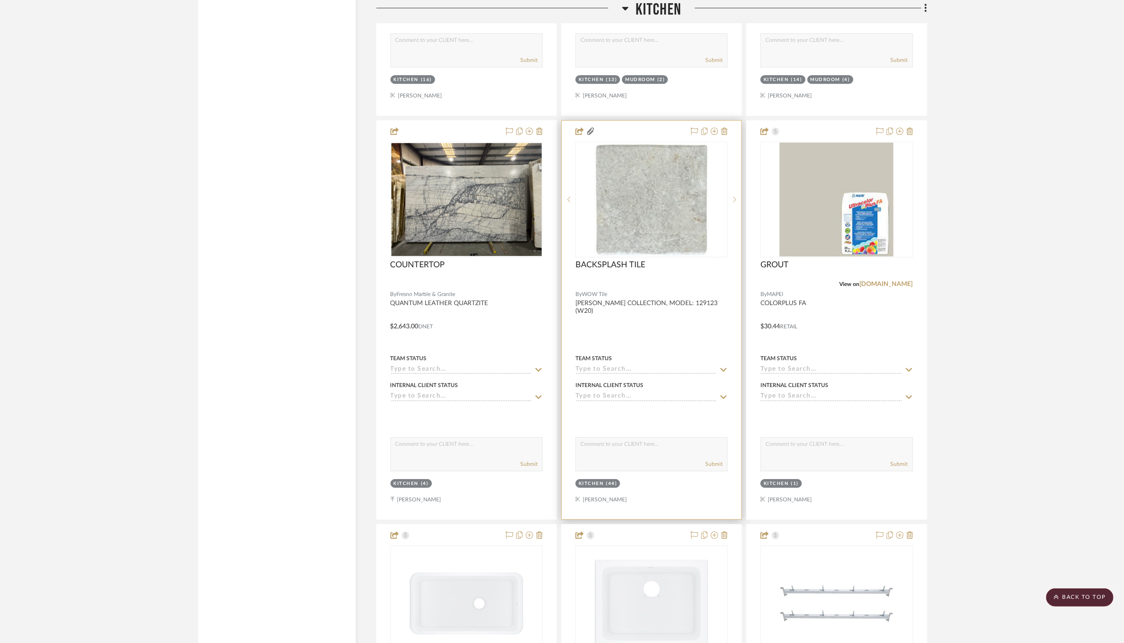
click at [648, 262] on div "BACKSPLASH TILE" at bounding box center [651, 270] width 152 height 20
click at [665, 231] on img "0" at bounding box center [651, 200] width 115 height 114
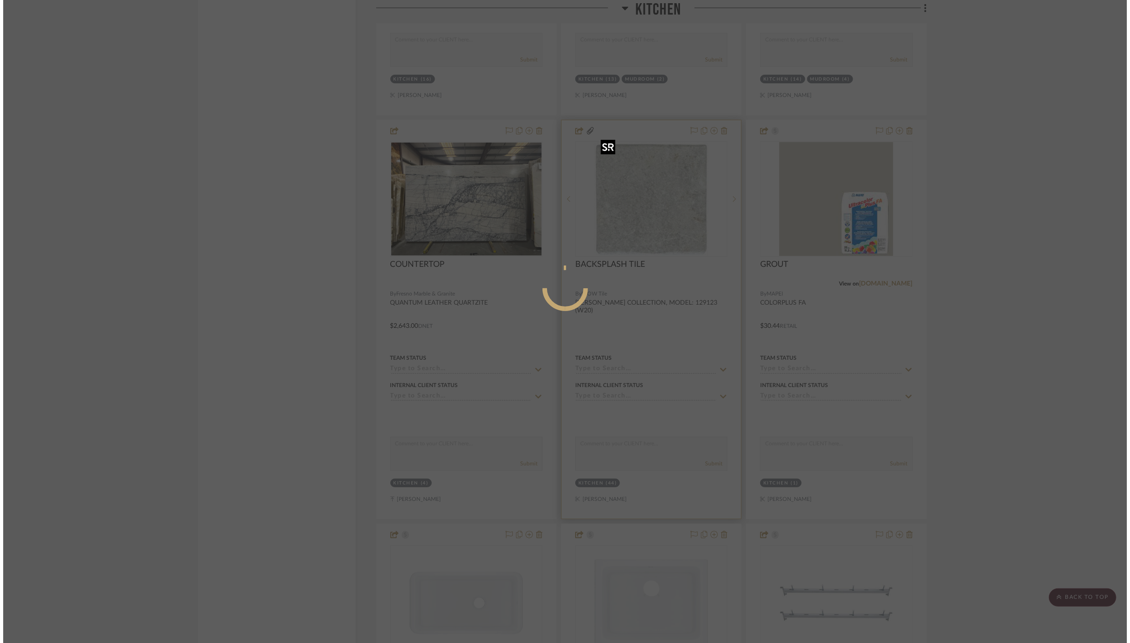
scroll to position [0, 0]
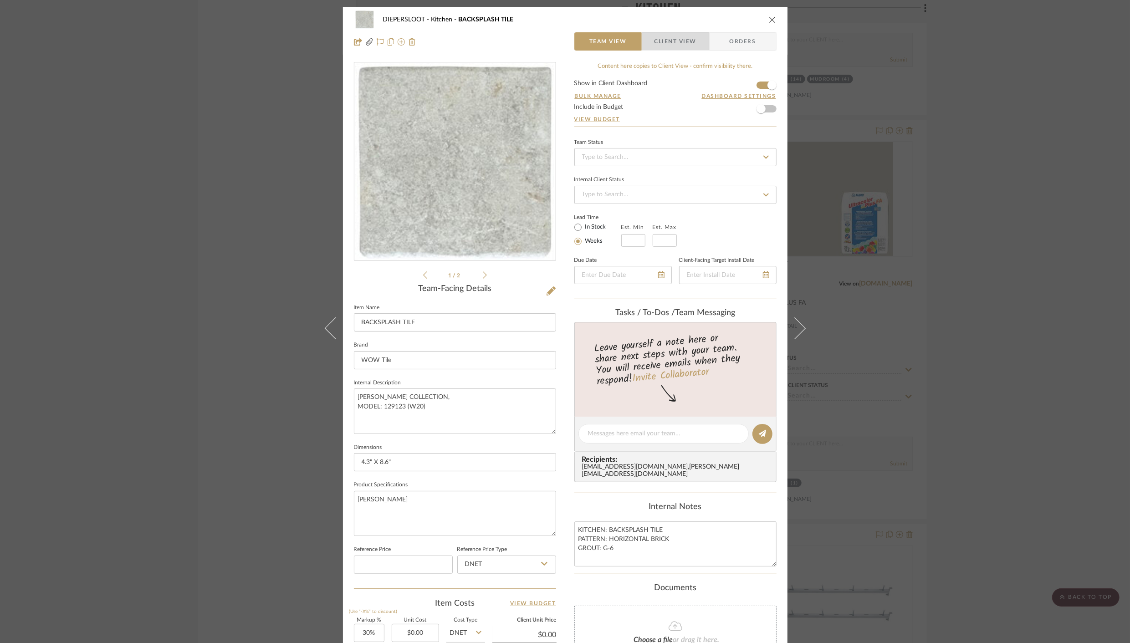
click at [671, 40] on span "Client View" at bounding box center [676, 41] width 42 height 18
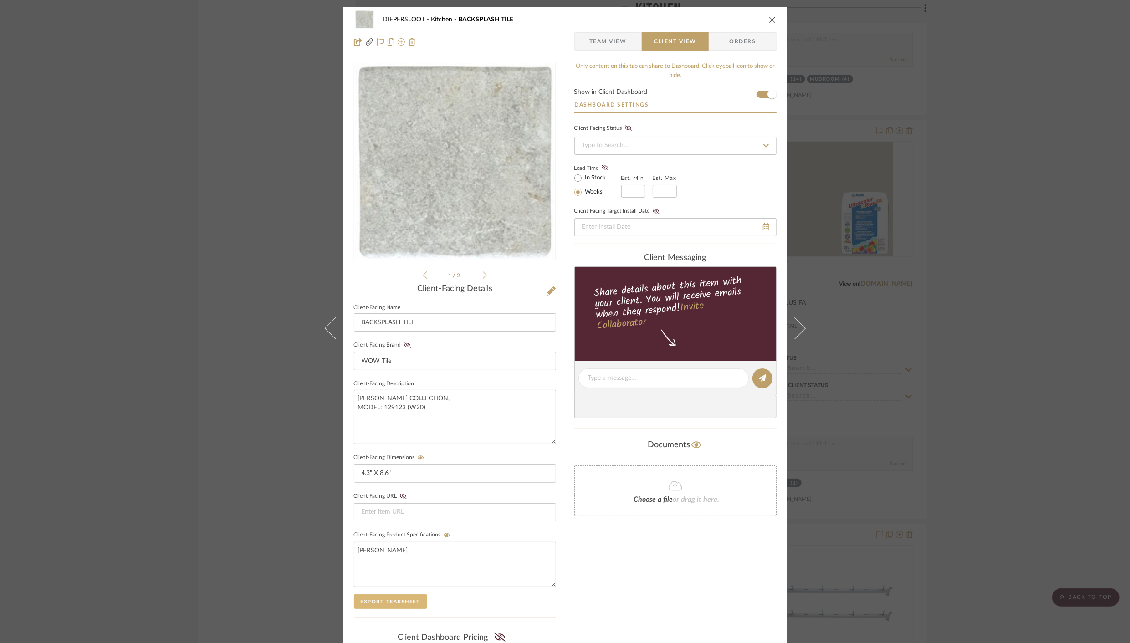
click at [387, 600] on button "Export Tearsheet" at bounding box center [390, 602] width 73 height 15
click at [770, 17] on icon "close" at bounding box center [772, 19] width 7 height 7
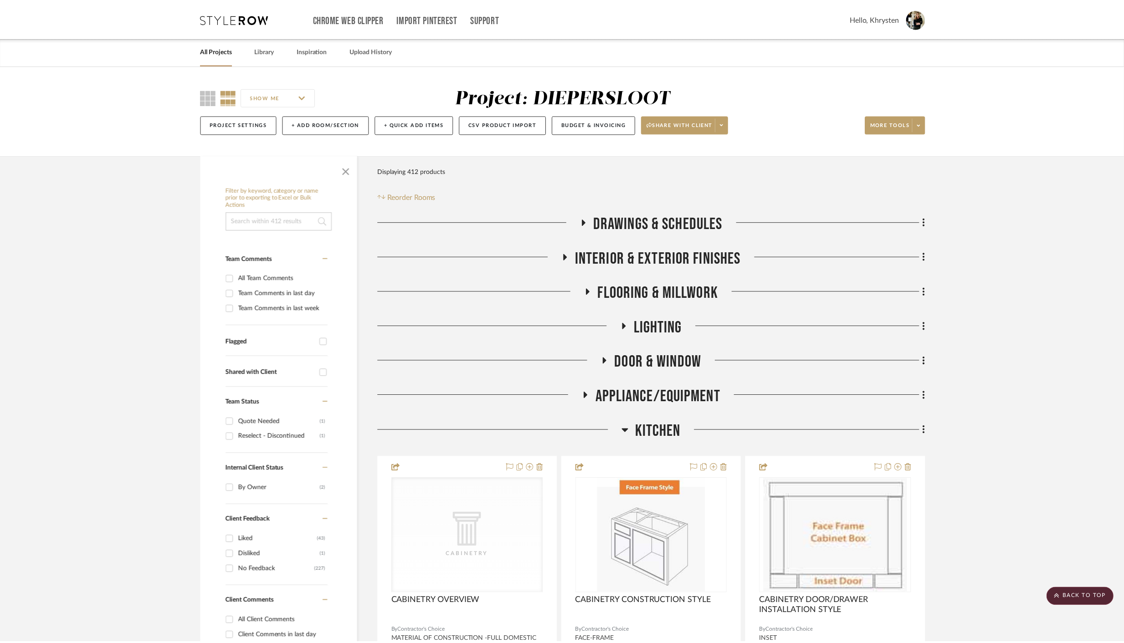
scroll to position [2761, 0]
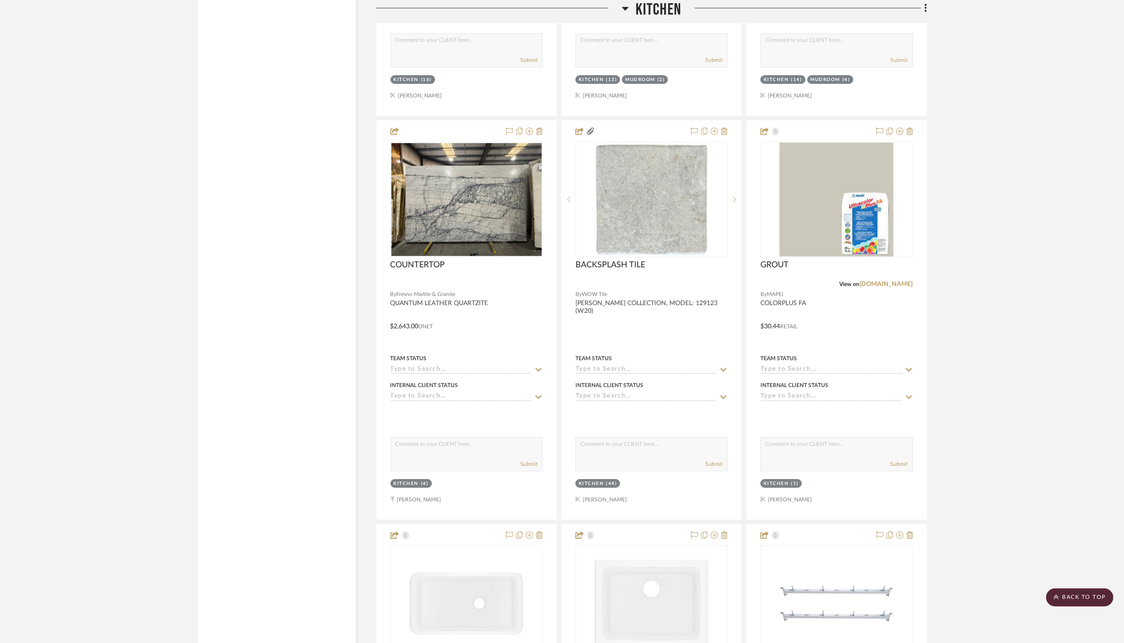
click at [625, 8] on icon at bounding box center [625, 9] width 6 height 4
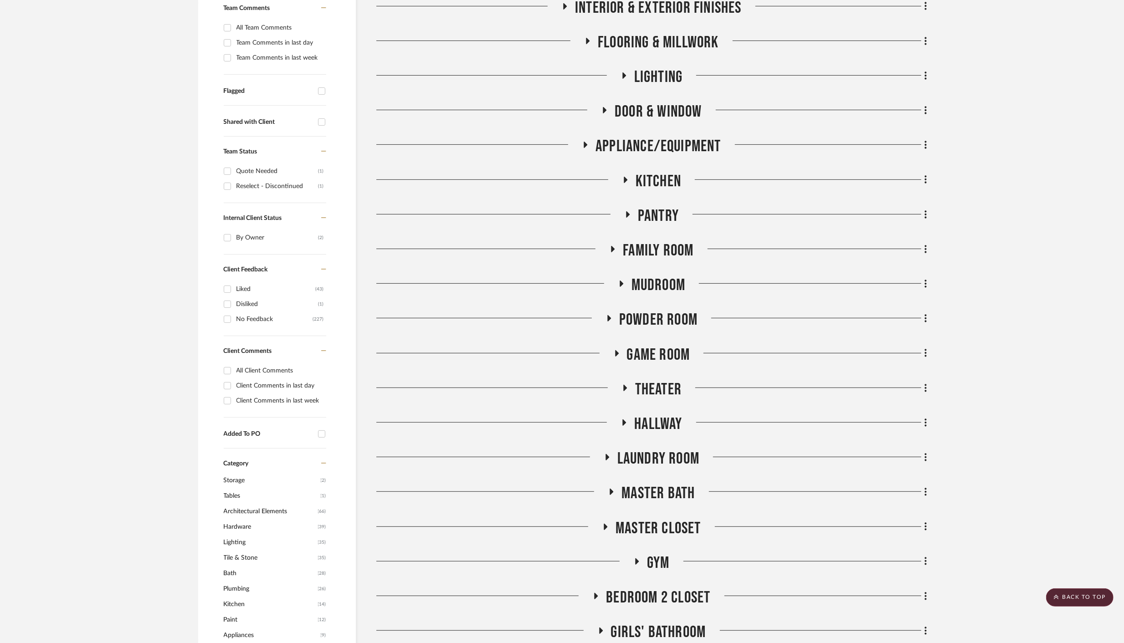
scroll to position [250, 0]
click at [627, 215] on icon at bounding box center [628, 215] width 4 height 6
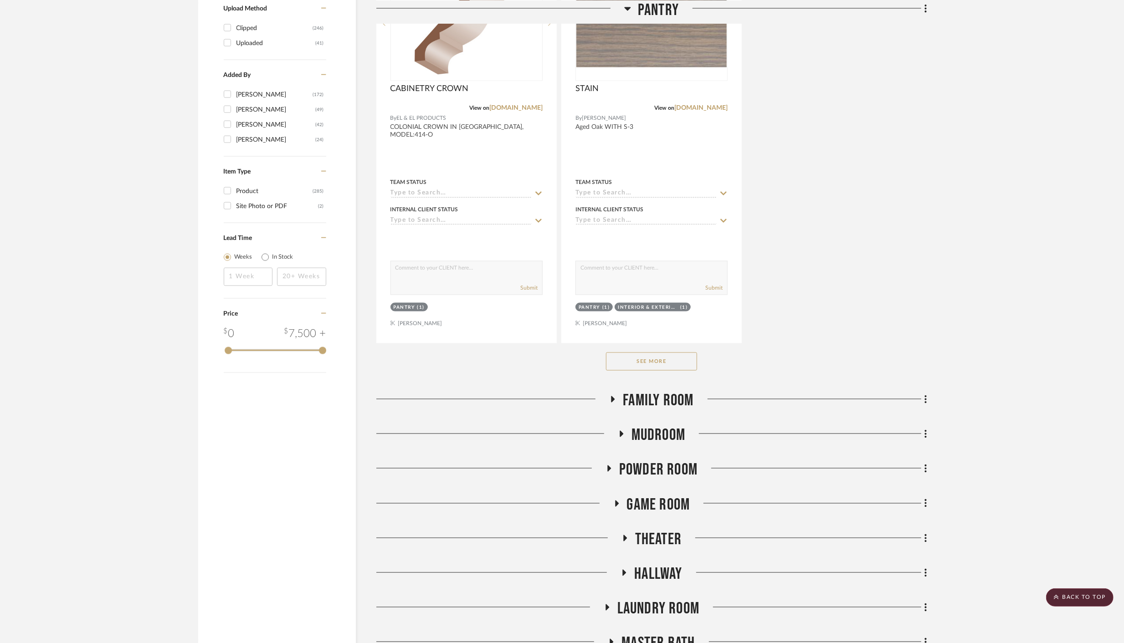
scroll to position [1358, 0]
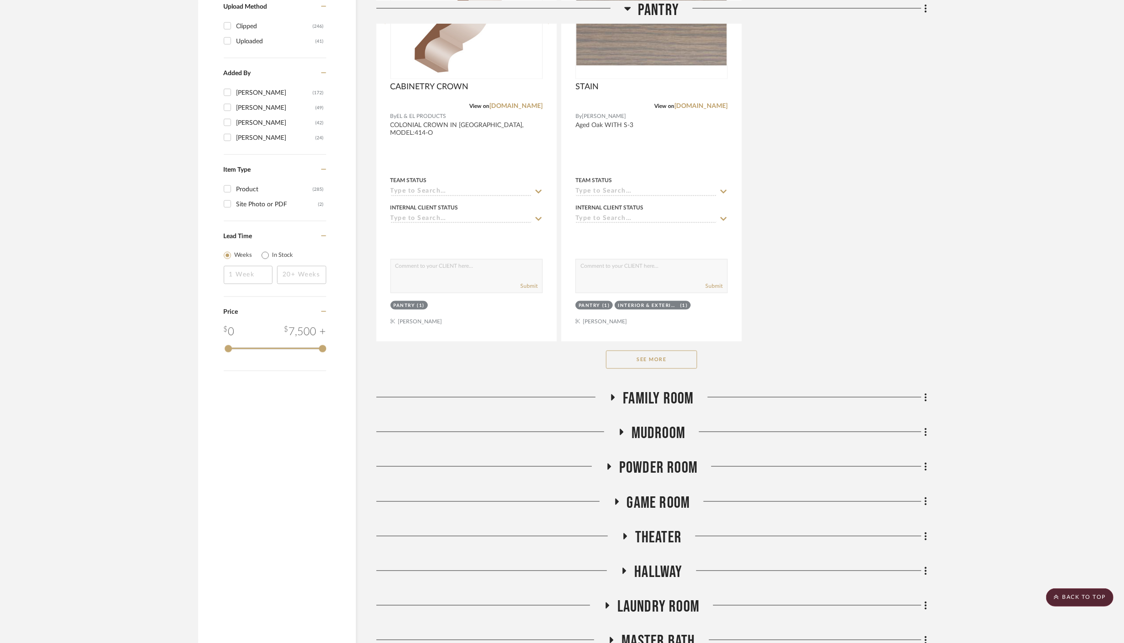
click at [646, 355] on button "See More" at bounding box center [651, 360] width 91 height 18
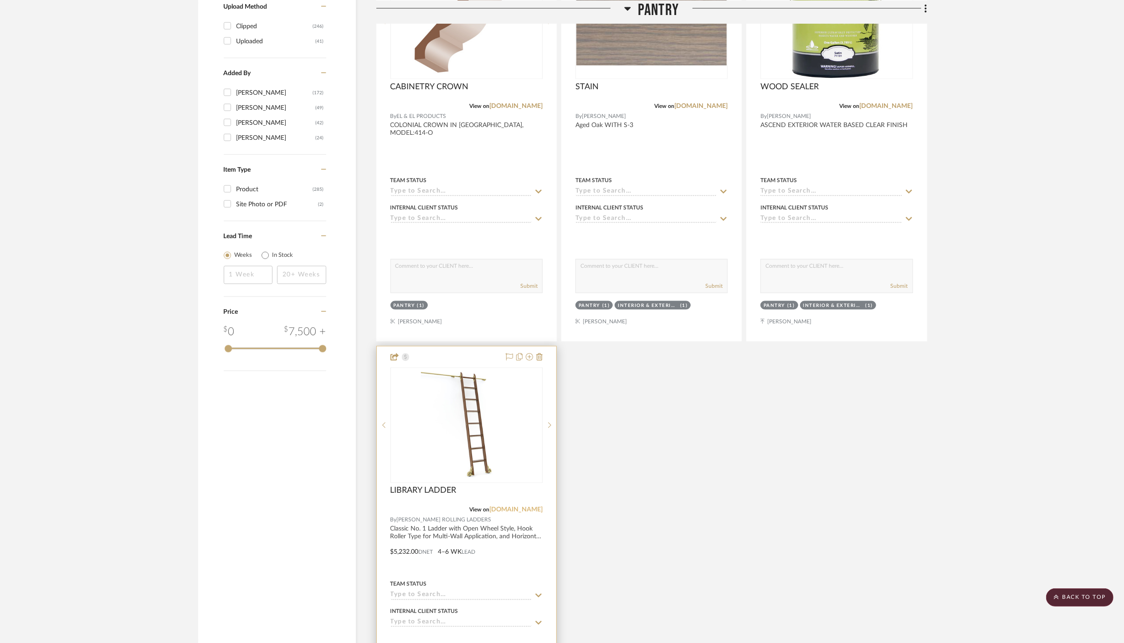
click at [508, 507] on link "putnamrollingladder.com" at bounding box center [515, 510] width 53 height 6
click at [522, 507] on link "putnamrollingladder.com" at bounding box center [515, 510] width 53 height 6
click at [511, 507] on link "putnamrollingladder.com" at bounding box center [515, 510] width 53 height 6
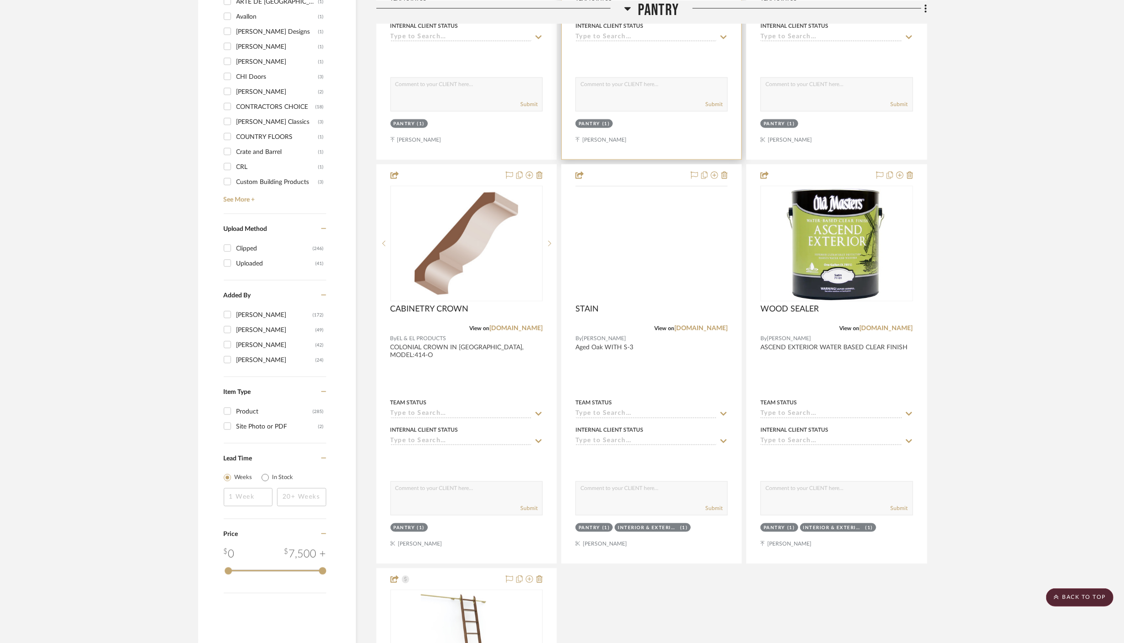
scroll to position [1137, 0]
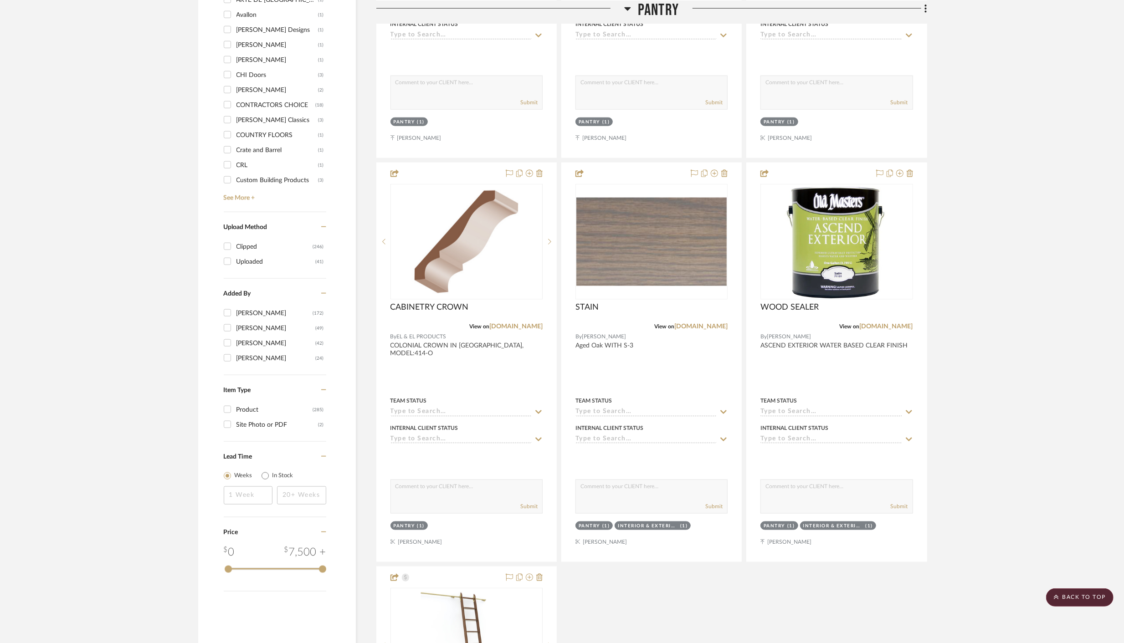
click at [627, 7] on icon at bounding box center [627, 9] width 6 height 4
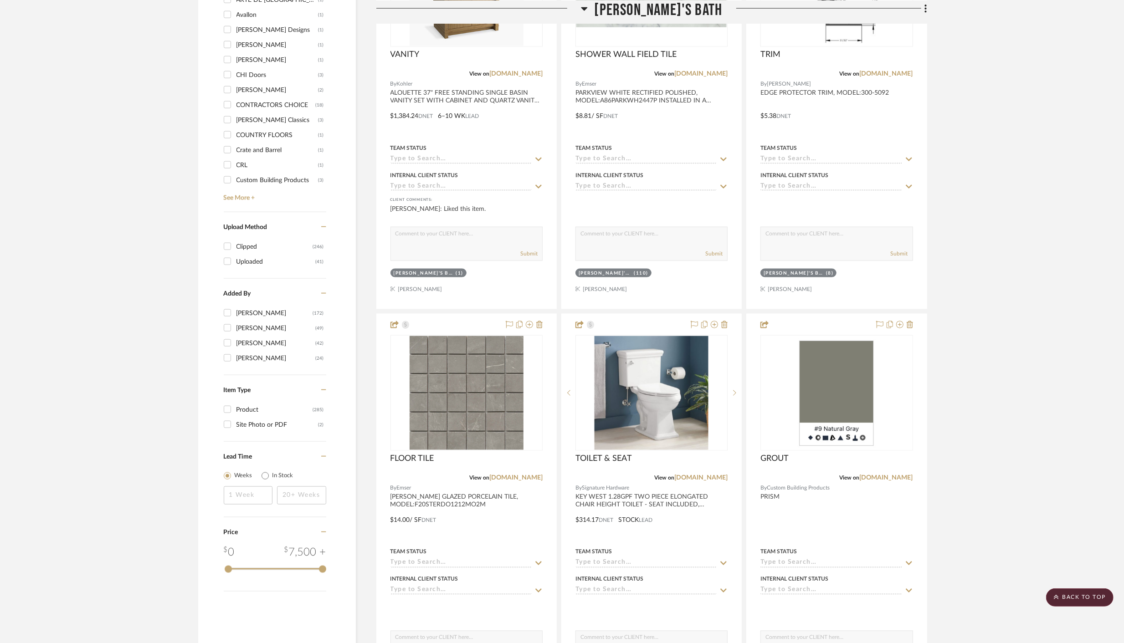
click at [587, 8] on icon at bounding box center [584, 9] width 6 height 4
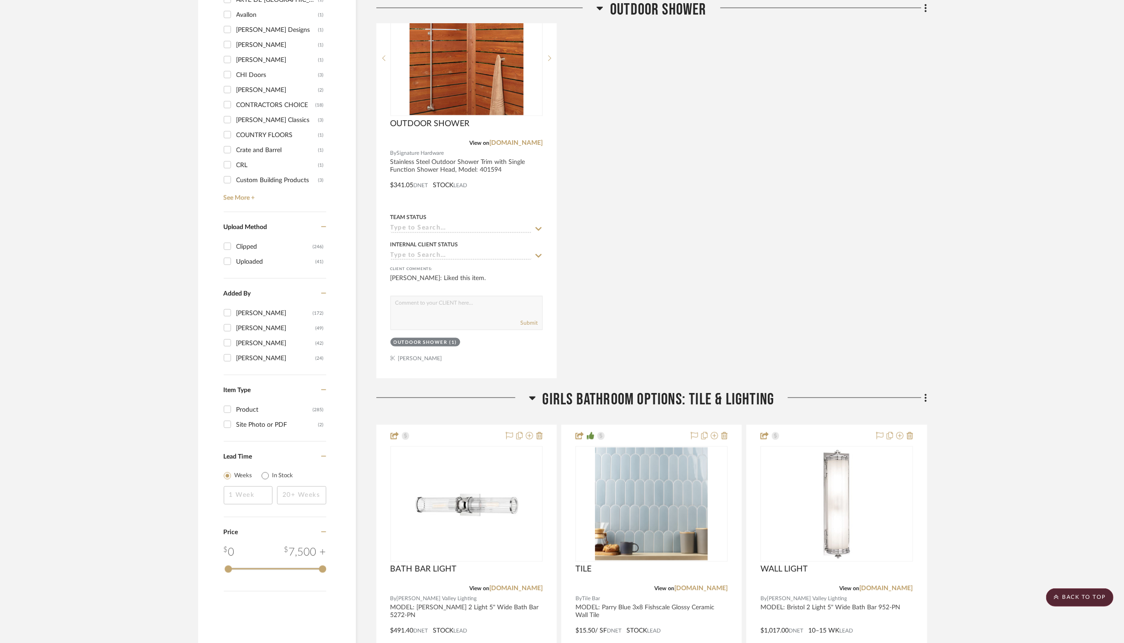
click at [599, 7] on icon at bounding box center [600, 9] width 6 height 4
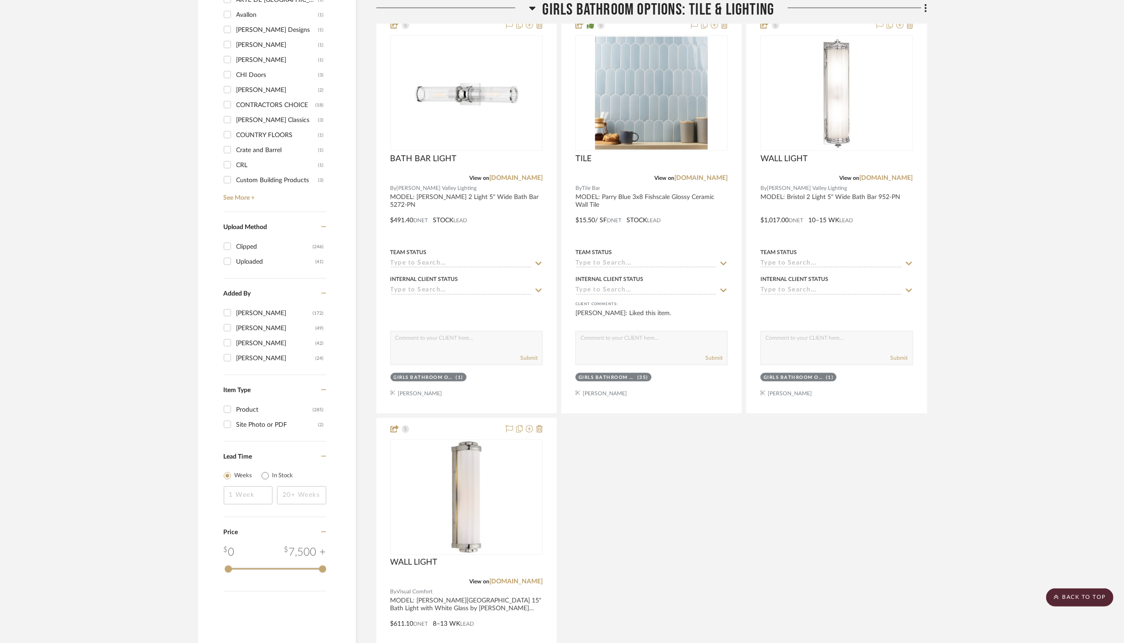
click at [532, 7] on icon at bounding box center [532, 9] width 6 height 4
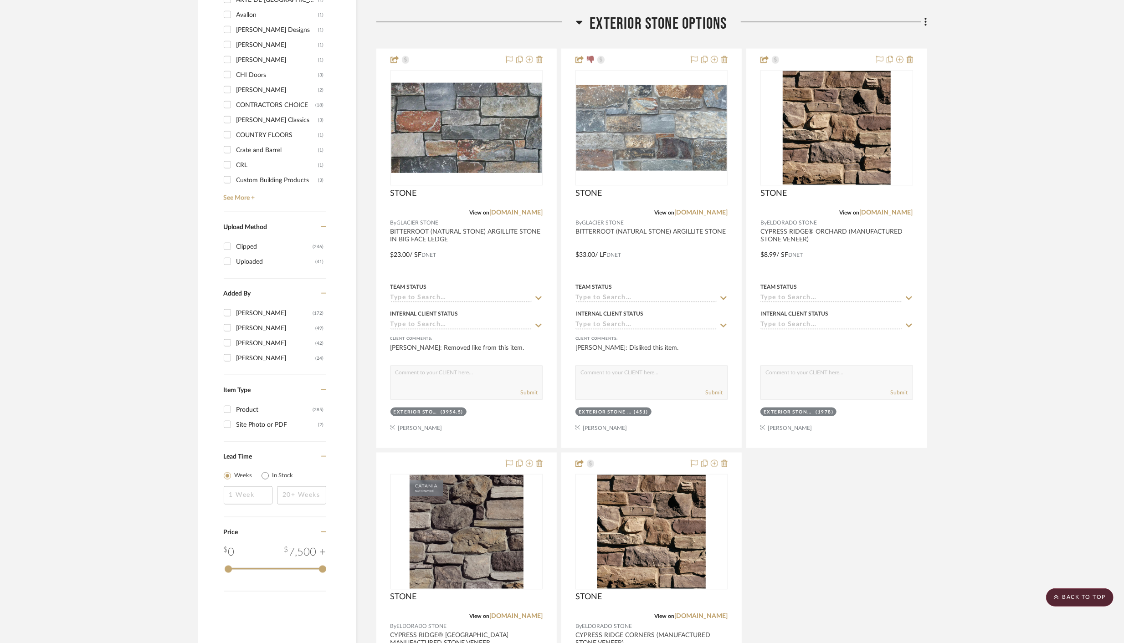
click at [578, 22] on icon at bounding box center [579, 23] width 6 height 4
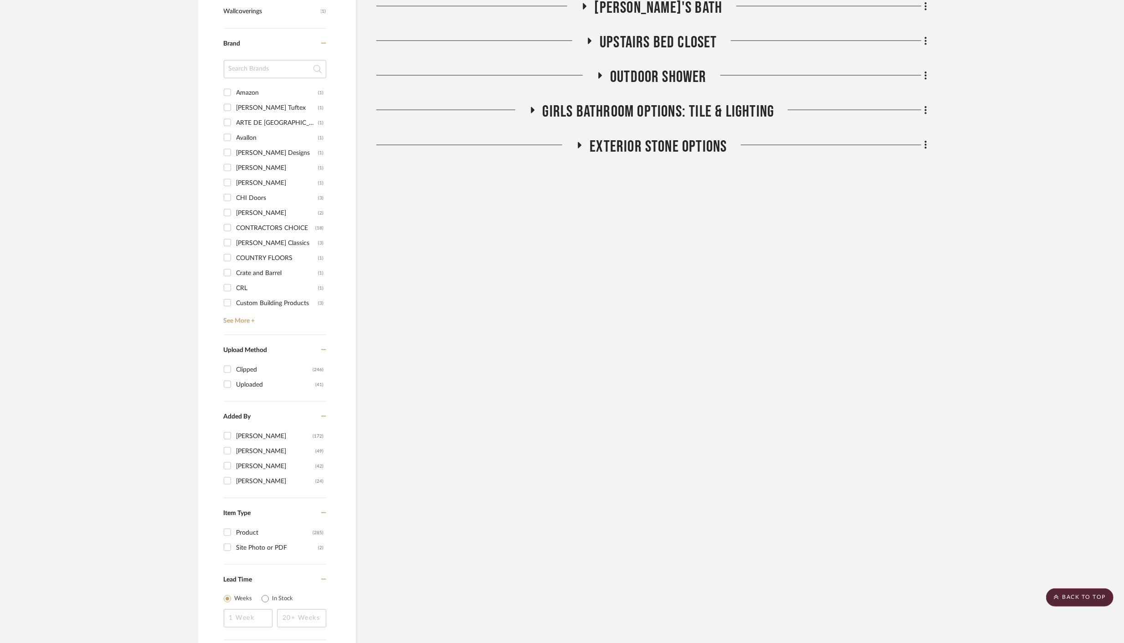
scroll to position [1013, 0]
click at [532, 109] on icon at bounding box center [533, 111] width 4 height 6
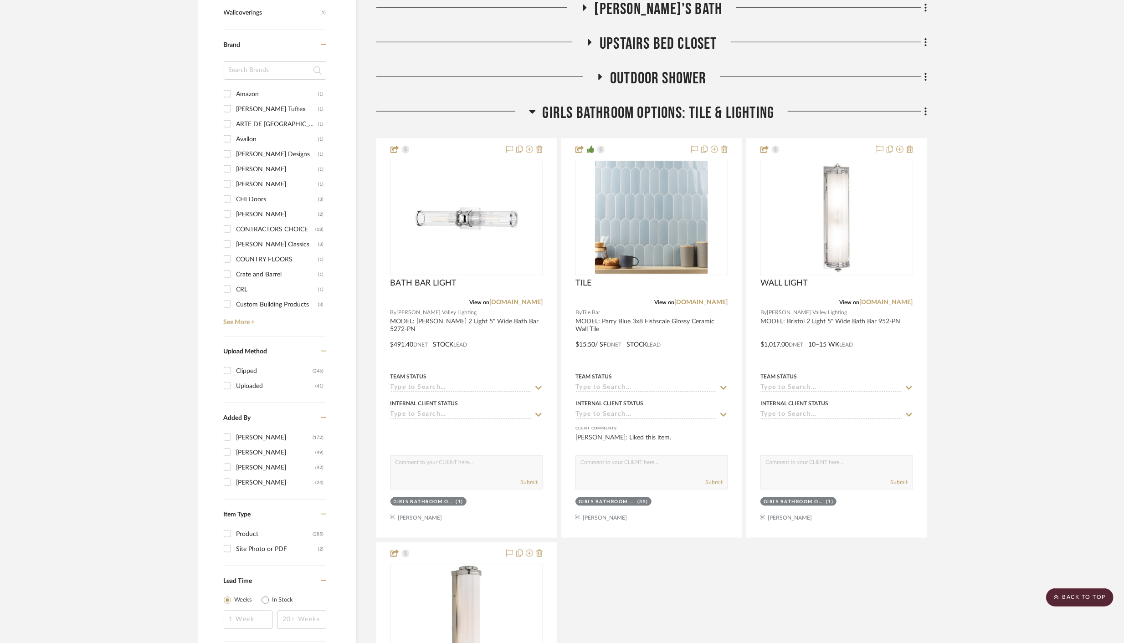
click at [928, 113] on div "Filter by keyword, category or name prior to exporting to Excel or Bulk Actions…" at bounding box center [562, 75] width 755 height 1864
click at [924, 111] on icon at bounding box center [925, 112] width 3 height 10
click at [878, 200] on span "Rename Room" at bounding box center [879, 200] width 41 height 8
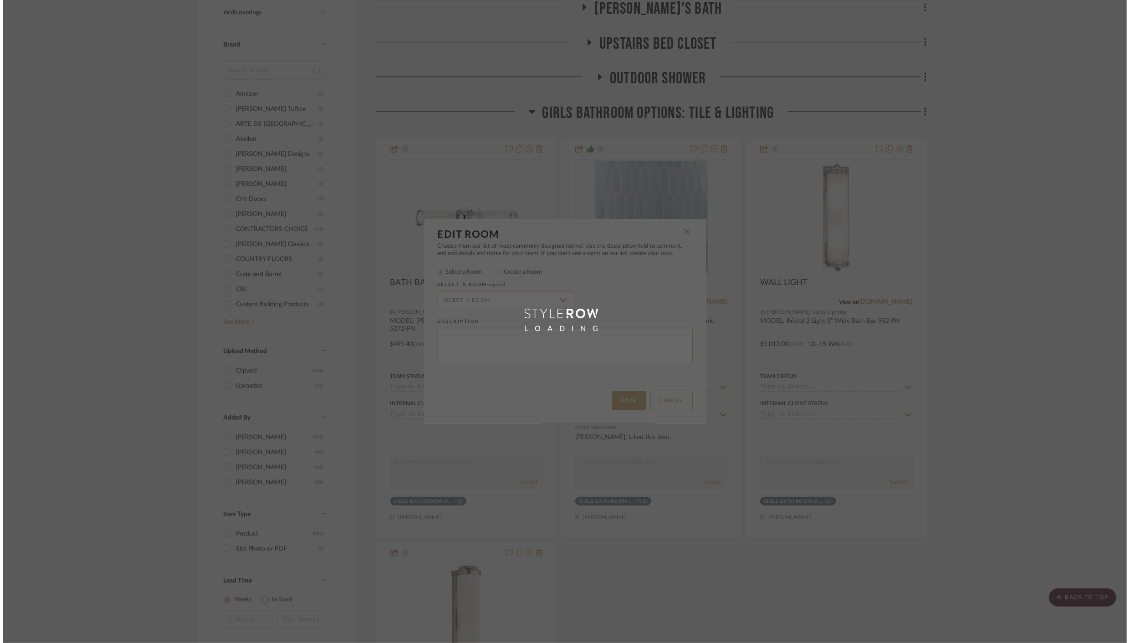
scroll to position [0, 0]
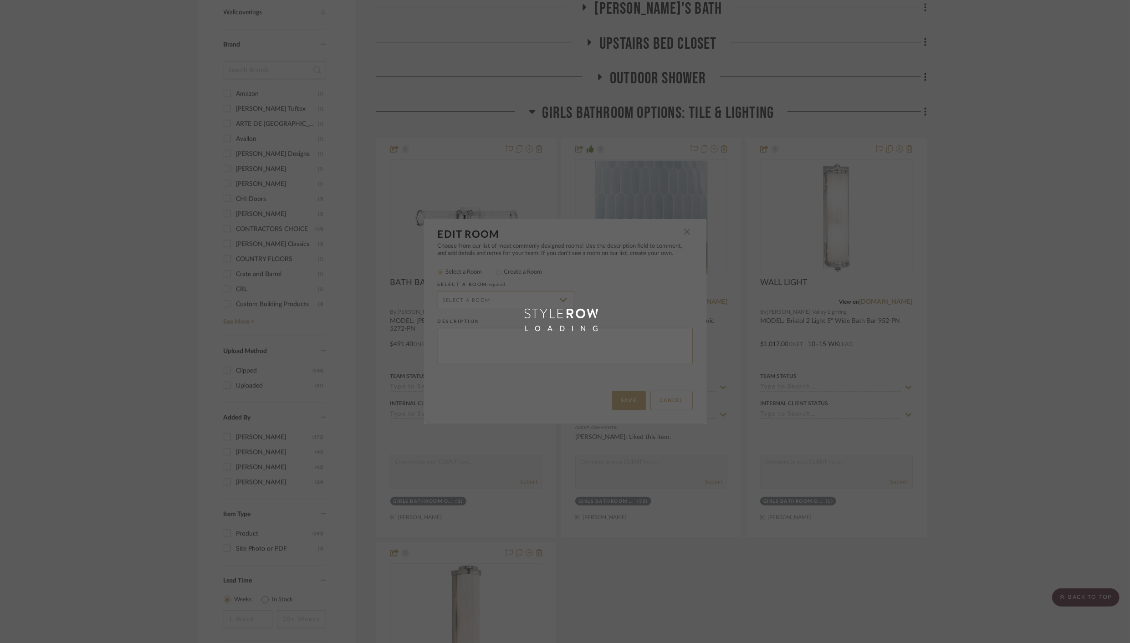
radio input "false"
radio input "true"
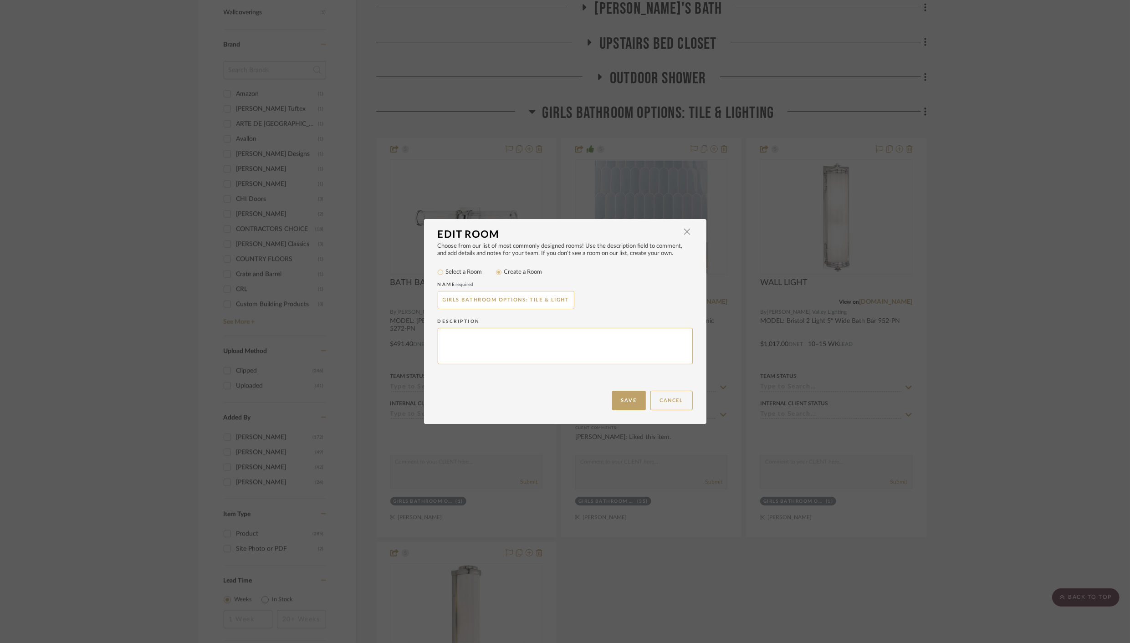
click at [518, 303] on input "GIRLS BATHROOM OPTIONS: TILE & LIGHTING" at bounding box center [506, 300] width 137 height 18
click at [526, 298] on input "GIRLS BATHROOM OPTIONS: TILE & LIGHTING" at bounding box center [506, 300] width 137 height 18
click at [544, 300] on input "GIRLS BATHROOM OPTIONS: TILE & LIGHTING" at bounding box center [506, 300] width 137 height 18
type input "GIRLS BATHROOM OPTIONS: LIGHTING"
click at [620, 399] on button "Save" at bounding box center [629, 401] width 34 height 20
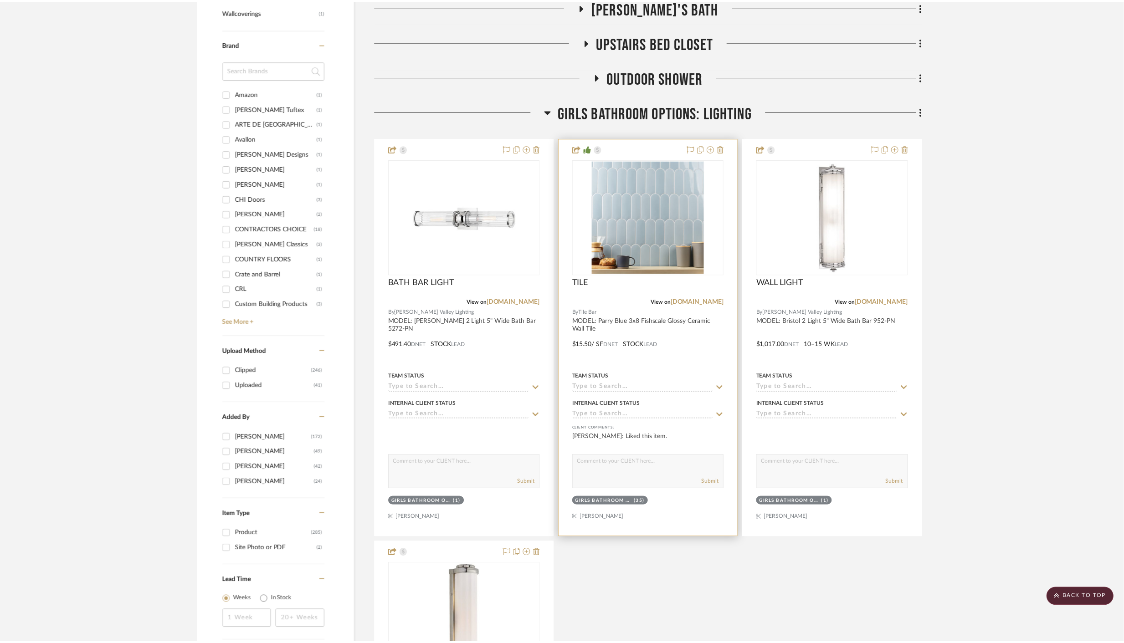
scroll to position [1013, 0]
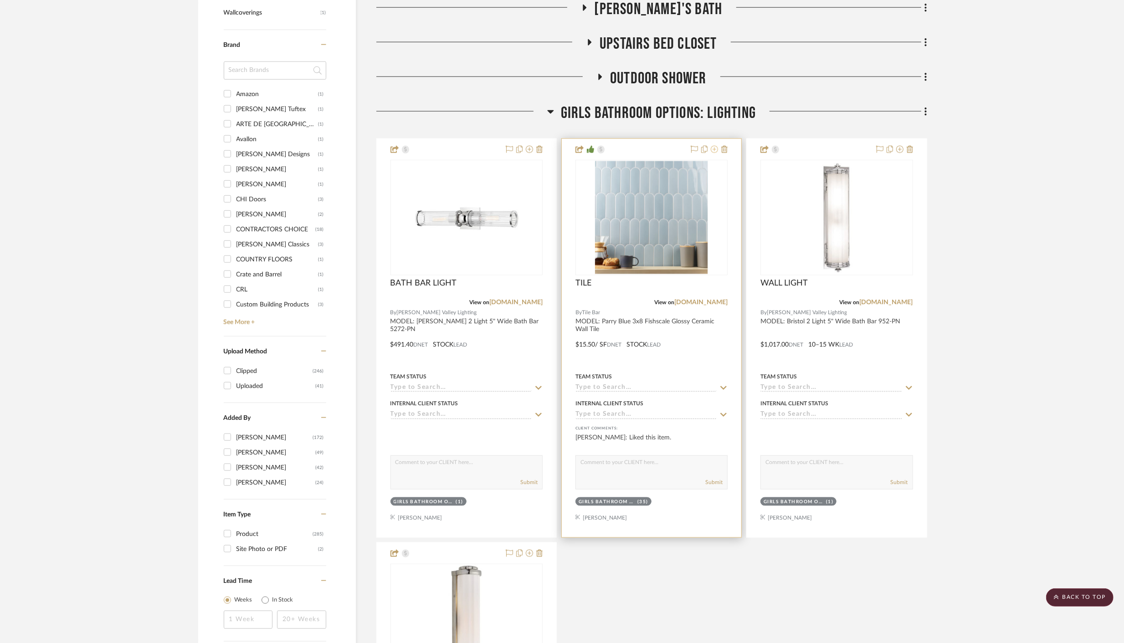
click at [715, 151] on icon at bounding box center [714, 149] width 7 height 7
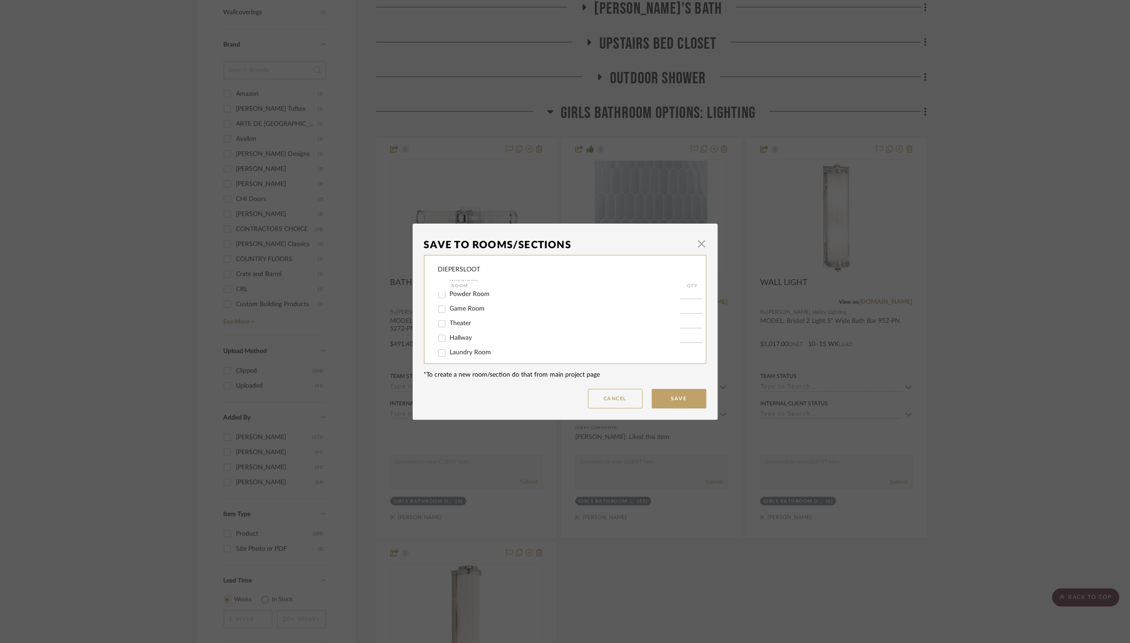
scroll to position [150, 0]
click at [439, 334] on input "GIRLS BATHROOM OPTIONS: LIGHTING" at bounding box center [442, 332] width 15 height 15
checkbox input "false"
click at [664, 394] on button "Save" at bounding box center [679, 399] width 55 height 20
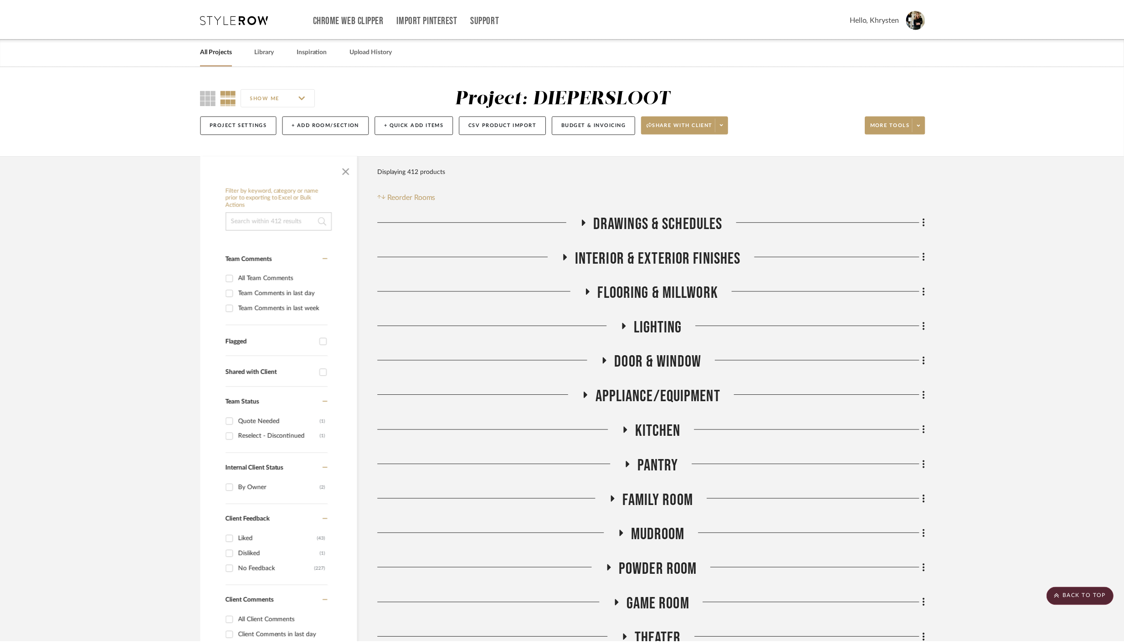
scroll to position [1013, 0]
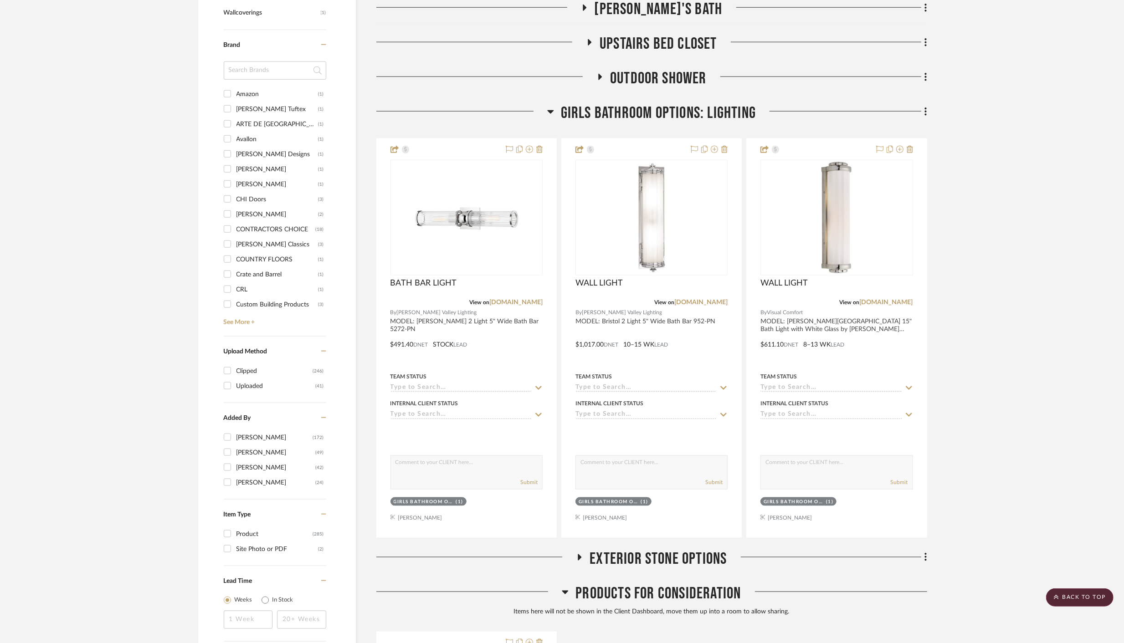
click at [550, 110] on icon at bounding box center [550, 111] width 7 height 11
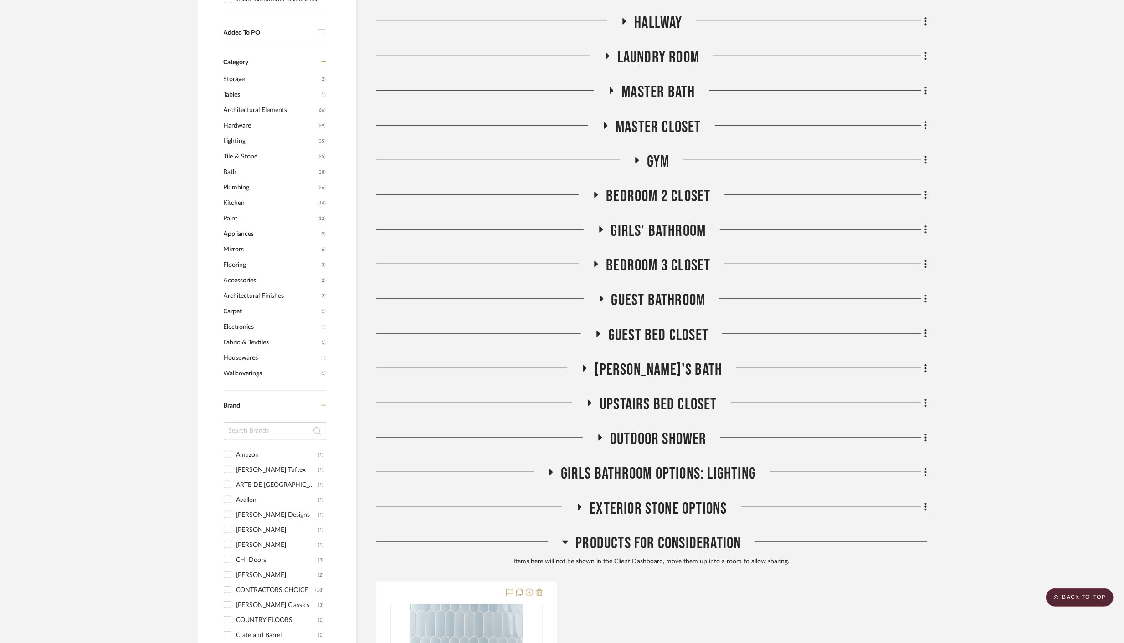
scroll to position [647, 0]
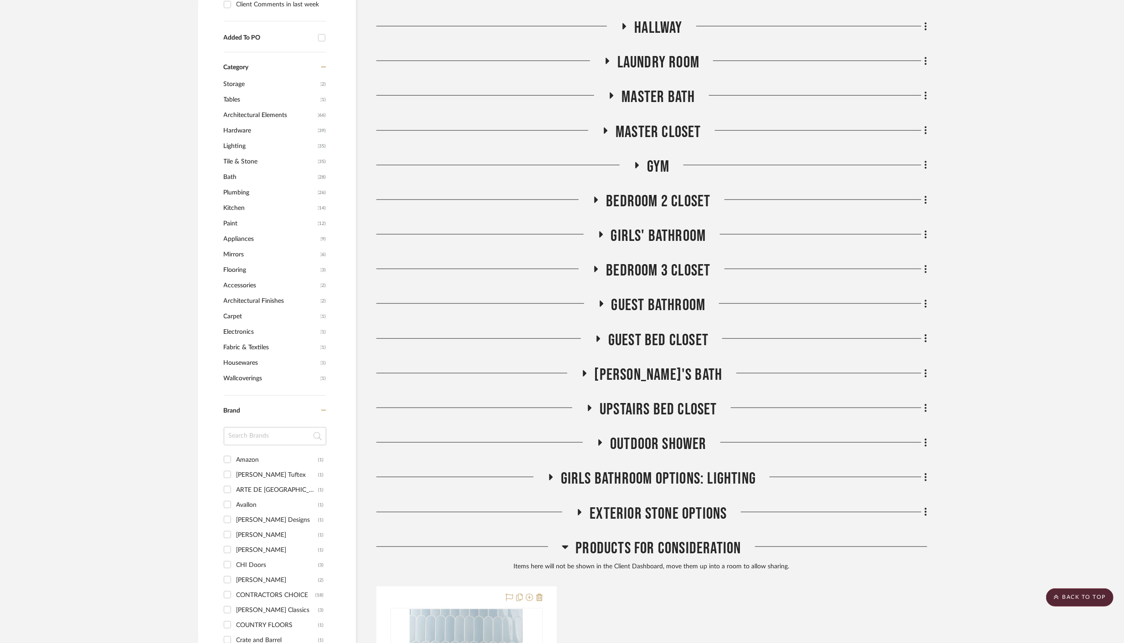
click at [600, 236] on icon at bounding box center [600, 234] width 11 height 7
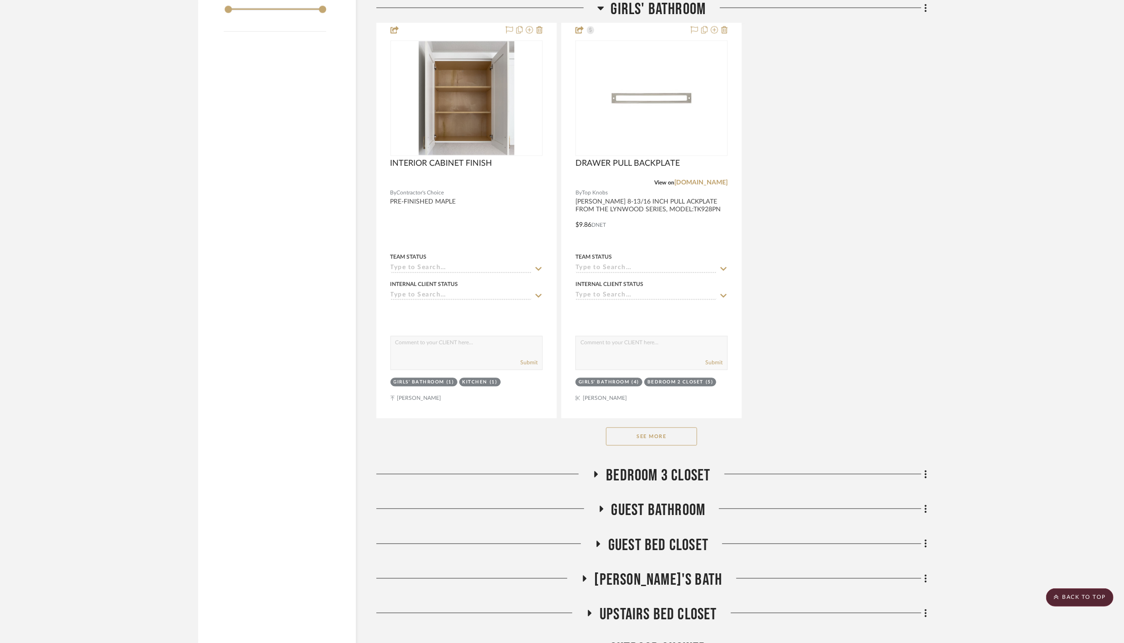
scroll to position [1718, 0]
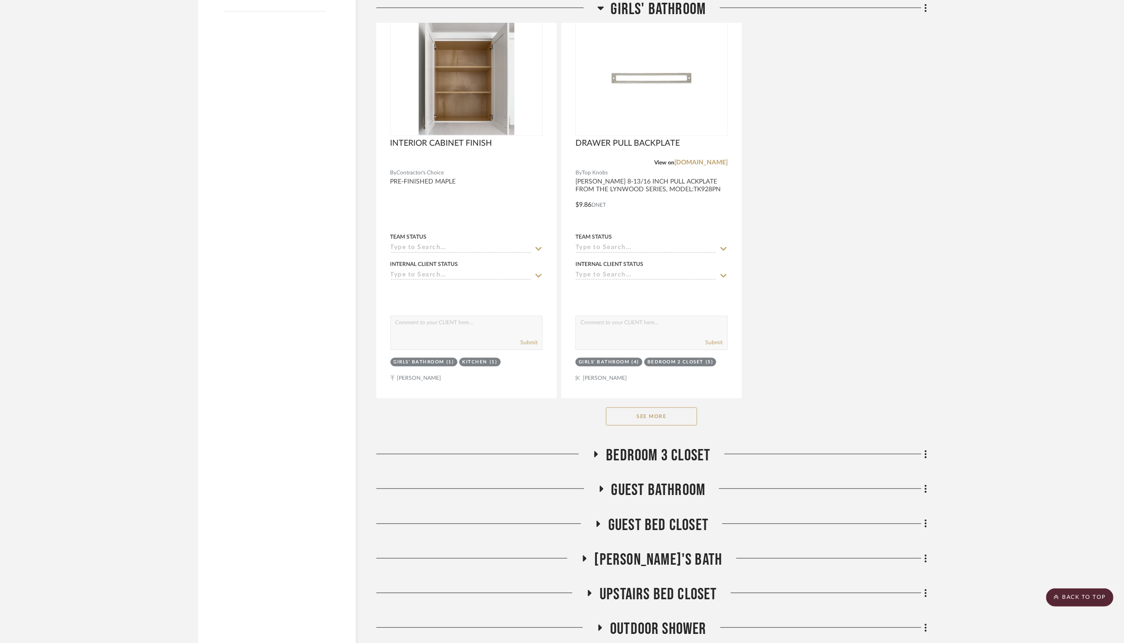
click at [638, 410] on button "See More" at bounding box center [651, 416] width 91 height 18
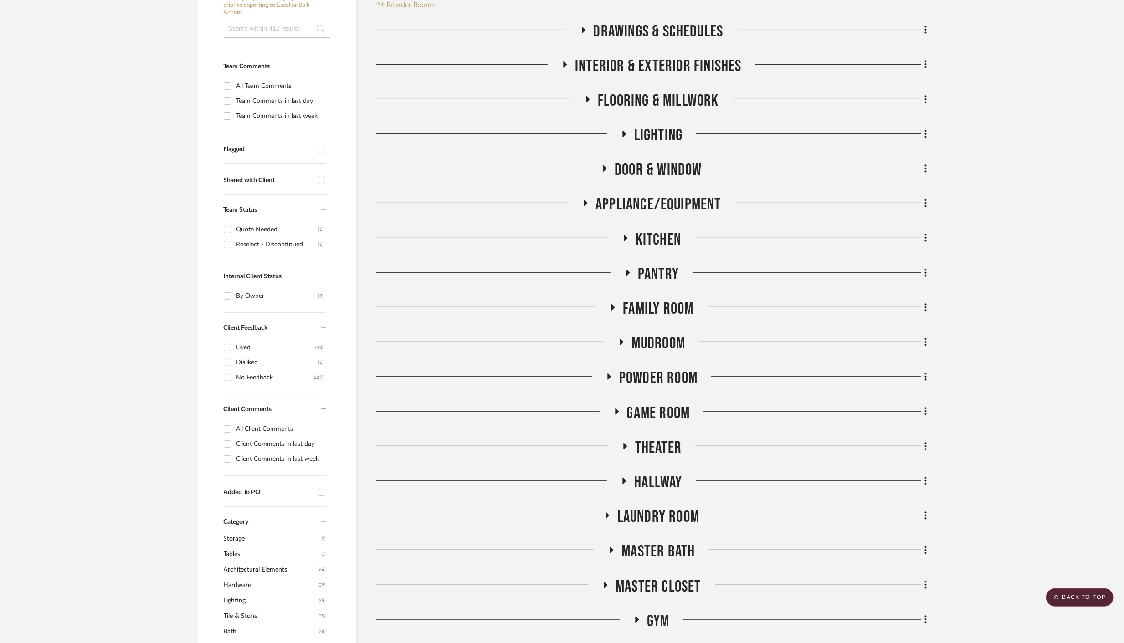
scroll to position [147, 0]
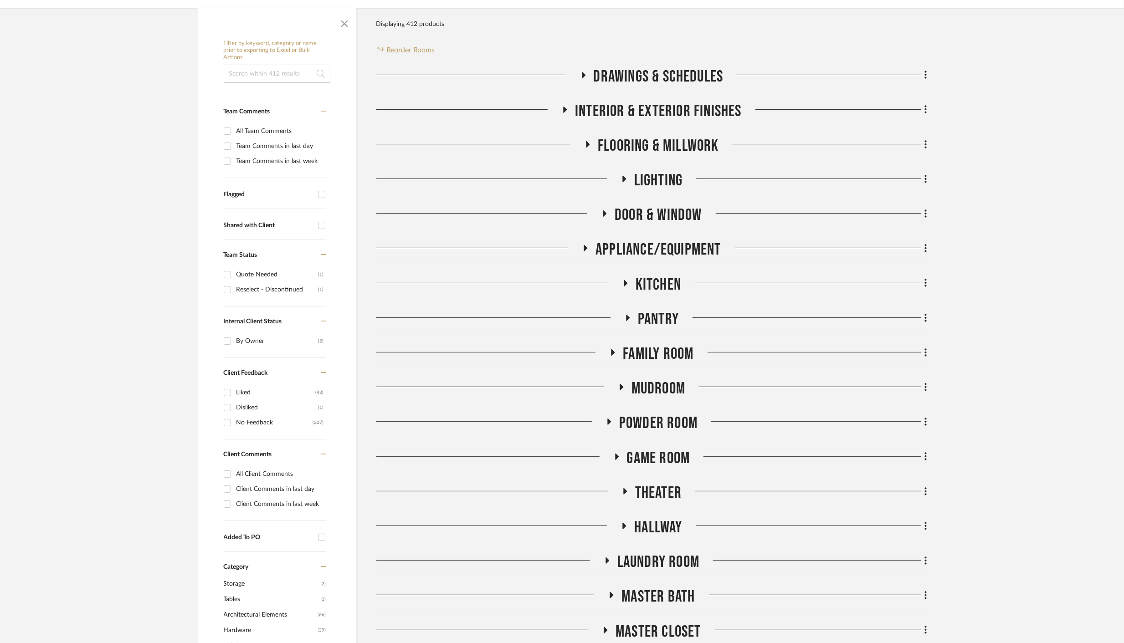
click at [610, 420] on icon at bounding box center [608, 422] width 11 height 7
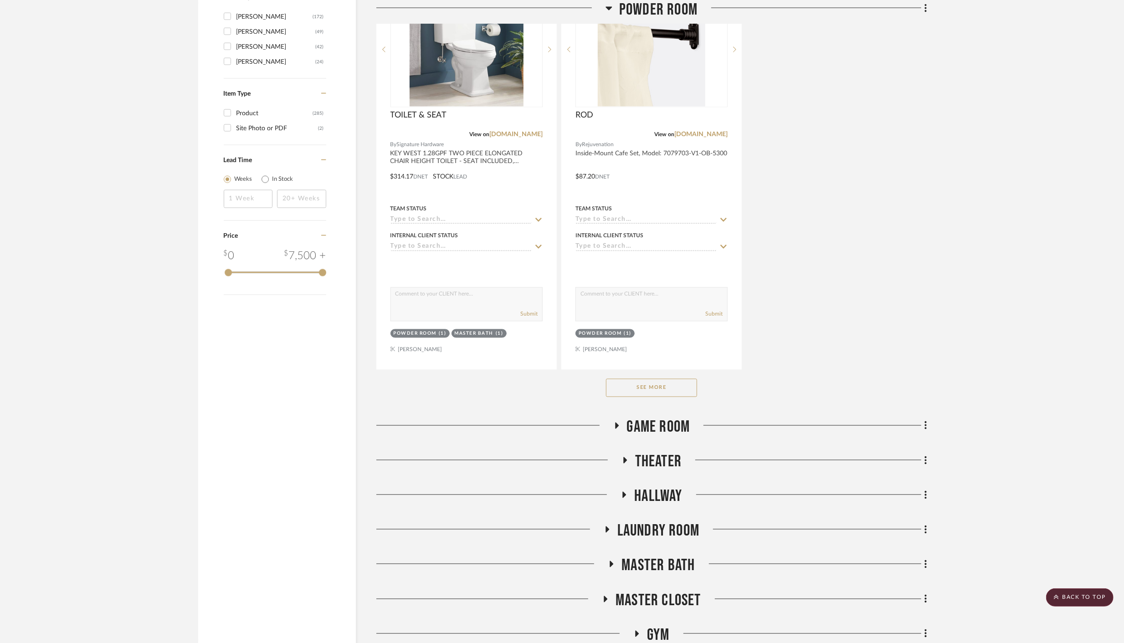
scroll to position [1441, 0]
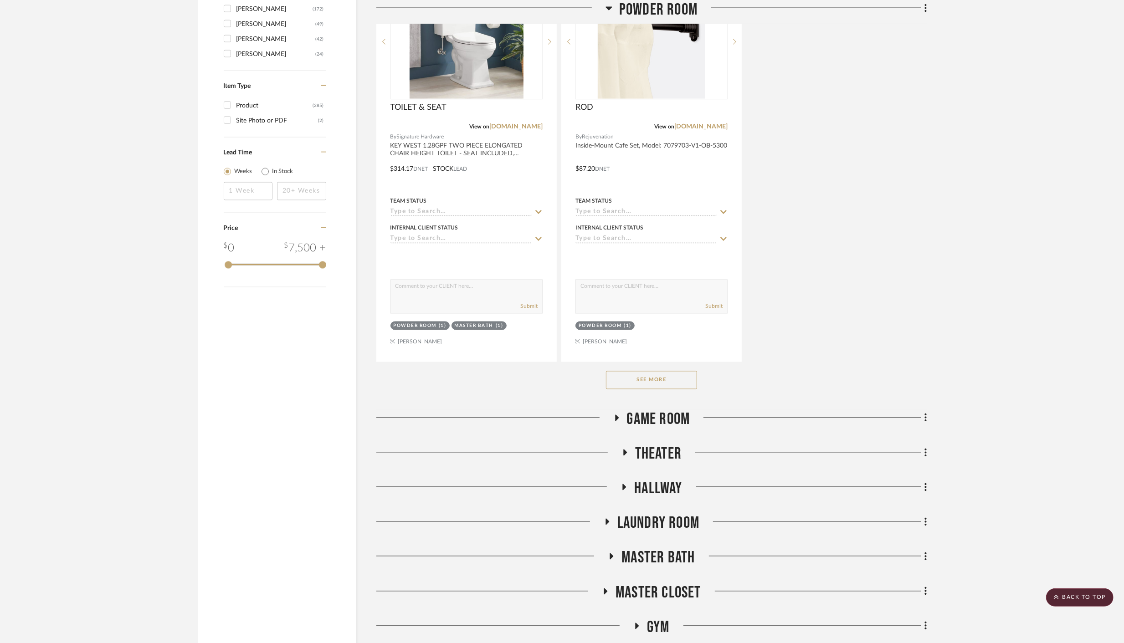
click at [656, 377] on button "See More" at bounding box center [651, 380] width 91 height 18
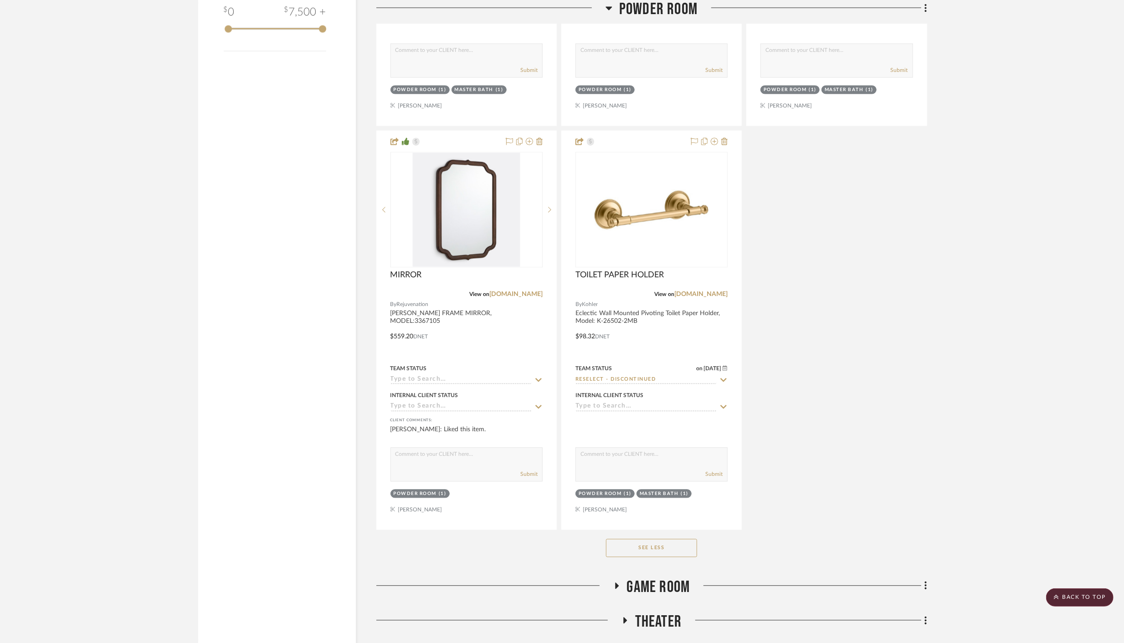
scroll to position [0, 0]
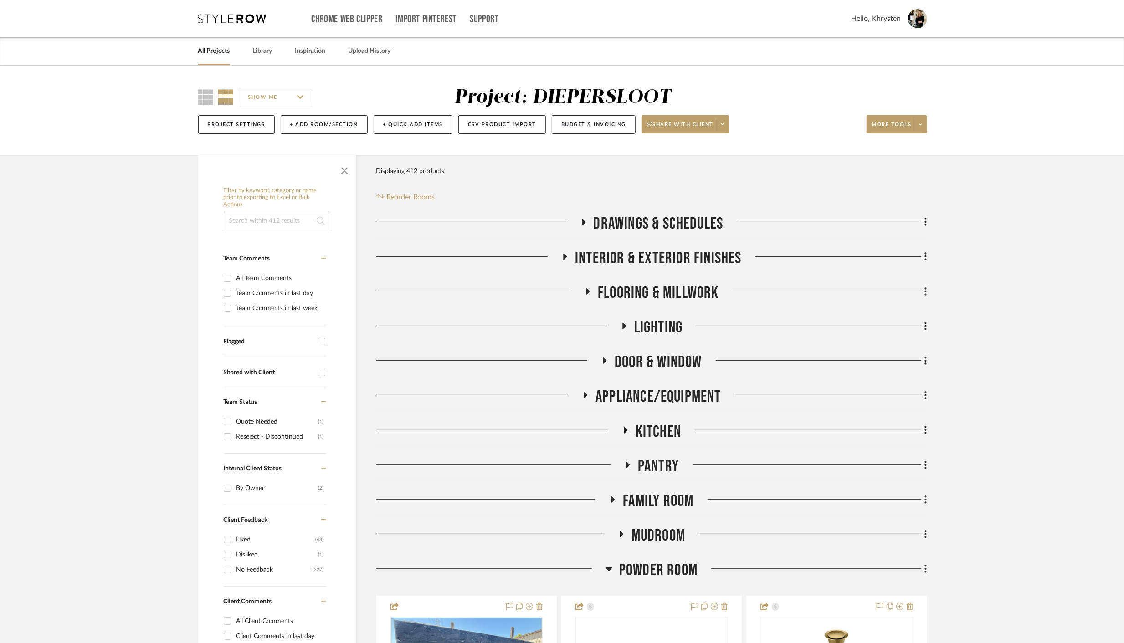
click at [207, 51] on link "All Projects" at bounding box center [214, 51] width 32 height 12
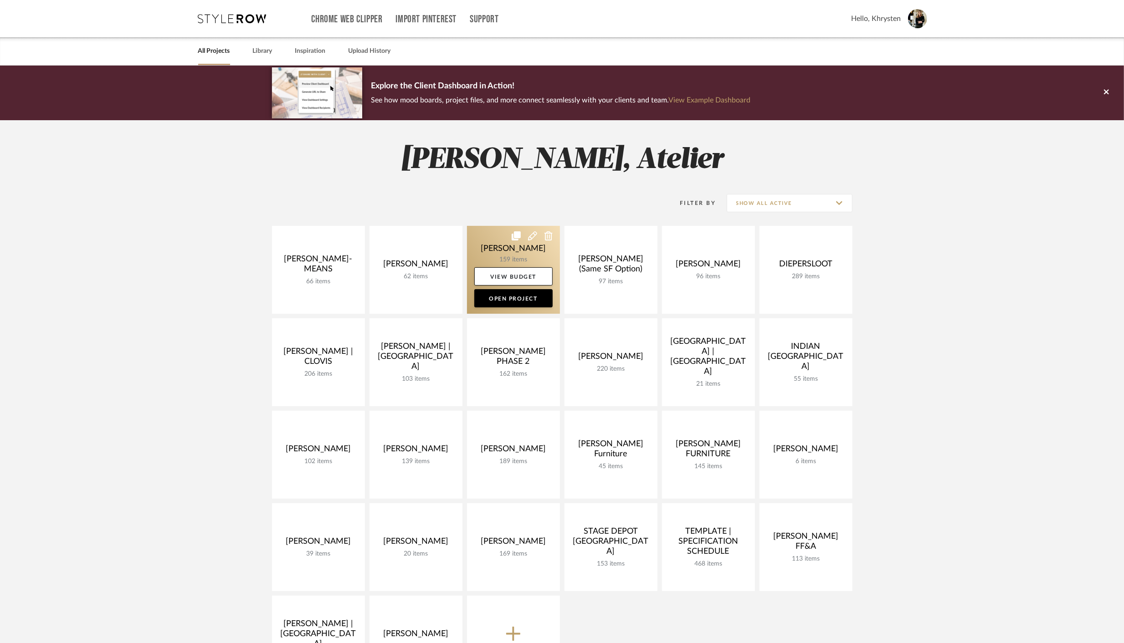
click at [504, 246] on link at bounding box center [513, 270] width 93 height 88
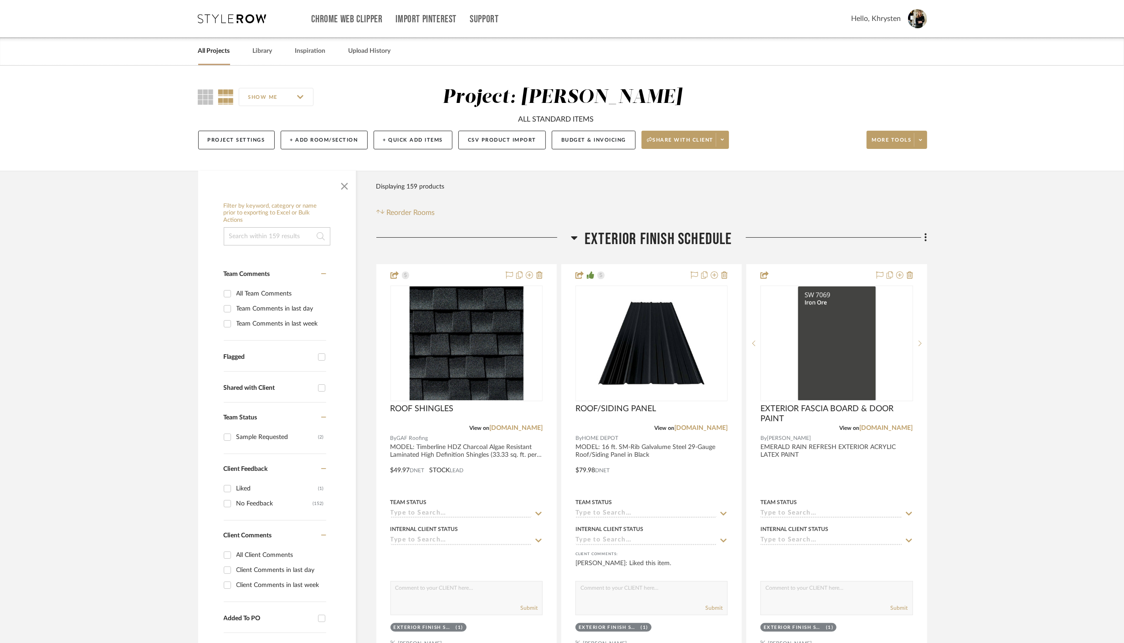
click at [574, 236] on icon at bounding box center [574, 238] width 6 height 4
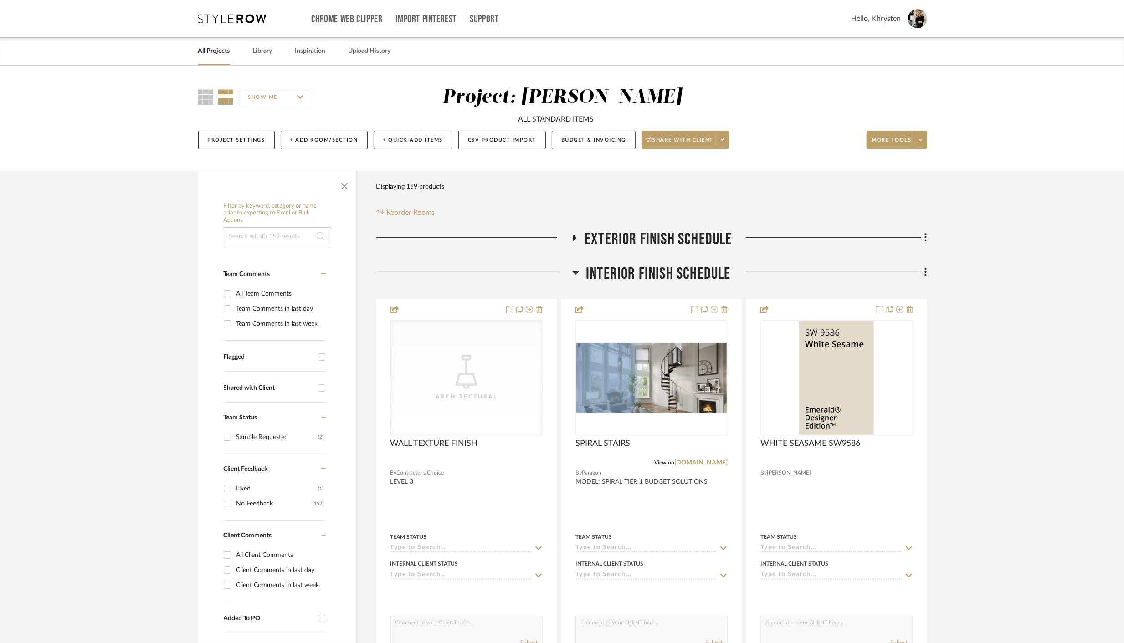
click at [577, 272] on icon at bounding box center [576, 273] width 6 height 4
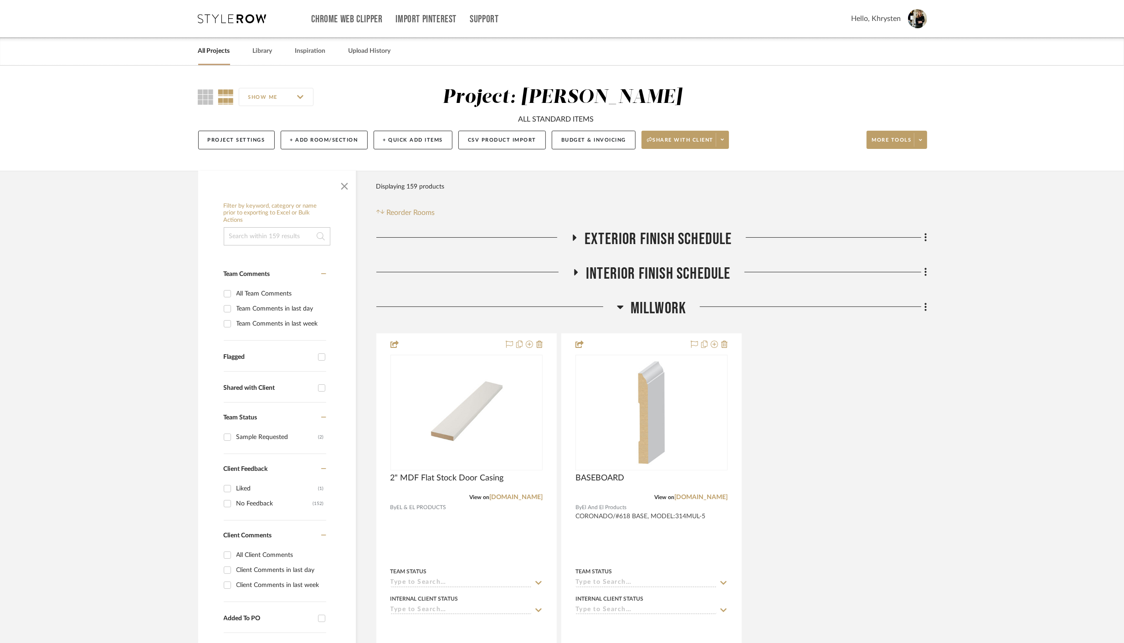
click at [622, 309] on icon at bounding box center [620, 307] width 7 height 11
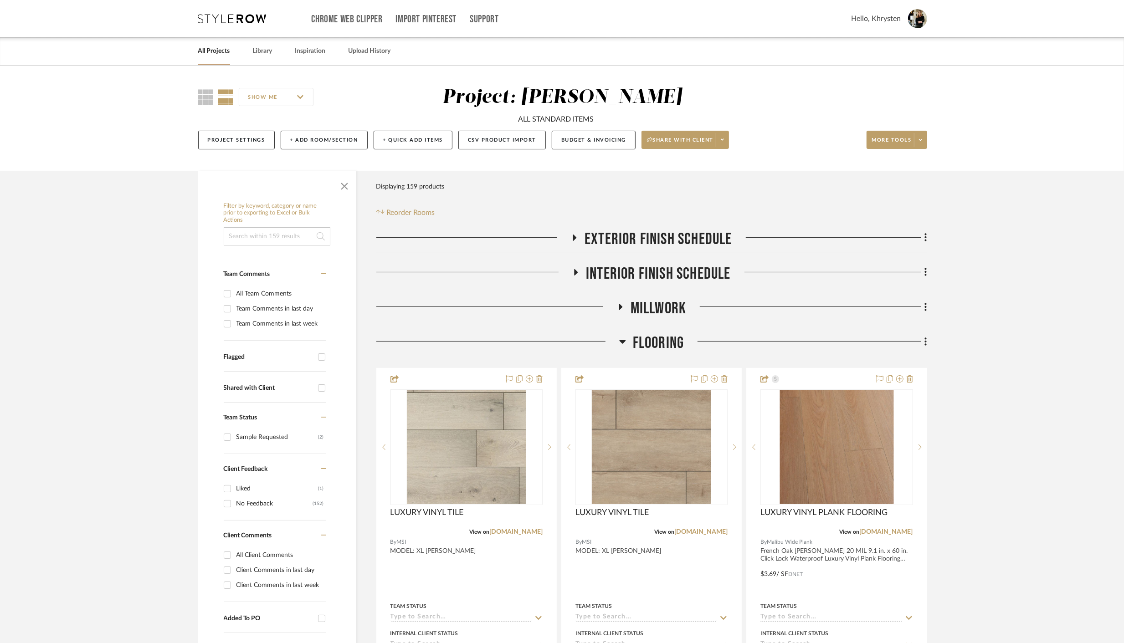
click at [623, 341] on icon at bounding box center [622, 342] width 6 height 4
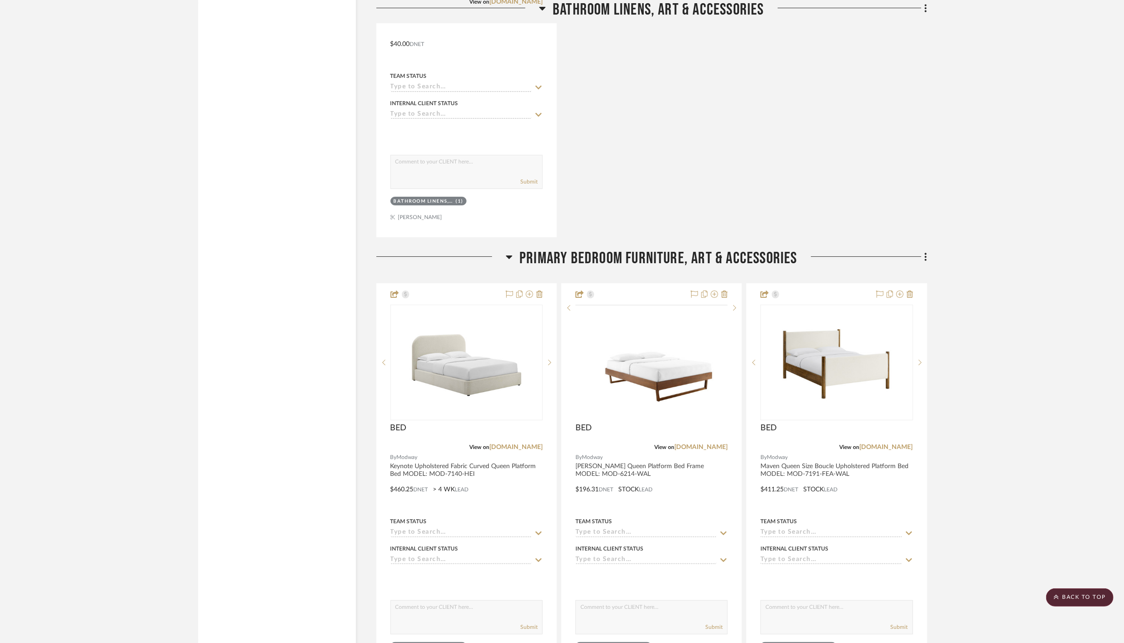
scroll to position [10067, 0]
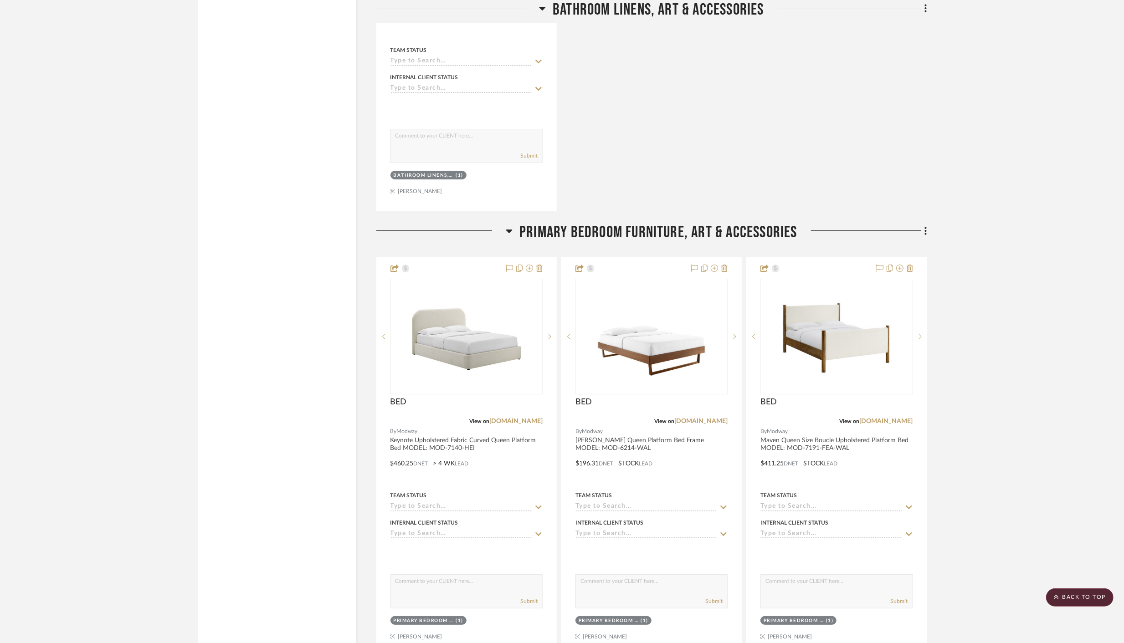
click at [508, 226] on icon at bounding box center [509, 231] width 7 height 11
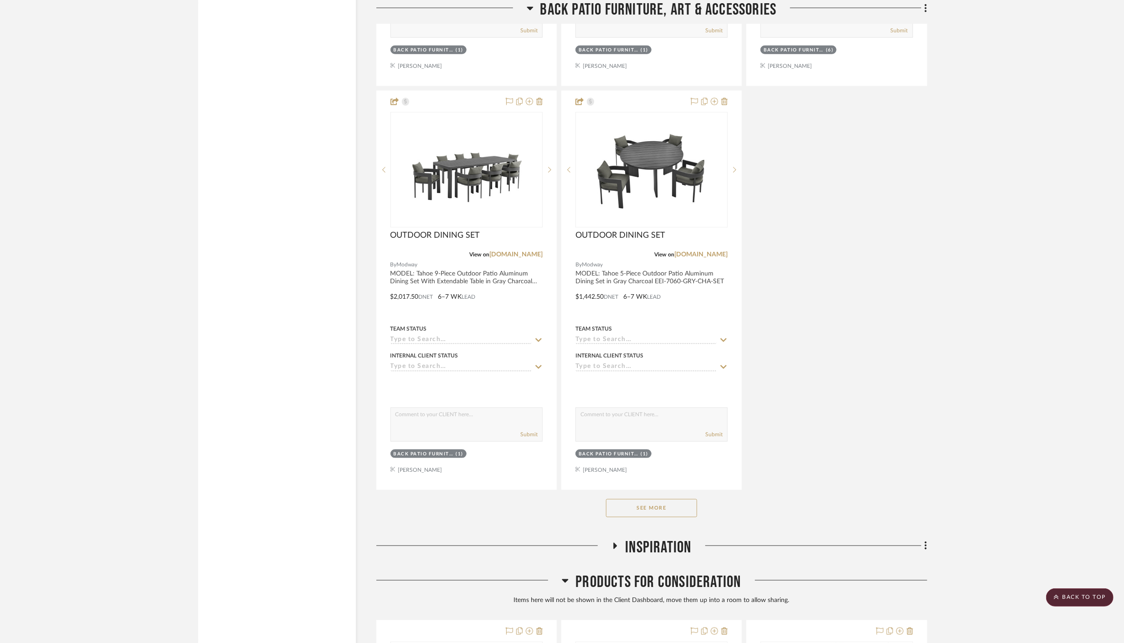
scroll to position [11089, 0]
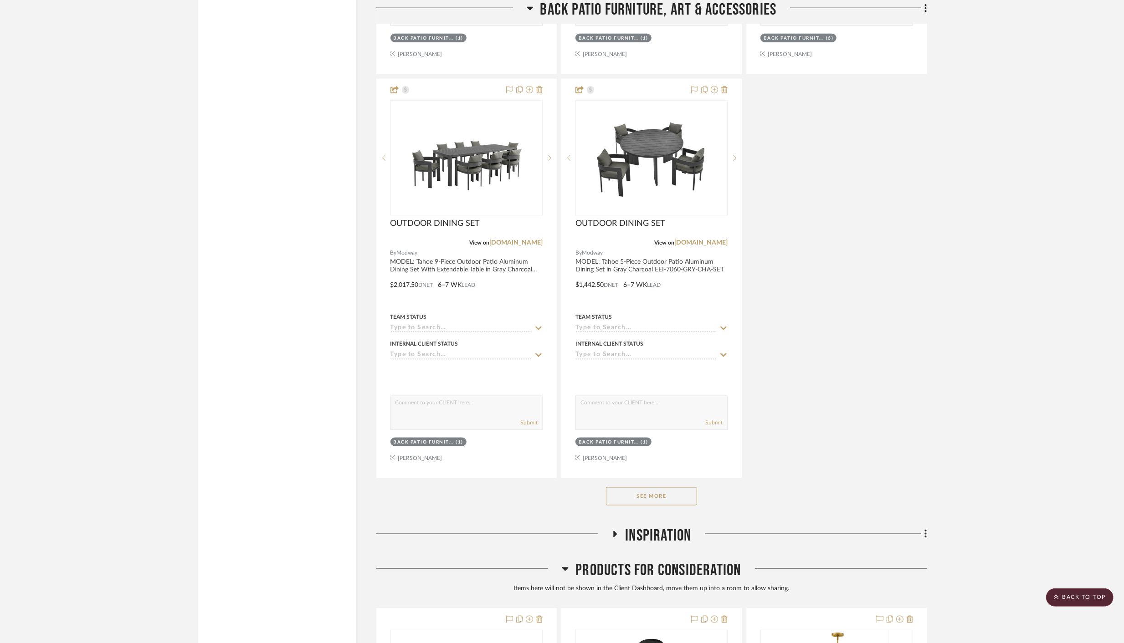
click at [650, 487] on button "See More" at bounding box center [651, 496] width 91 height 18
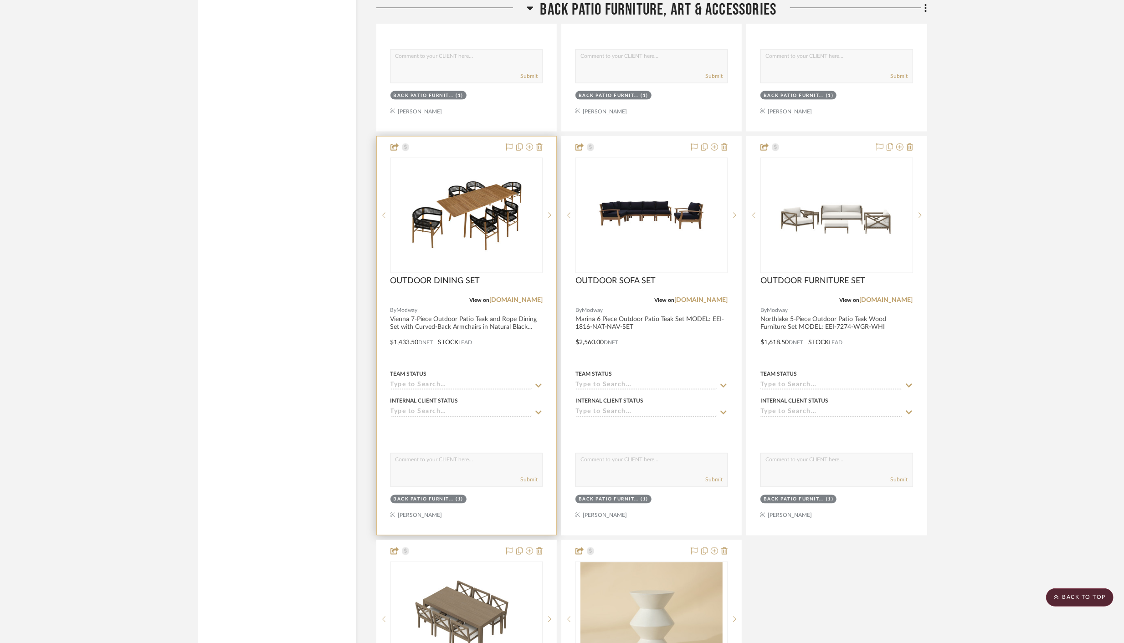
scroll to position [11553, 0]
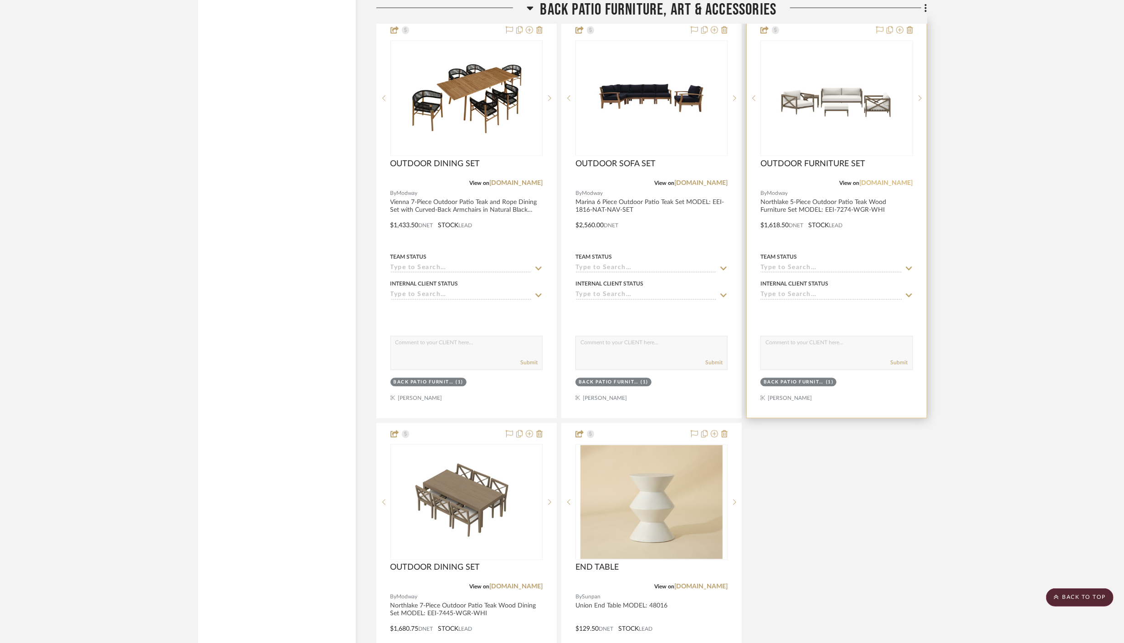
click at [892, 180] on link "modway.com" at bounding box center [886, 183] width 53 height 6
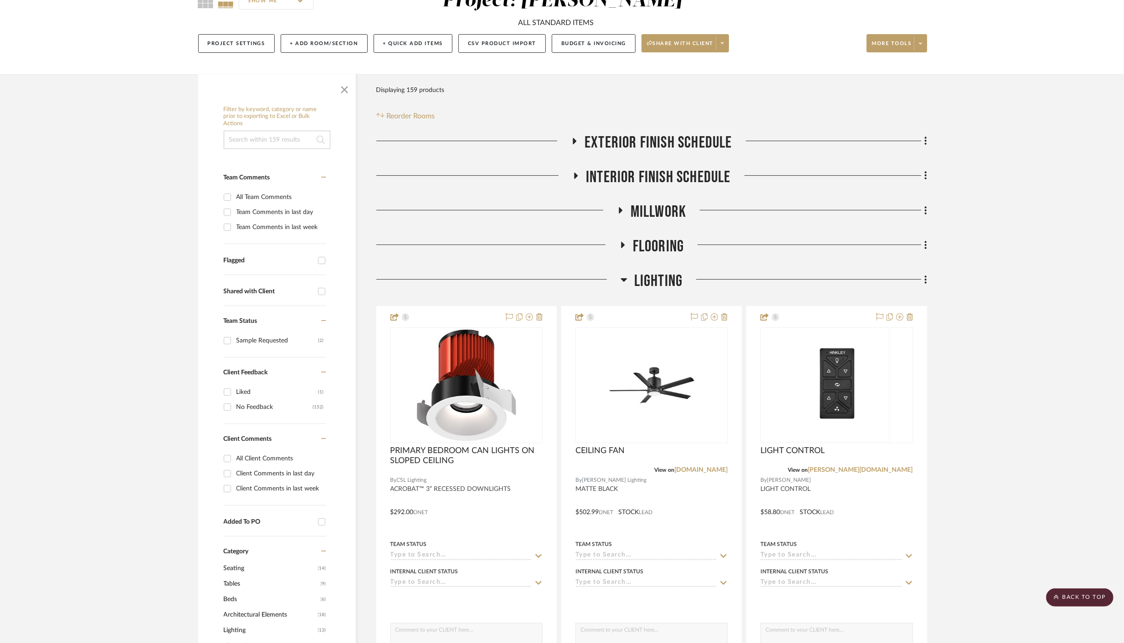
scroll to position [0, 0]
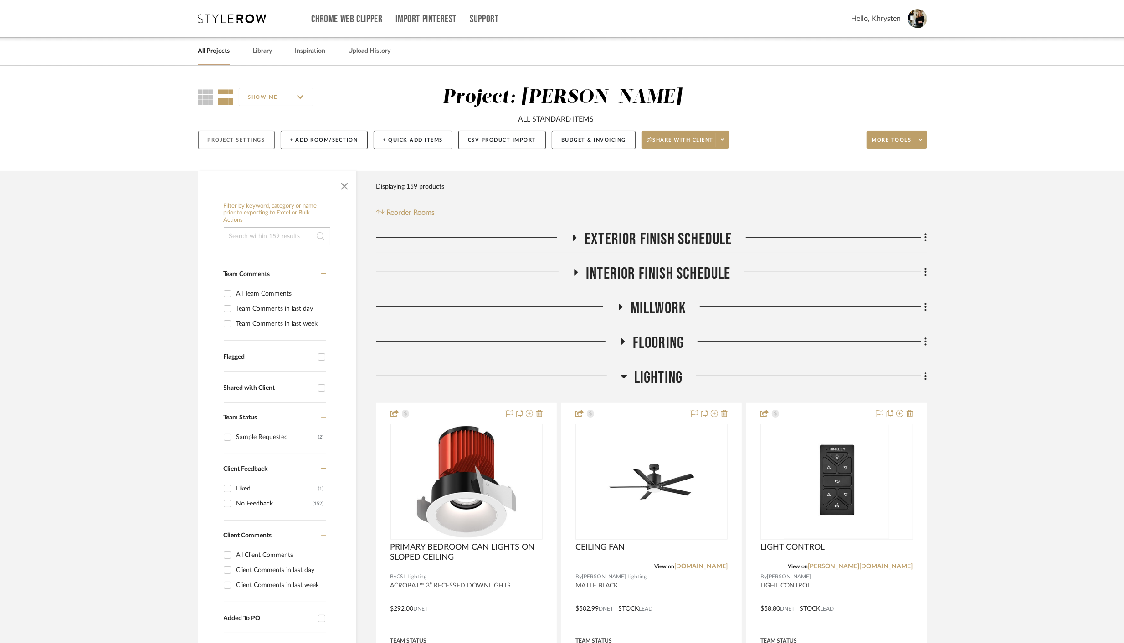
click at [233, 140] on button "Project Settings" at bounding box center [236, 140] width 77 height 19
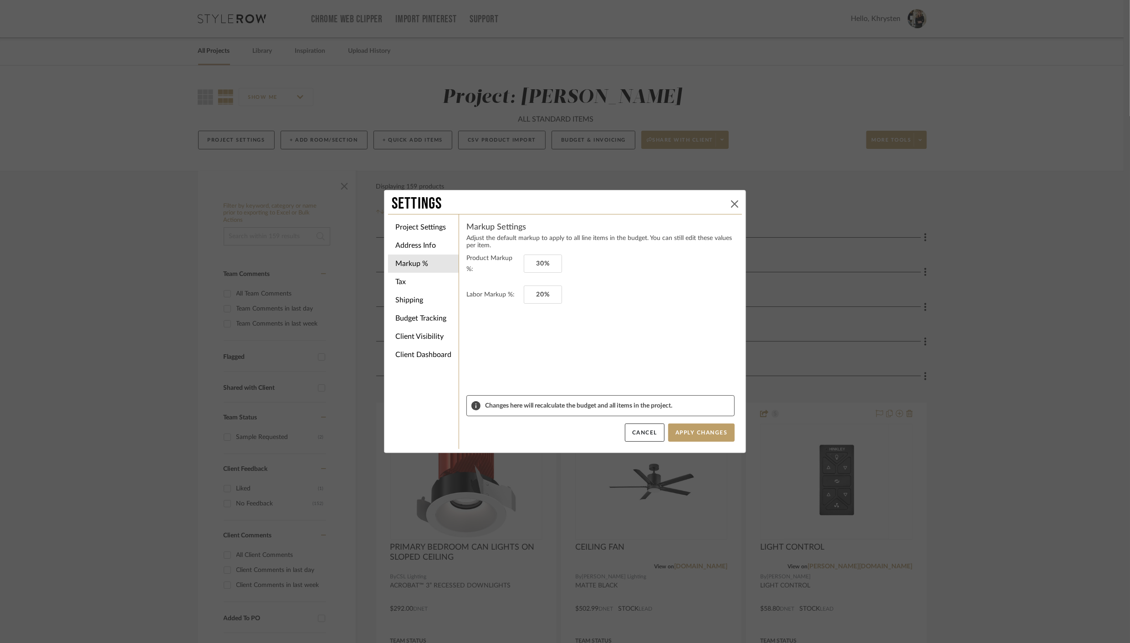
click at [734, 201] on icon at bounding box center [734, 203] width 7 height 7
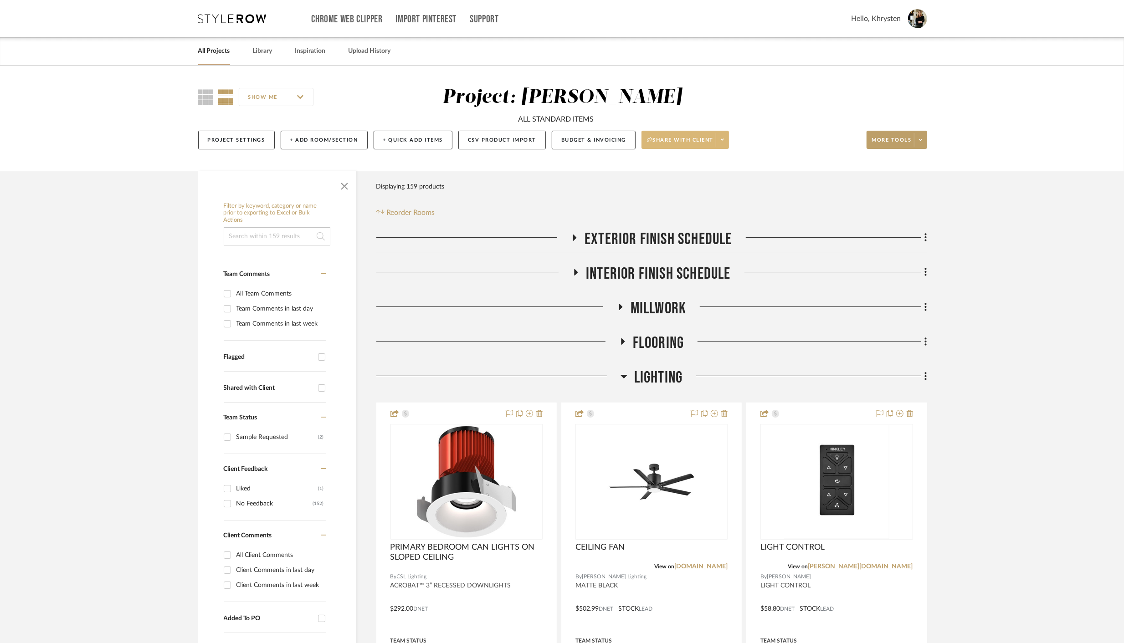
click at [715, 139] on button "Share with client" at bounding box center [684, 140] width 87 height 18
click at [685, 186] on span "Generate URL to Share" at bounding box center [688, 188] width 78 height 8
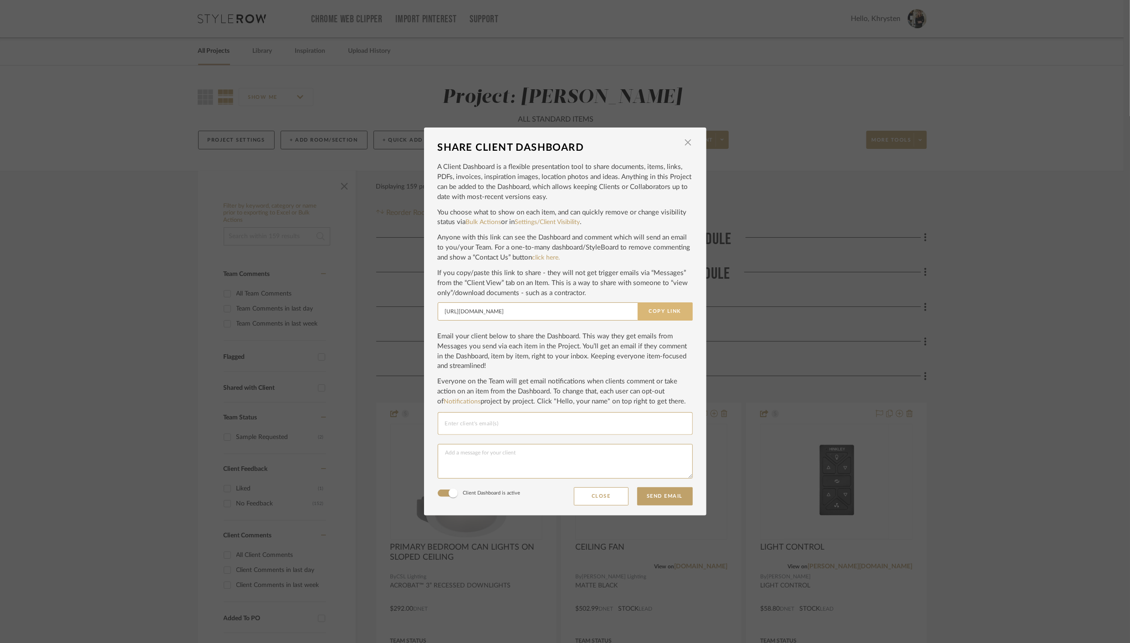
click at [663, 309] on button "Copy Link" at bounding box center [665, 312] width 55 height 18
click at [691, 144] on dialog-content "SHARE CLIENT DASHBOARD × A Client Dashboard is a flexible presentation tool to …" at bounding box center [565, 322] width 282 height 388
click at [687, 144] on span "button" at bounding box center [688, 142] width 18 height 18
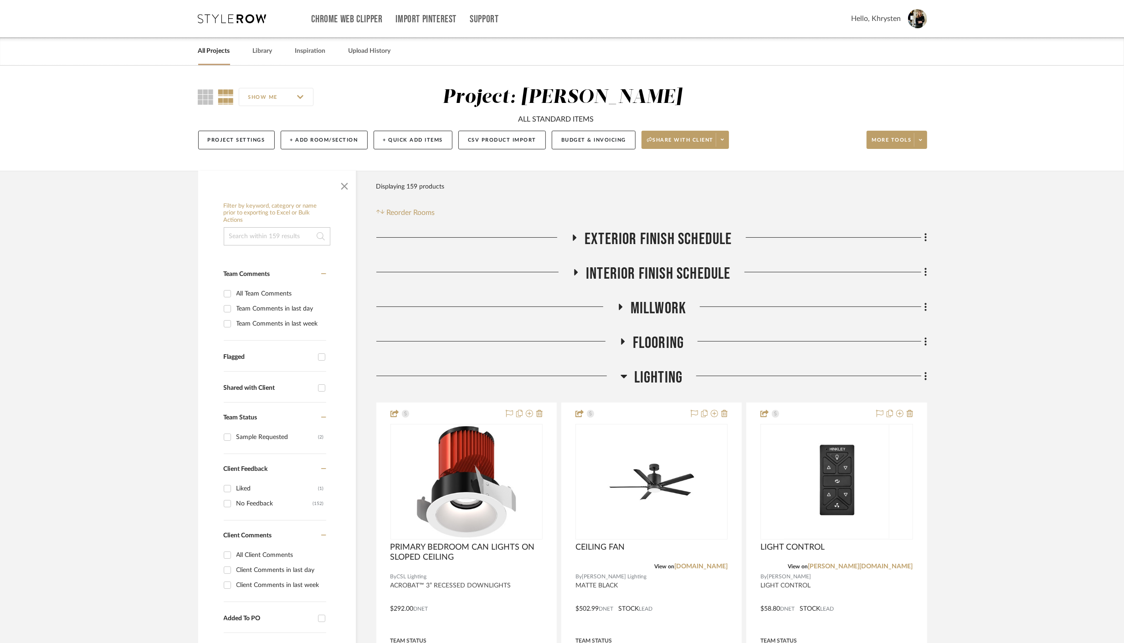
click at [624, 374] on icon at bounding box center [624, 376] width 7 height 11
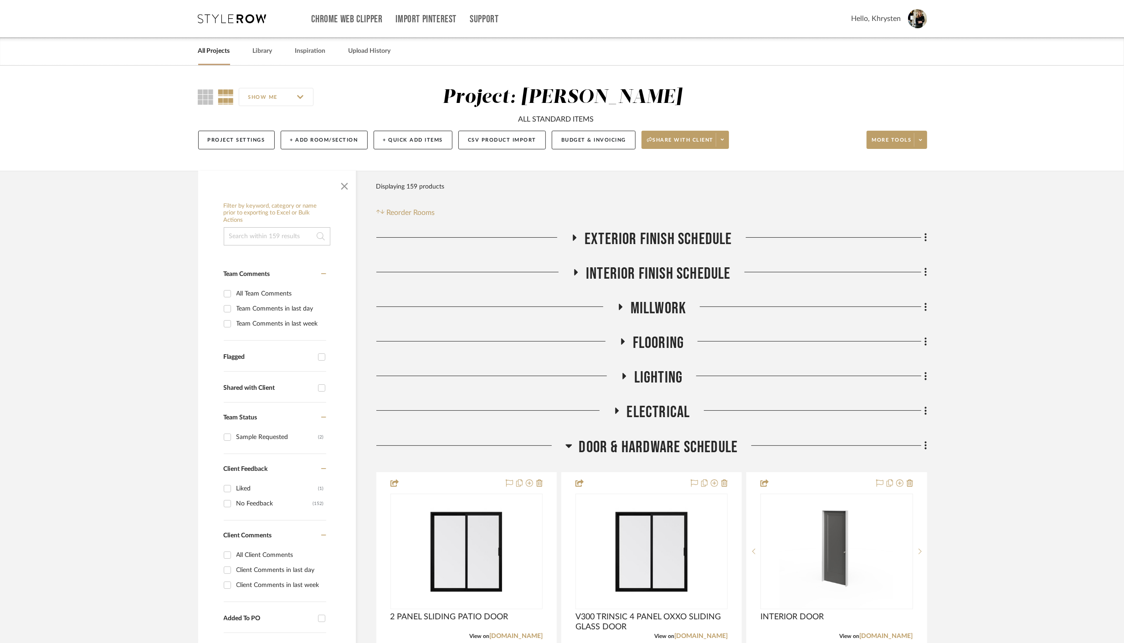
click at [571, 447] on icon at bounding box center [568, 446] width 7 height 11
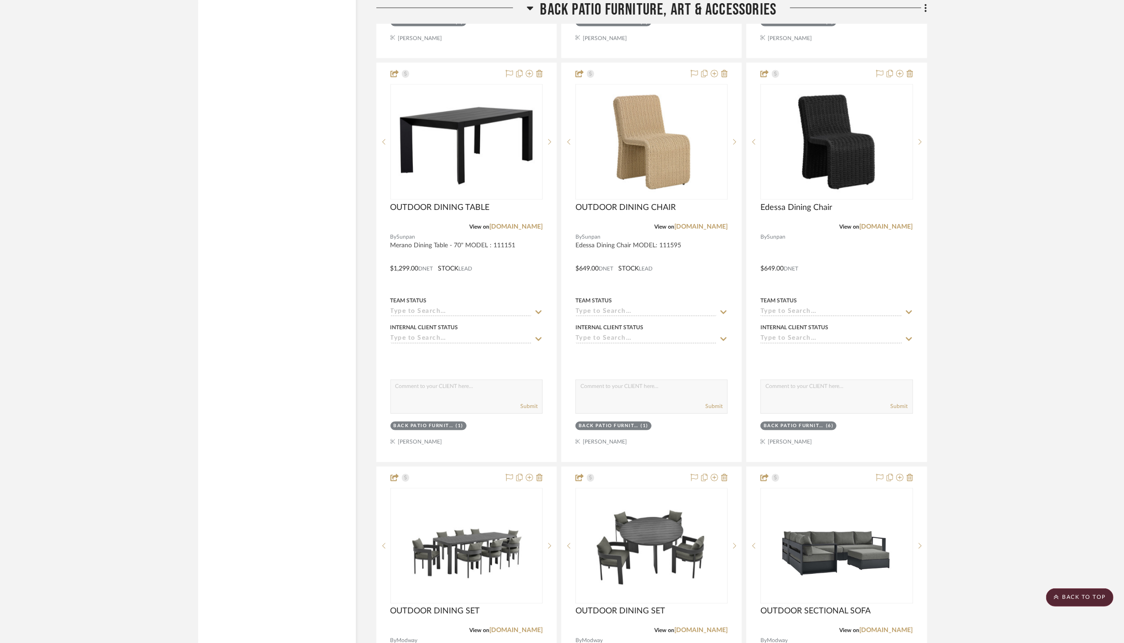
scroll to position [8183, 0]
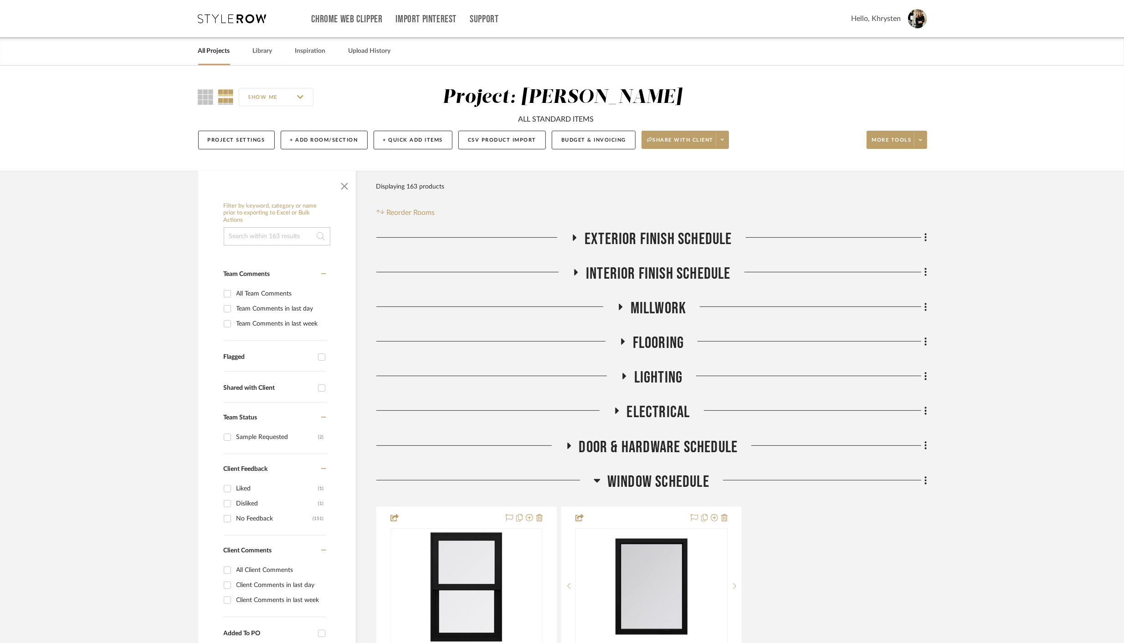
click at [599, 480] on icon at bounding box center [597, 481] width 6 height 4
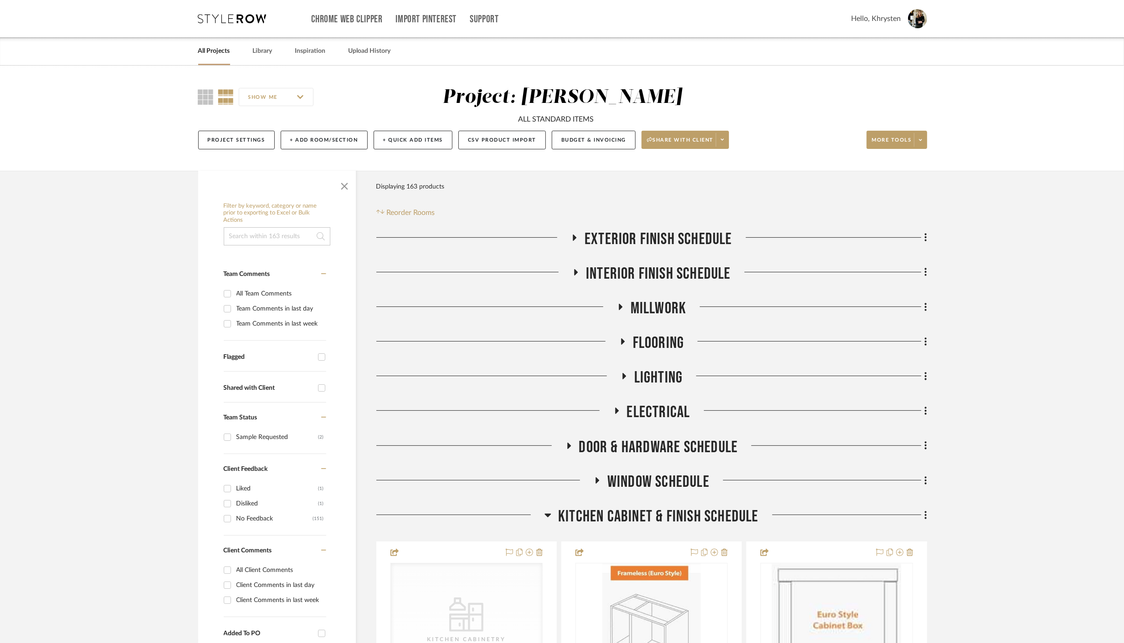
click at [543, 516] on div at bounding box center [460, 518] width 169 height 23
click at [549, 515] on icon at bounding box center [548, 516] width 6 height 4
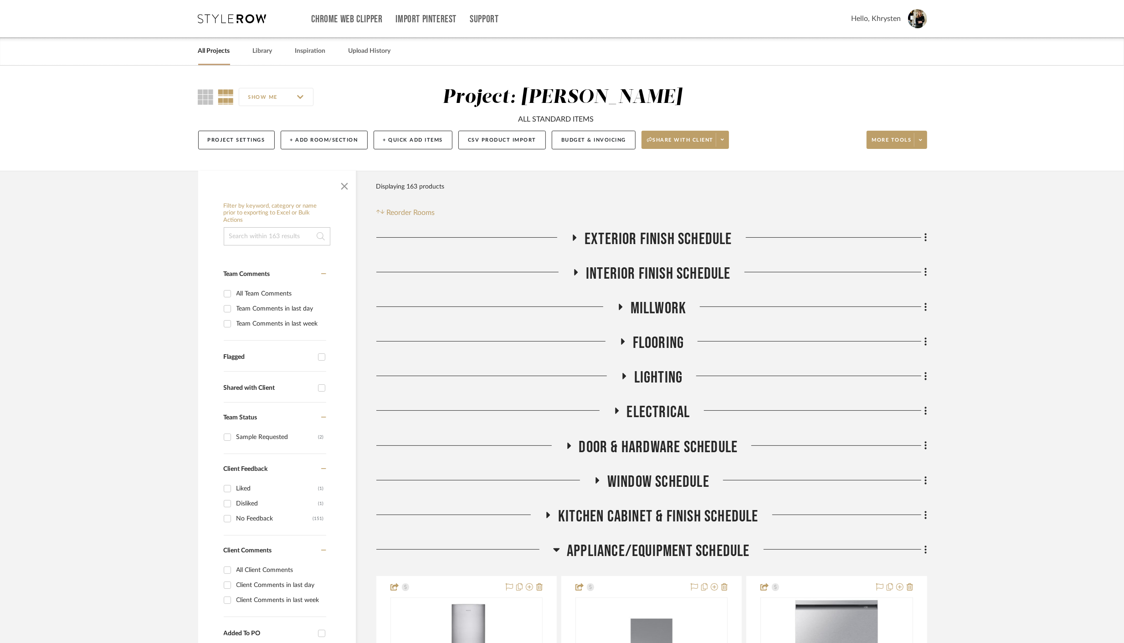
click at [554, 551] on icon at bounding box center [556, 549] width 7 height 11
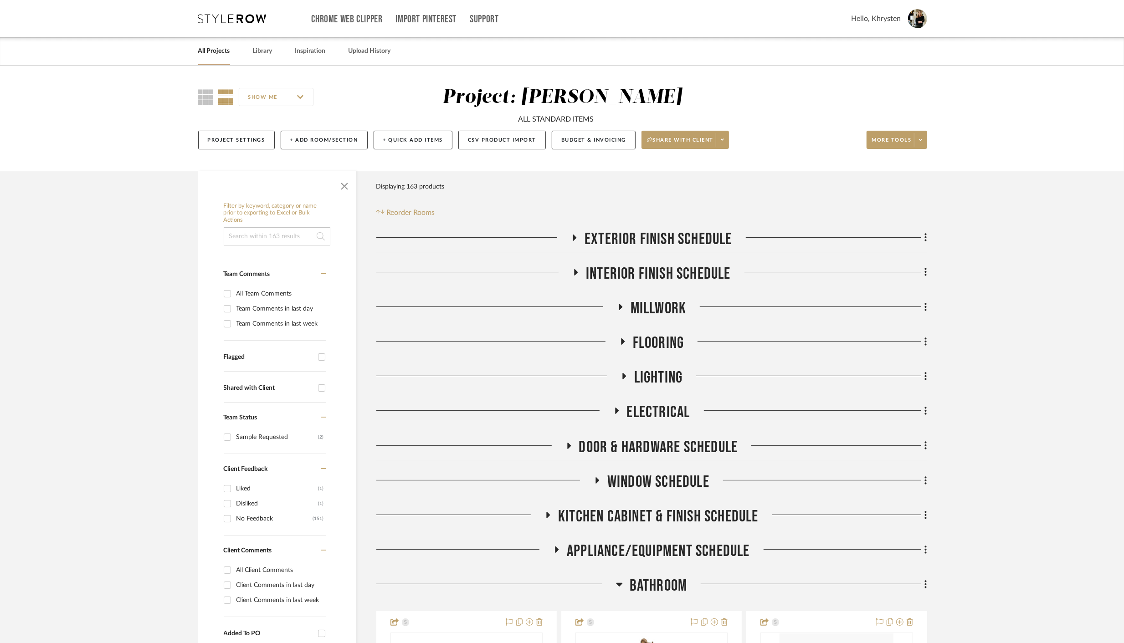
click at [618, 585] on icon at bounding box center [619, 585] width 6 height 4
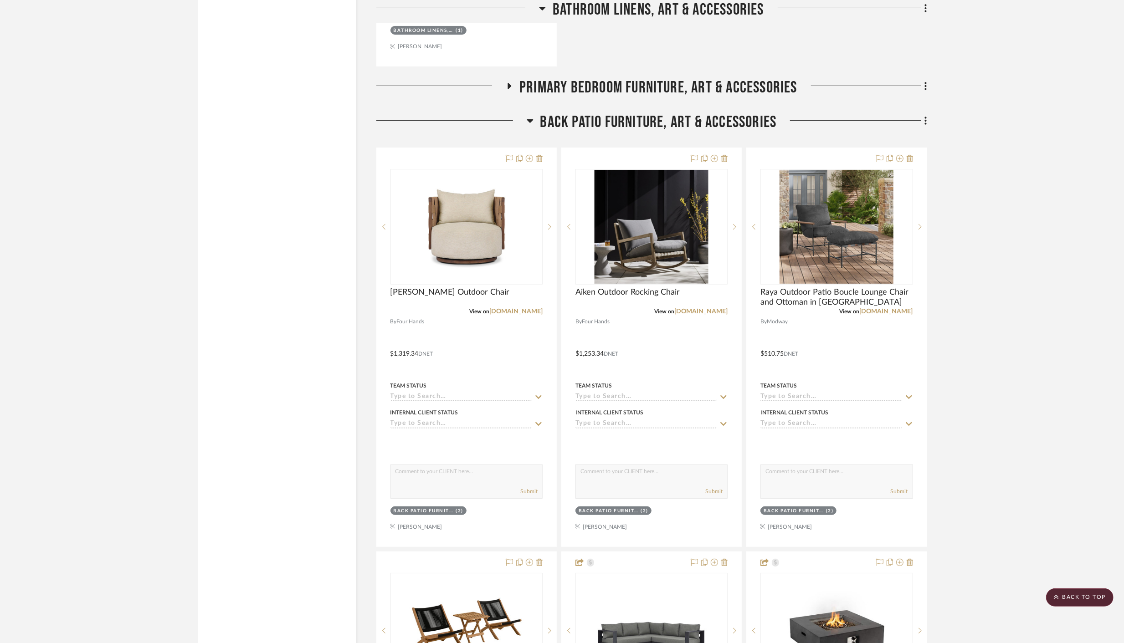
scroll to position [3521, 0]
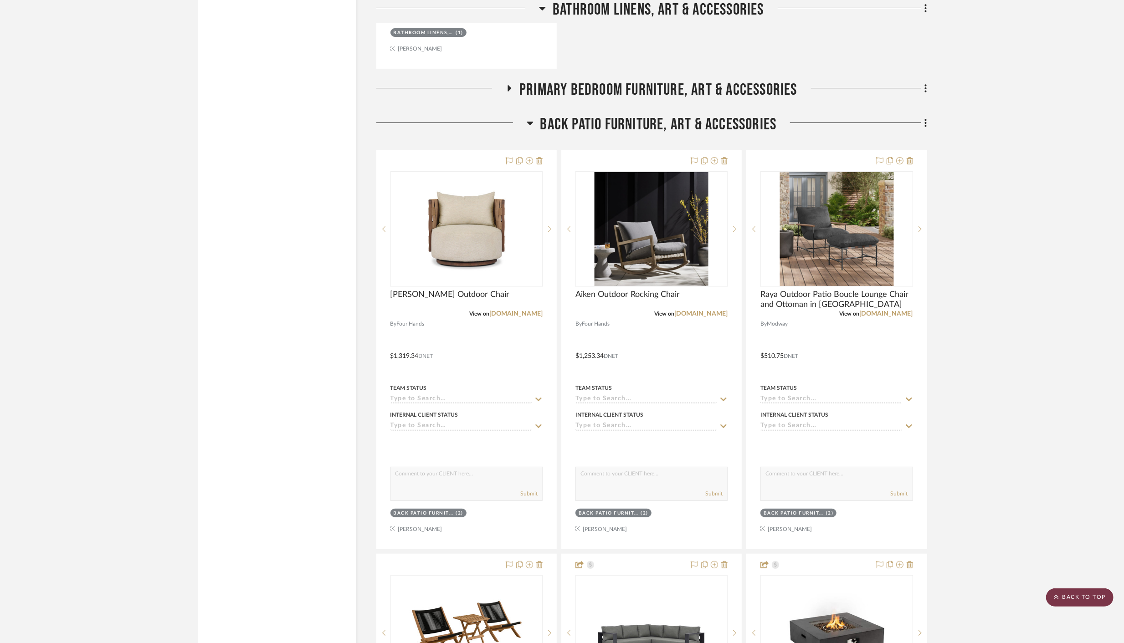
click at [1082, 591] on scroll-to-top-button "BACK TO TOP" at bounding box center [1079, 598] width 67 height 18
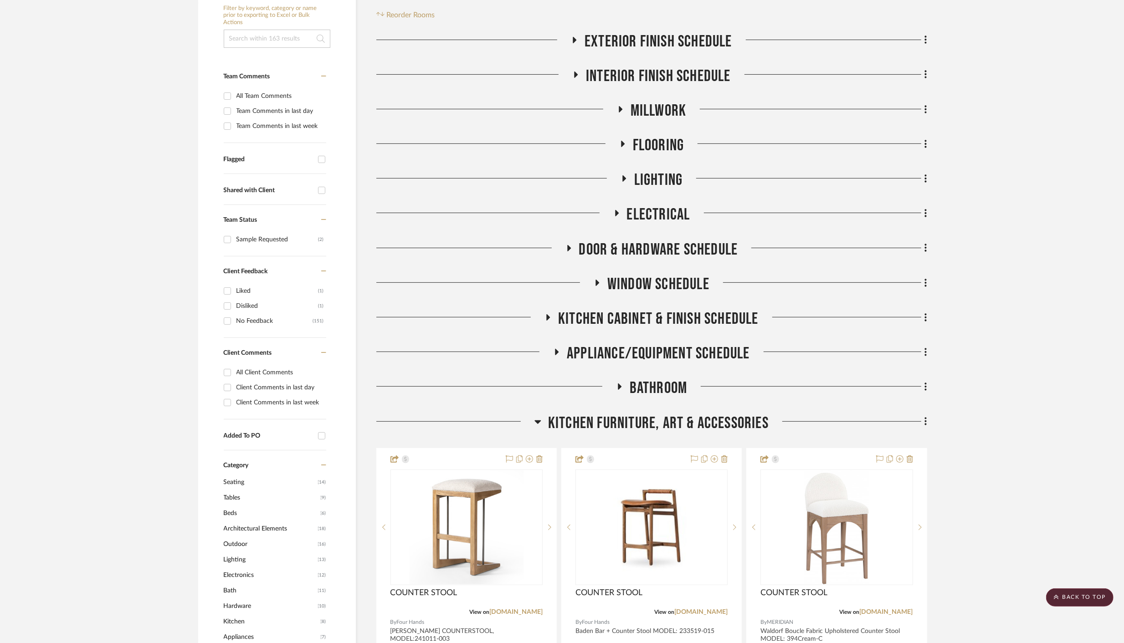
scroll to position [0, 0]
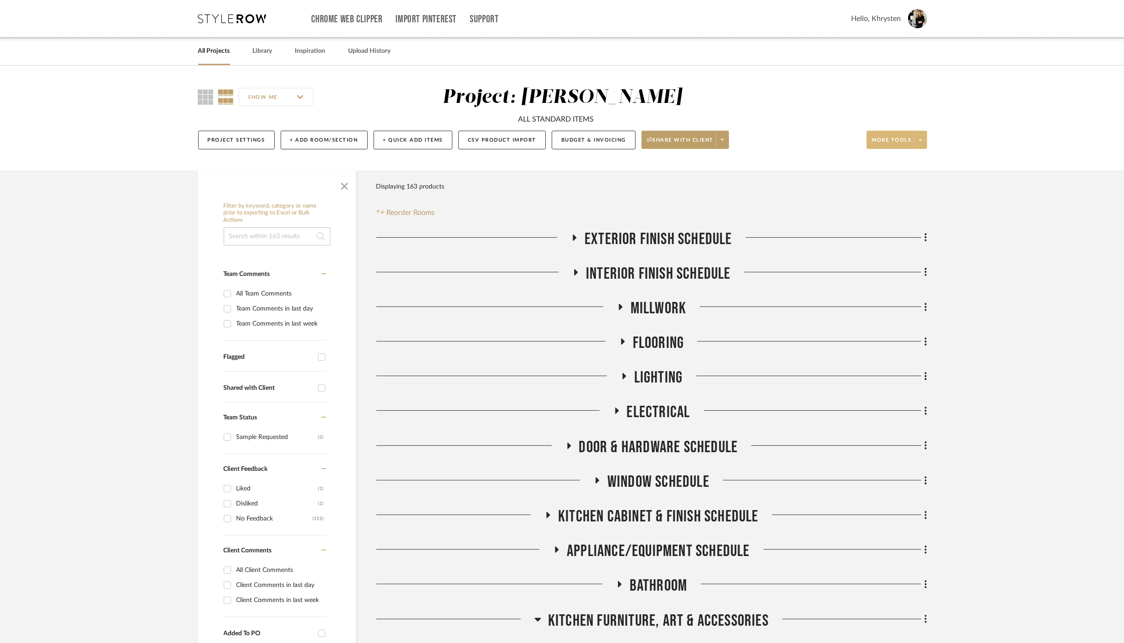
click at [880, 140] on span "More tools" at bounding box center [892, 144] width 40 height 14
click at [885, 232] on span "Bulk Actions" at bounding box center [906, 232] width 59 height 8
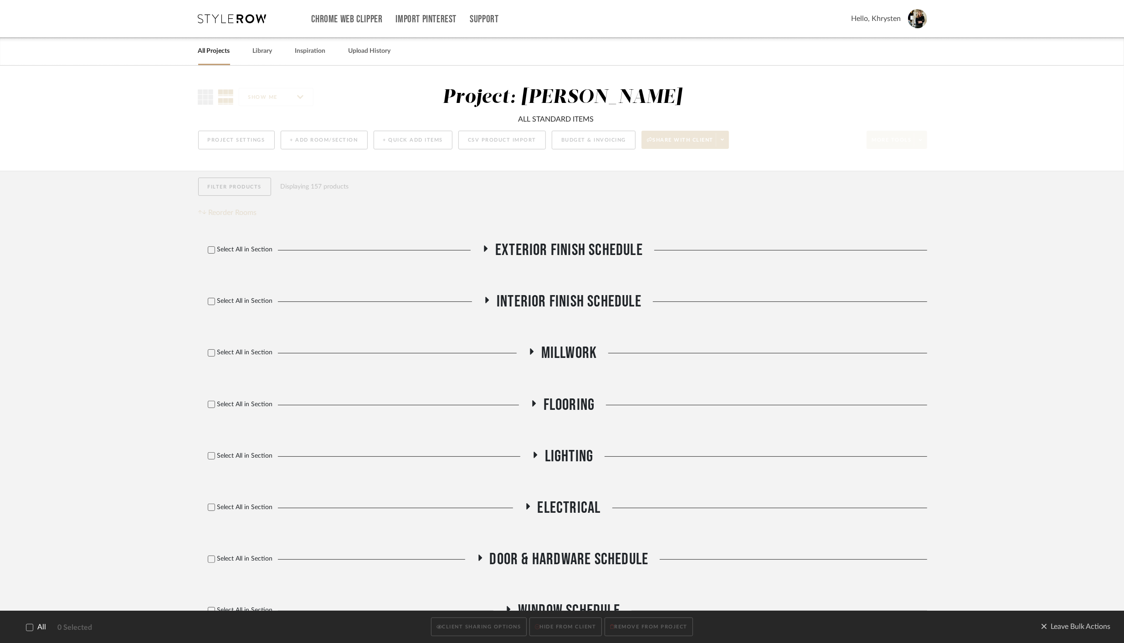
click at [27, 626] on icon at bounding box center [29, 628] width 6 height 6
click at [448, 628] on button "CLIENT SHARING OPTIONS" at bounding box center [478, 627] width 95 height 19
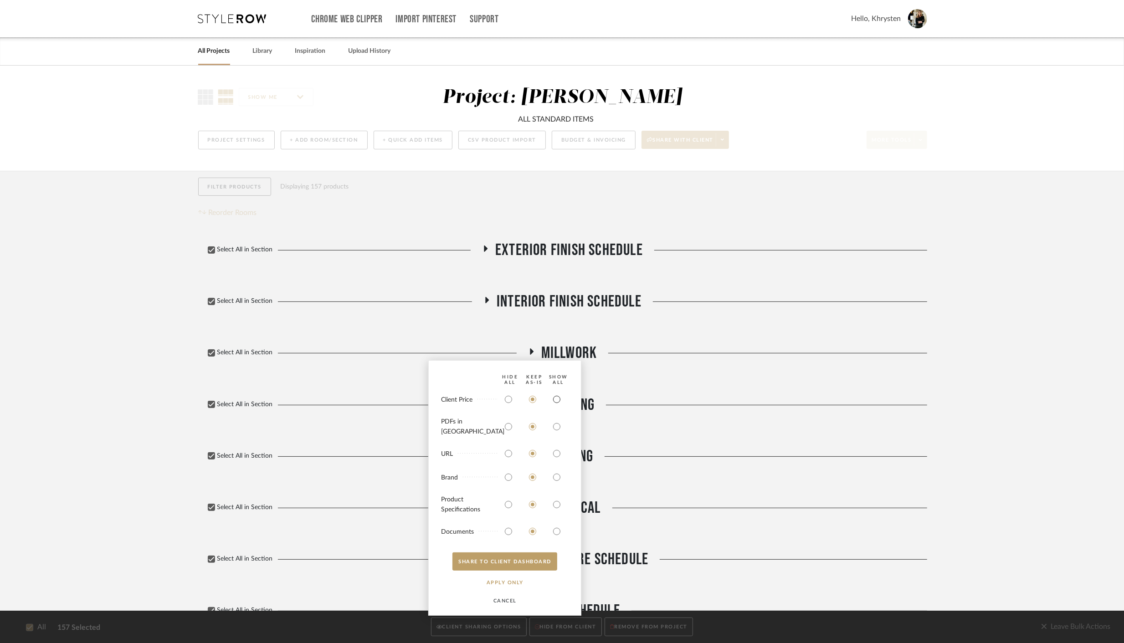
drag, startPoint x: 556, startPoint y: 402, endPoint x: 560, endPoint y: 421, distance: 18.8
click at [556, 403] on input "radio" at bounding box center [556, 399] width 15 height 15
radio input "true"
click at [558, 427] on input "radio" at bounding box center [556, 427] width 15 height 15
radio input "true"
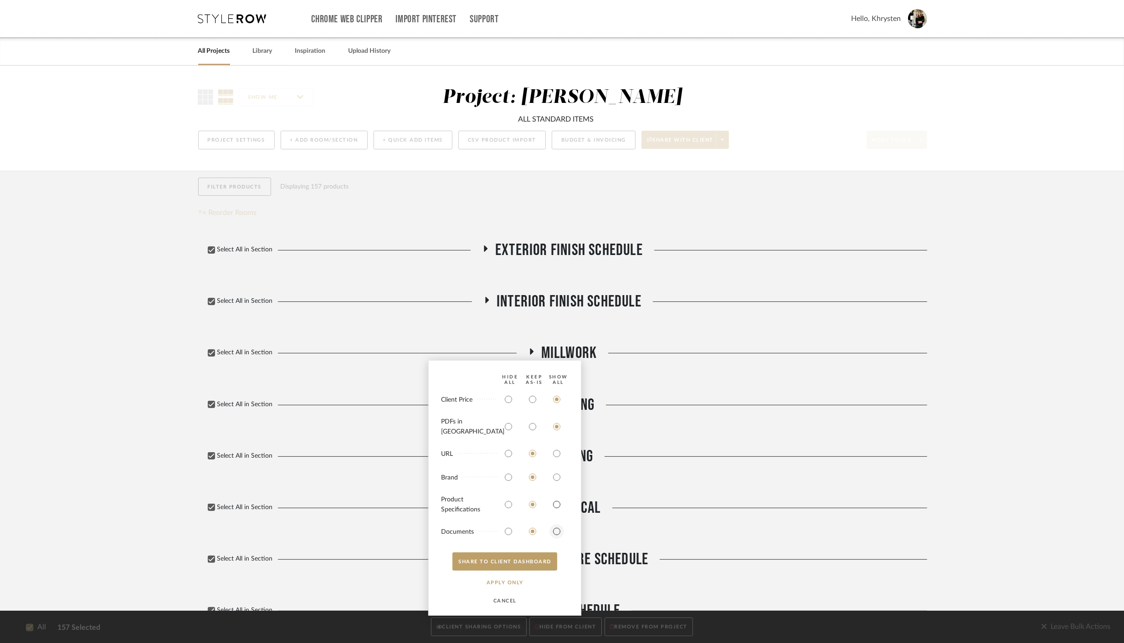
drag, startPoint x: 557, startPoint y: 505, endPoint x: 551, endPoint y: 530, distance: 25.7
click at [556, 508] on input "radio" at bounding box center [556, 504] width 15 height 15
radio input "true"
click at [552, 530] on input "radio" at bounding box center [556, 531] width 15 height 15
radio input "true"
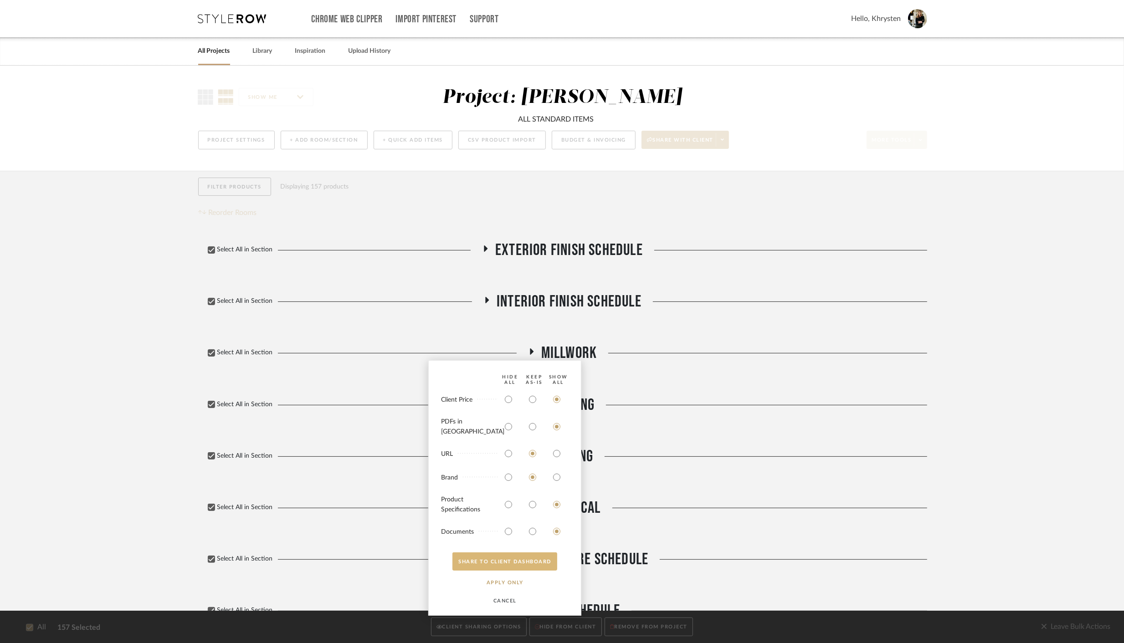
click at [527, 559] on button "SHARE TO CLIENT Dashboard" at bounding box center [504, 562] width 105 height 18
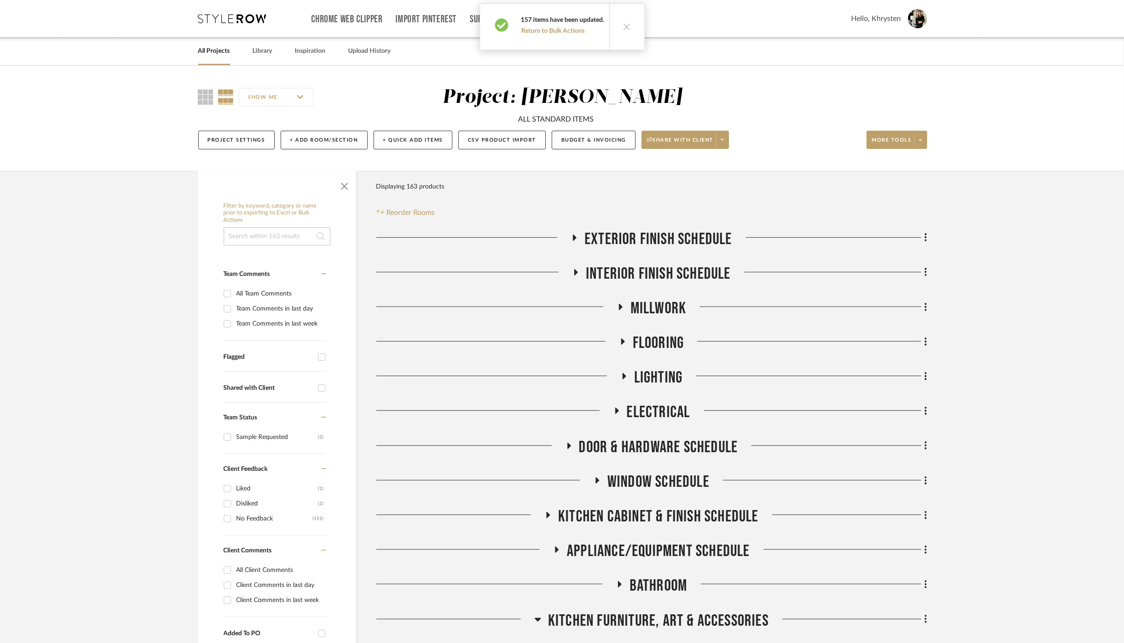
click at [228, 142] on button "Project Settings" at bounding box center [236, 140] width 77 height 19
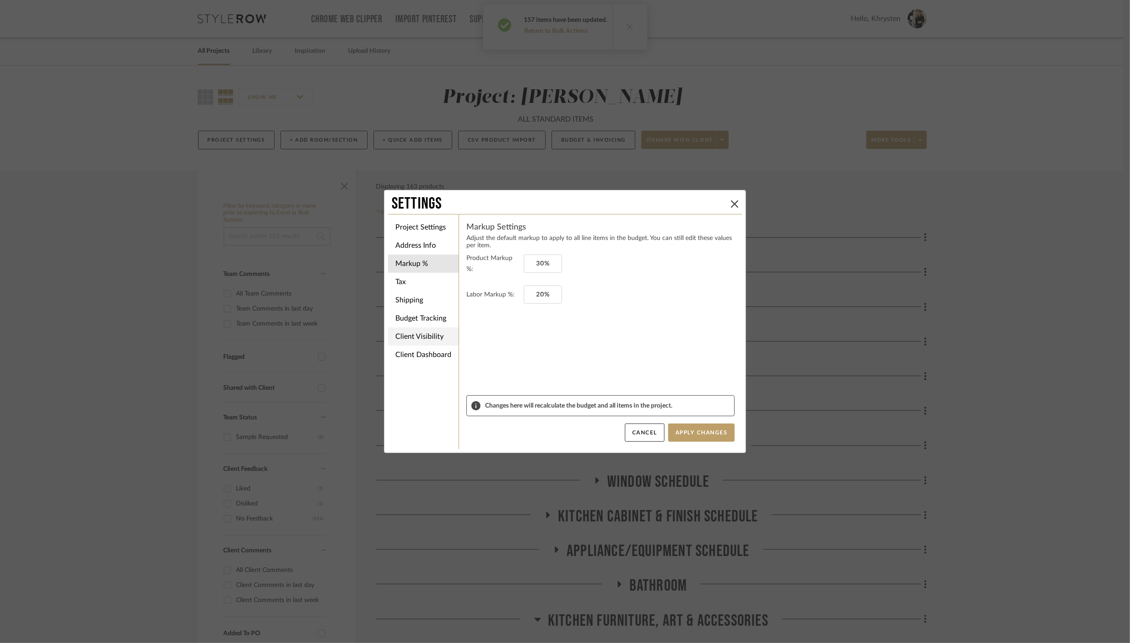
click at [406, 338] on li "Client Visibility" at bounding box center [423, 337] width 71 height 18
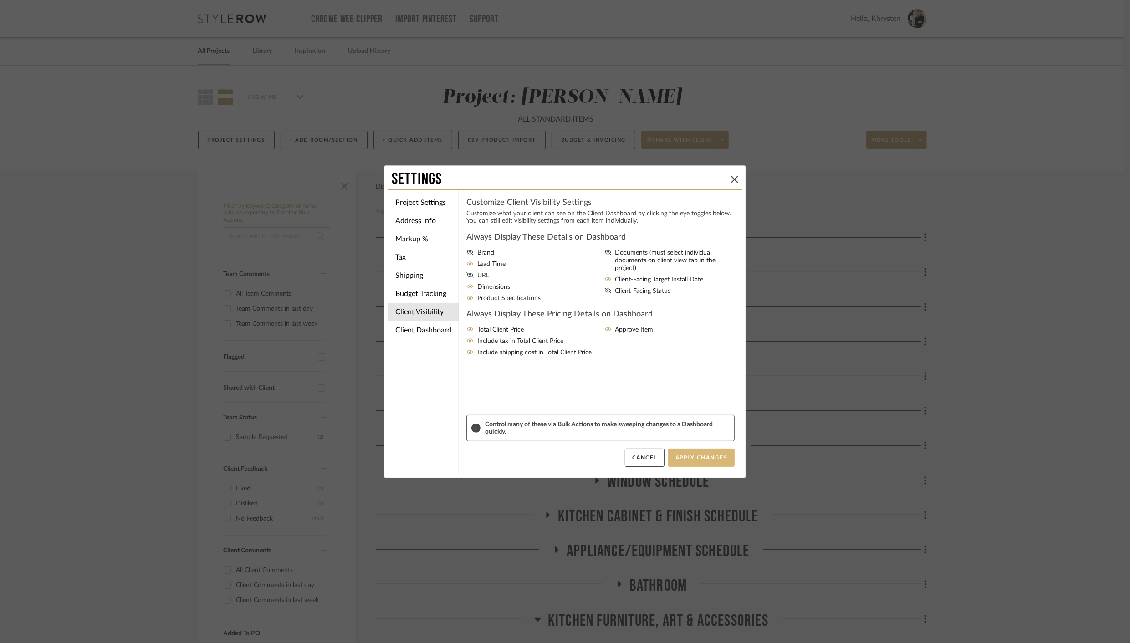
click at [697, 450] on button "Apply Changes" at bounding box center [701, 458] width 67 height 18
click at [694, 459] on button "Apply Changes" at bounding box center [701, 458] width 67 height 18
click at [732, 179] on icon at bounding box center [734, 179] width 7 height 7
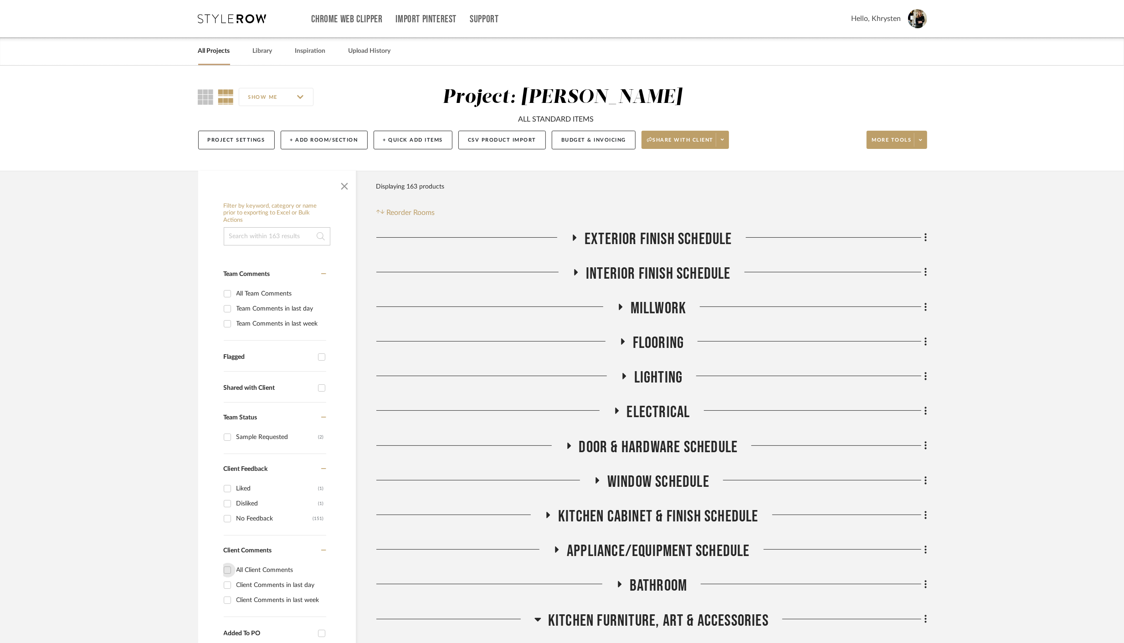
click at [229, 569] on input "All Client Comments" at bounding box center [227, 570] width 15 height 15
checkbox input "true"
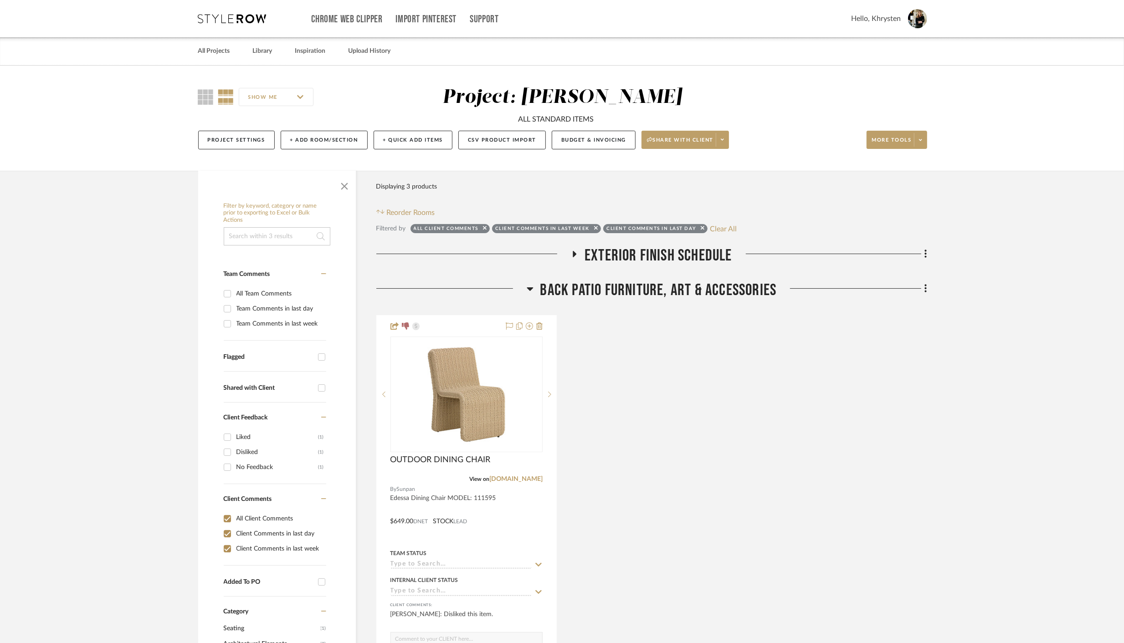
click at [571, 254] on icon at bounding box center [574, 254] width 11 height 7
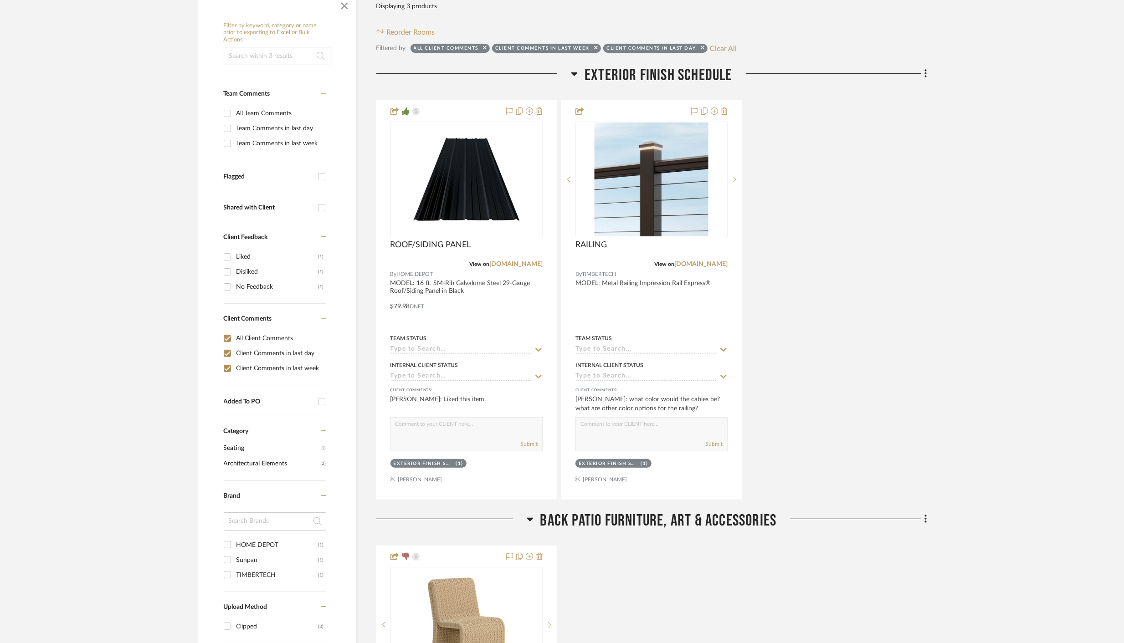
scroll to position [498, 0]
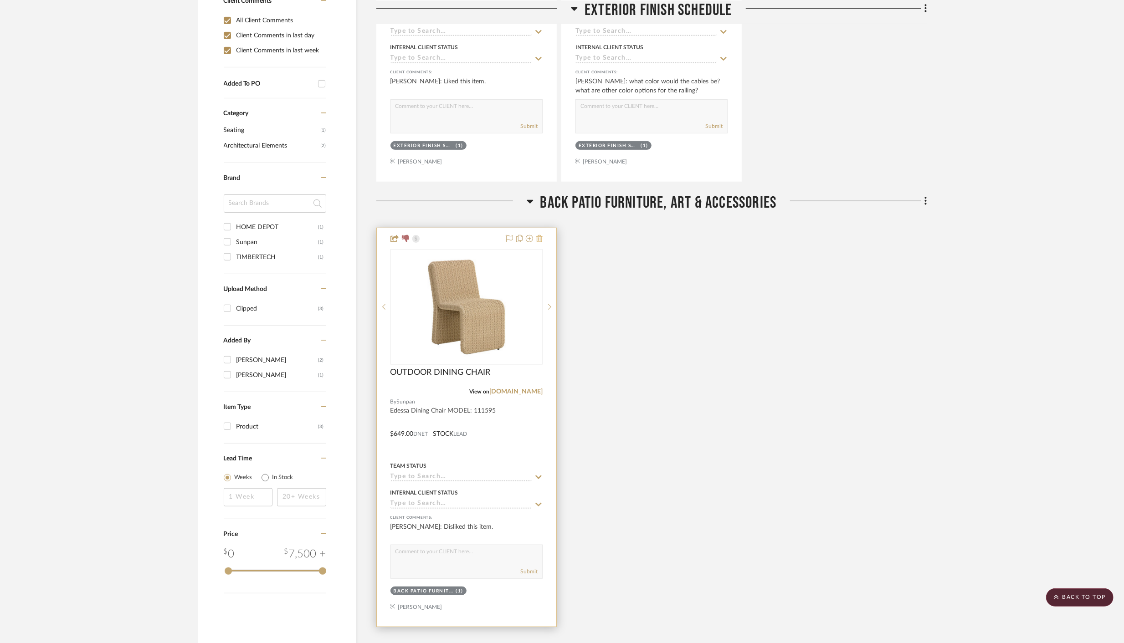
click at [540, 240] on icon at bounding box center [539, 238] width 6 height 7
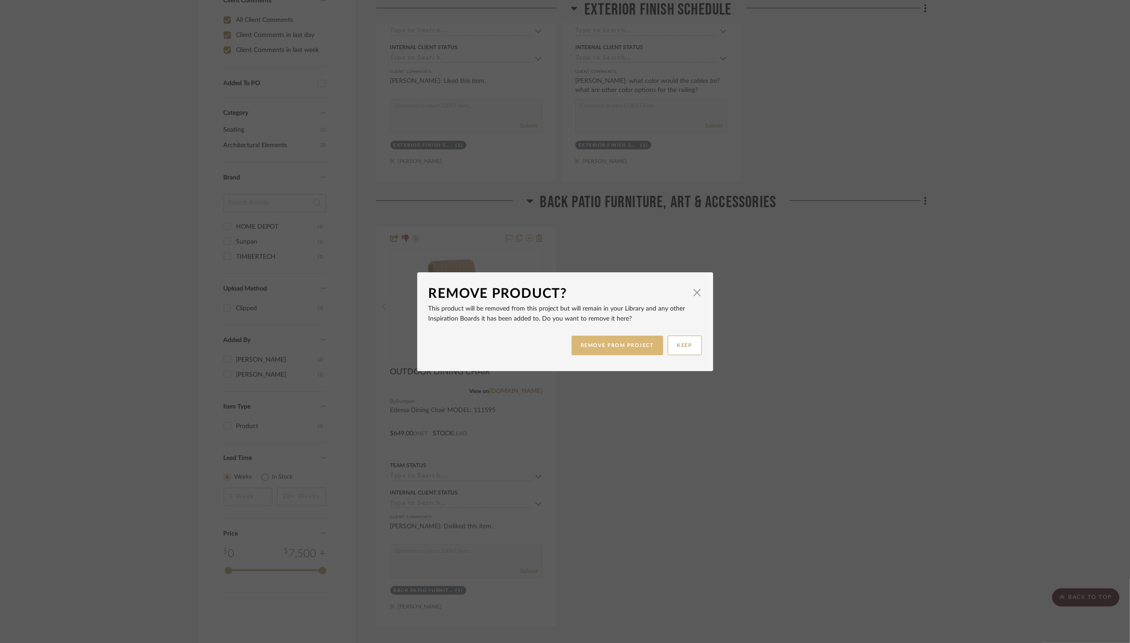
click at [609, 341] on button "REMOVE FROM PROJECT" at bounding box center [618, 346] width 92 height 20
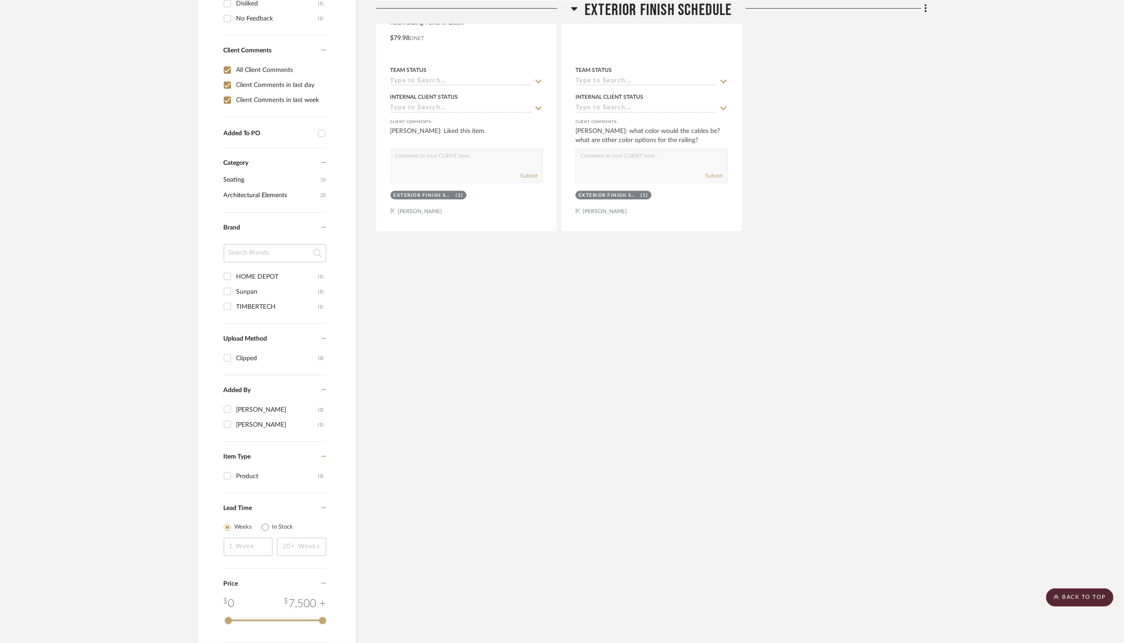
scroll to position [446, 0]
click at [228, 73] on input "All Client Comments" at bounding box center [227, 73] width 15 height 15
checkbox input "false"
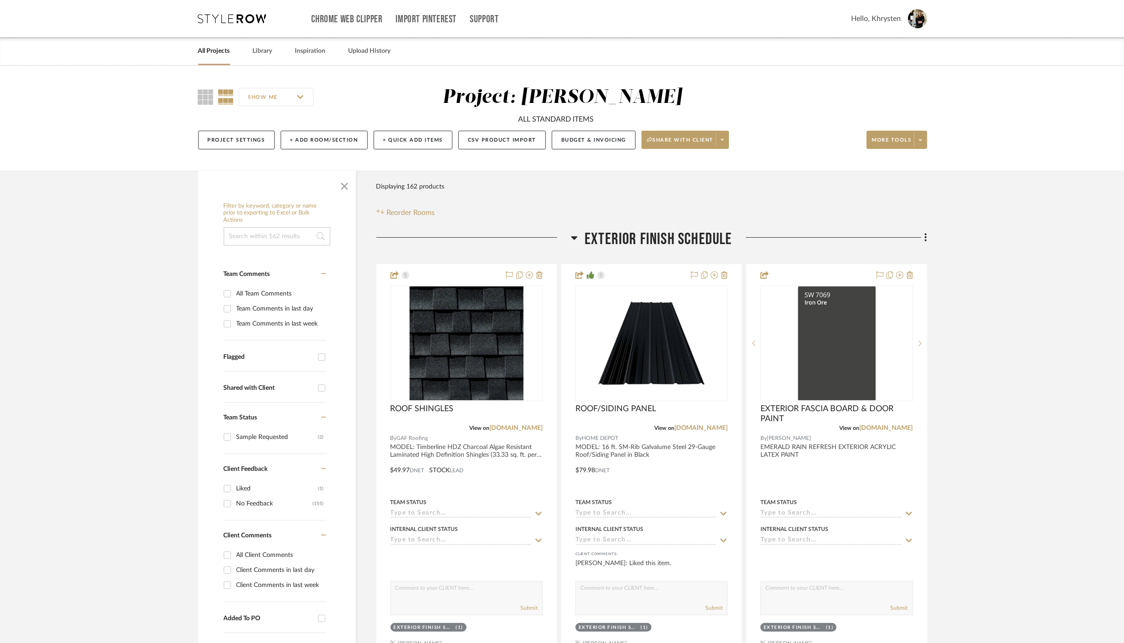
click at [207, 52] on link "All Projects" at bounding box center [214, 51] width 32 height 12
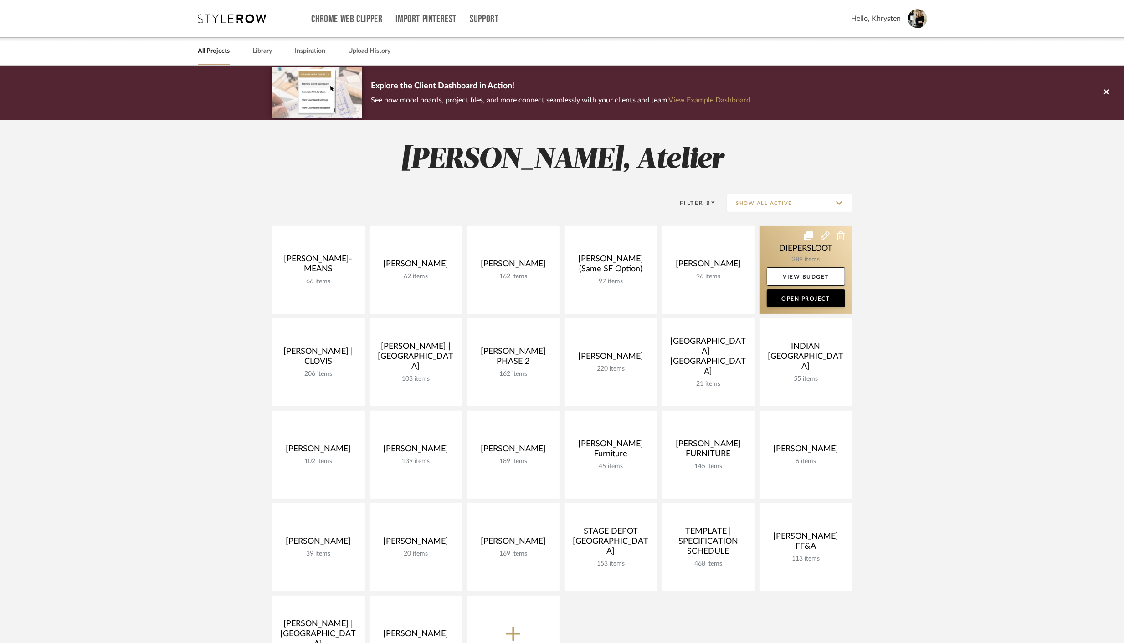
click at [787, 246] on link at bounding box center [805, 270] width 93 height 88
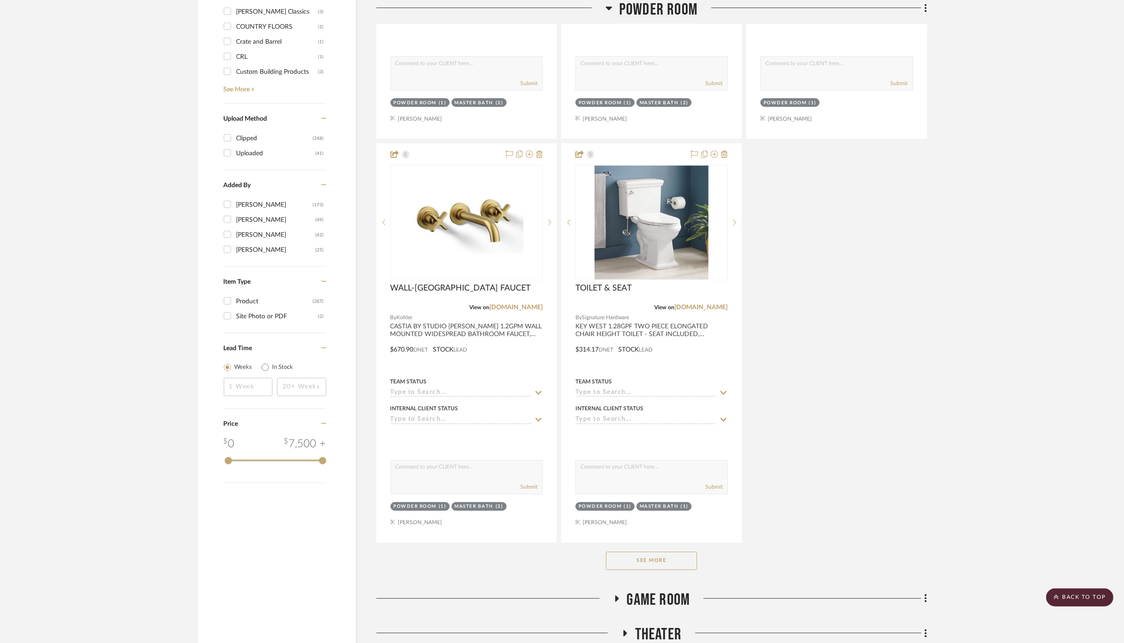
scroll to position [1264, 0]
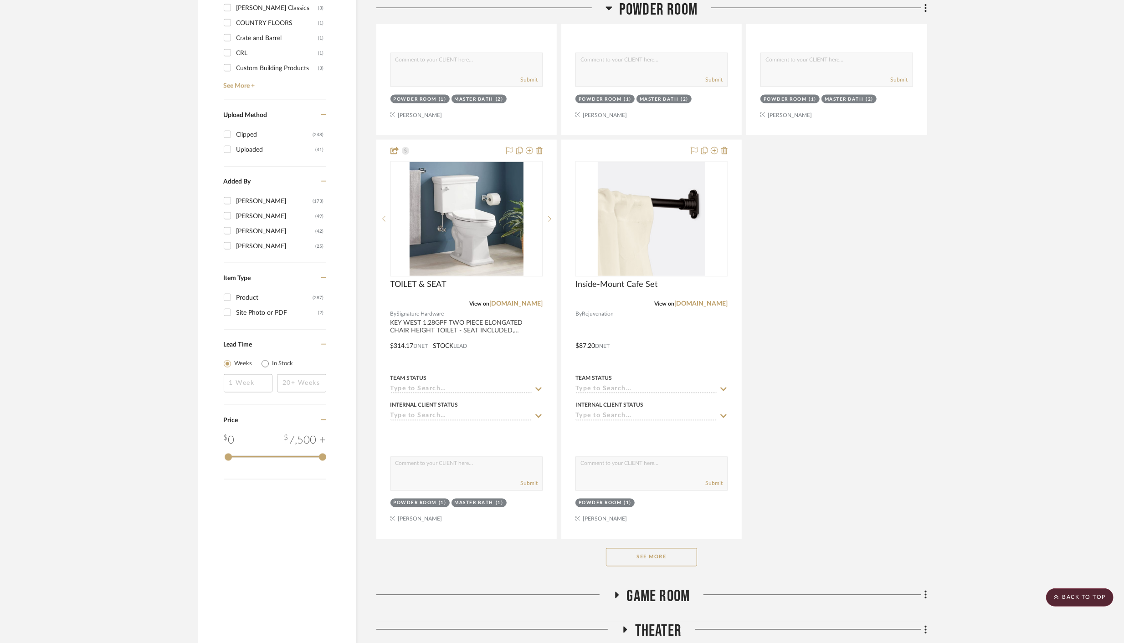
click at [652, 551] on button "See More" at bounding box center [651, 558] width 91 height 18
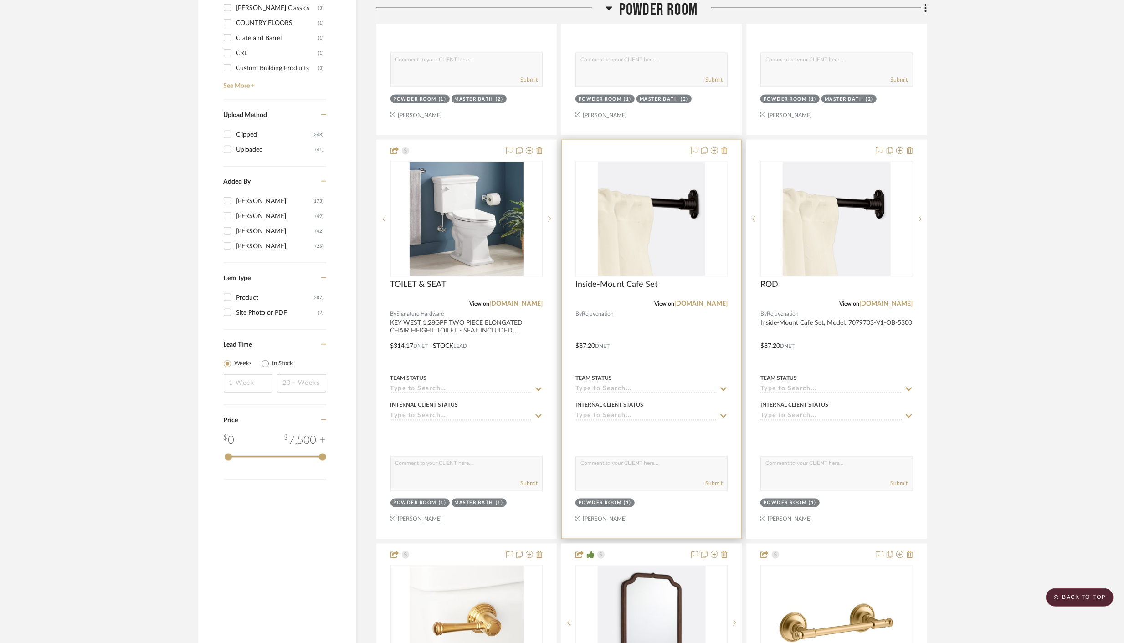
click at [724, 147] on icon at bounding box center [724, 150] width 6 height 7
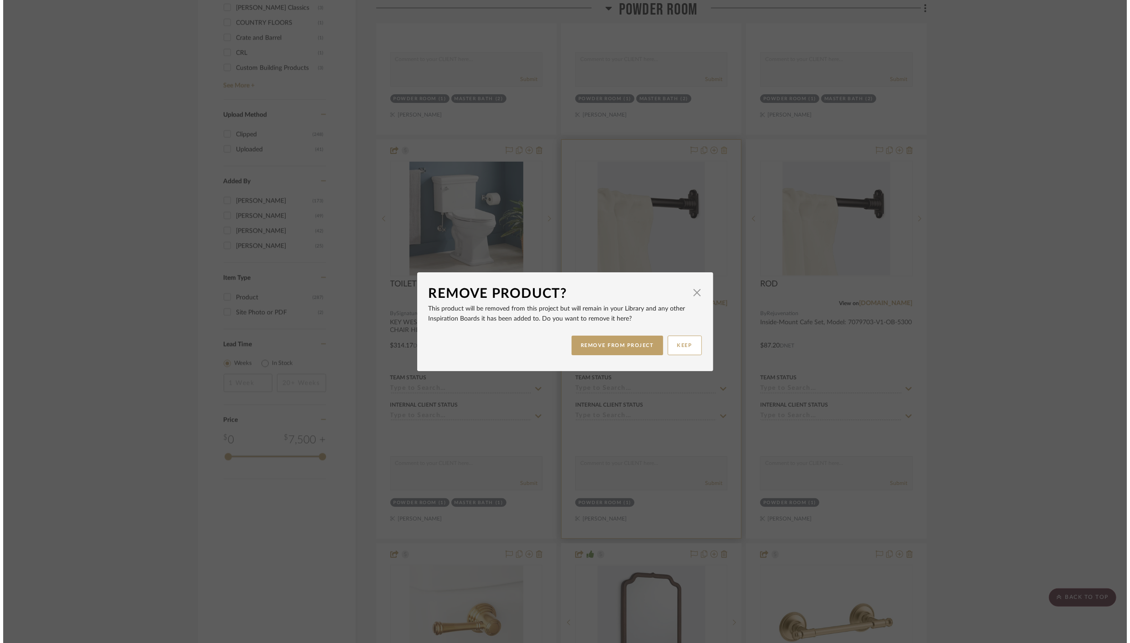
scroll to position [0, 0]
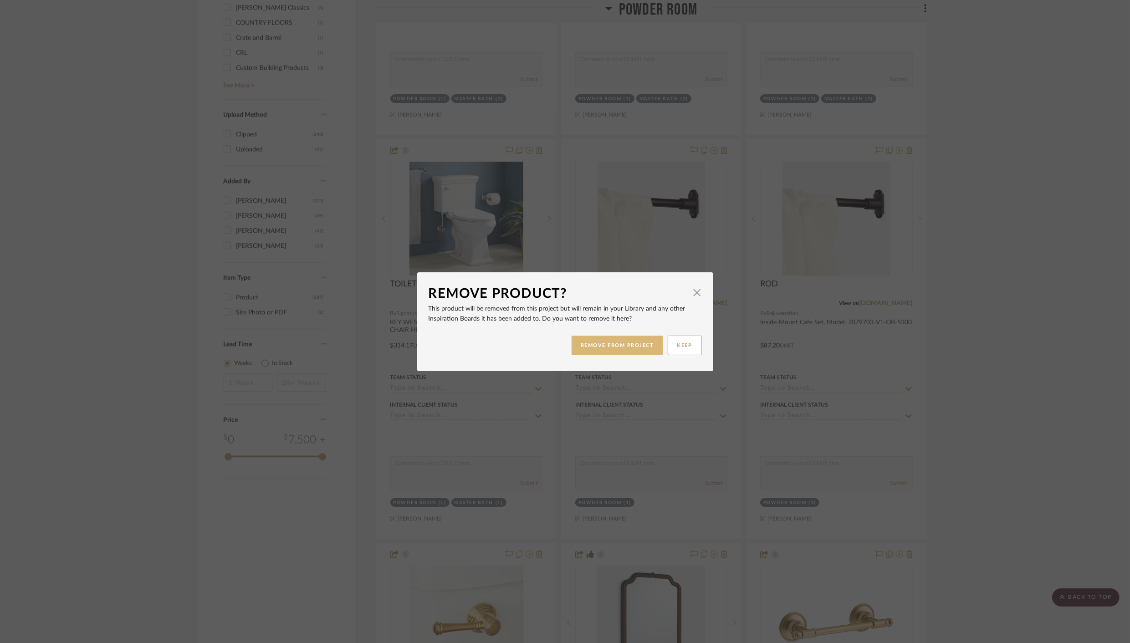
click at [616, 347] on button "REMOVE FROM PROJECT" at bounding box center [618, 346] width 92 height 20
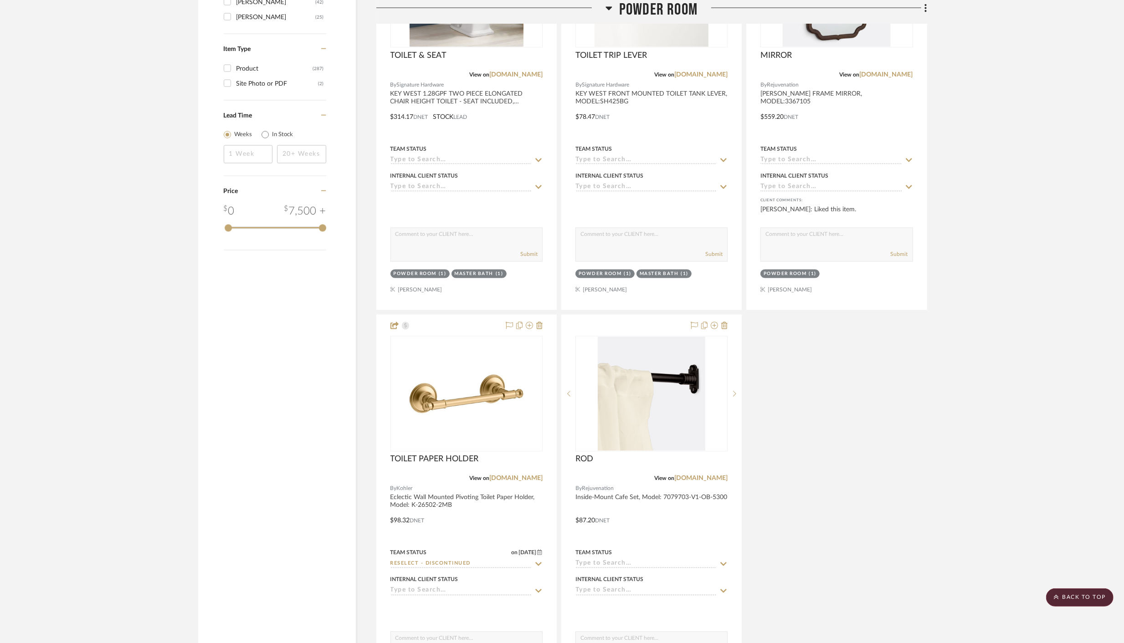
scroll to position [1495, 0]
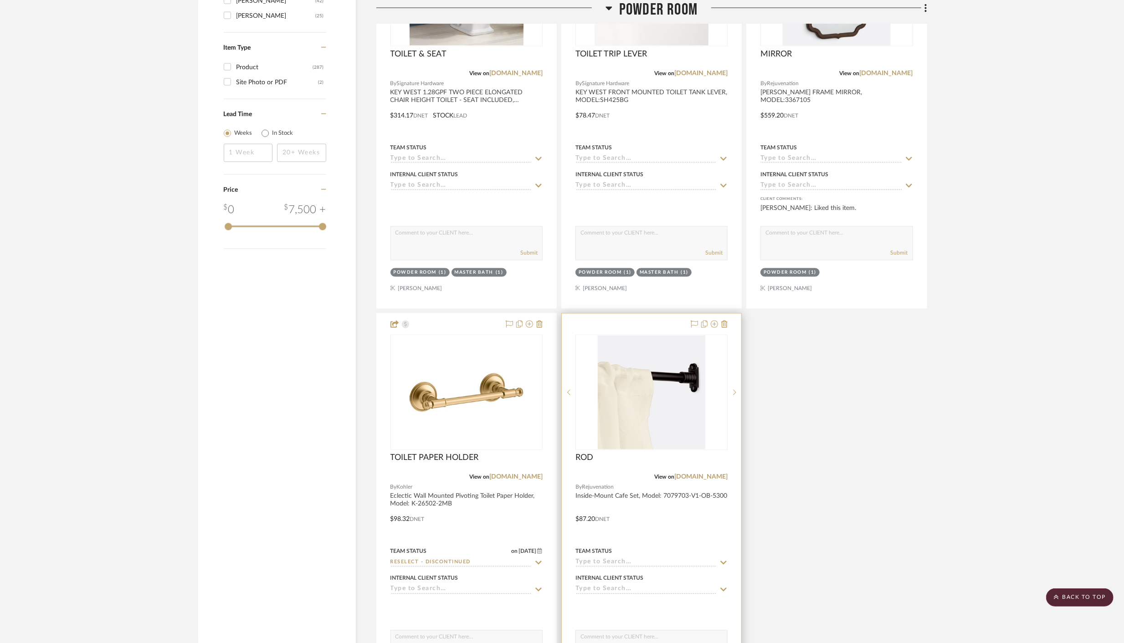
click at [635, 522] on div at bounding box center [651, 513] width 179 height 399
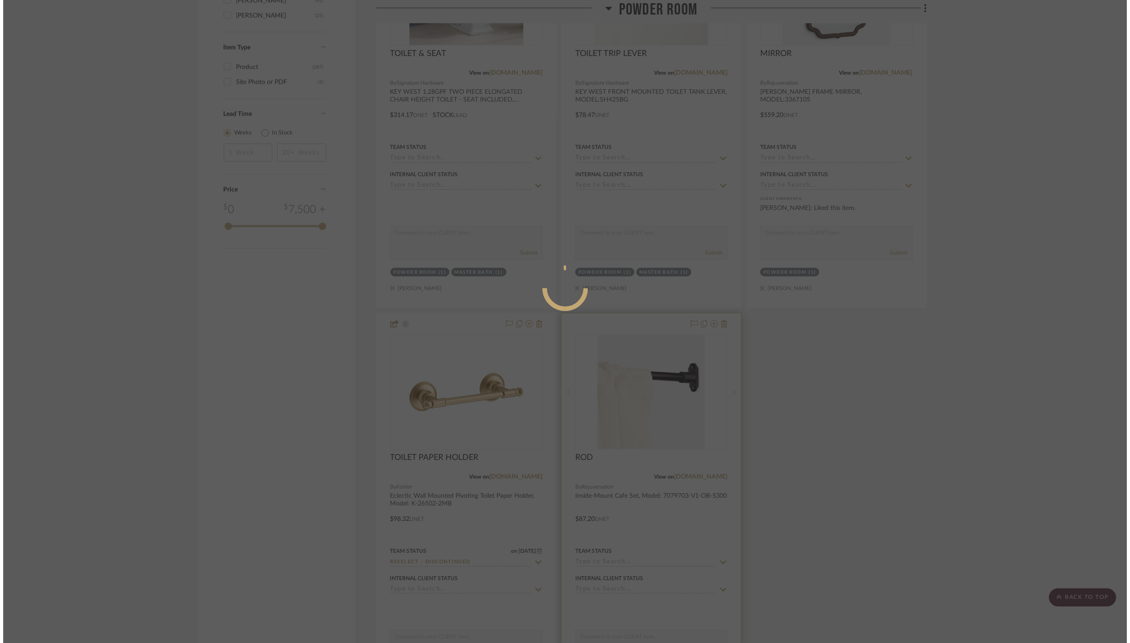
scroll to position [0, 0]
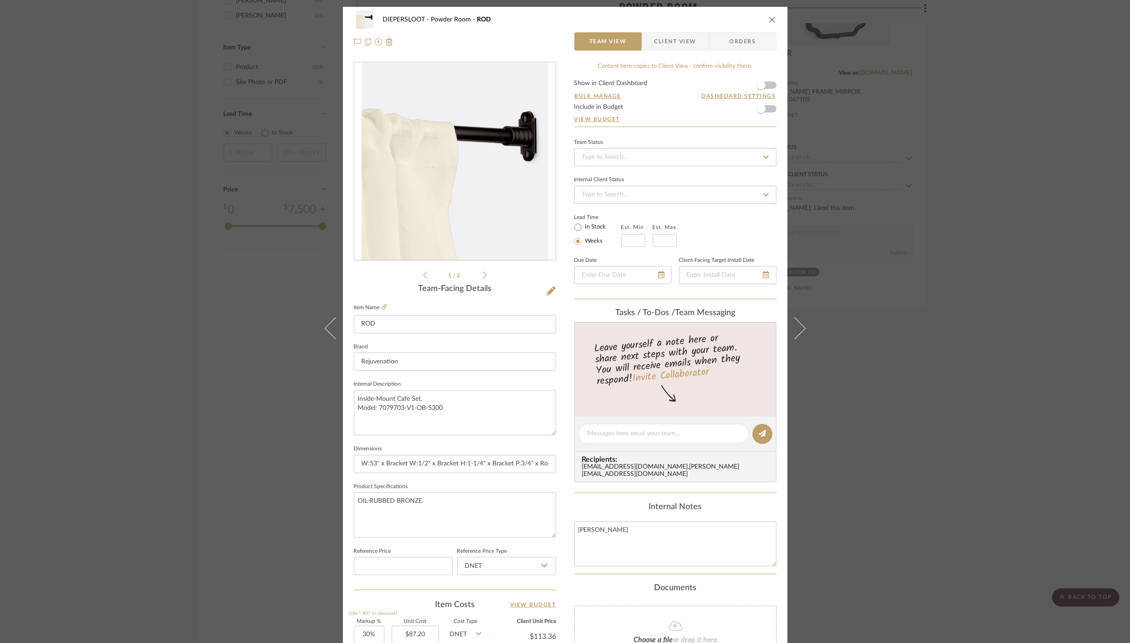
click at [665, 45] on span "Client View" at bounding box center [676, 41] width 42 height 18
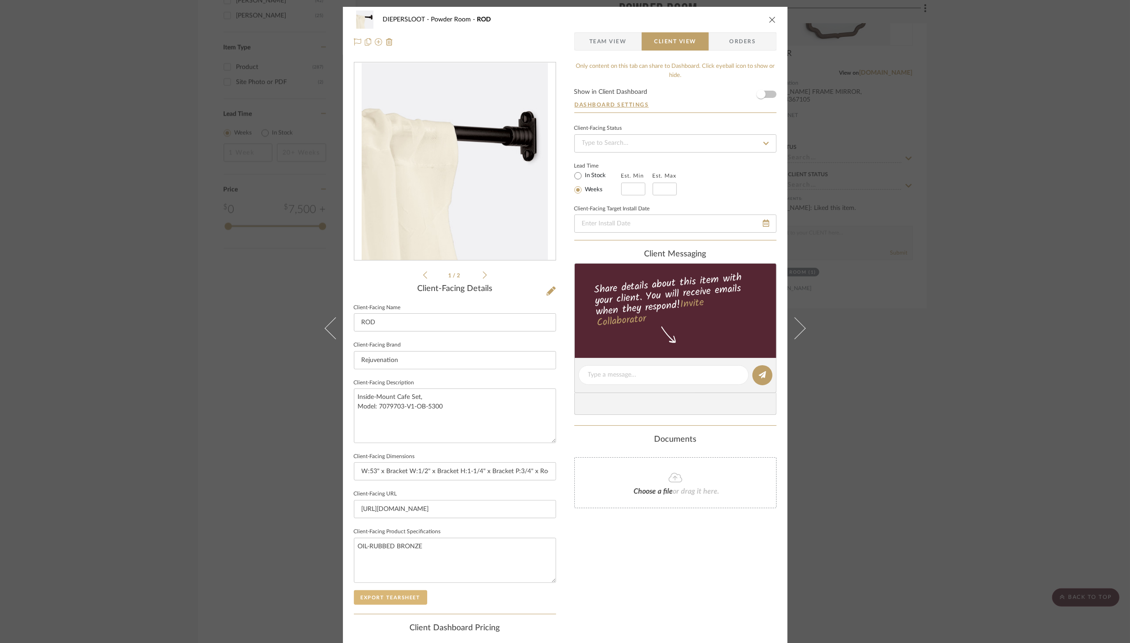
click at [368, 597] on button "Export Tearsheet" at bounding box center [390, 597] width 73 height 15
click at [769, 20] on icon "close" at bounding box center [772, 19] width 7 height 7
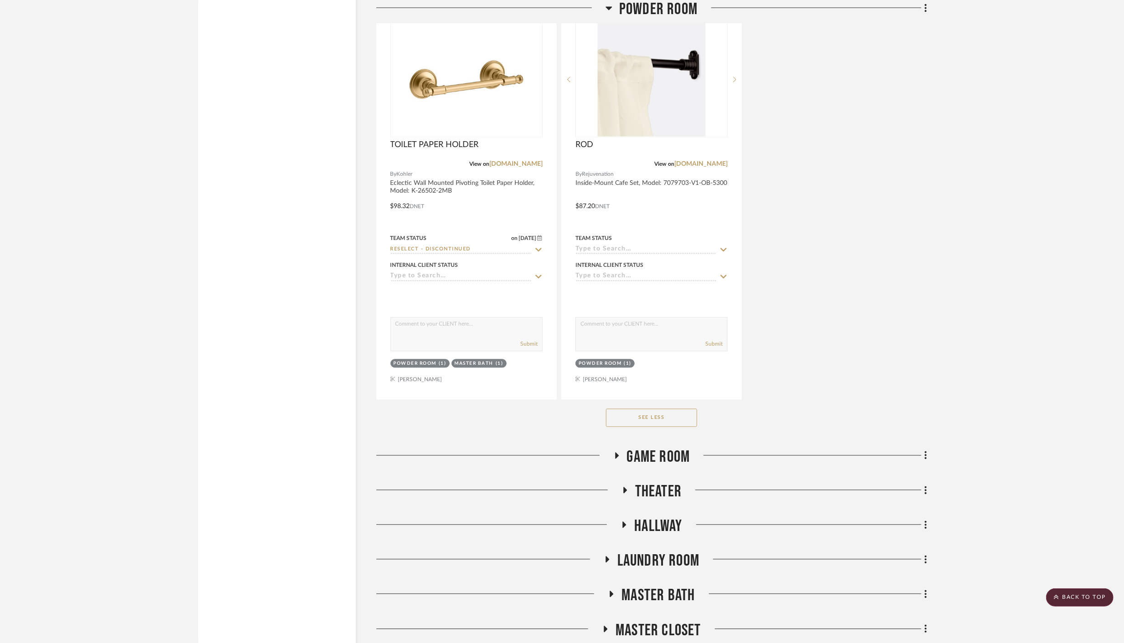
scroll to position [1810, 0]
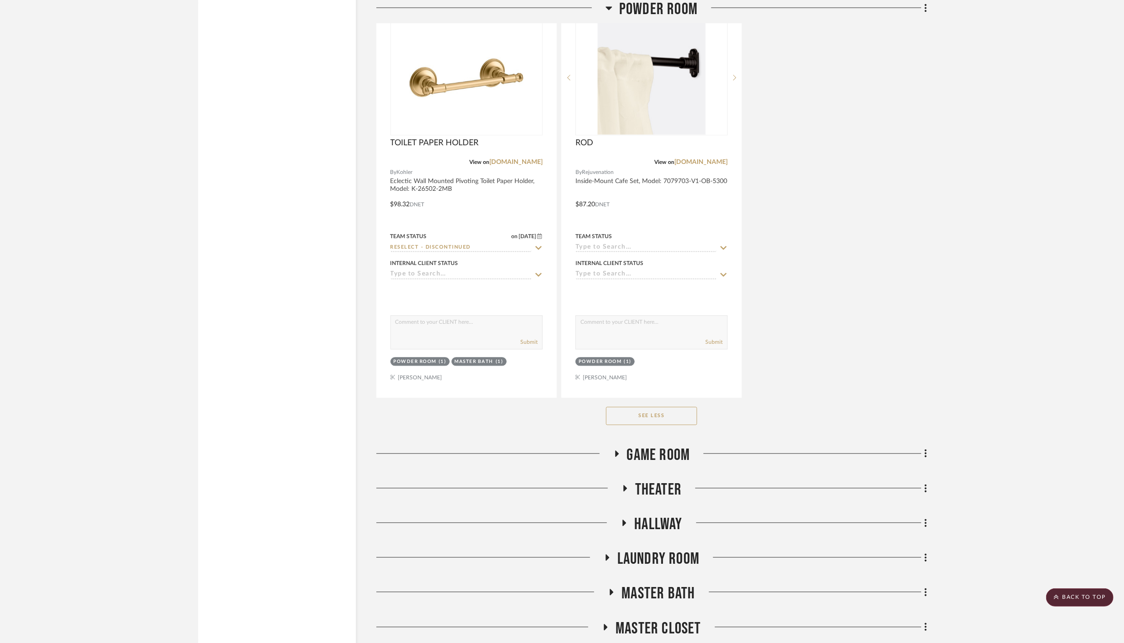
click at [616, 451] on icon at bounding box center [617, 454] width 4 height 6
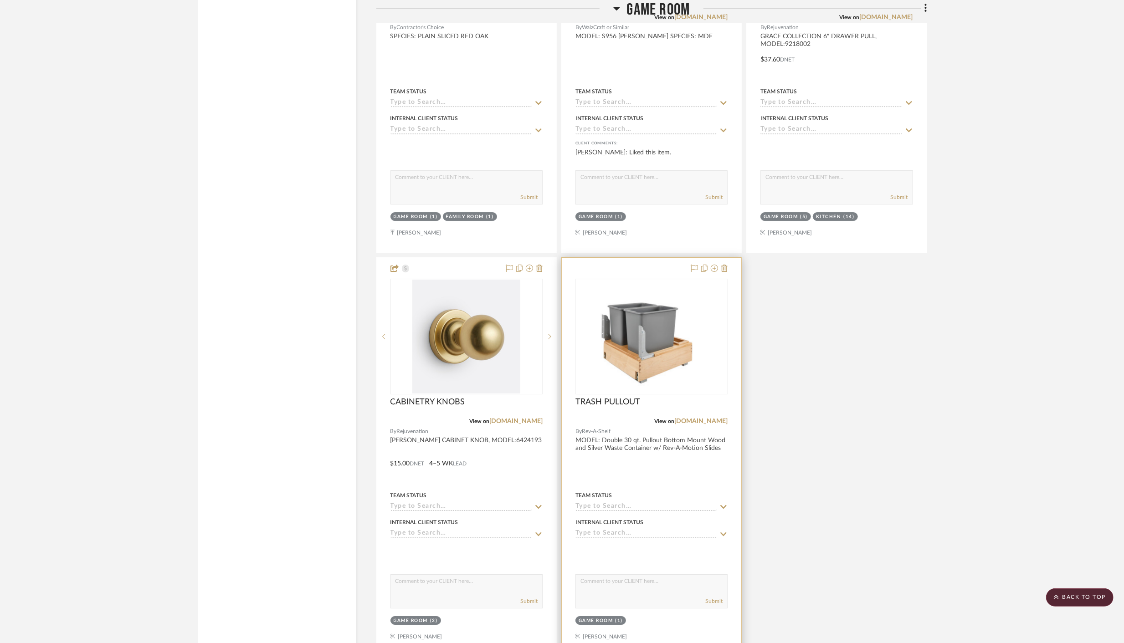
scroll to position [2841, 0]
click at [640, 342] on img "0" at bounding box center [651, 336] width 150 height 101
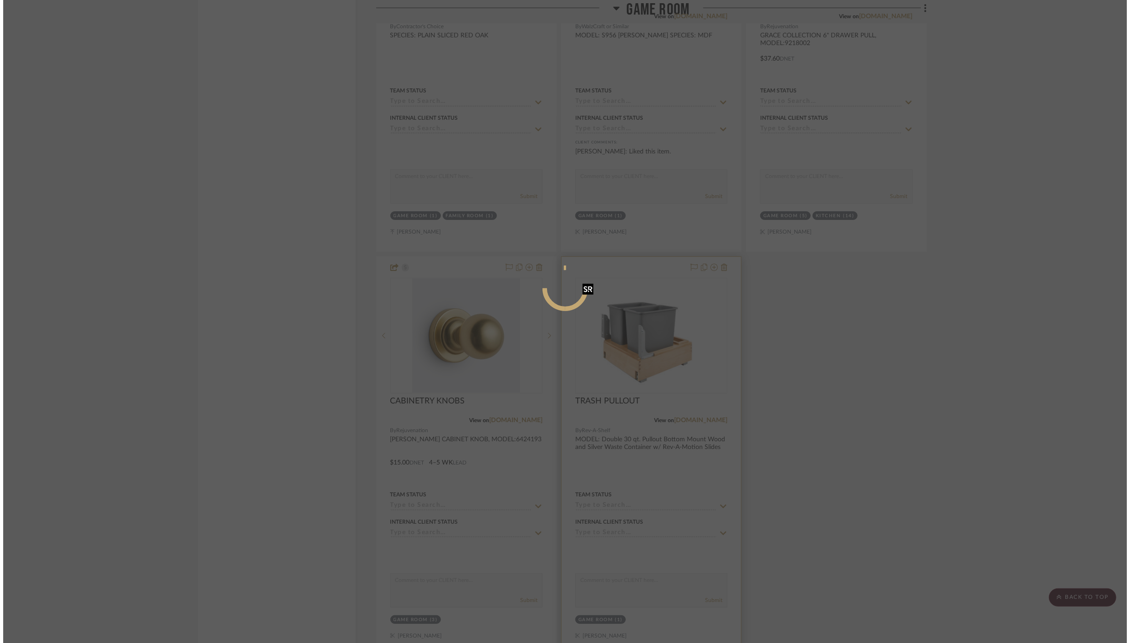
scroll to position [0, 0]
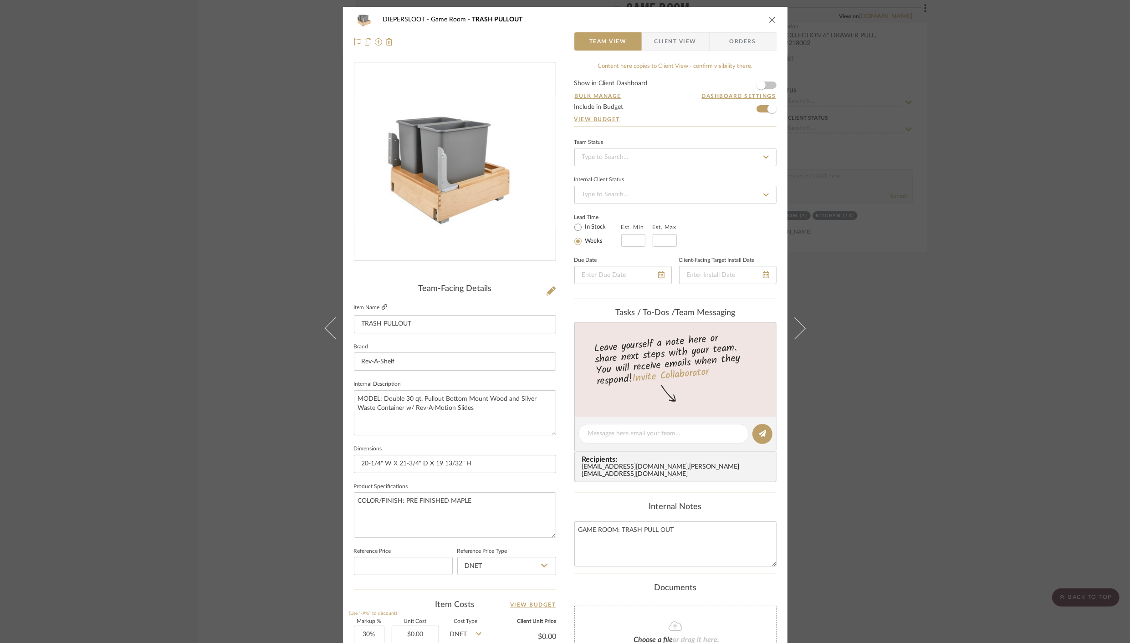
click at [382, 308] on icon at bounding box center [384, 306] width 5 height 5
click at [771, 20] on icon "close" at bounding box center [772, 19] width 7 height 7
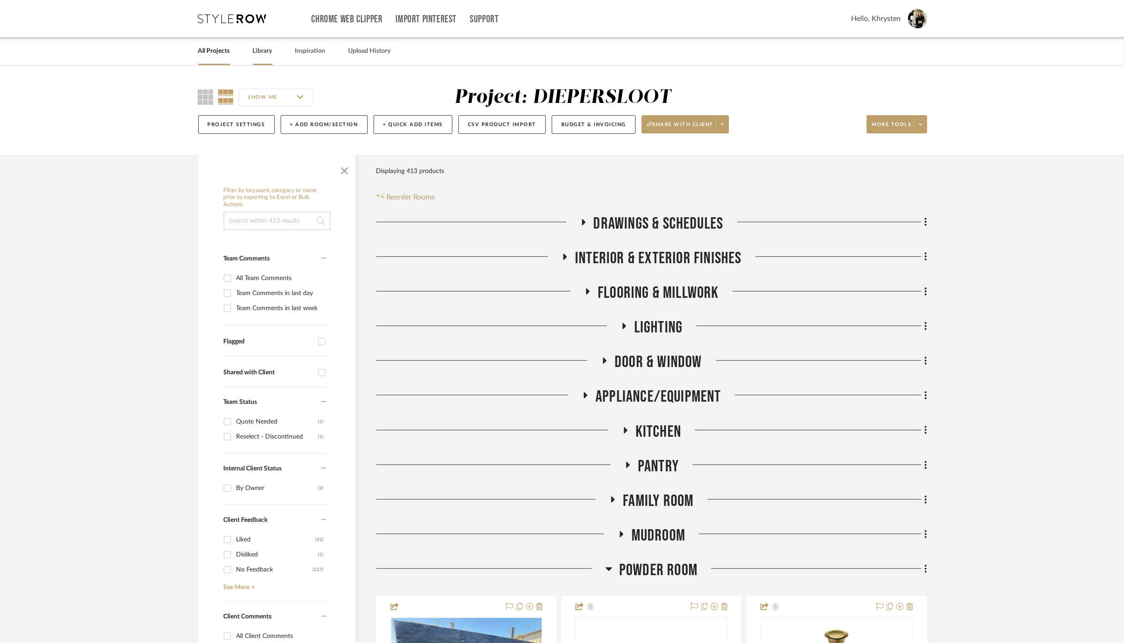
click at [265, 51] on link "Library" at bounding box center [263, 51] width 20 height 12
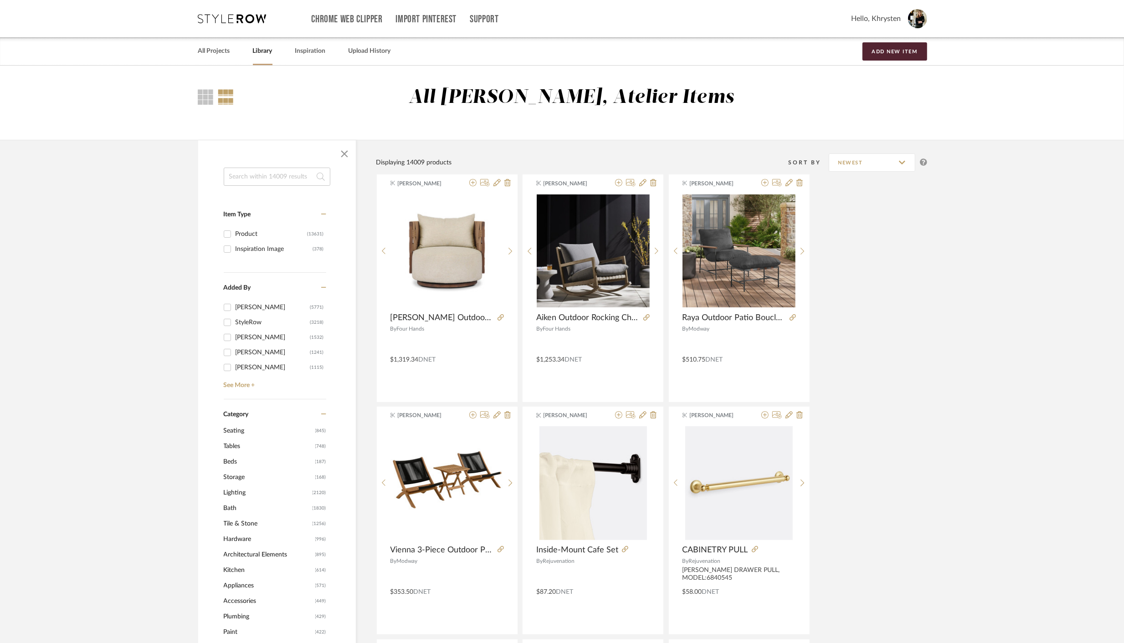
click at [251, 175] on input at bounding box center [277, 177] width 107 height 18
paste input "4WCBM-2150DM-2"
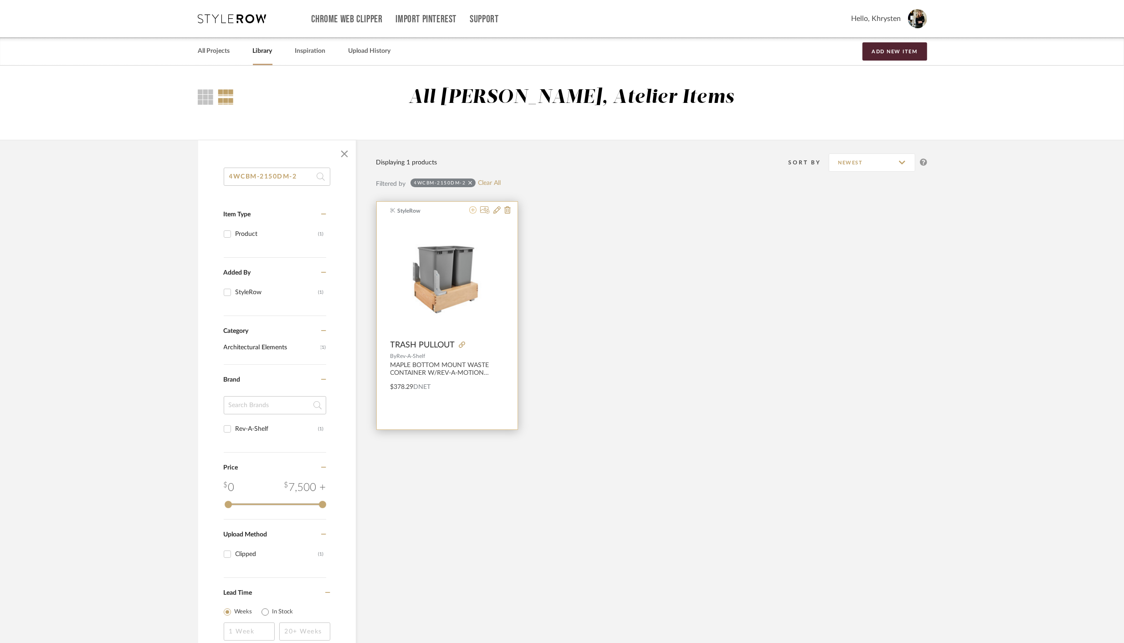
type input "4WCBM-2150DM-2"
click at [473, 211] on icon at bounding box center [472, 209] width 7 height 7
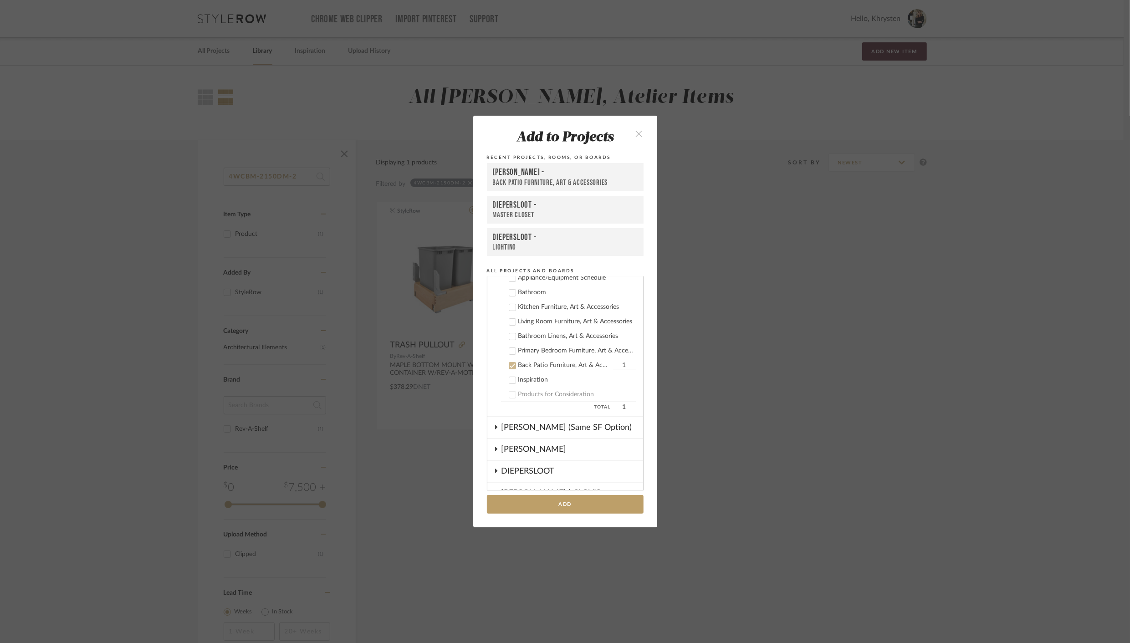
scroll to position [214, 0]
click at [509, 368] on icon at bounding box center [512, 371] width 6 height 6
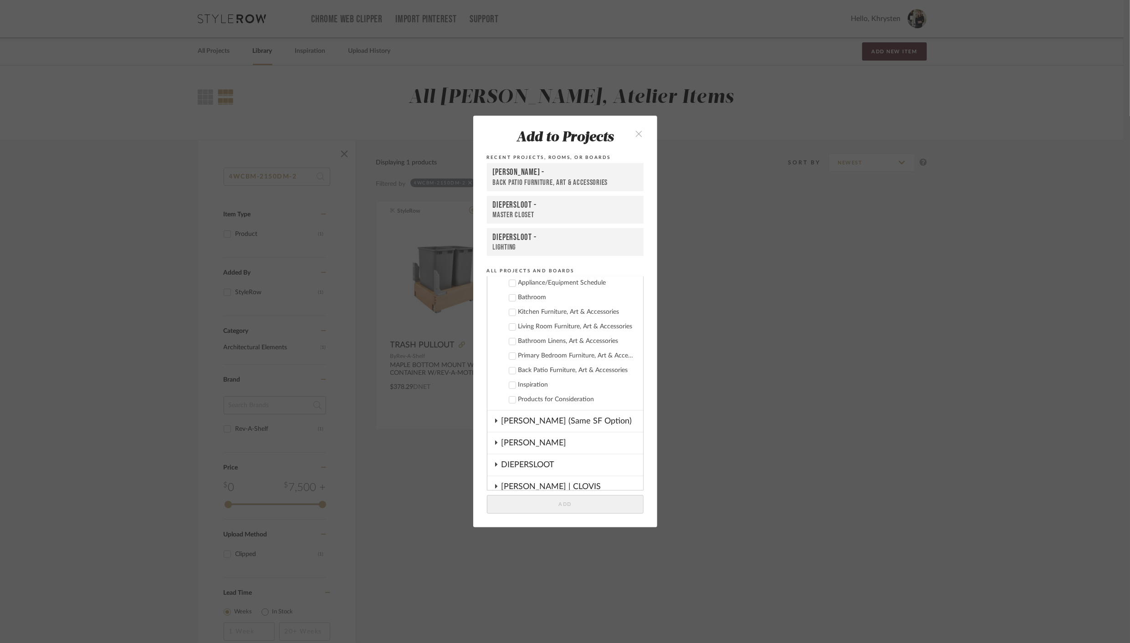
click at [495, 466] on icon at bounding box center [496, 465] width 2 height 4
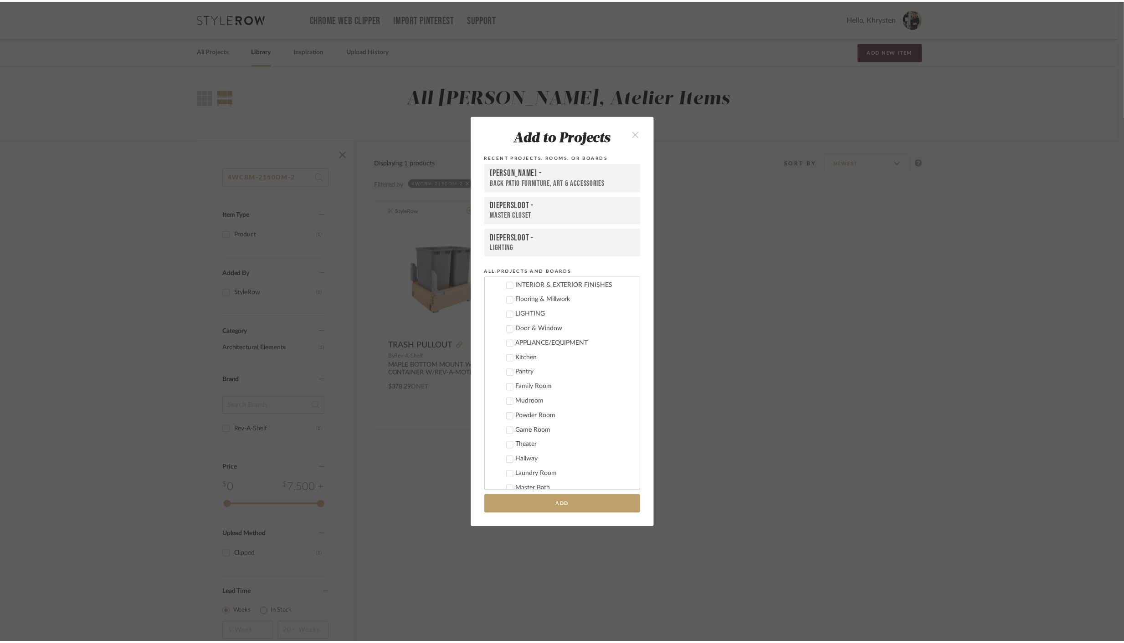
scroll to position [423, 0]
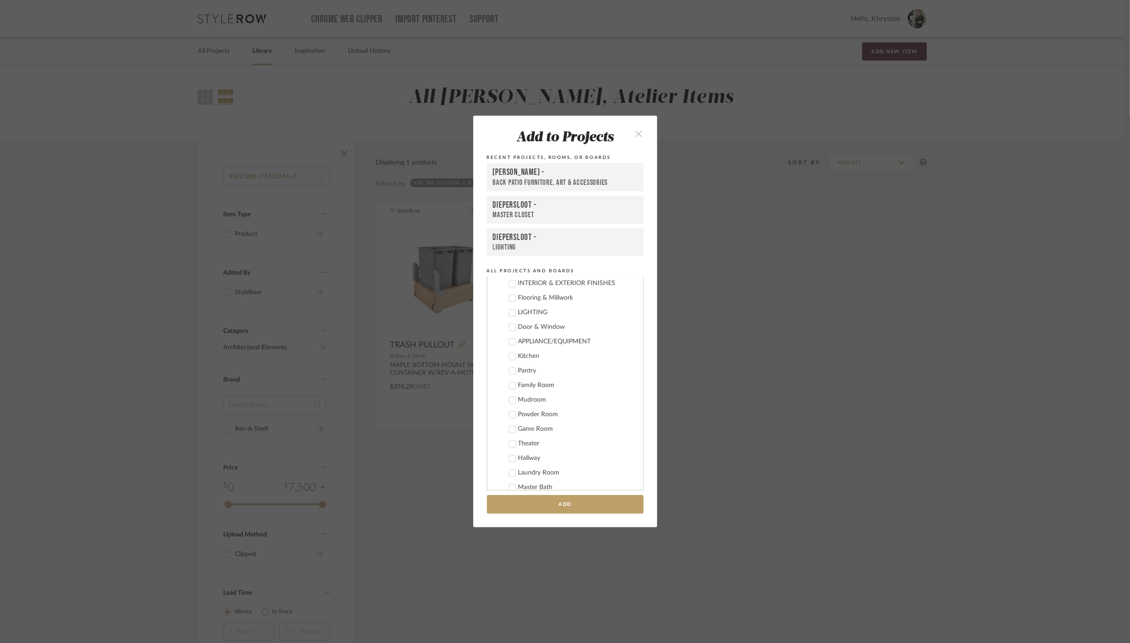
click at [510, 401] on icon at bounding box center [512, 400] width 6 height 6
click at [509, 400] on icon at bounding box center [512, 400] width 6 height 5
click at [510, 429] on icon at bounding box center [512, 429] width 6 height 5
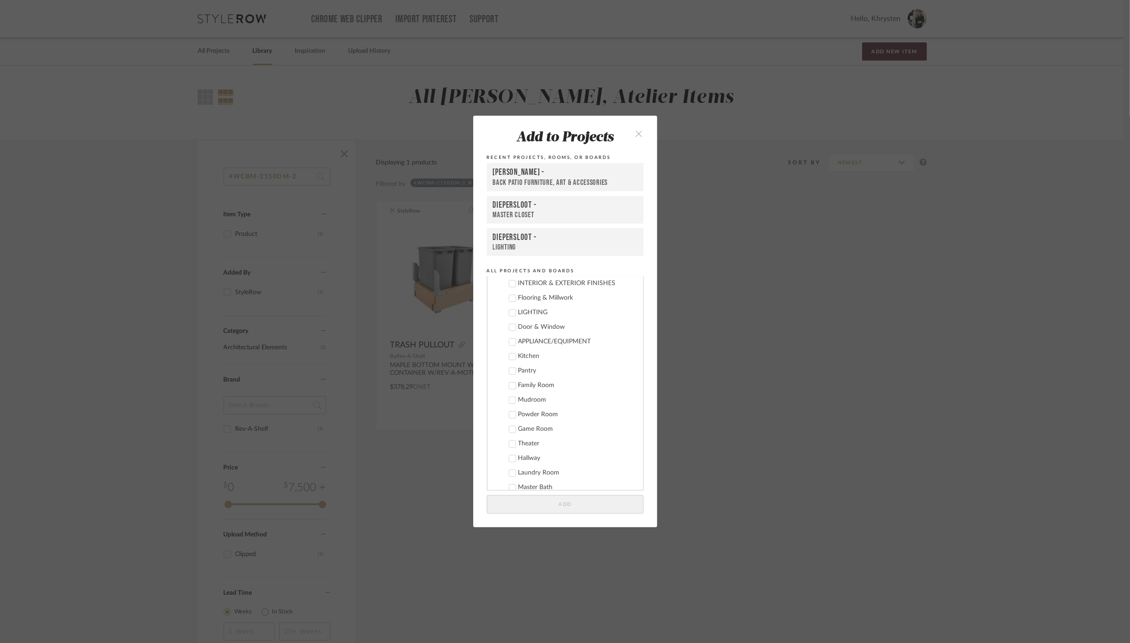
click at [567, 504] on button "Add" at bounding box center [565, 504] width 157 height 19
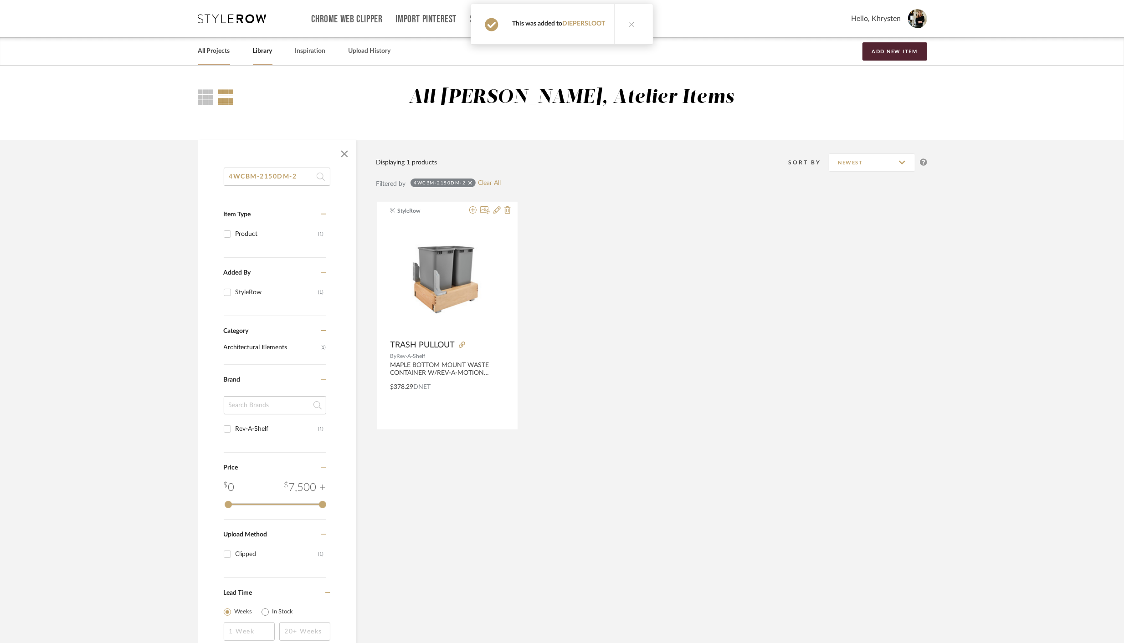
click at [209, 51] on link "All Projects" at bounding box center [214, 51] width 32 height 12
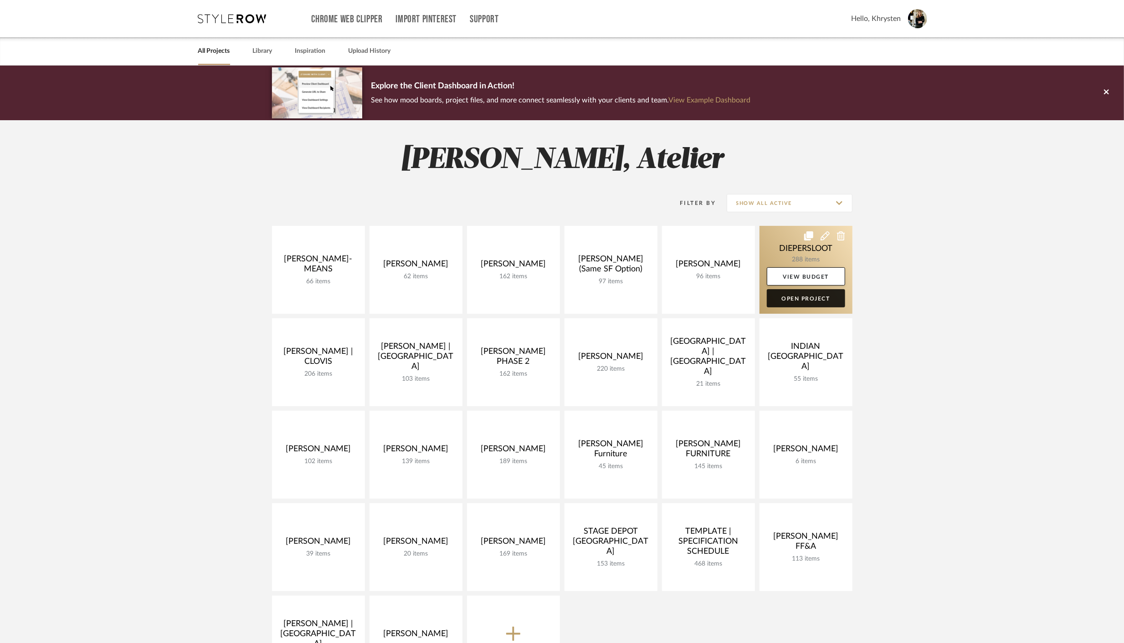
click at [774, 300] on link "Open Project" at bounding box center [806, 298] width 78 height 18
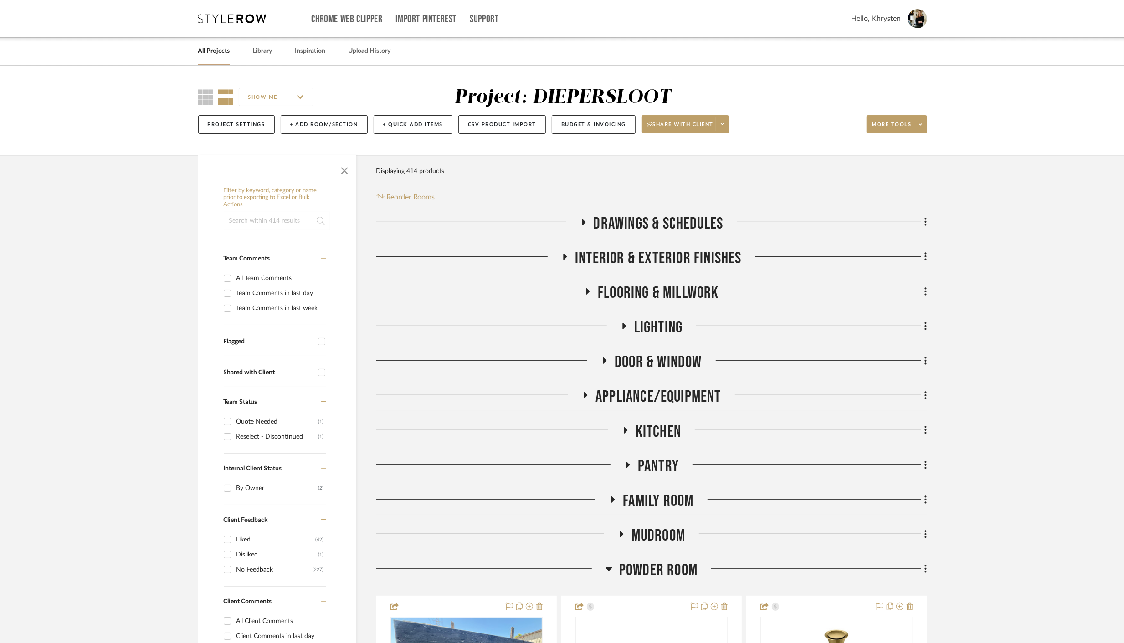
click at [609, 573] on icon at bounding box center [608, 569] width 7 height 11
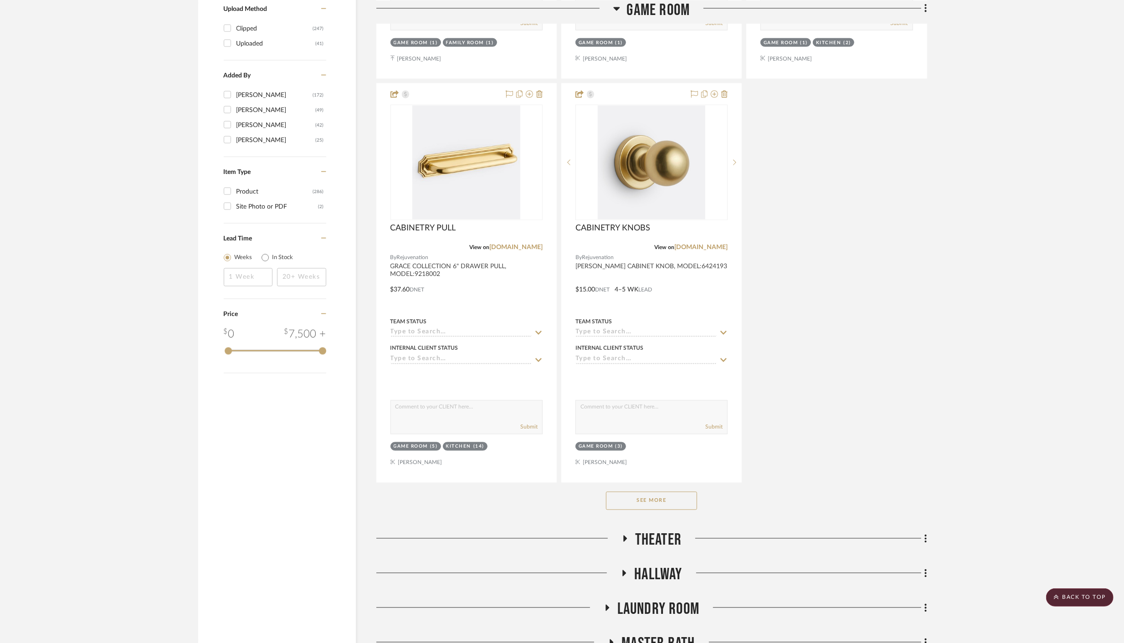
scroll to position [1378, 0]
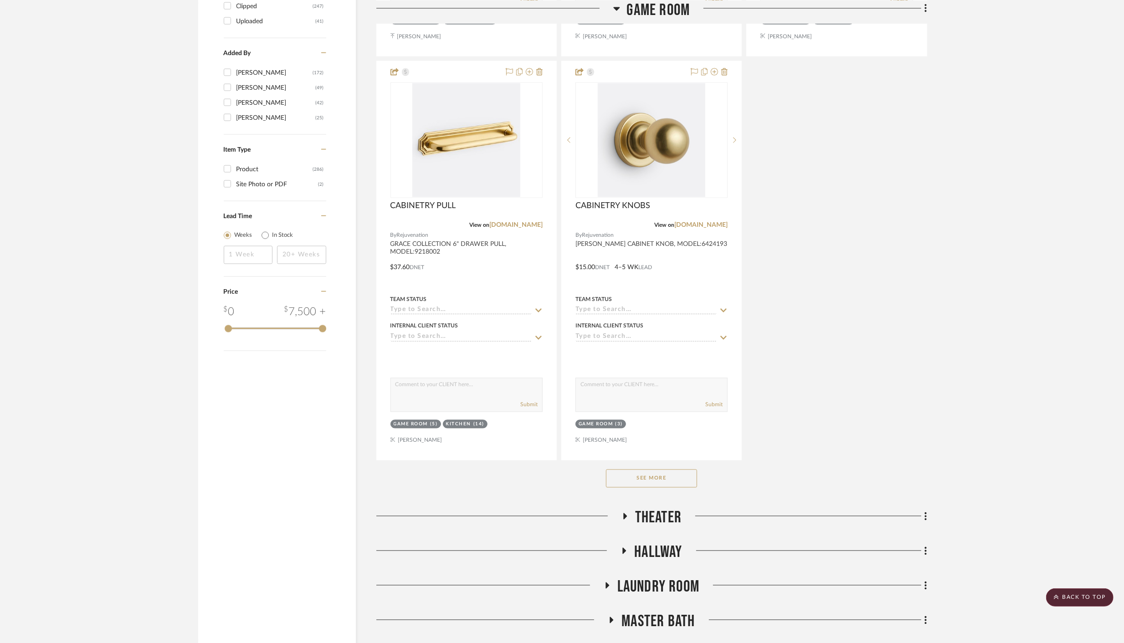
click at [653, 476] on button "See More" at bounding box center [651, 479] width 91 height 18
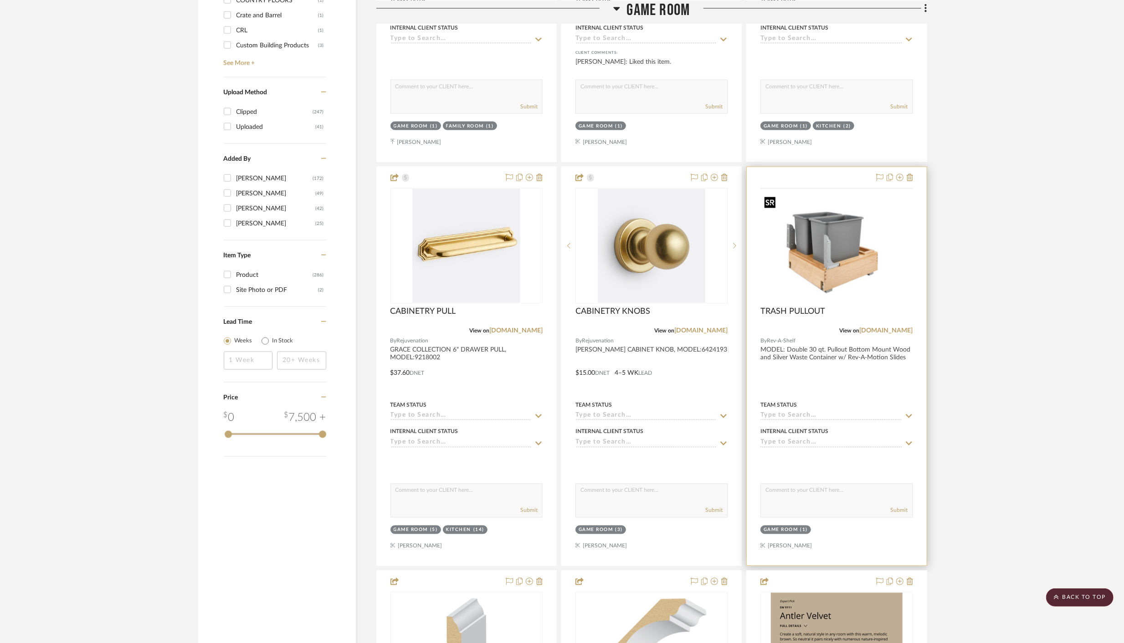
scroll to position [1272, 0]
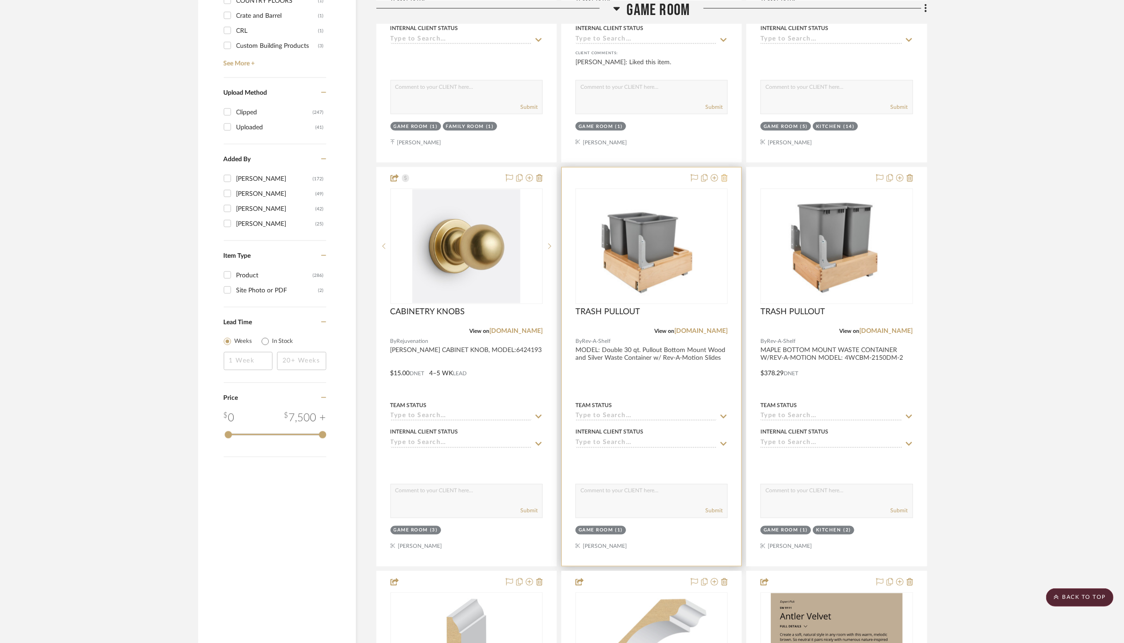
click at [725, 175] on icon at bounding box center [724, 177] width 6 height 7
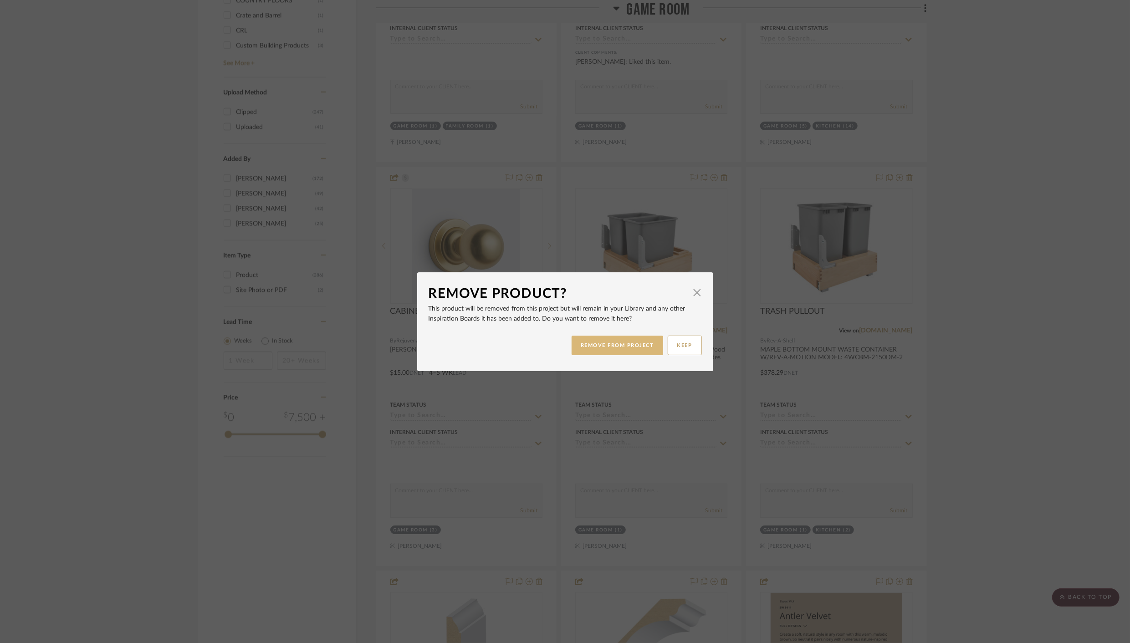
click at [611, 339] on button "REMOVE FROM PROJECT" at bounding box center [618, 346] width 92 height 20
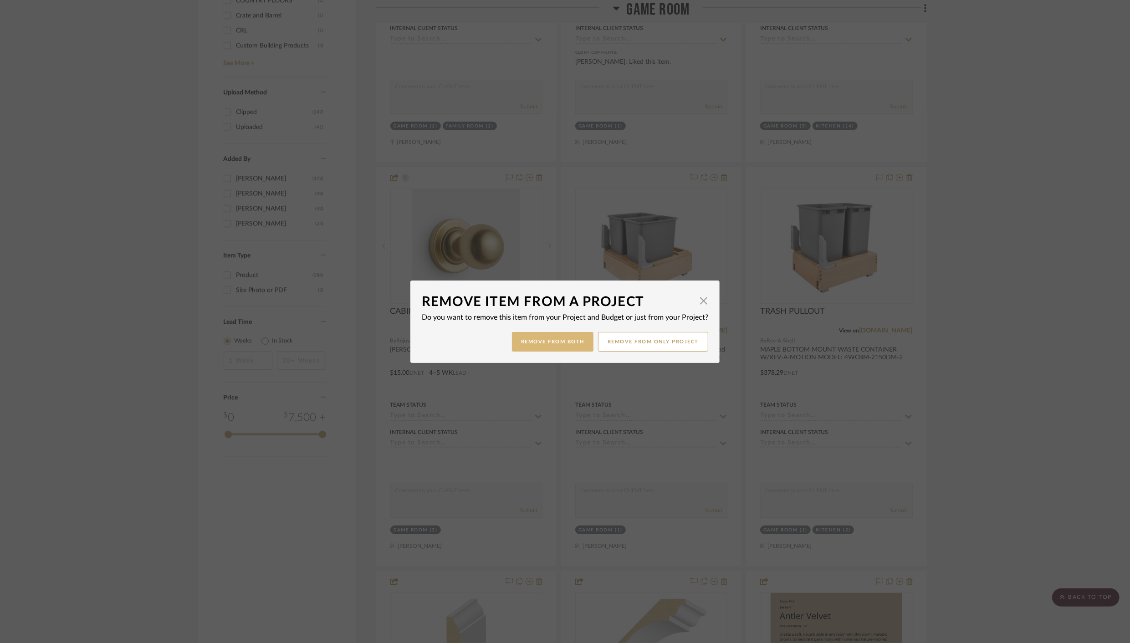
click at [542, 342] on button "Remove from Both" at bounding box center [553, 342] width 82 height 20
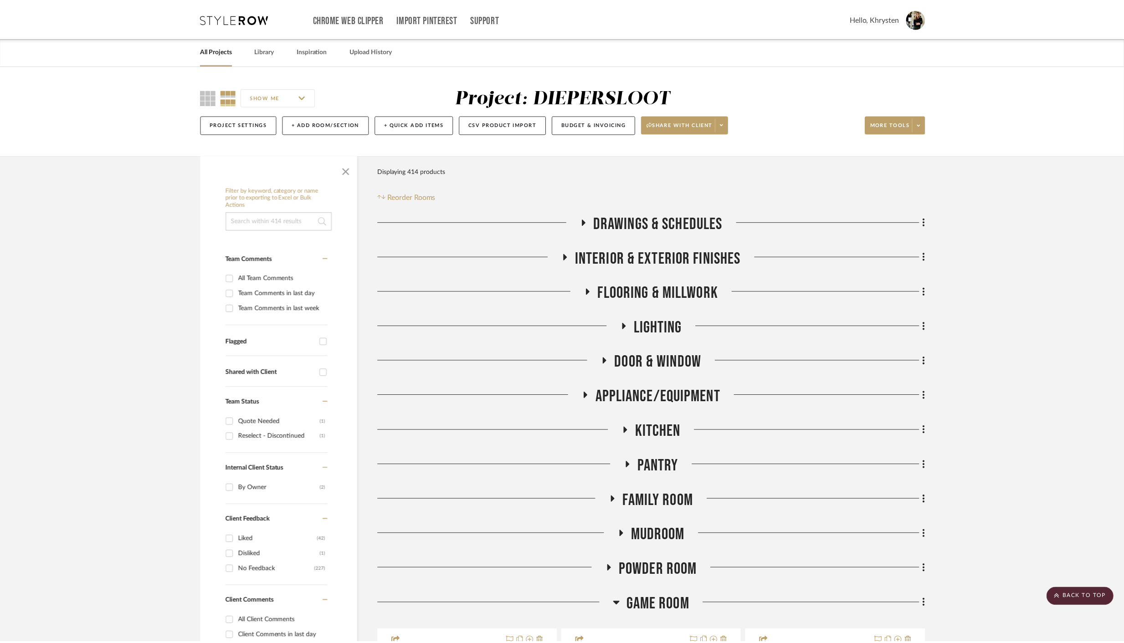
scroll to position [1272, 0]
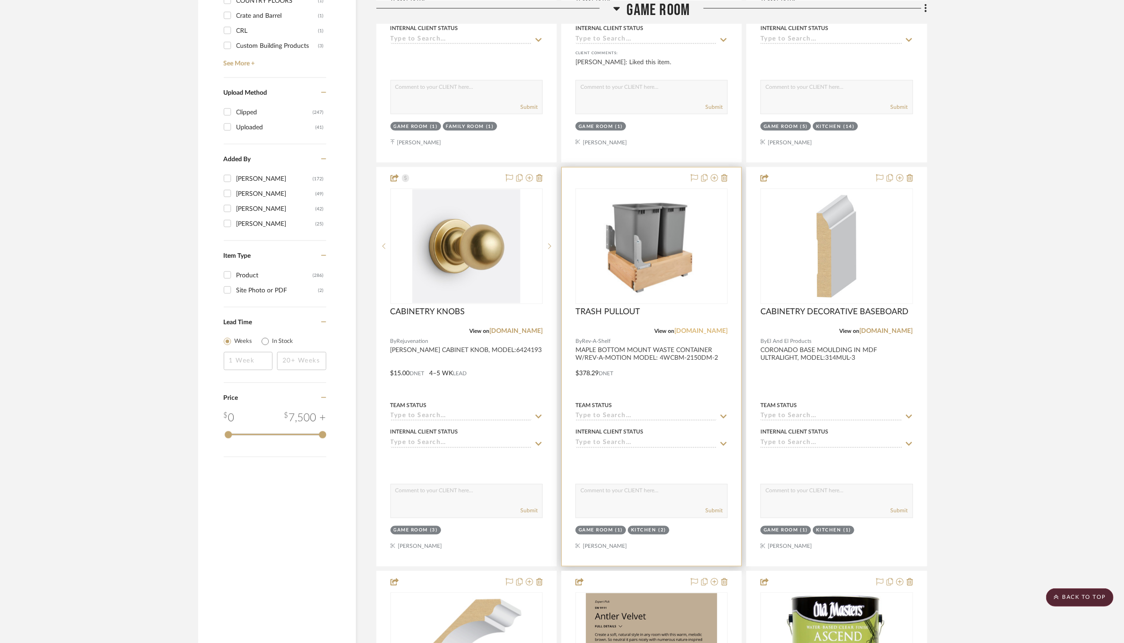
click at [698, 328] on link "images.salsify.com" at bounding box center [700, 331] width 53 height 6
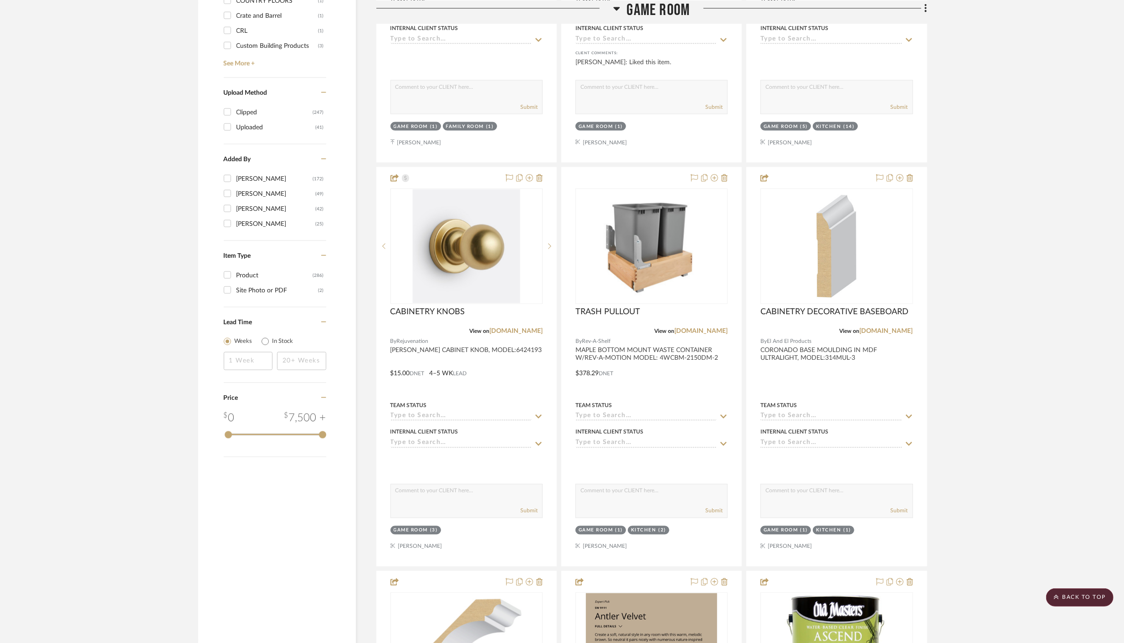
click at [615, 5] on icon at bounding box center [616, 8] width 7 height 11
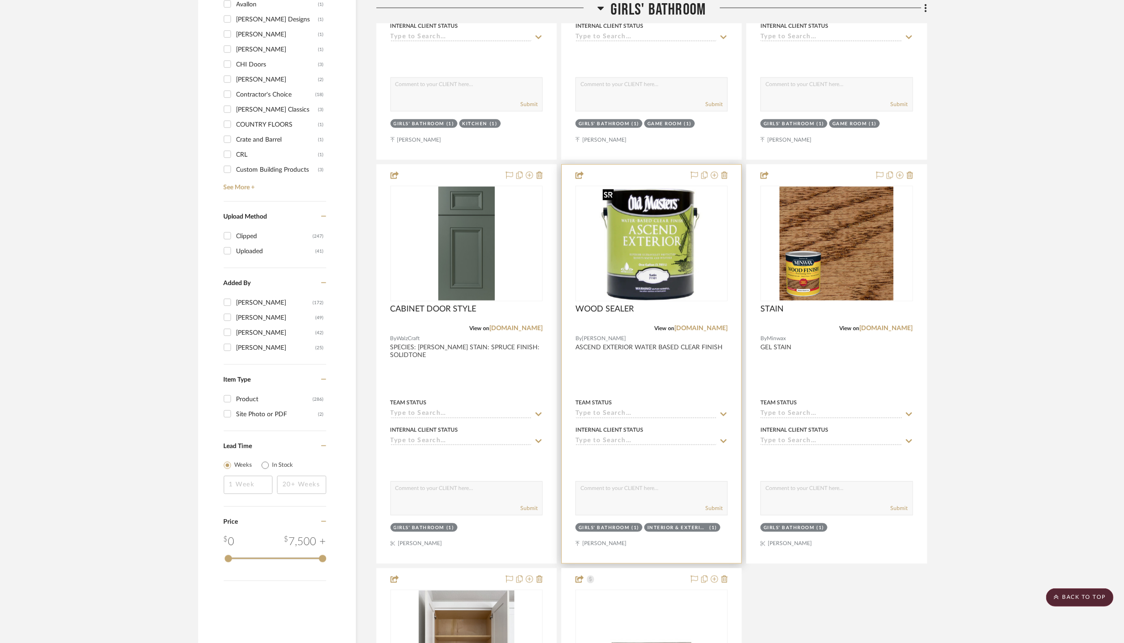
scroll to position [1146, 0]
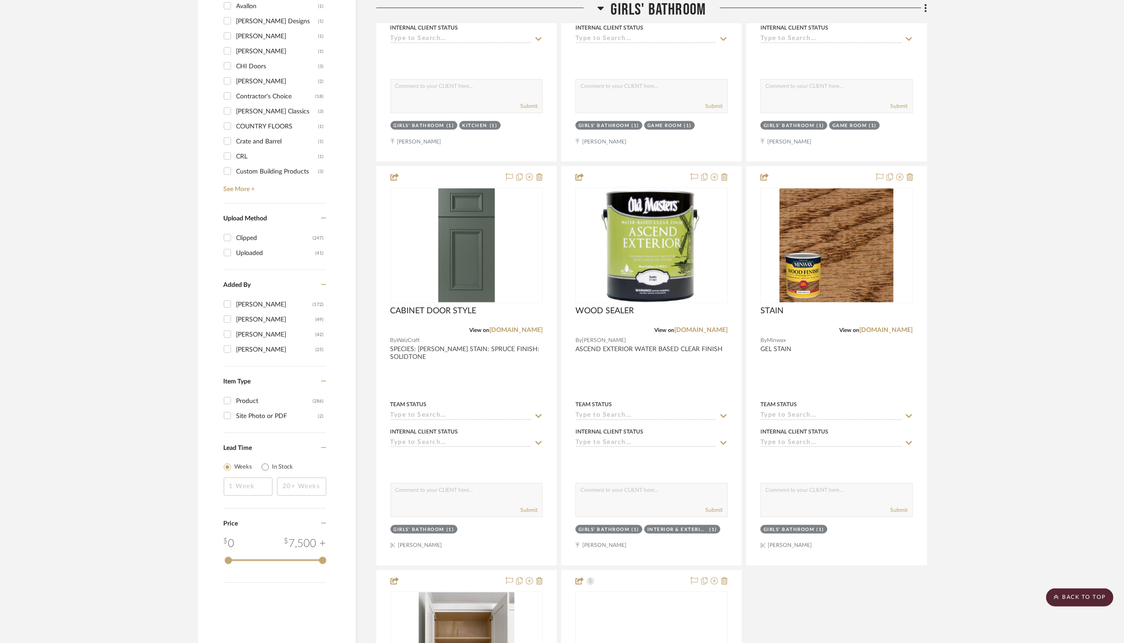
click at [600, 9] on icon at bounding box center [600, 9] width 6 height 4
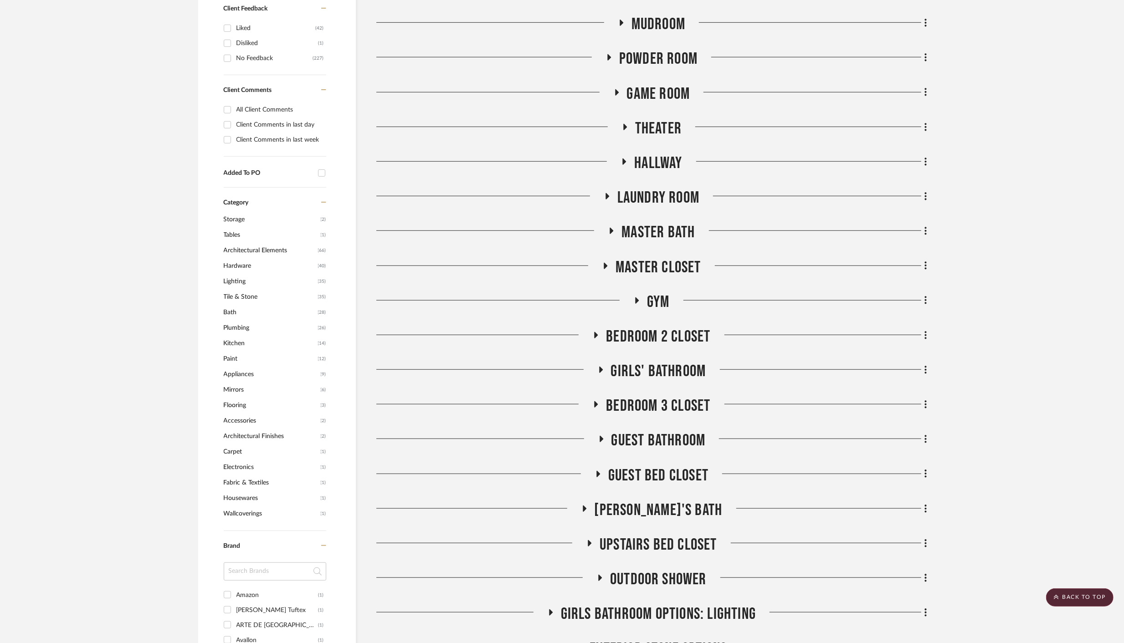
scroll to position [510, 0]
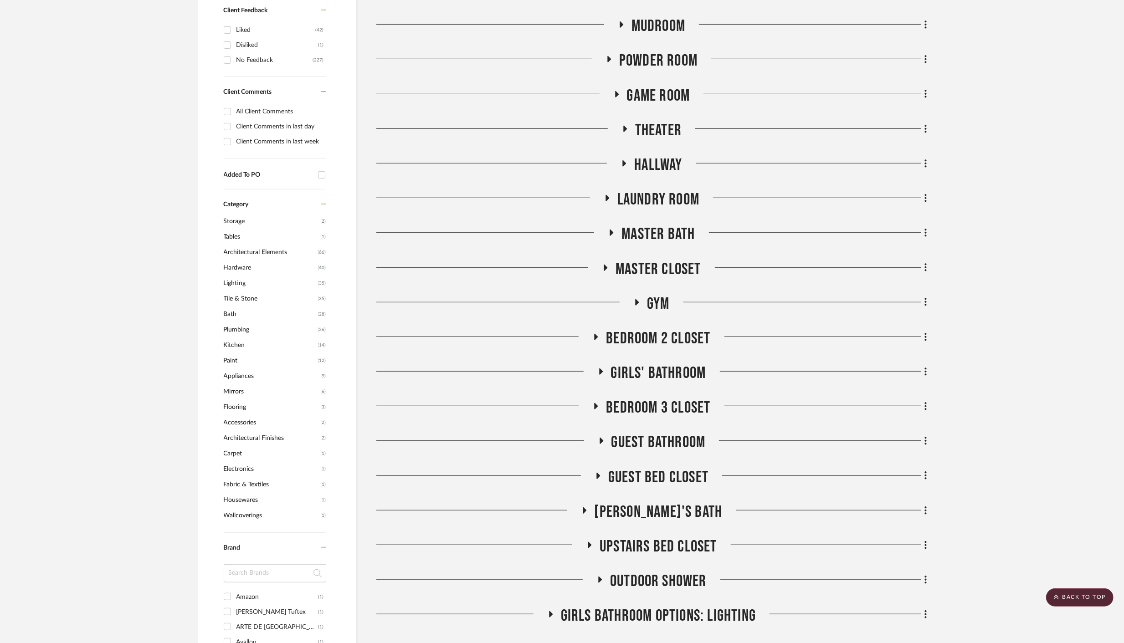
click at [626, 128] on icon at bounding box center [625, 129] width 4 height 6
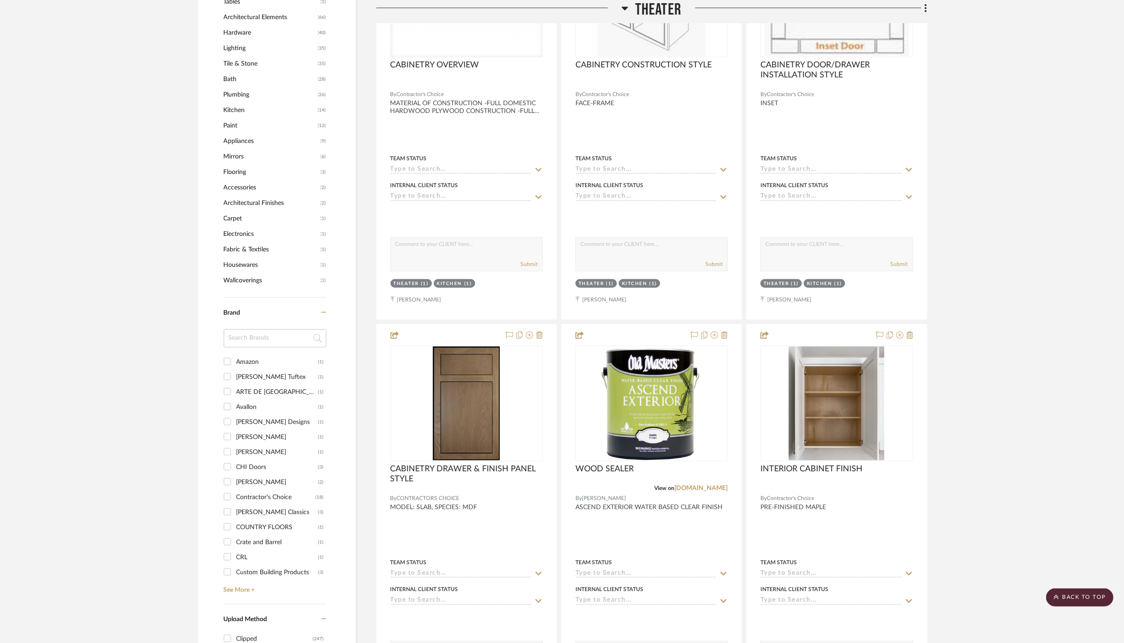
scroll to position [747, 0]
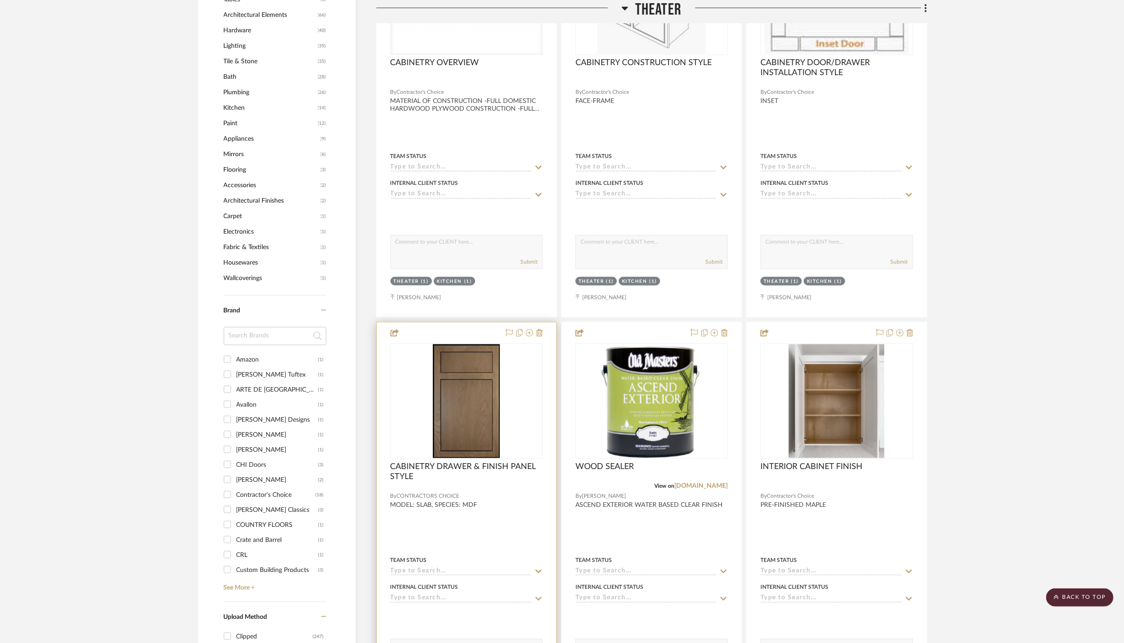
click at [482, 415] on img "0" at bounding box center [466, 401] width 67 height 114
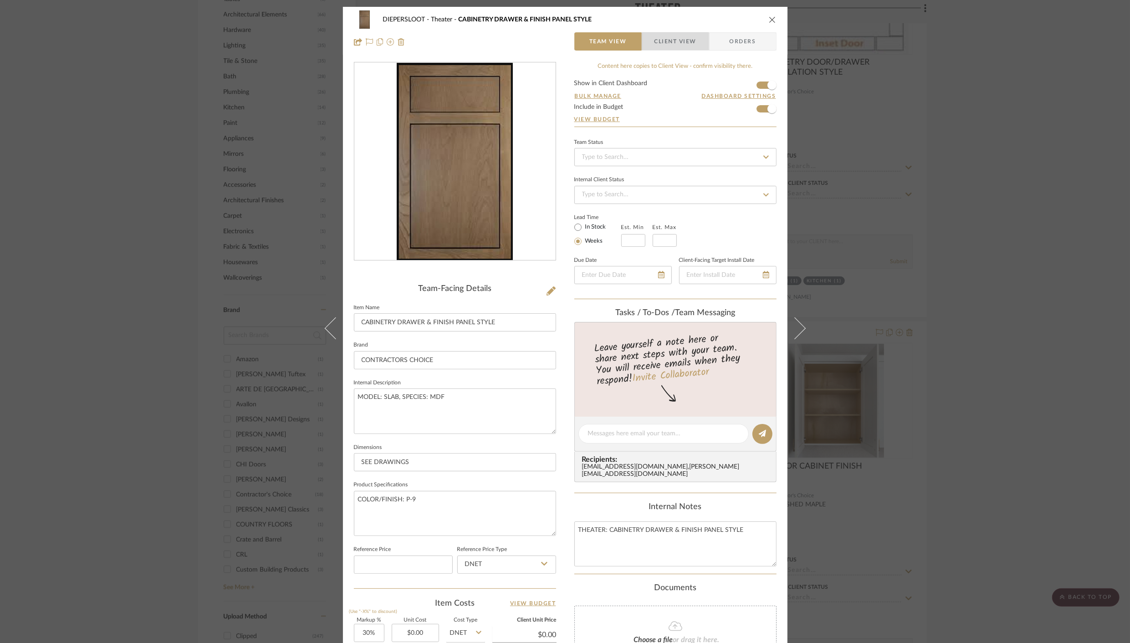
click at [671, 42] on span "Client View" at bounding box center [676, 41] width 42 height 18
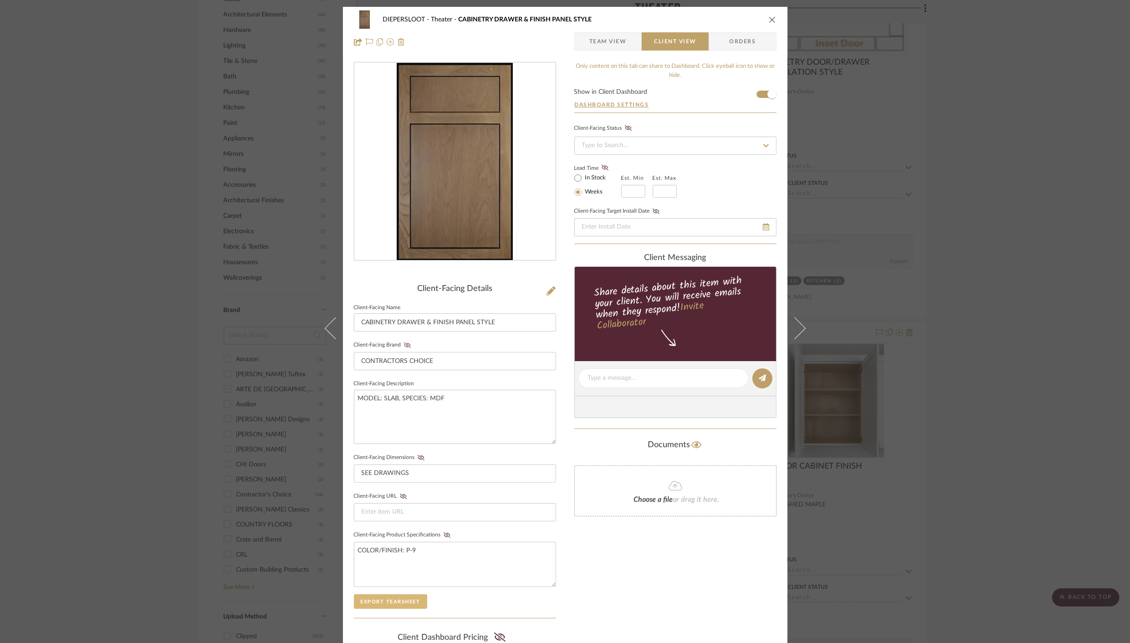
click at [393, 599] on button "Export Tearsheet" at bounding box center [390, 602] width 73 height 15
click at [769, 19] on icon "close" at bounding box center [772, 19] width 7 height 7
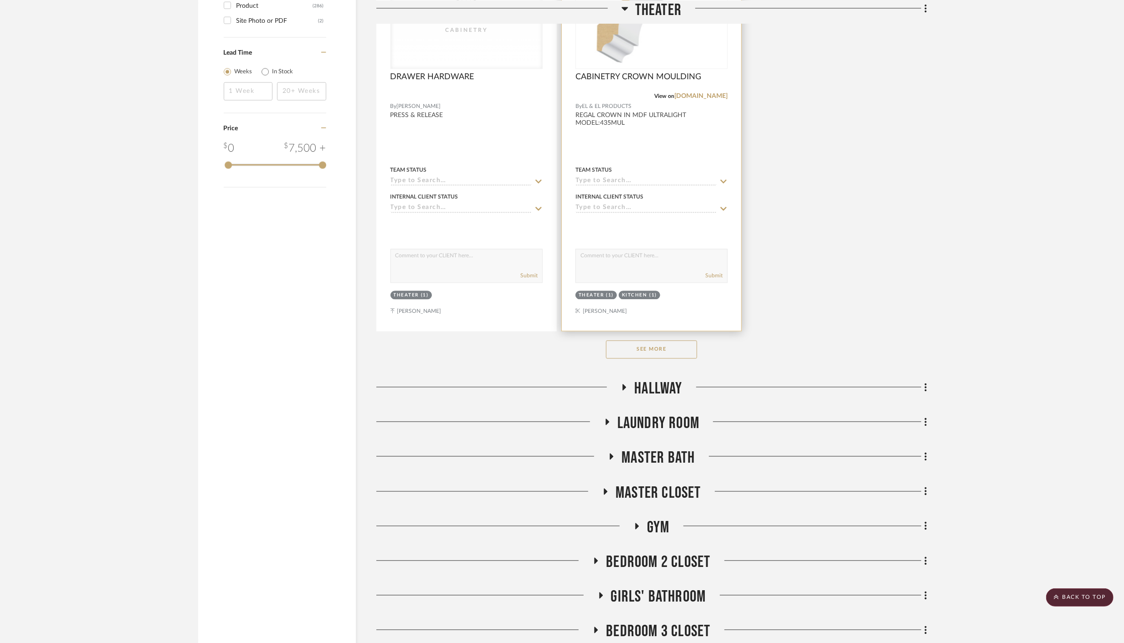
scroll to position [1549, 0]
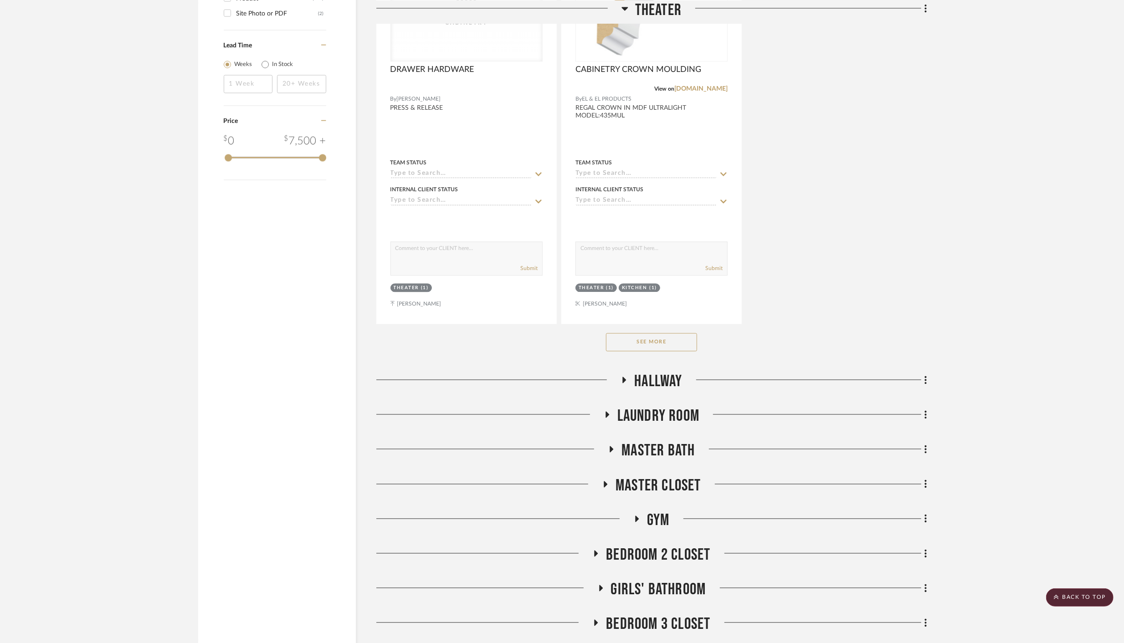
click at [642, 340] on button "See More" at bounding box center [651, 342] width 91 height 18
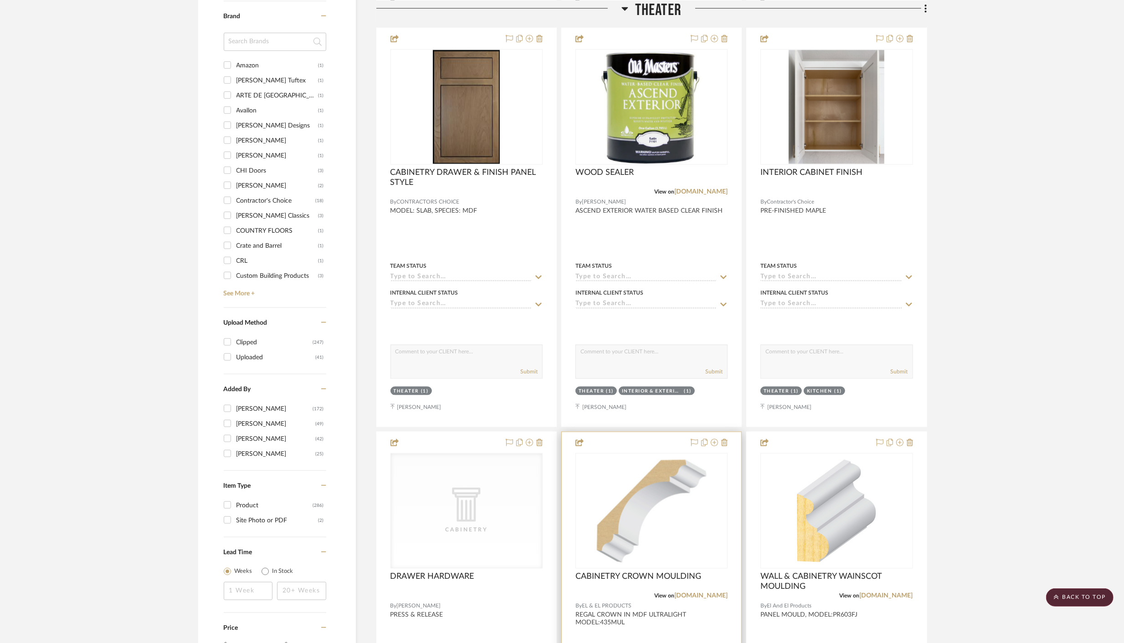
scroll to position [958, 0]
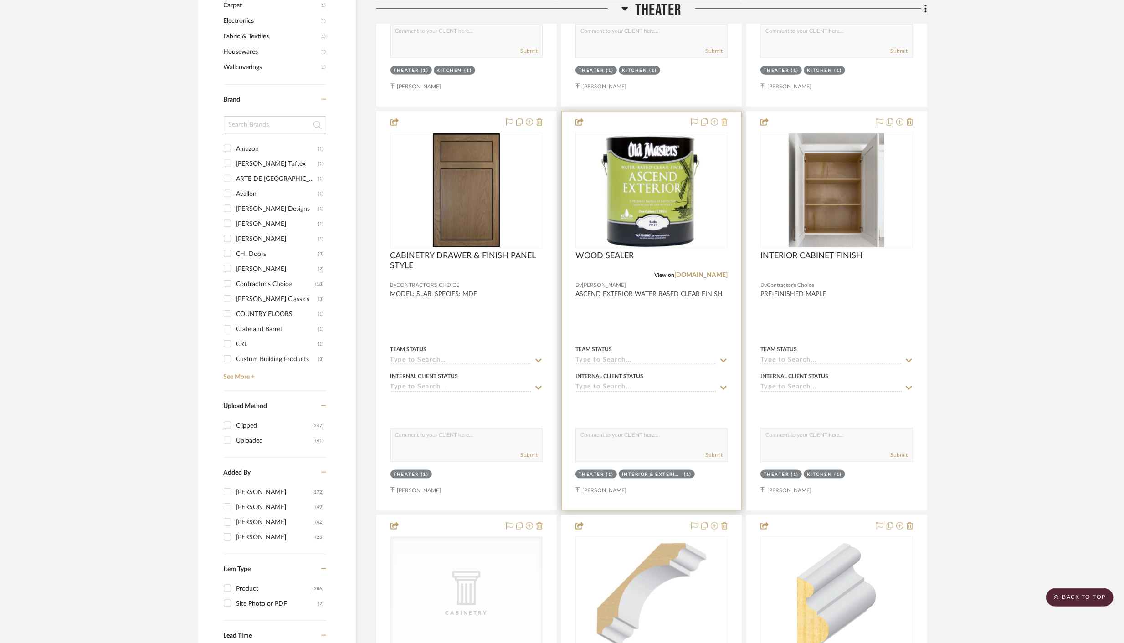
click at [724, 121] on icon at bounding box center [724, 121] width 6 height 7
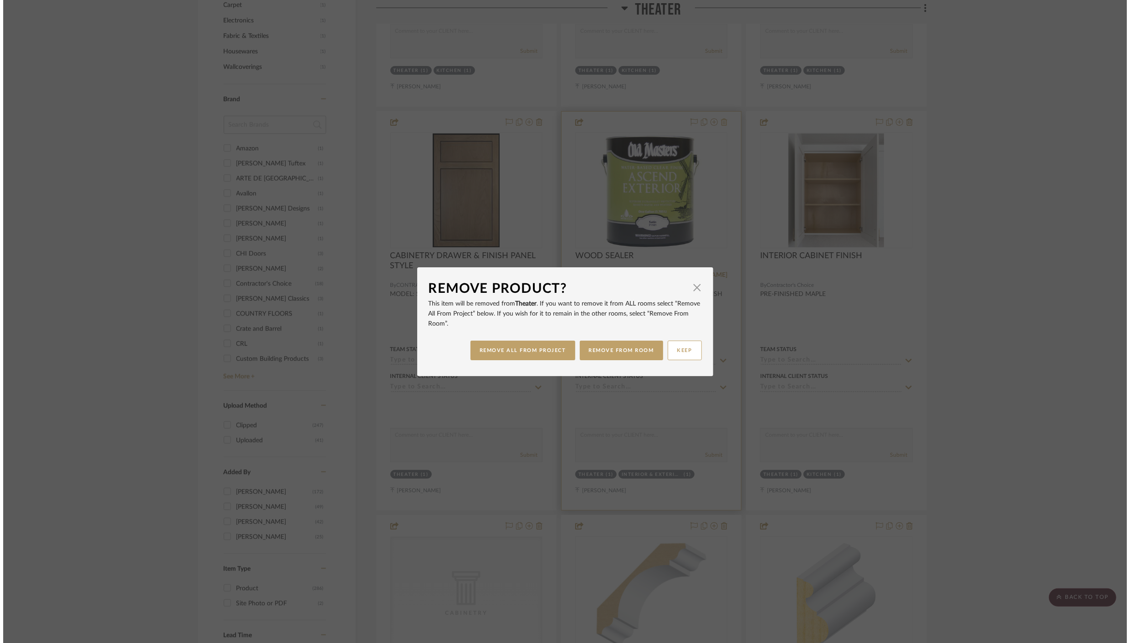
scroll to position [0, 0]
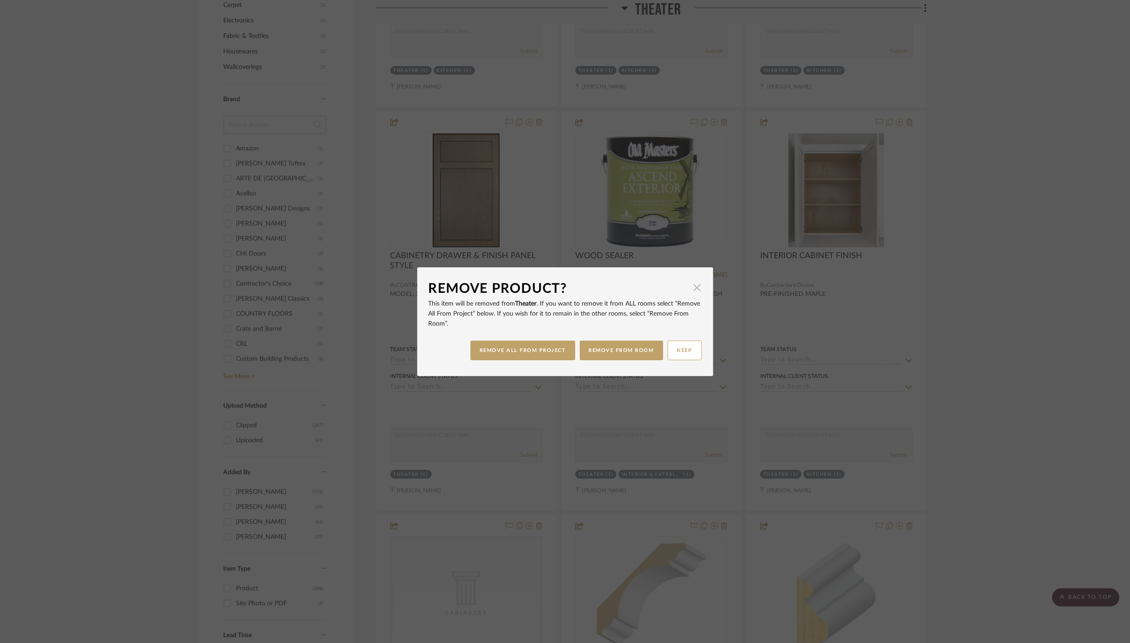
click at [696, 290] on span "button" at bounding box center [697, 288] width 18 height 18
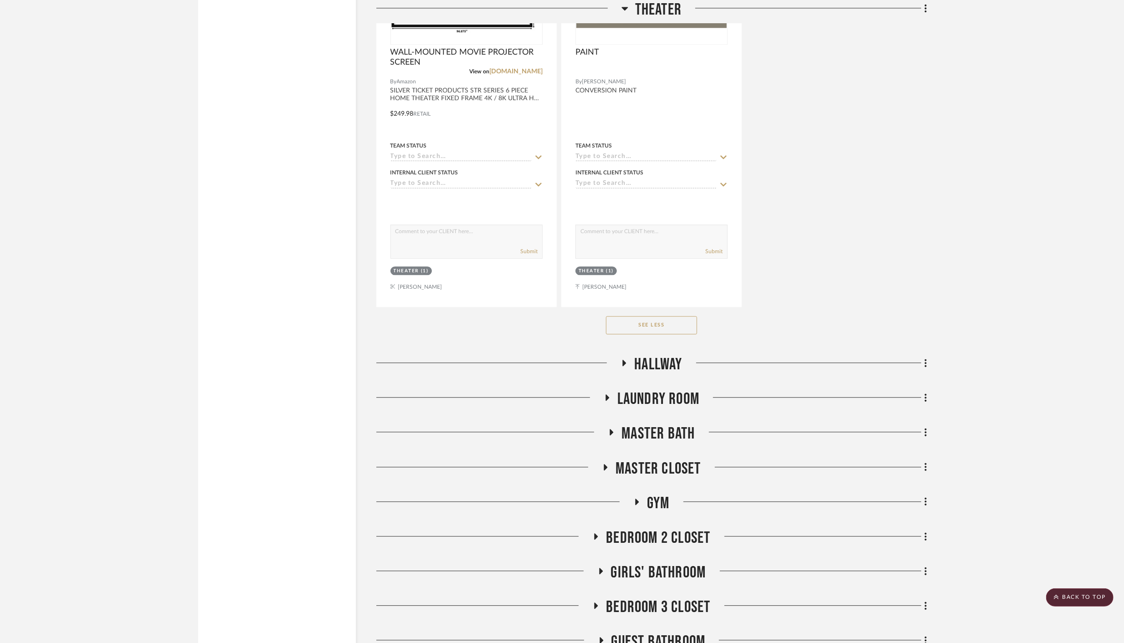
scroll to position [1974, 0]
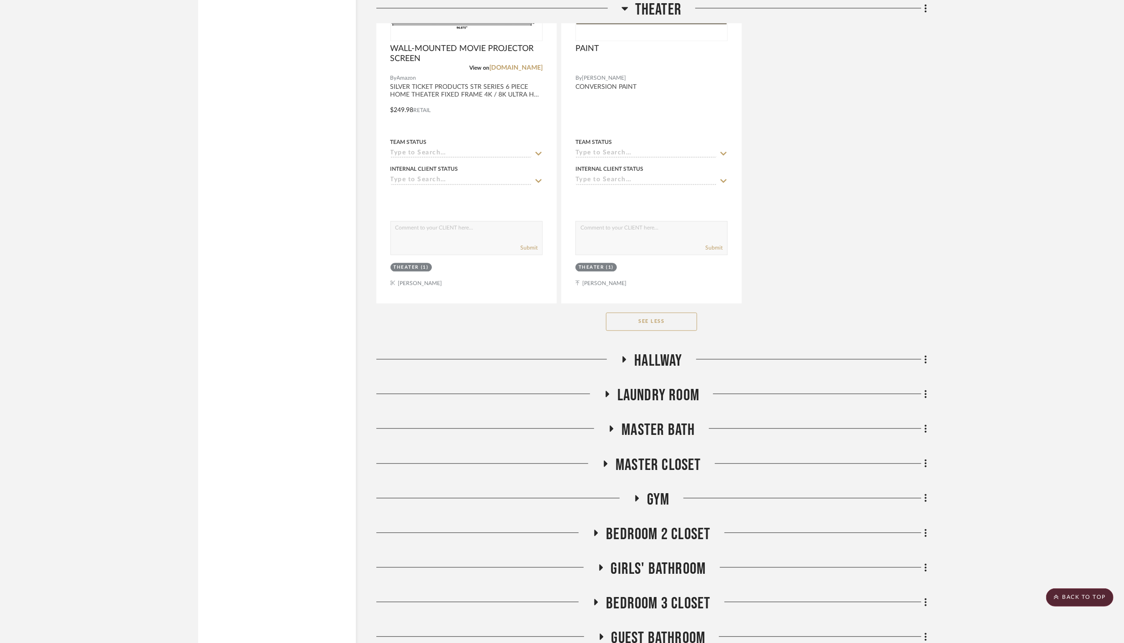
click at [611, 426] on icon at bounding box center [612, 429] width 4 height 6
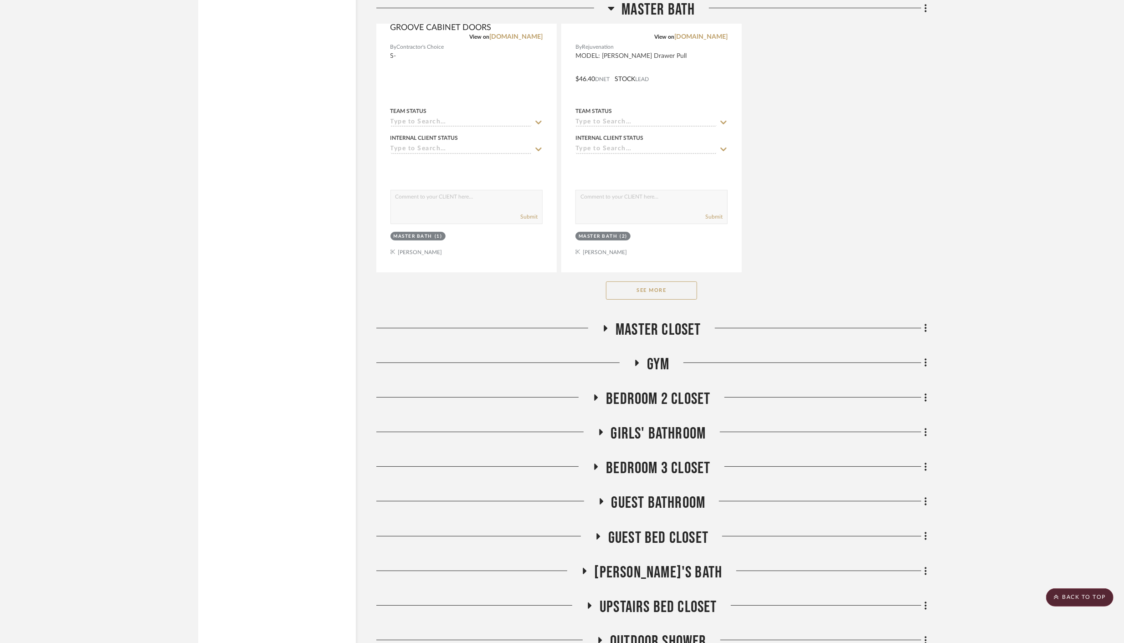
scroll to position [3389, 0]
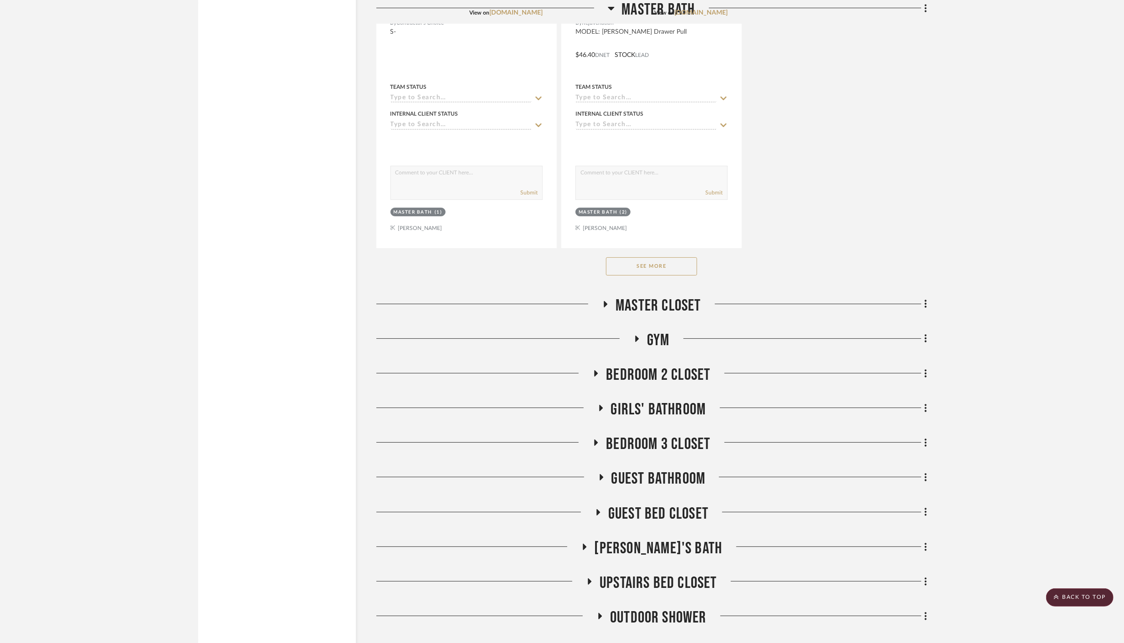
click at [643, 262] on button "See More" at bounding box center [651, 266] width 91 height 18
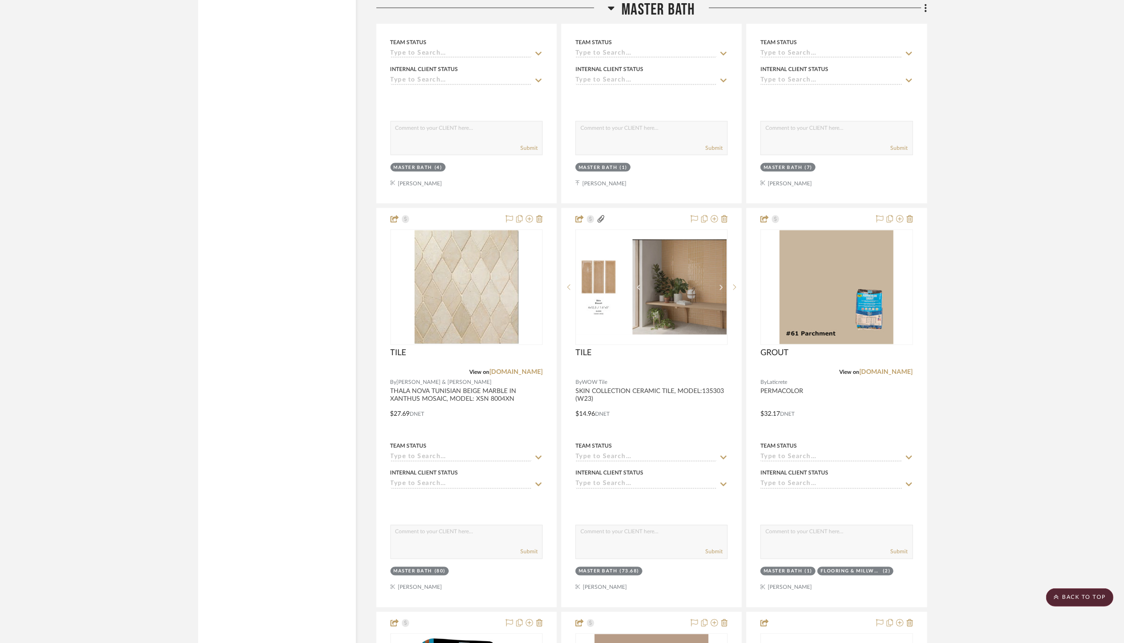
scroll to position [4672, 0]
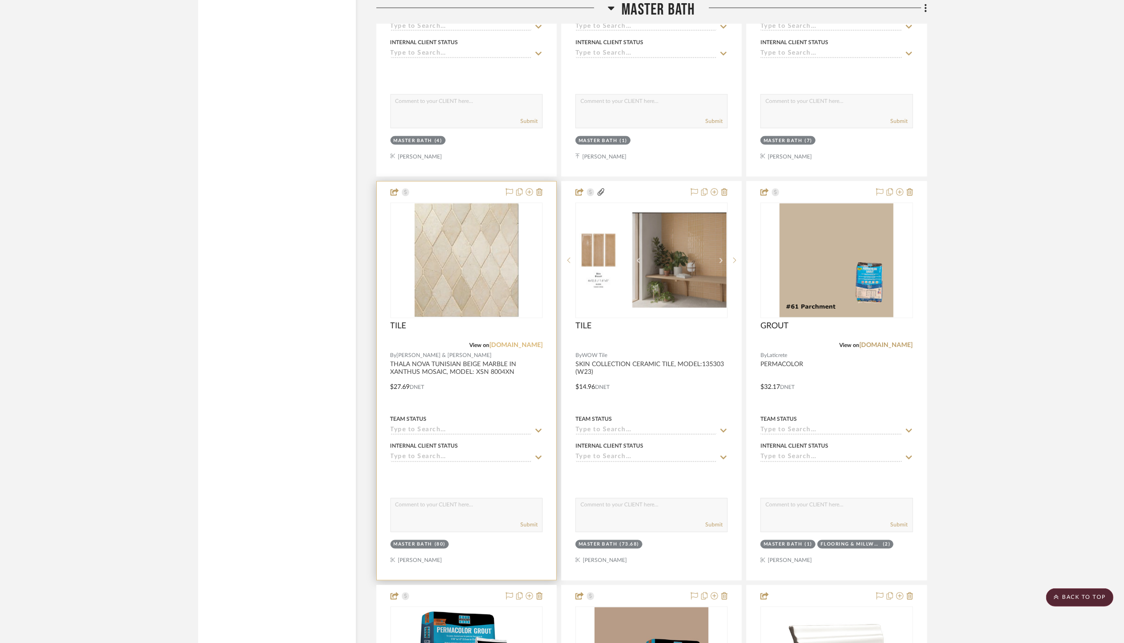
click at [511, 342] on link "richardsandsterling.com" at bounding box center [515, 345] width 53 height 6
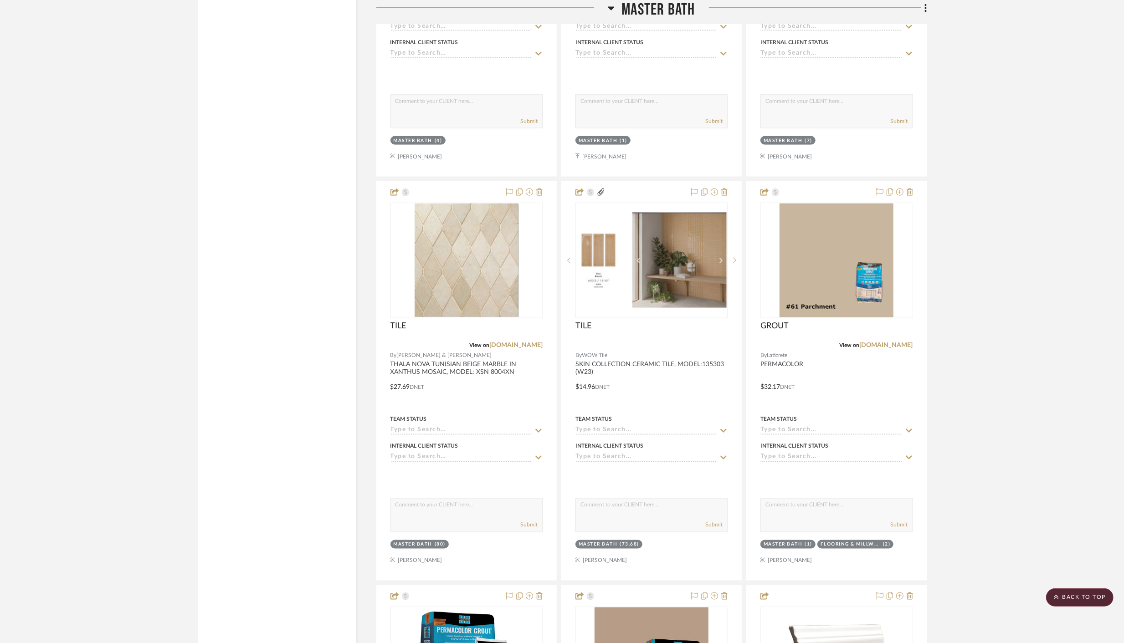
click at [609, 8] on icon at bounding box center [611, 9] width 6 height 4
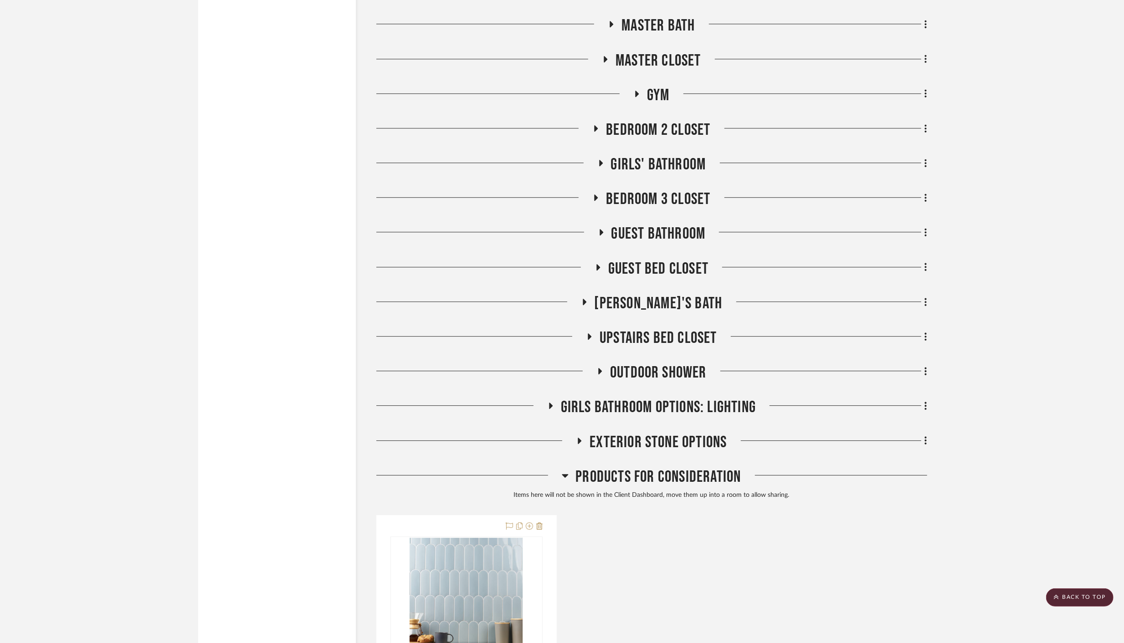
scroll to position [2375, 0]
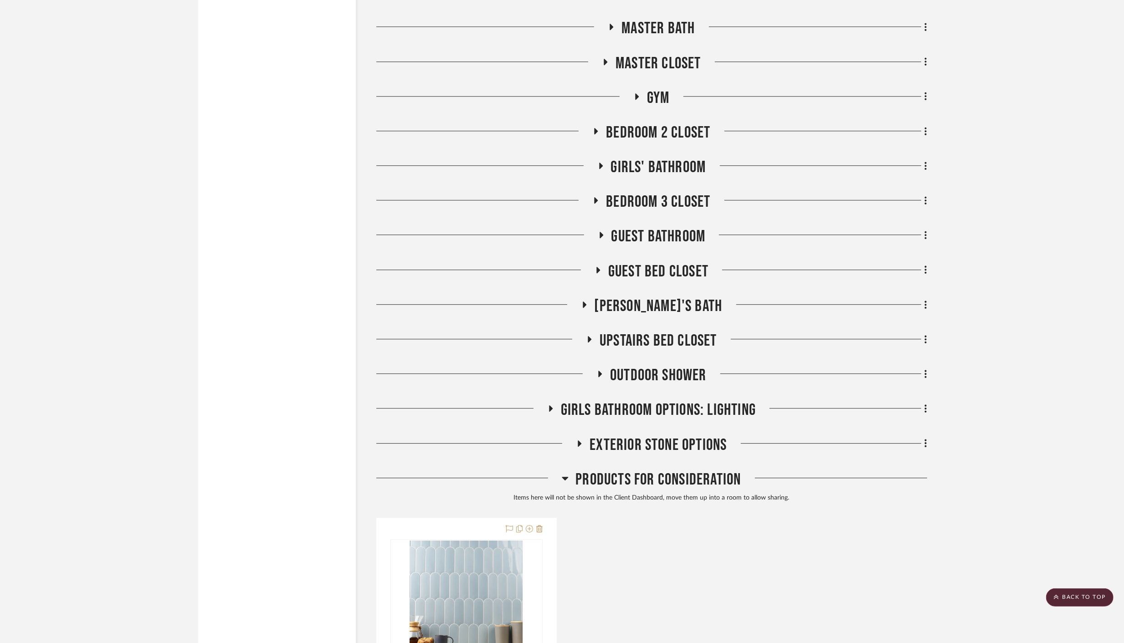
click at [605, 59] on icon at bounding box center [606, 62] width 4 height 6
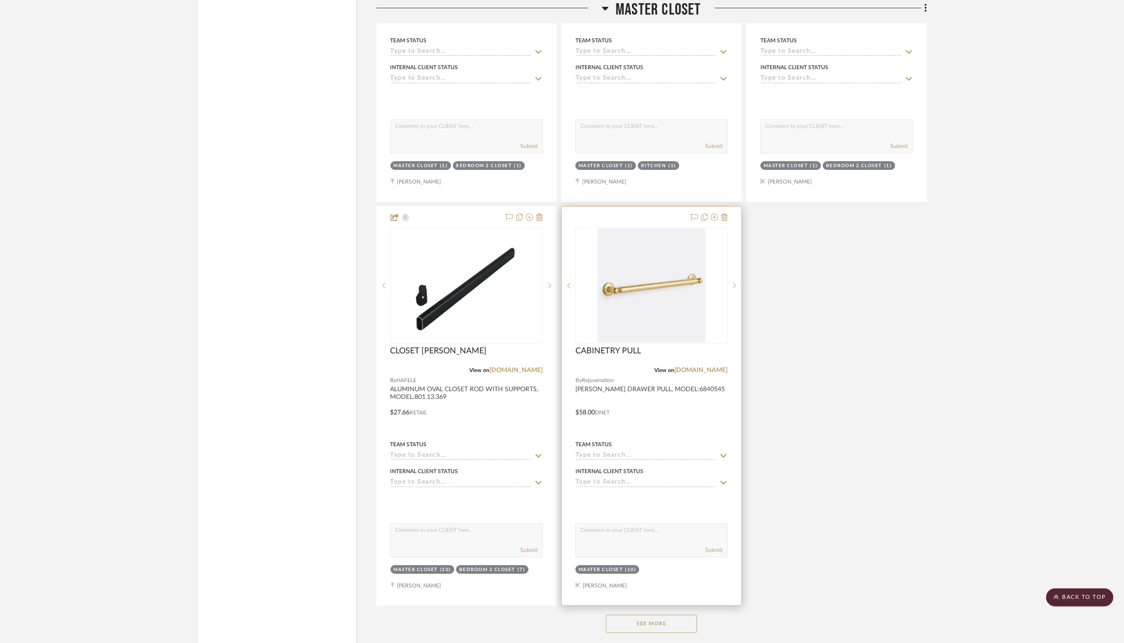
scroll to position [3067, 0]
click at [669, 411] on div at bounding box center [651, 404] width 179 height 399
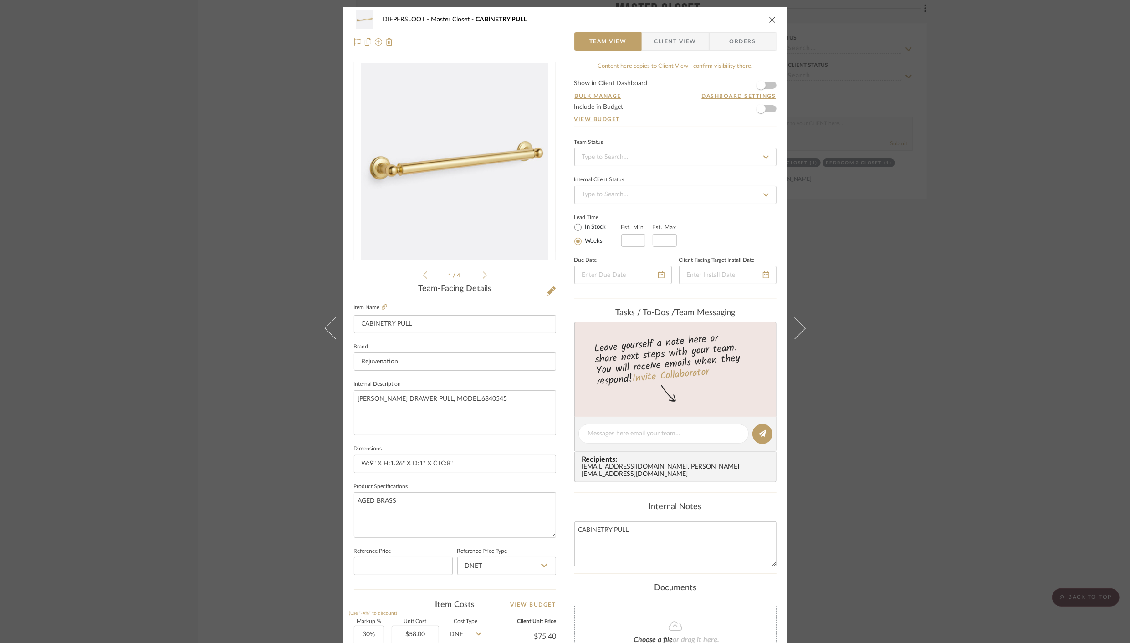
click at [681, 38] on span "Client View" at bounding box center [676, 41] width 42 height 18
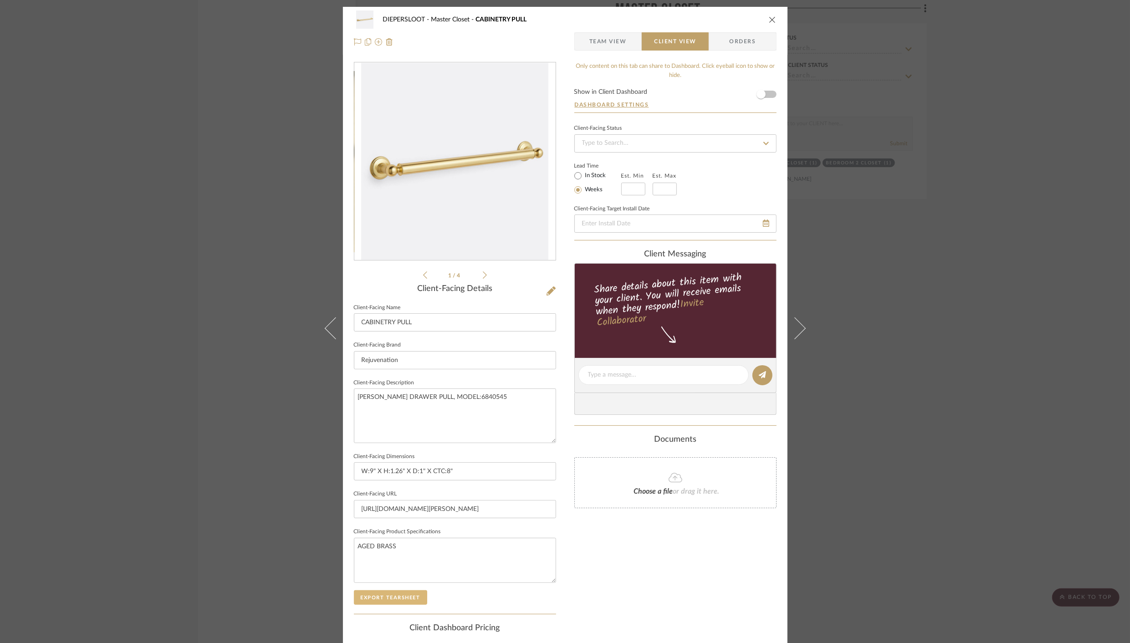
click at [395, 591] on button "Export Tearsheet" at bounding box center [390, 597] width 73 height 15
drag, startPoint x: 768, startPoint y: 22, endPoint x: 505, endPoint y: 6, distance: 262.9
click at [769, 22] on icon "close" at bounding box center [772, 19] width 7 height 7
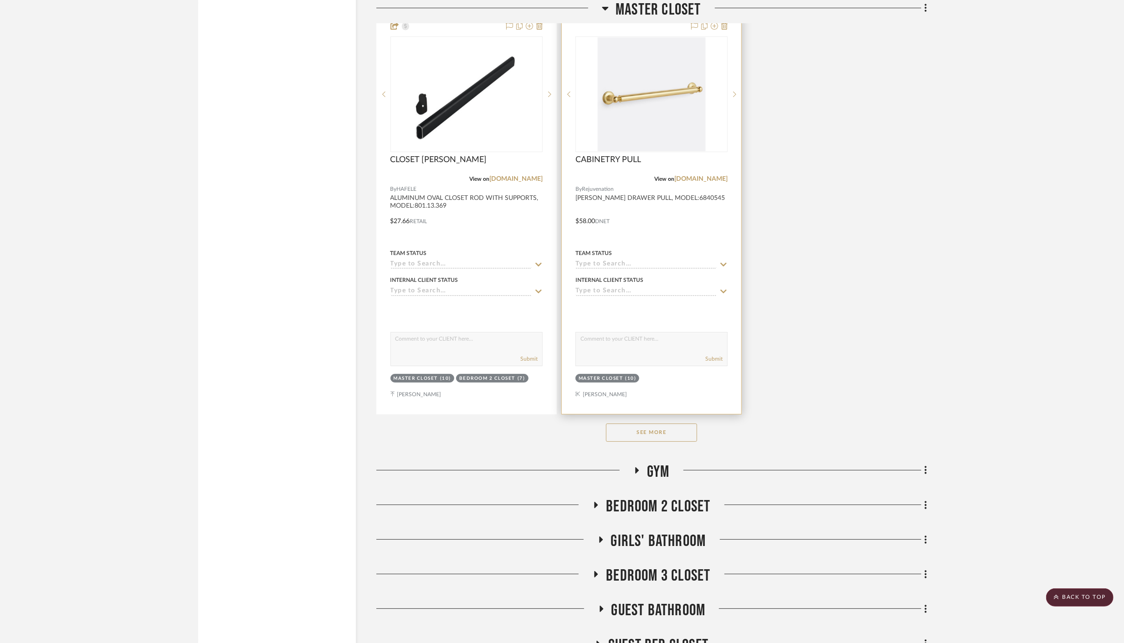
scroll to position [3264, 0]
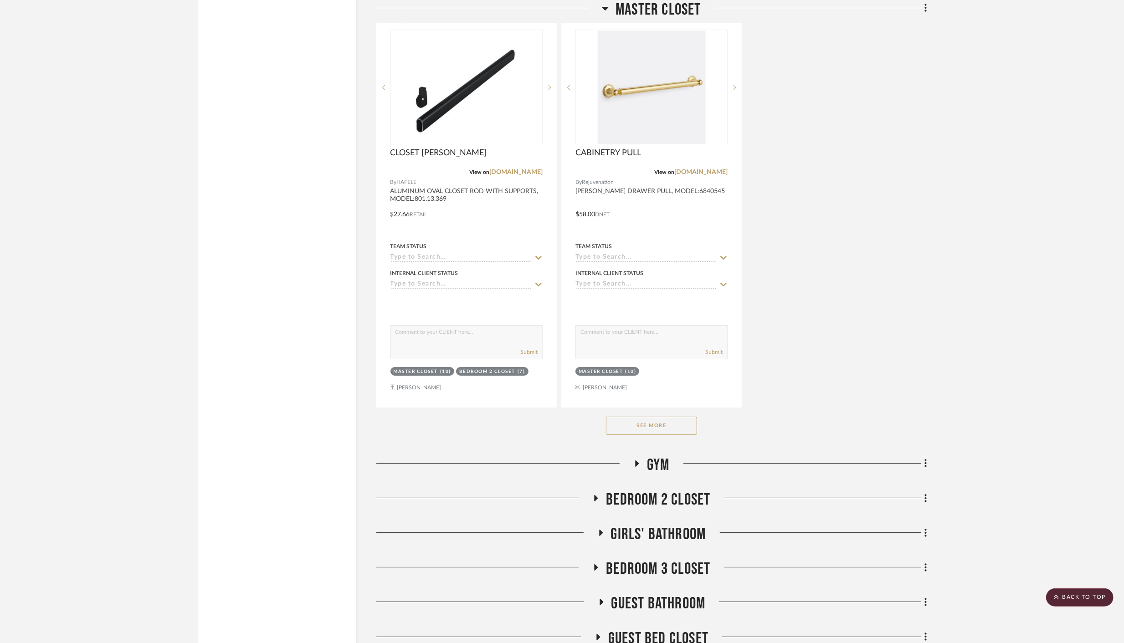
click at [602, 530] on icon at bounding box center [601, 533] width 4 height 6
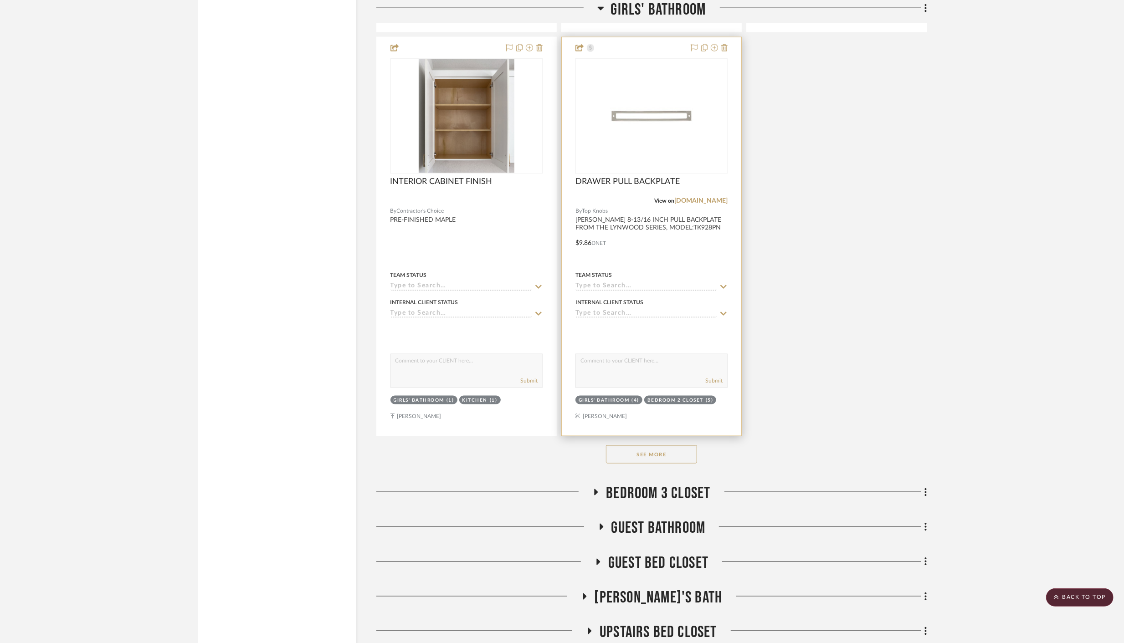
scroll to position [4595, 0]
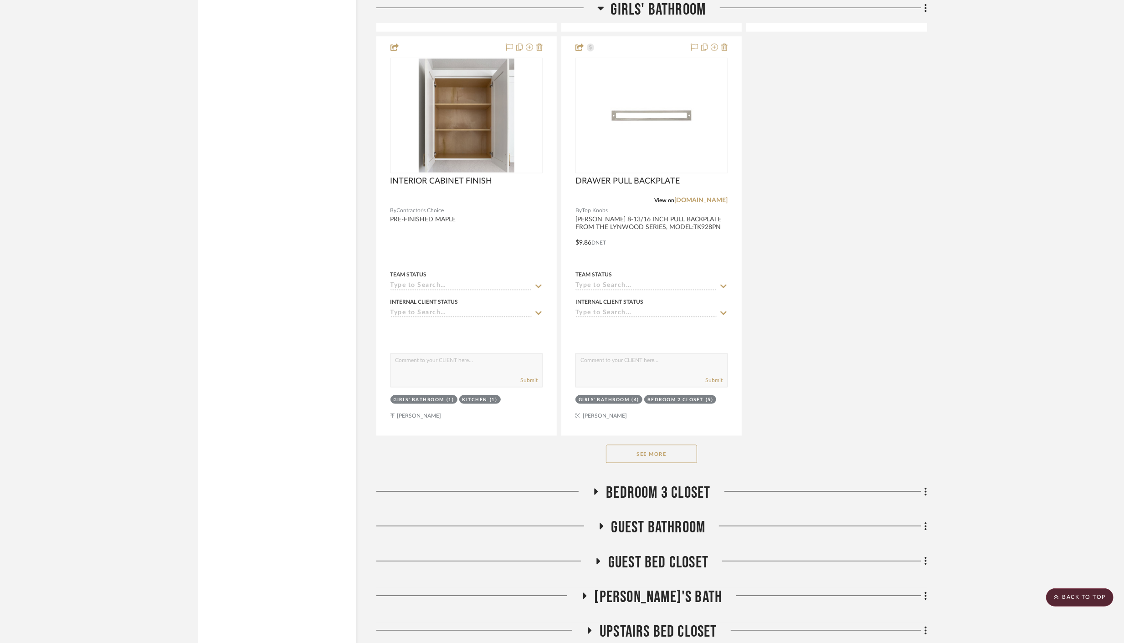
click at [627, 449] on button "See More" at bounding box center [651, 454] width 91 height 18
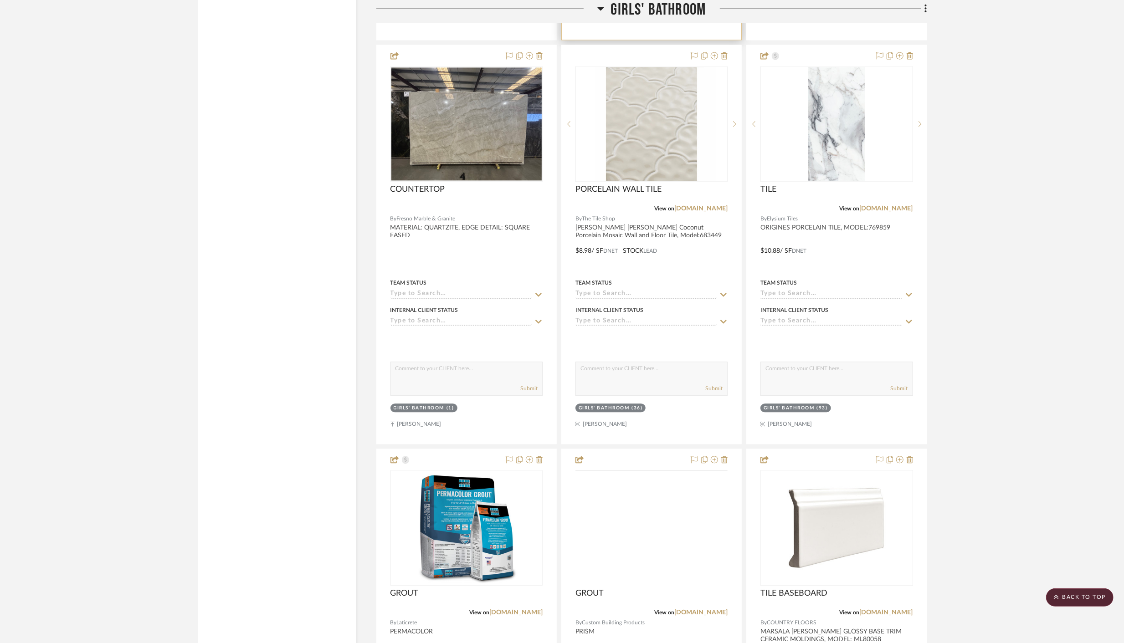
scroll to position [5415, 0]
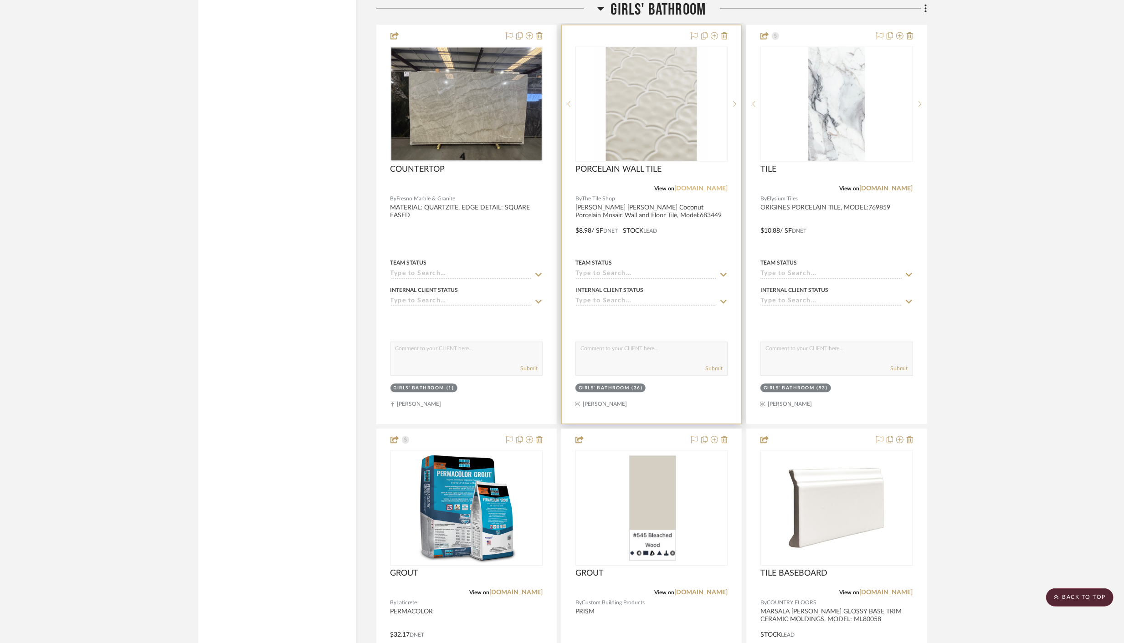
click at [704, 185] on link "tileshop.com" at bounding box center [700, 188] width 53 height 6
click at [684, 257] on div "Team Status" at bounding box center [651, 268] width 152 height 22
click at [648, 79] on img "0" at bounding box center [652, 104] width 114 height 114
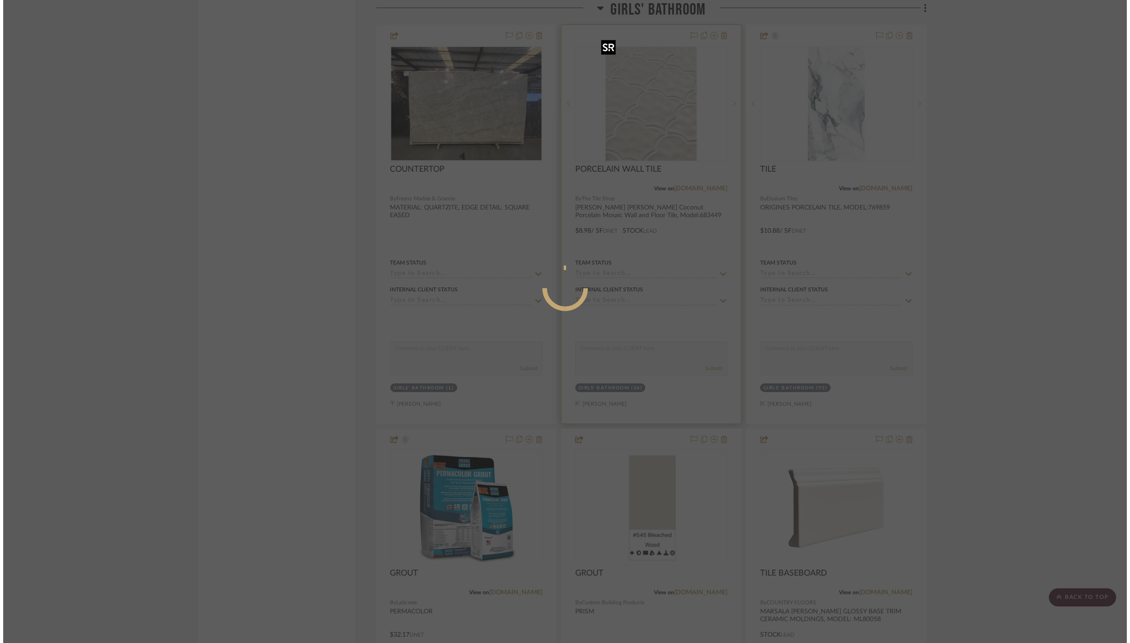
scroll to position [0, 0]
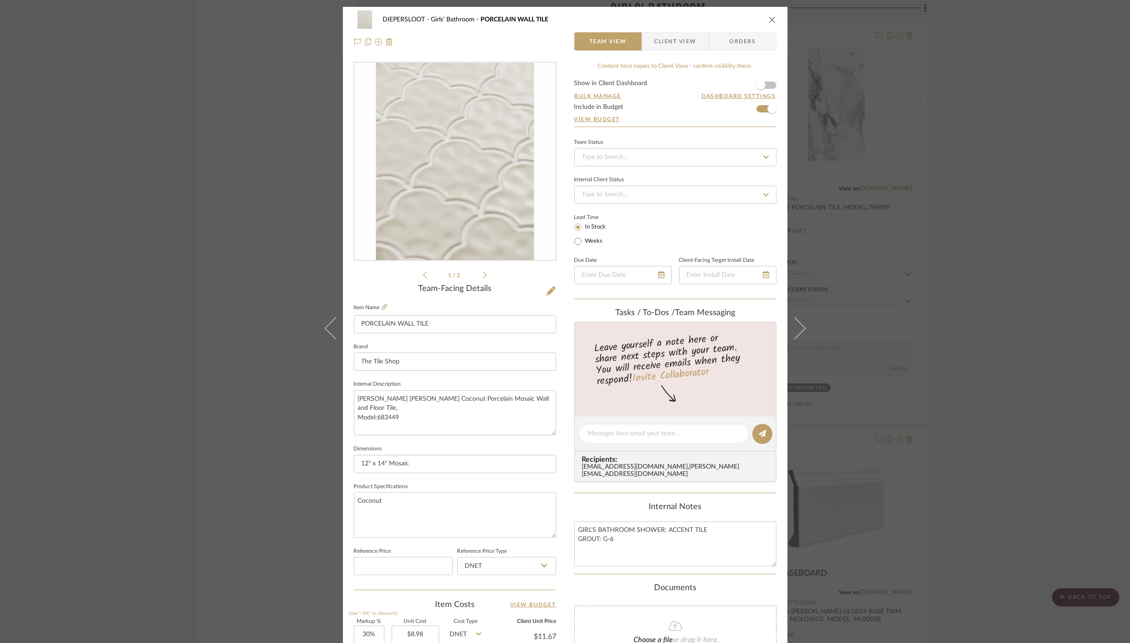
drag, startPoint x: 662, startPoint y: 32, endPoint x: 659, endPoint y: 38, distance: 6.1
click at [662, 34] on span "Client View" at bounding box center [676, 41] width 42 height 18
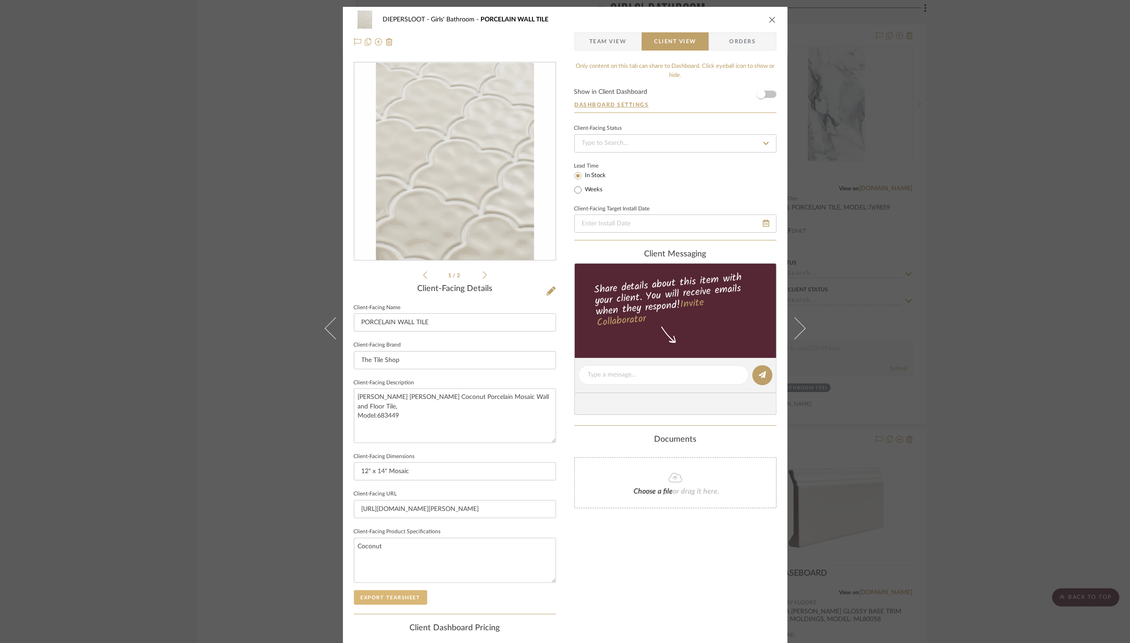
click at [392, 600] on button "Export Tearsheet" at bounding box center [390, 597] width 73 height 15
